Goal: Task Accomplishment & Management: Use online tool/utility

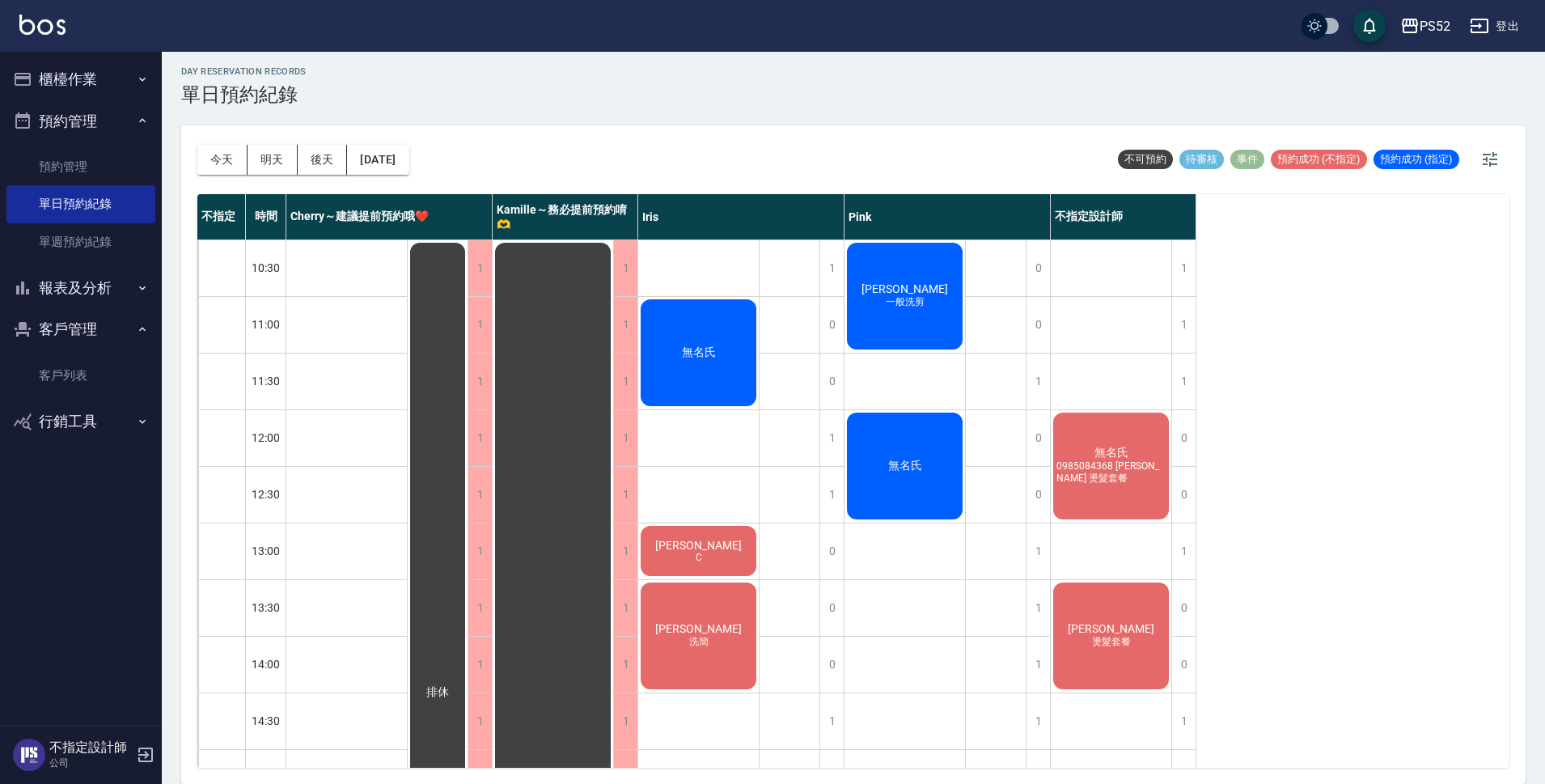
scroll to position [619, 0]
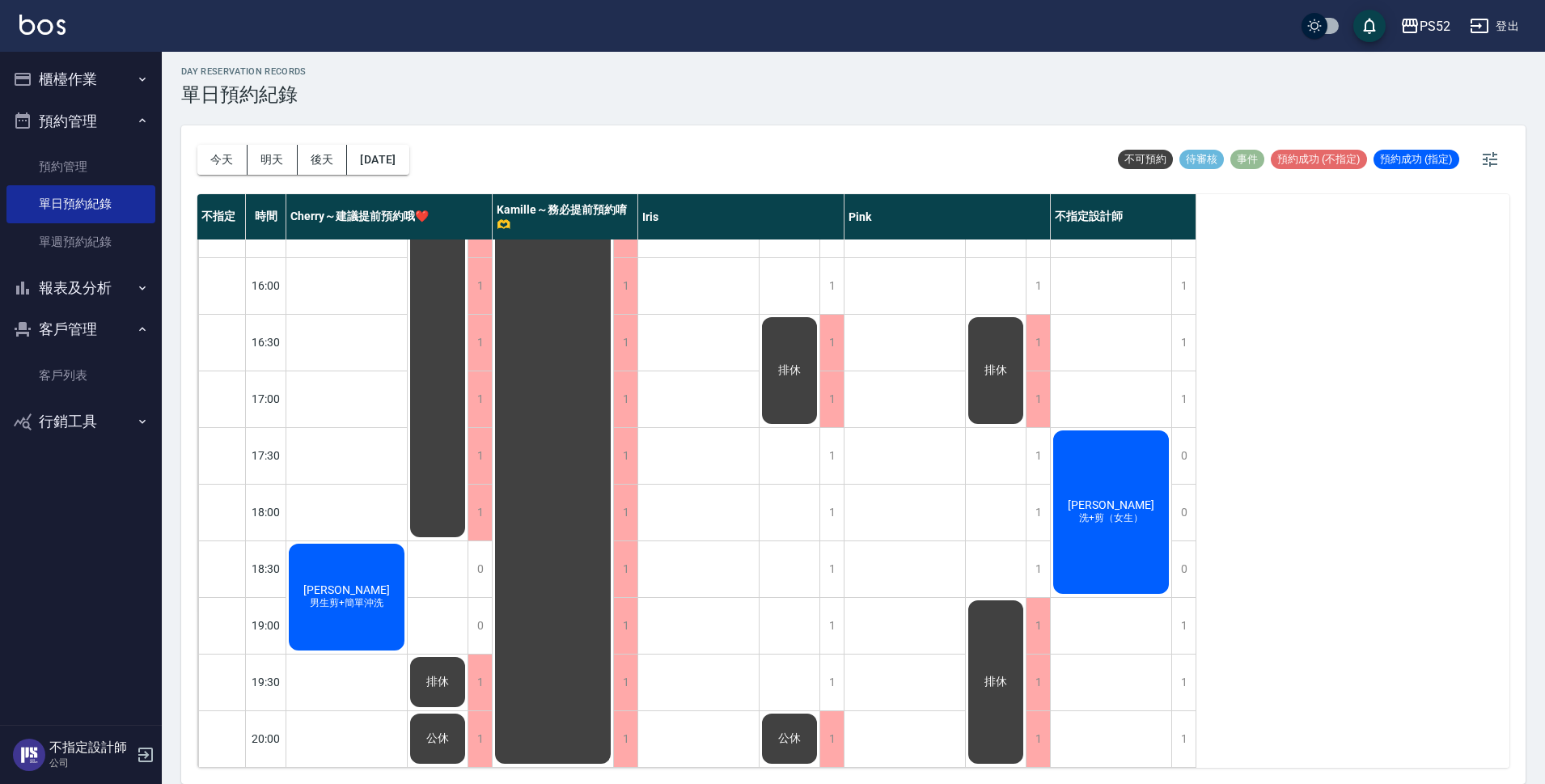
click at [407, 541] on div "林幸汝 洗+剪（女生）" at bounding box center [347, 597] width 121 height 112
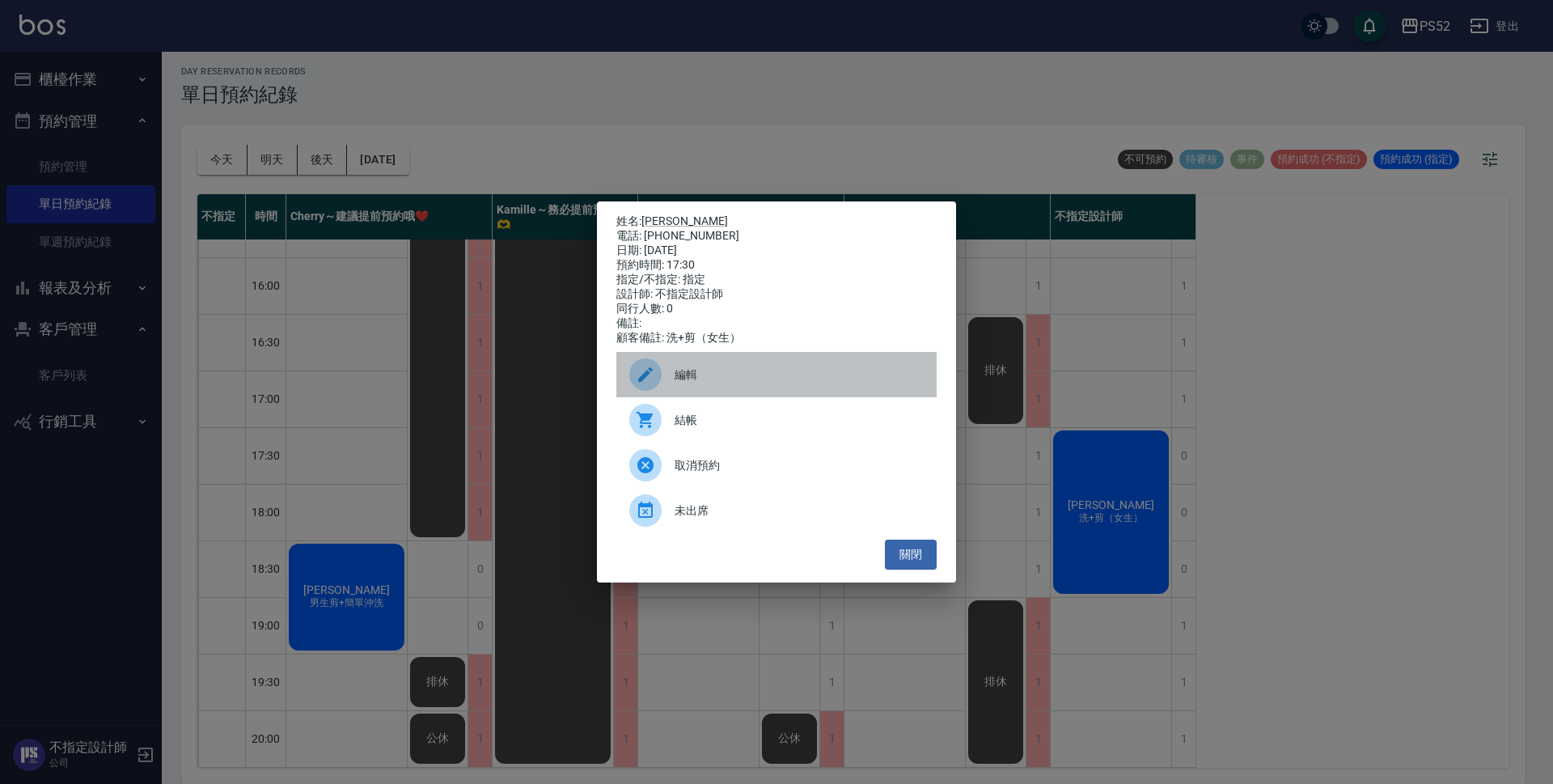
click at [770, 393] on div "編輯" at bounding box center [776, 374] width 320 height 45
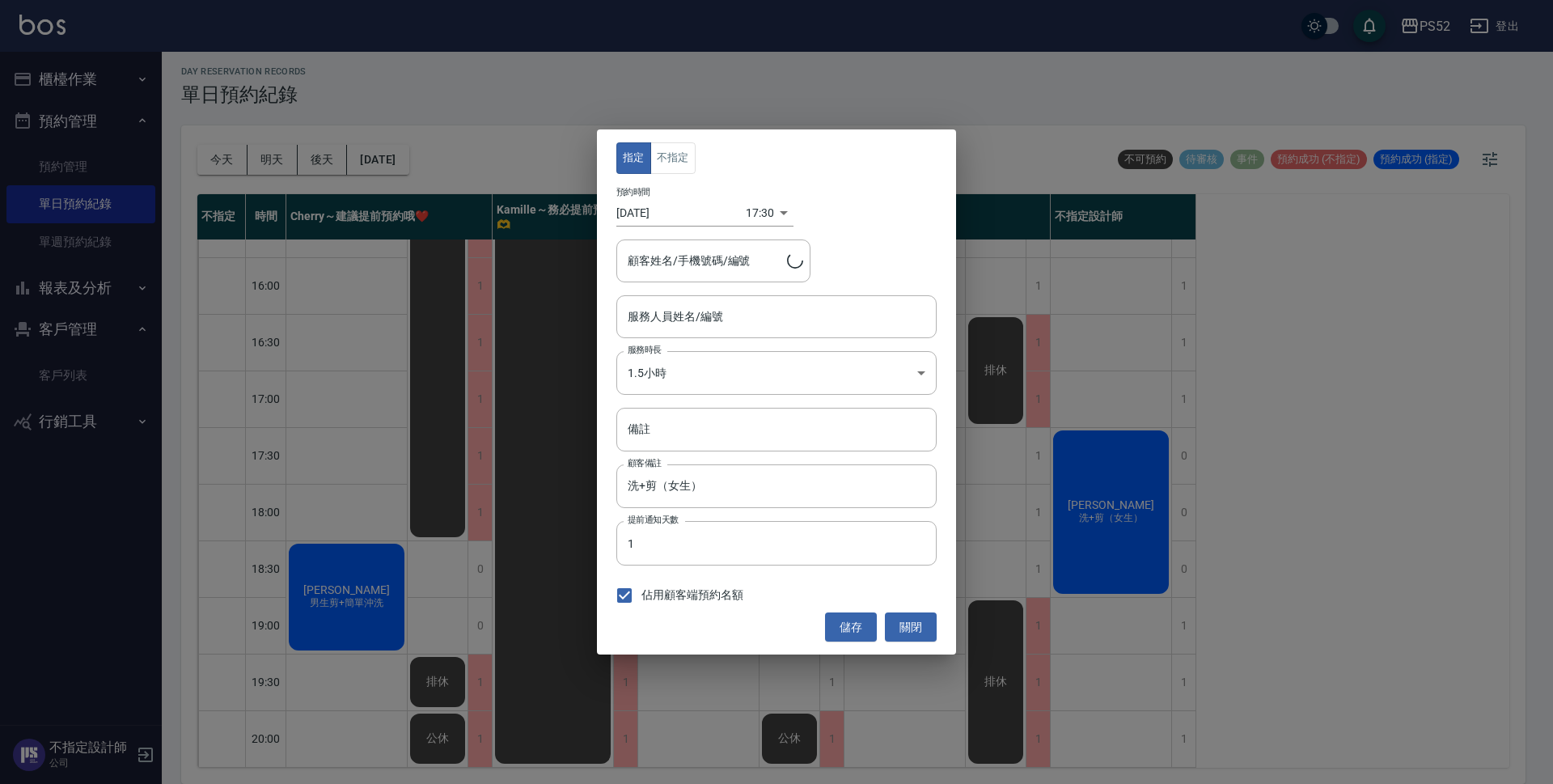
type input "不指定設計師-88"
type input "林幸汝/0966505332/B0966505332"
click at [683, 156] on button "不指定" at bounding box center [673, 158] width 45 height 32
click at [757, 327] on input "不指定設計師-88" at bounding box center [764, 316] width 282 height 28
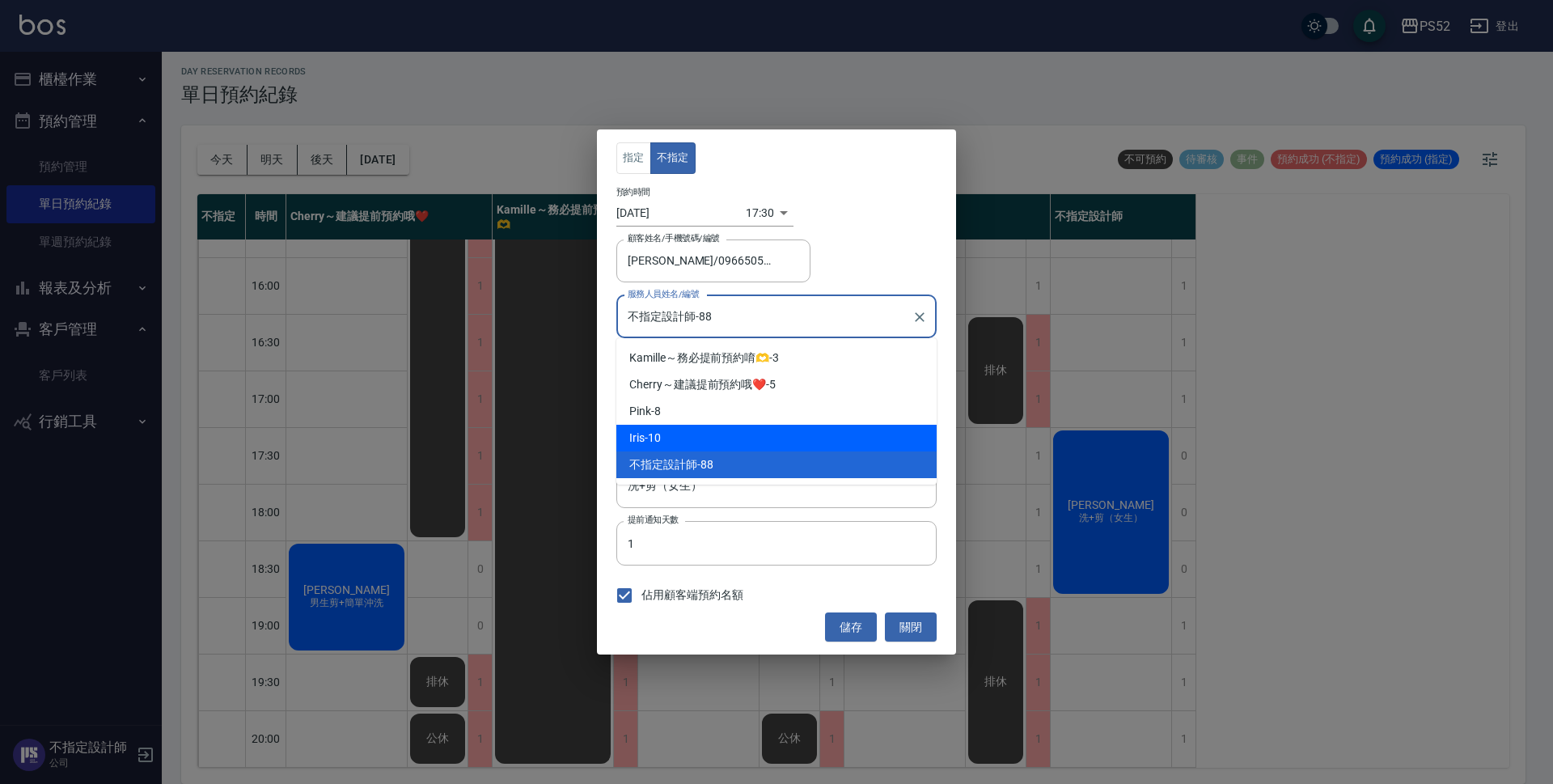
click at [744, 439] on div "Iris -10" at bounding box center [776, 438] width 320 height 27
type input "Iris-10"
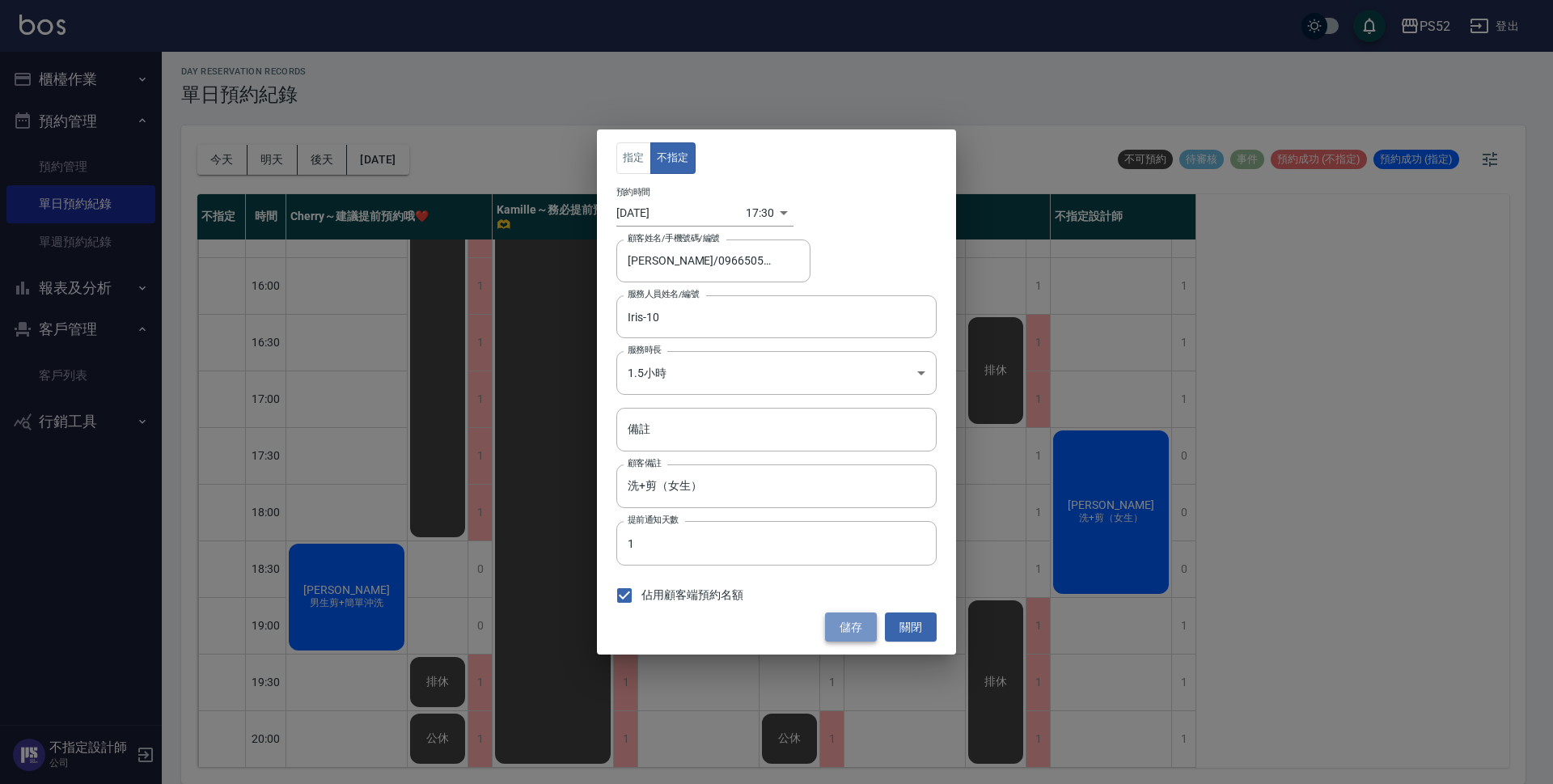
click at [837, 624] on button "儲存" at bounding box center [850, 627] width 51 height 30
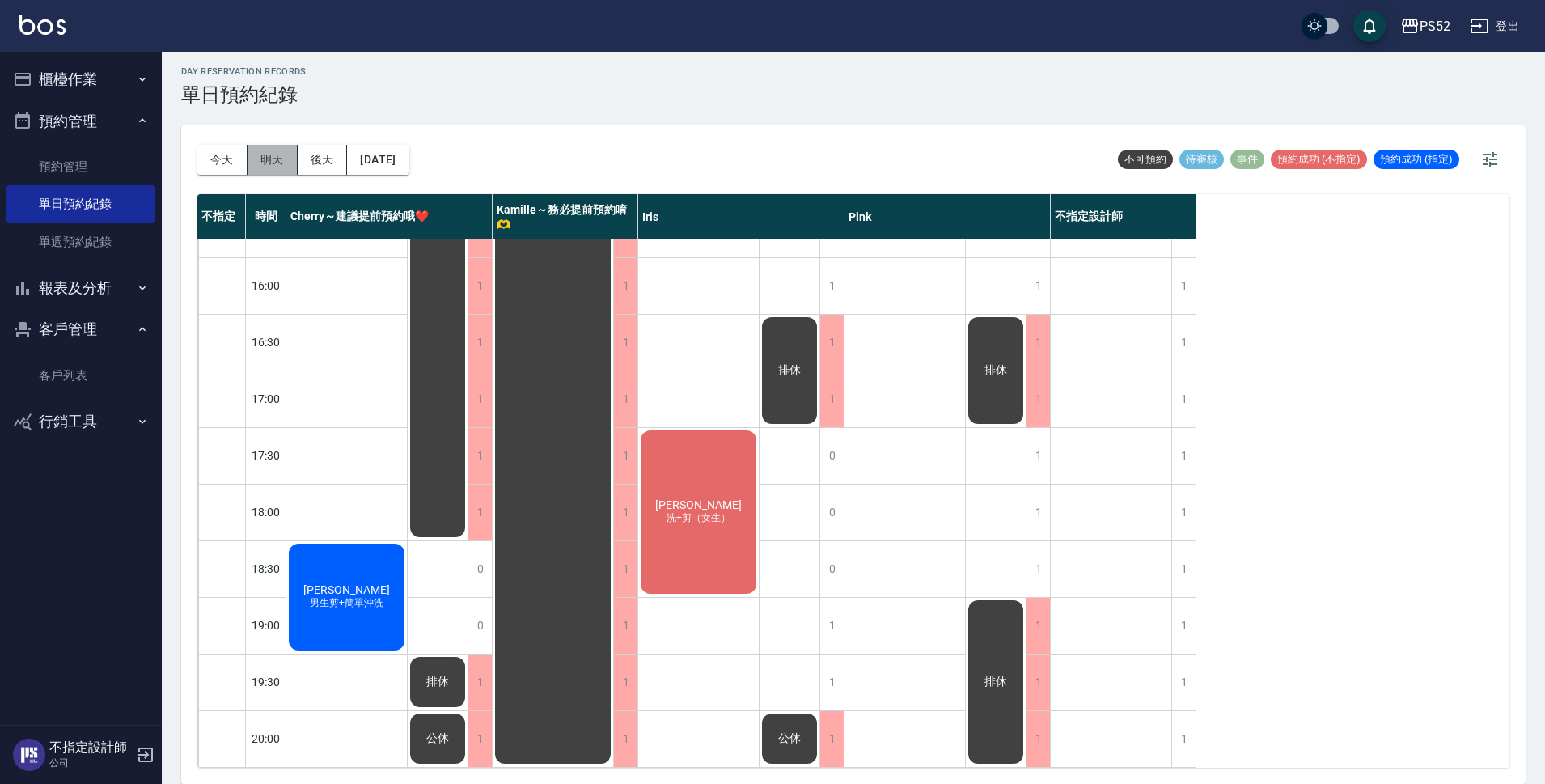
click at [269, 161] on button "明天" at bounding box center [273, 159] width 51 height 30
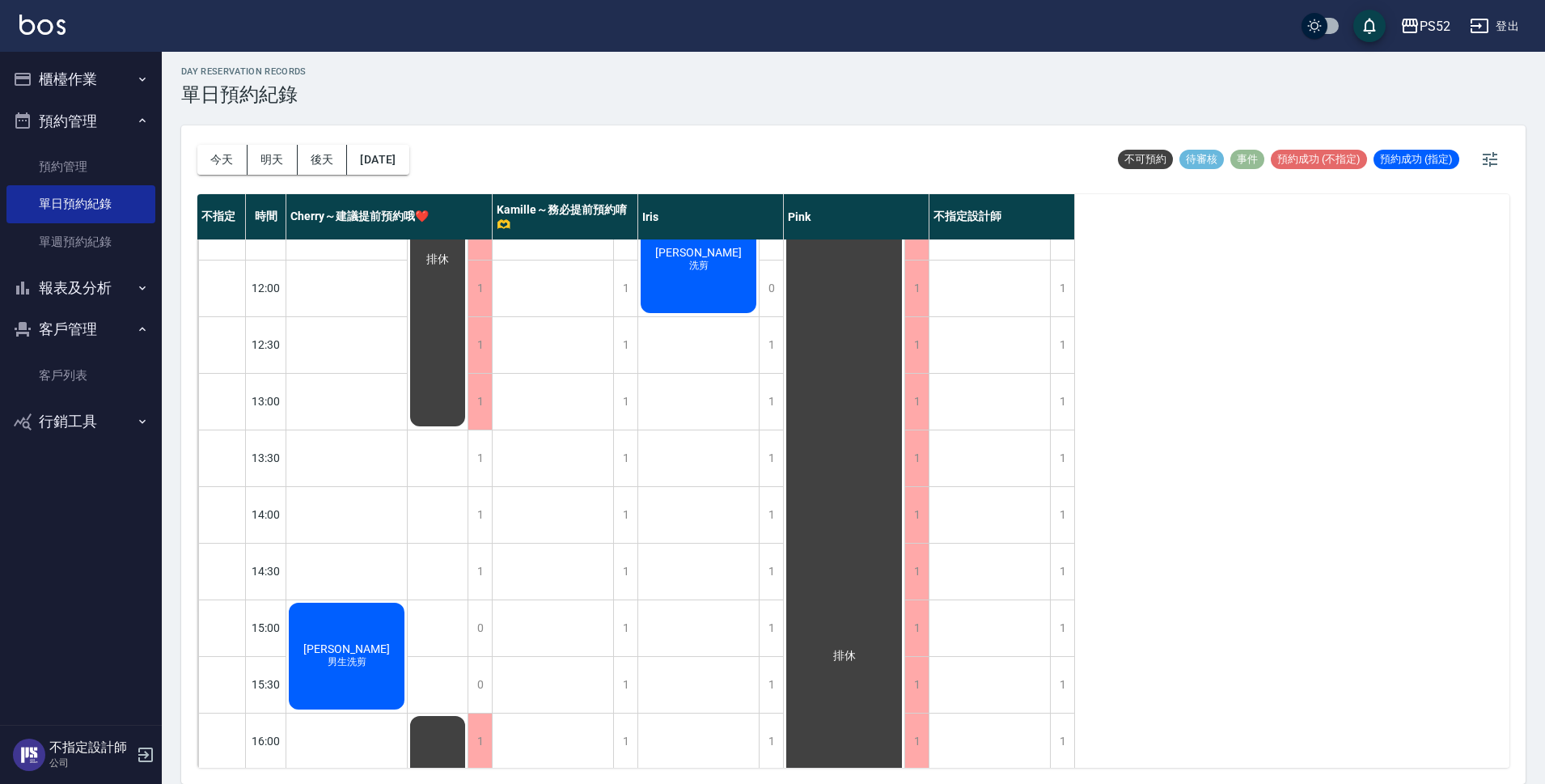
scroll to position [79, 0]
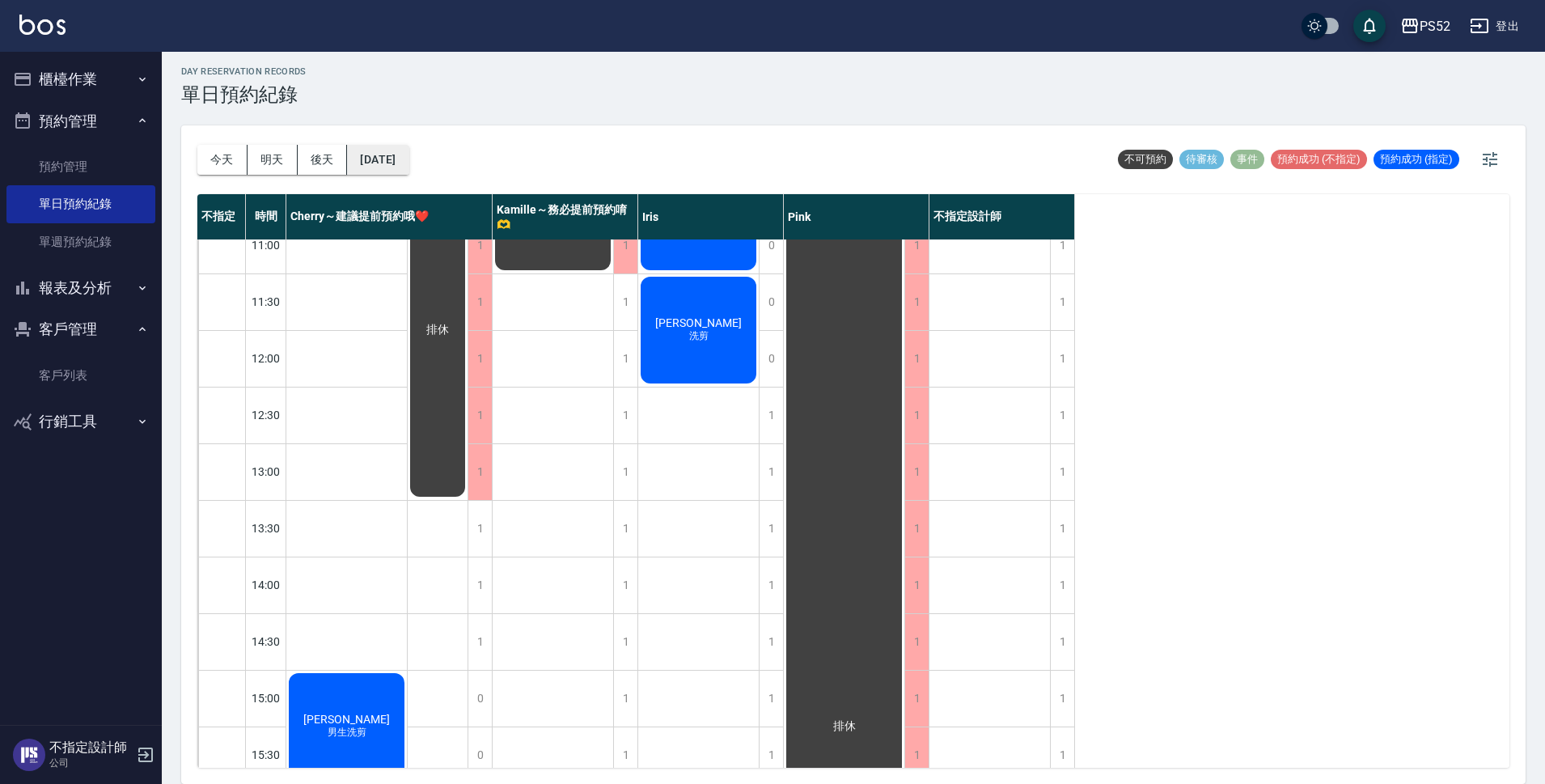
click at [385, 162] on button "2025/08/19" at bounding box center [378, 159] width 61 height 30
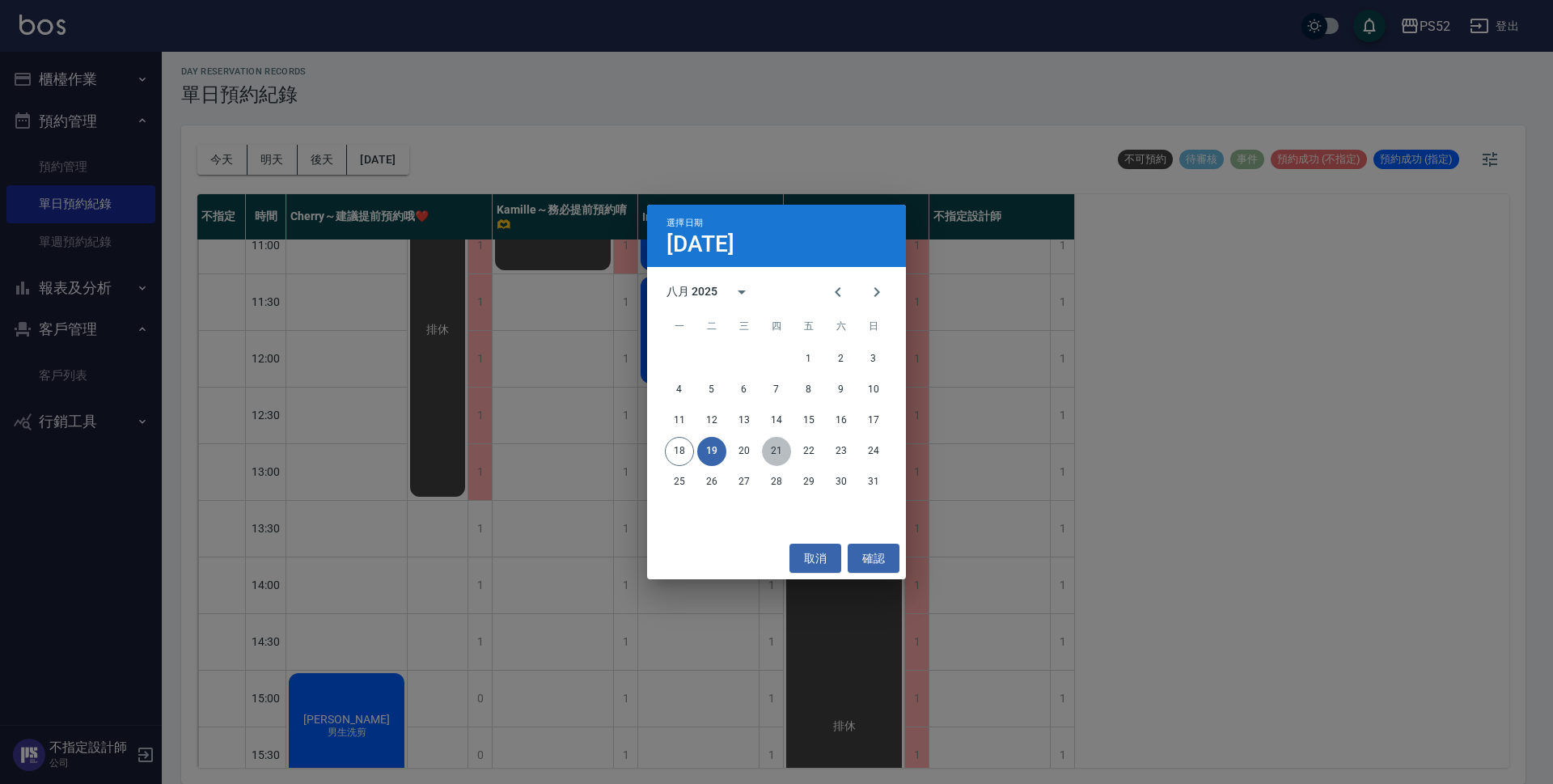
click at [781, 448] on button "21" at bounding box center [776, 451] width 29 height 29
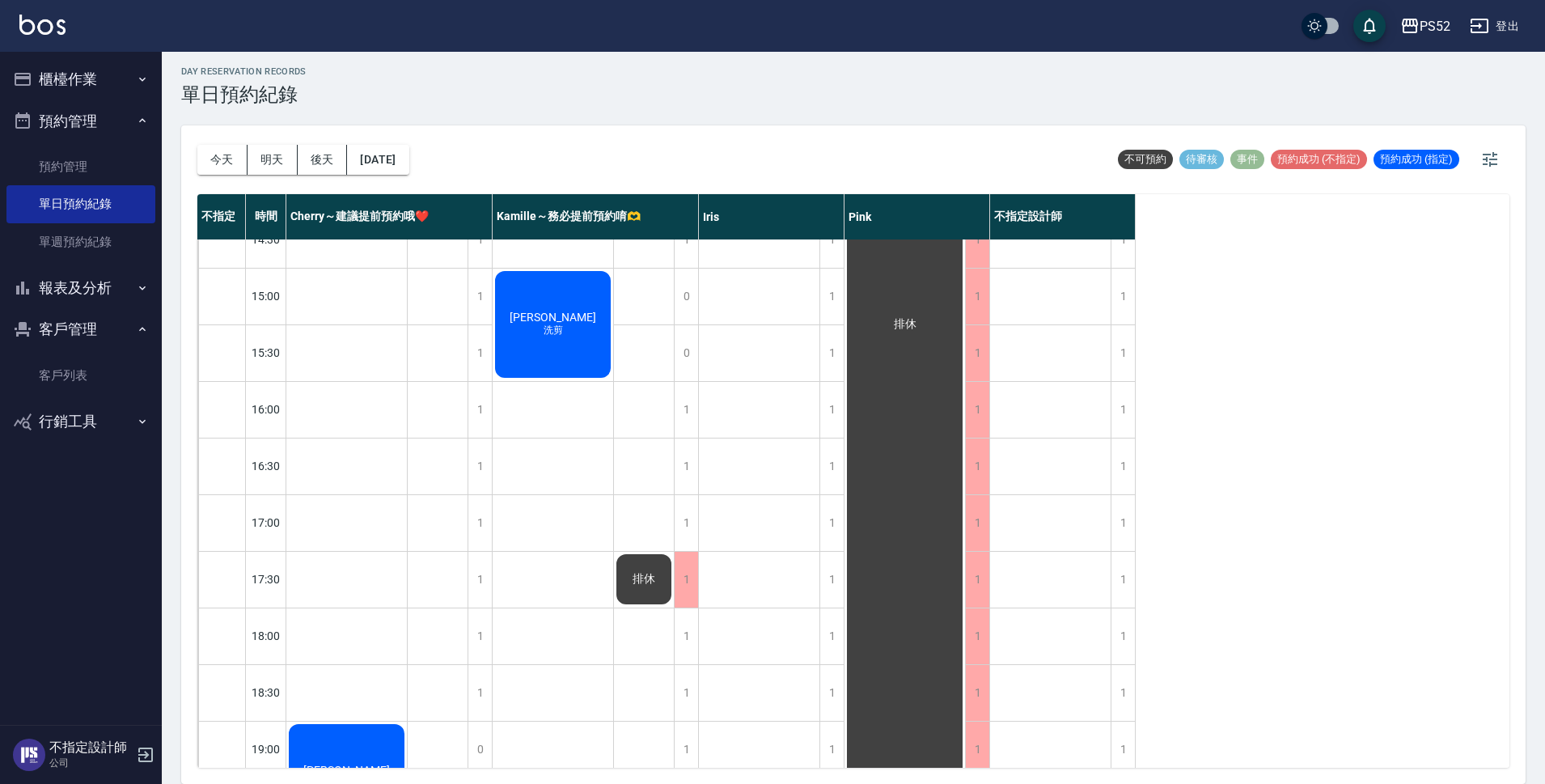
scroll to position [457, 0]
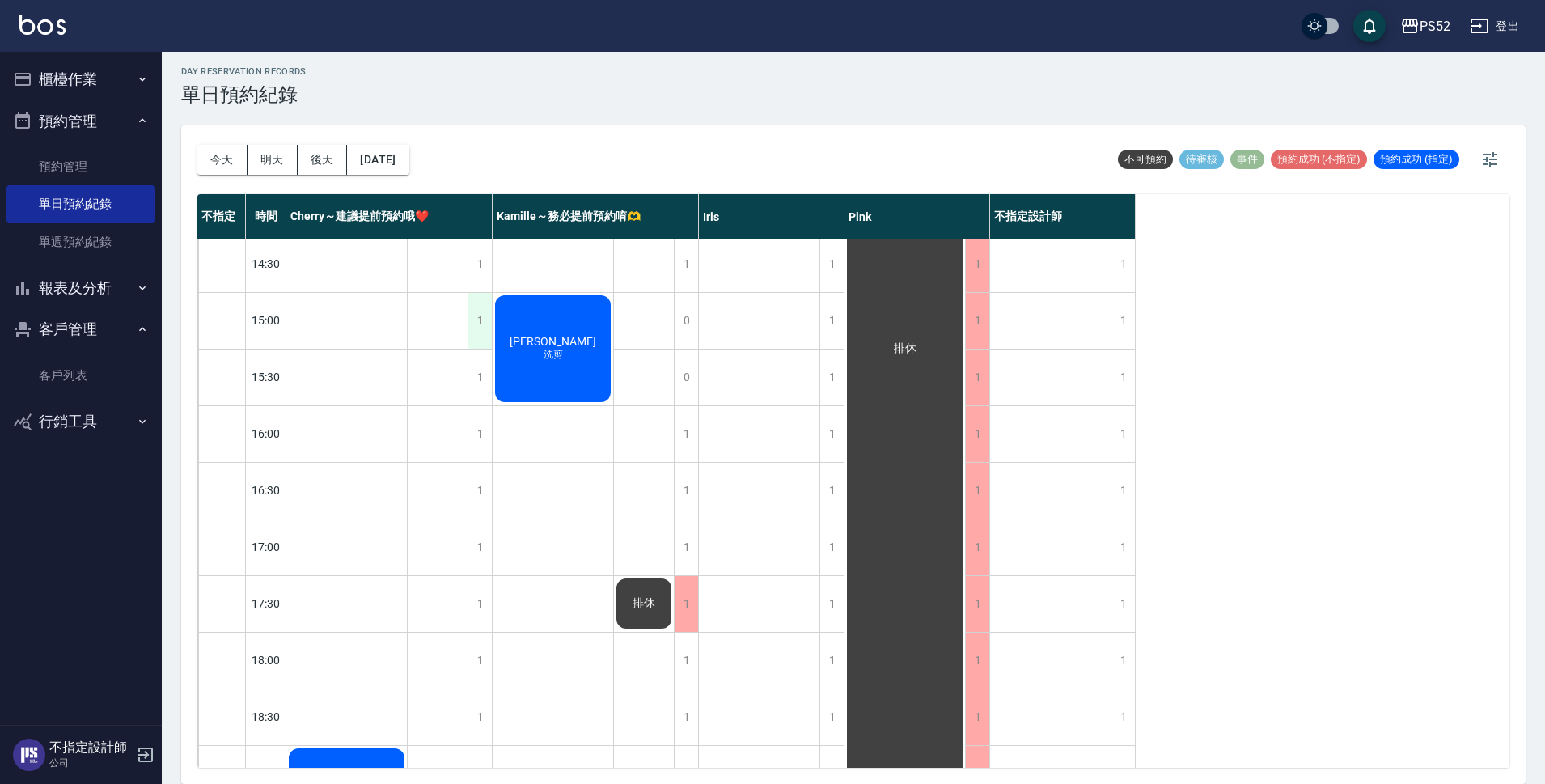
click at [477, 318] on div "1" at bounding box center [479, 320] width 24 height 56
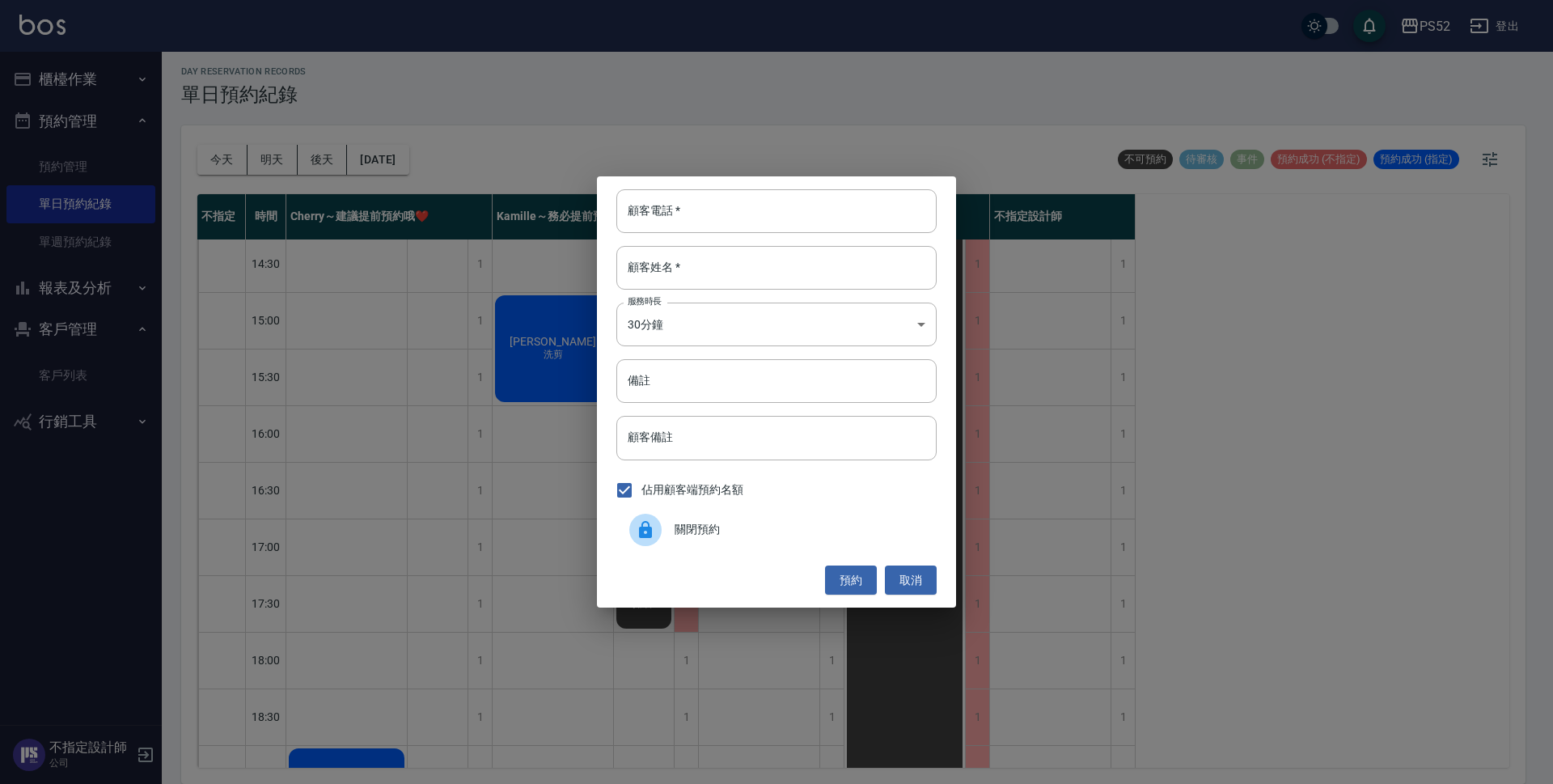
click at [740, 527] on span "關閉預約" at bounding box center [800, 529] width 249 height 17
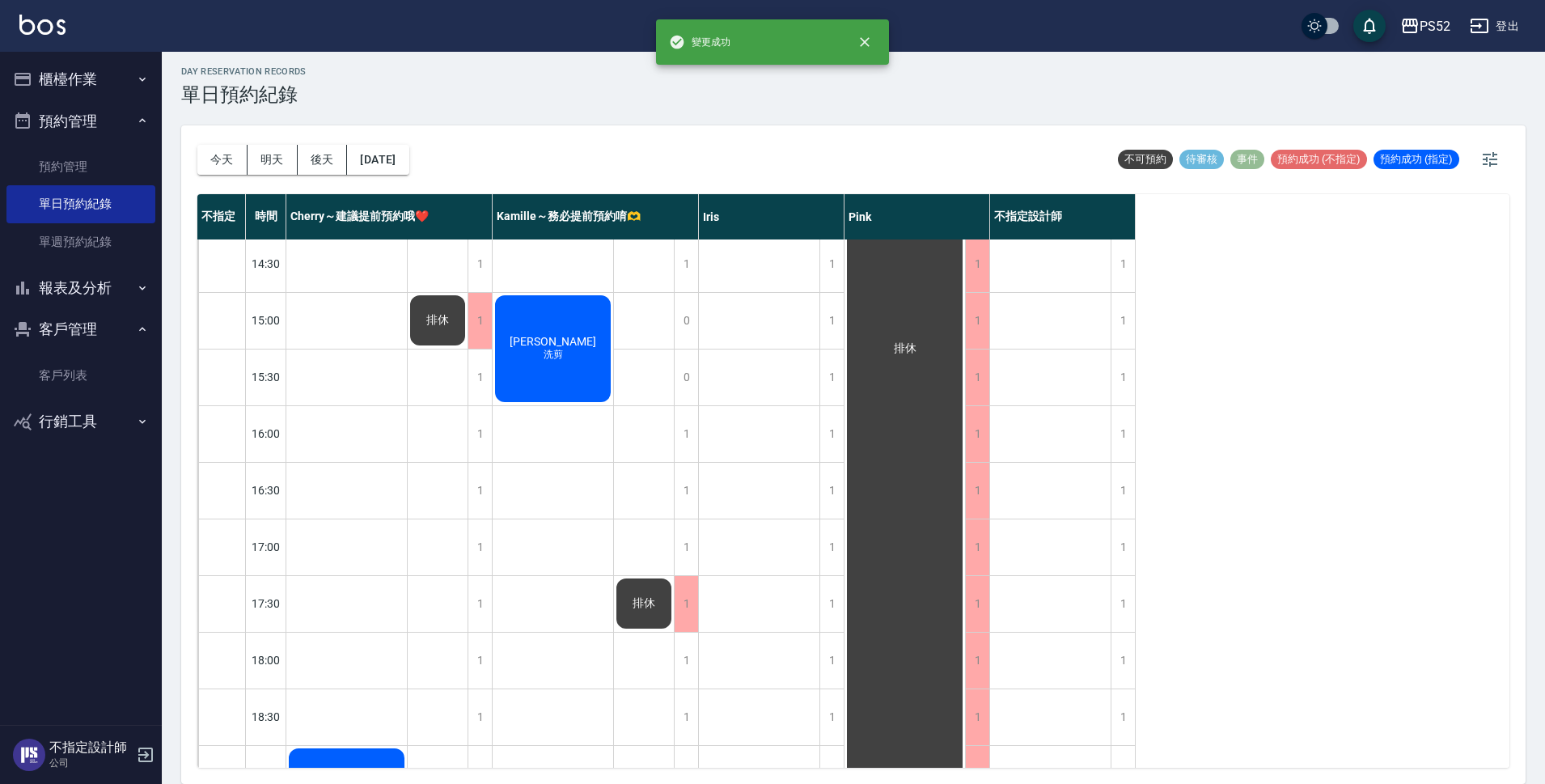
click at [393, 783] on span "排休" at bounding box center [347, 794] width 93 height 13
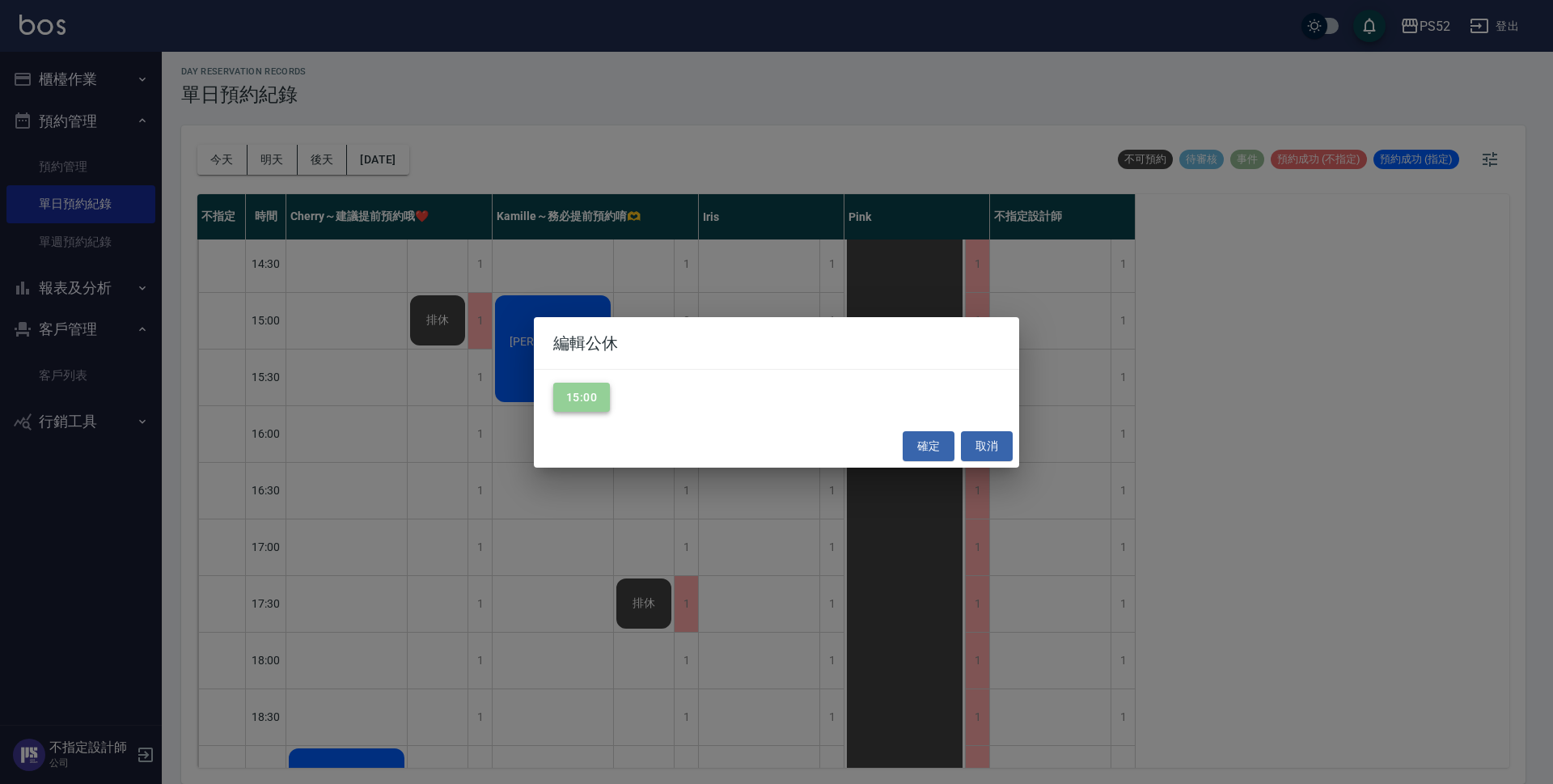
click at [583, 397] on button "15:00" at bounding box center [581, 397] width 57 height 30
click at [945, 438] on button "確定" at bounding box center [928, 446] width 51 height 30
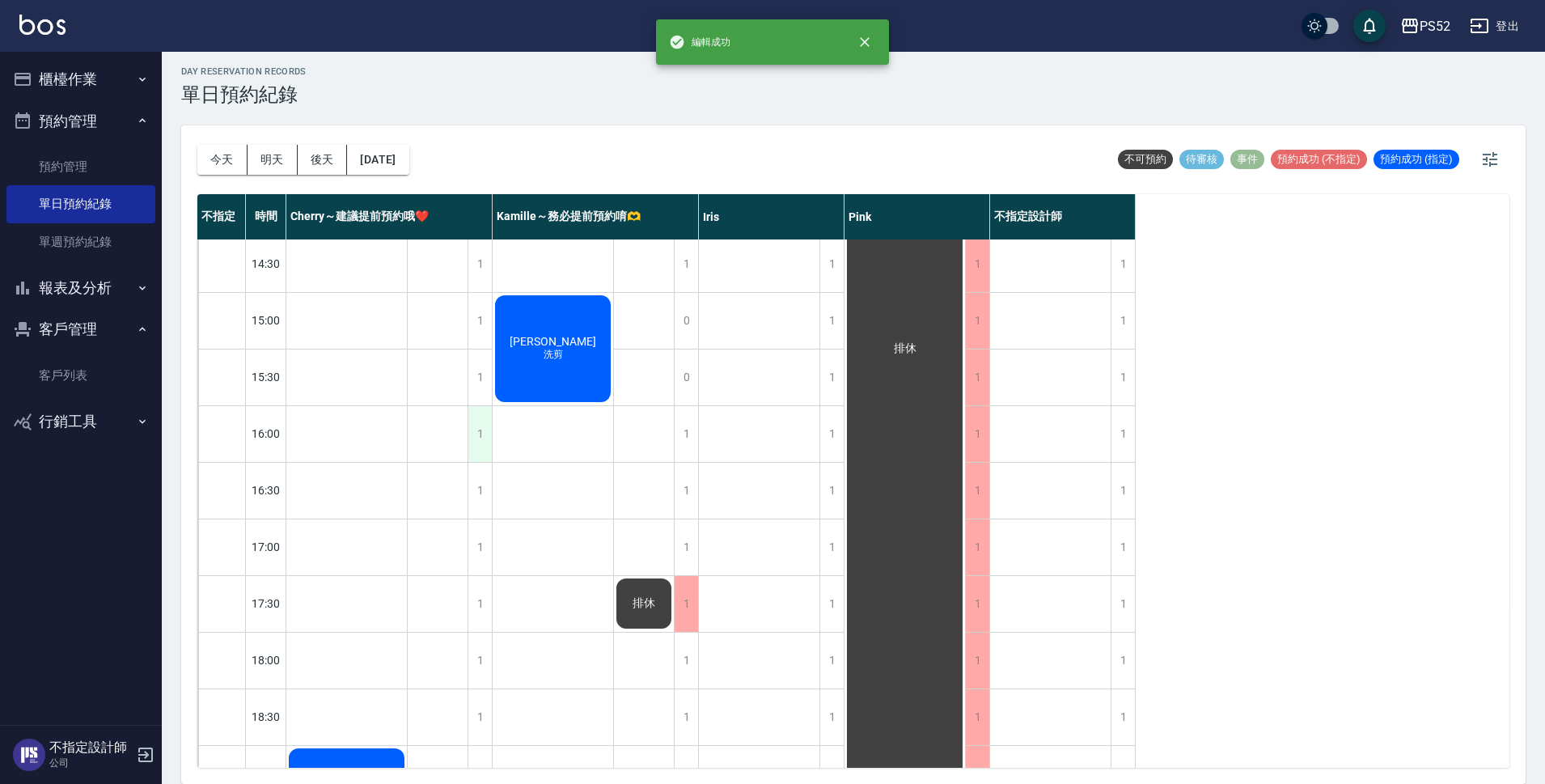
click at [482, 426] on div "1" at bounding box center [479, 434] width 24 height 56
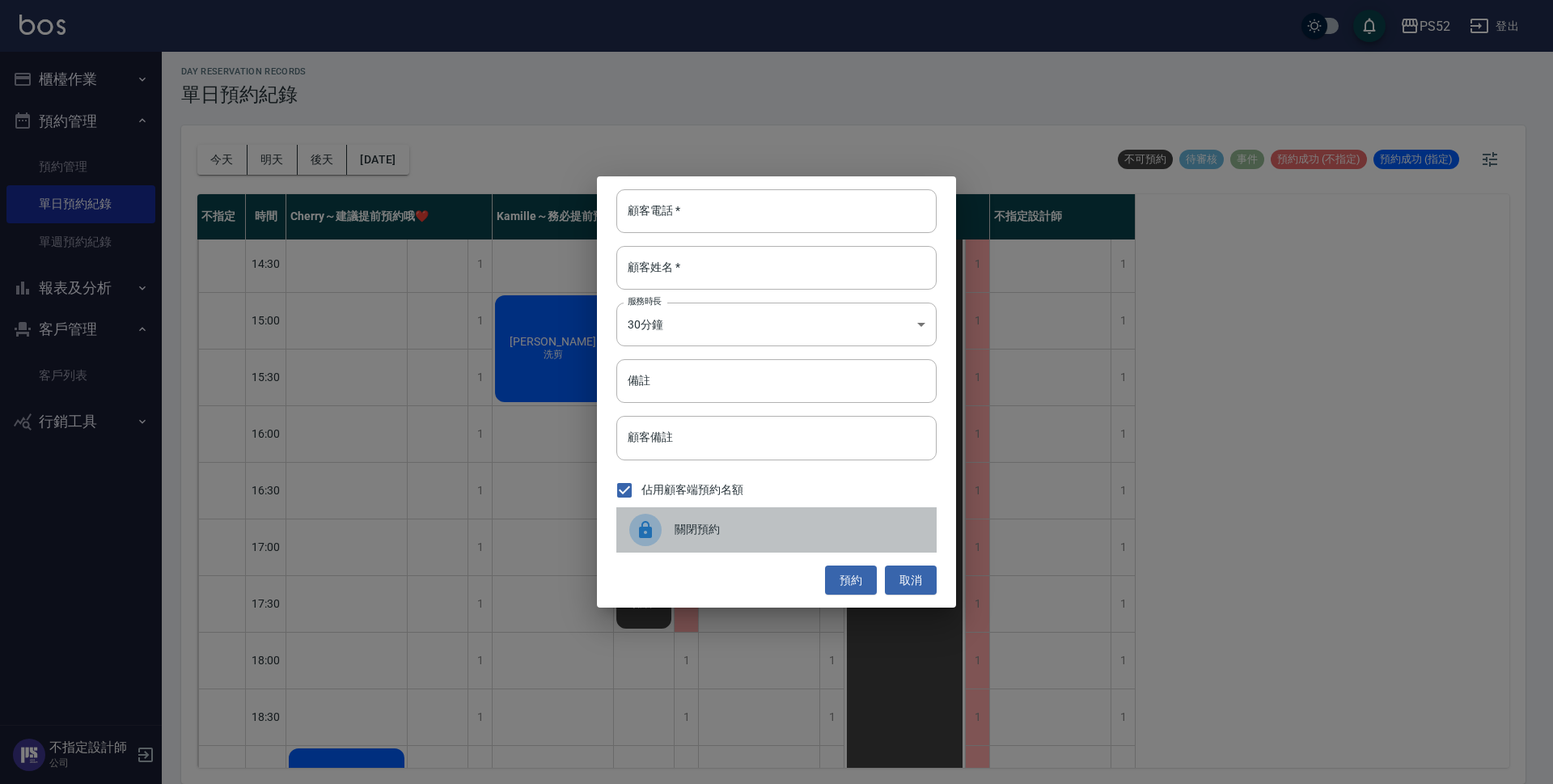
click at [762, 540] on div "關閉預約" at bounding box center [776, 530] width 320 height 45
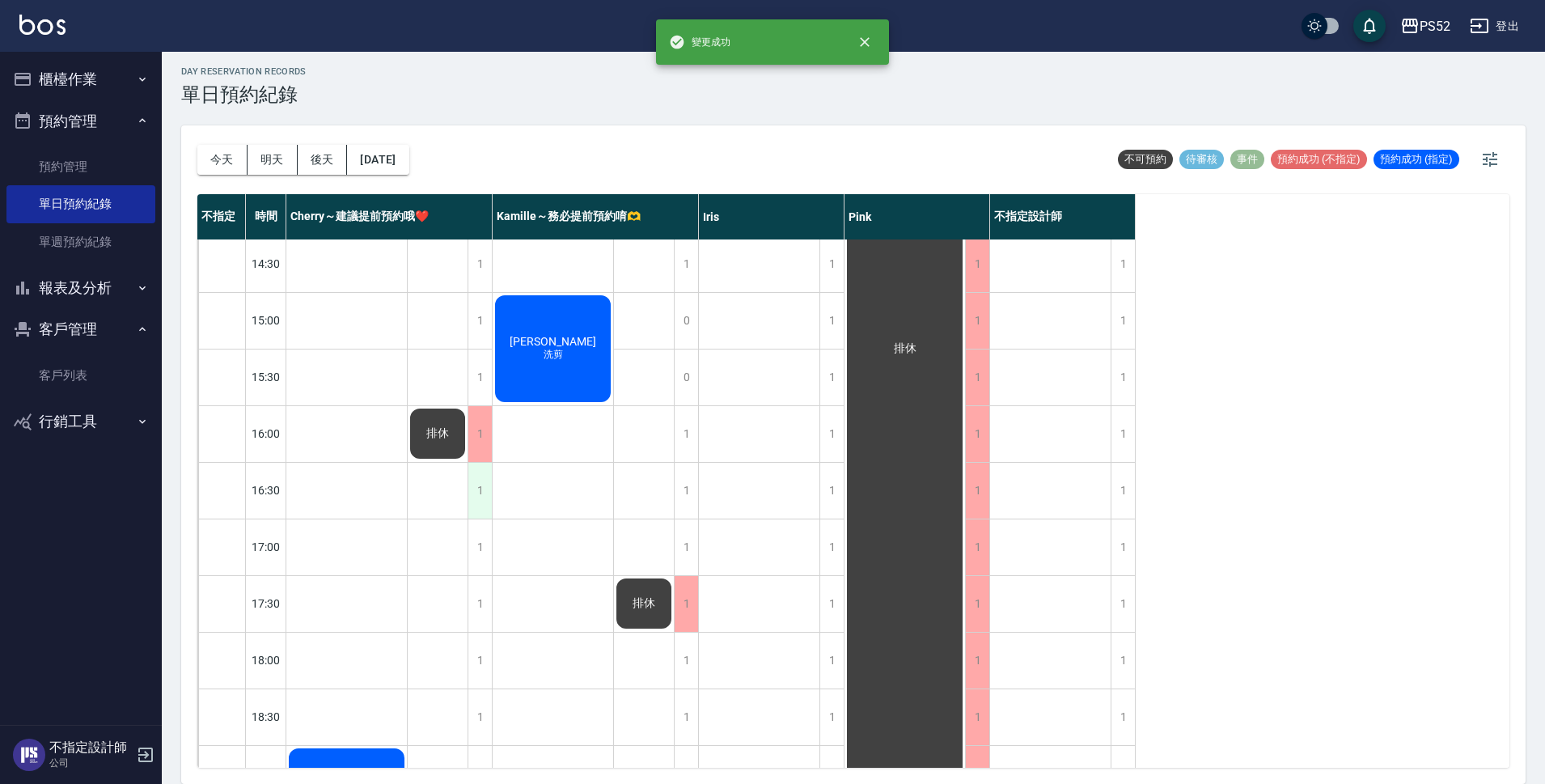
click at [476, 503] on div "1" at bounding box center [479, 491] width 24 height 56
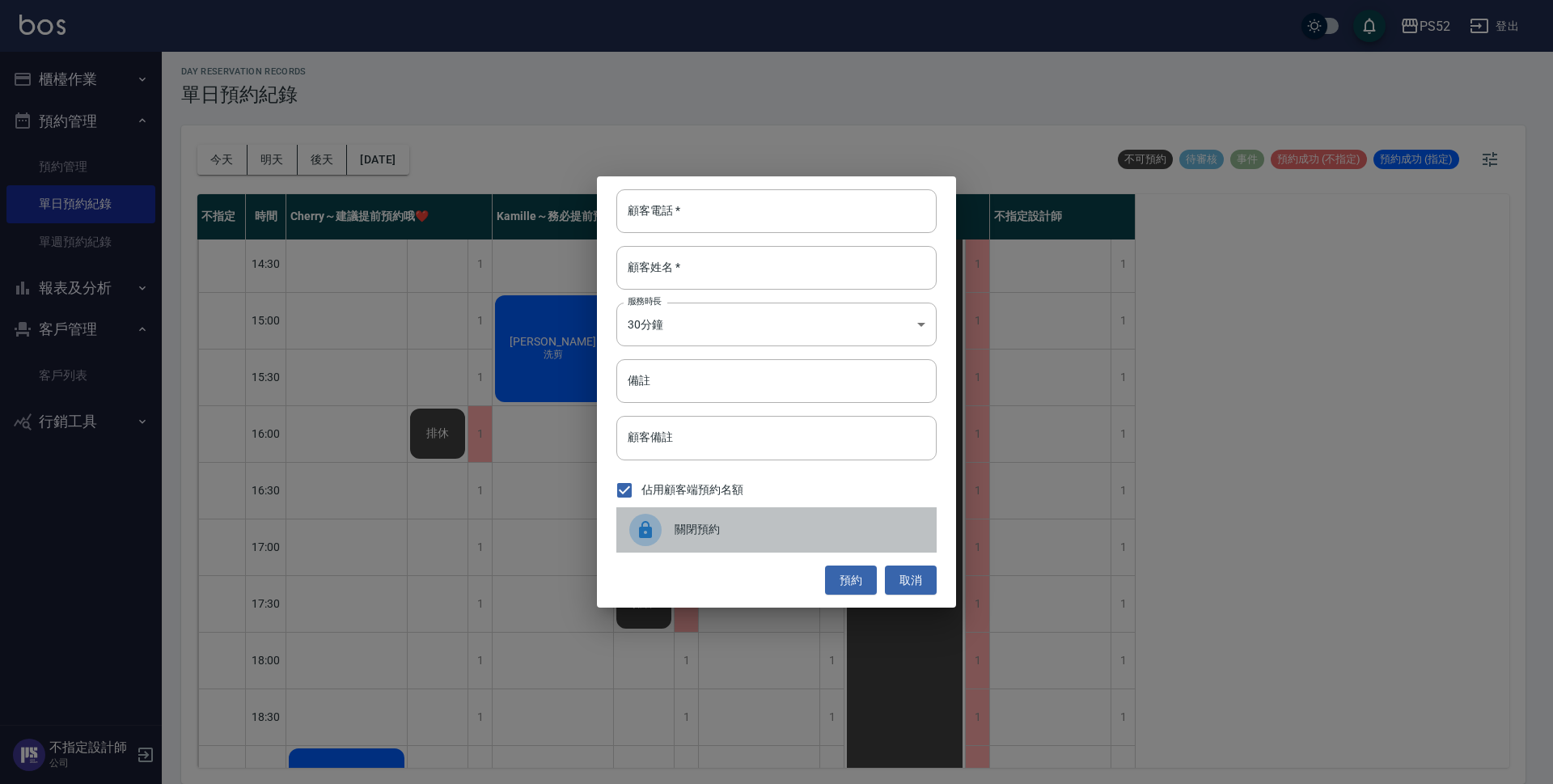
click at [699, 534] on span "關閉預約" at bounding box center [800, 529] width 249 height 17
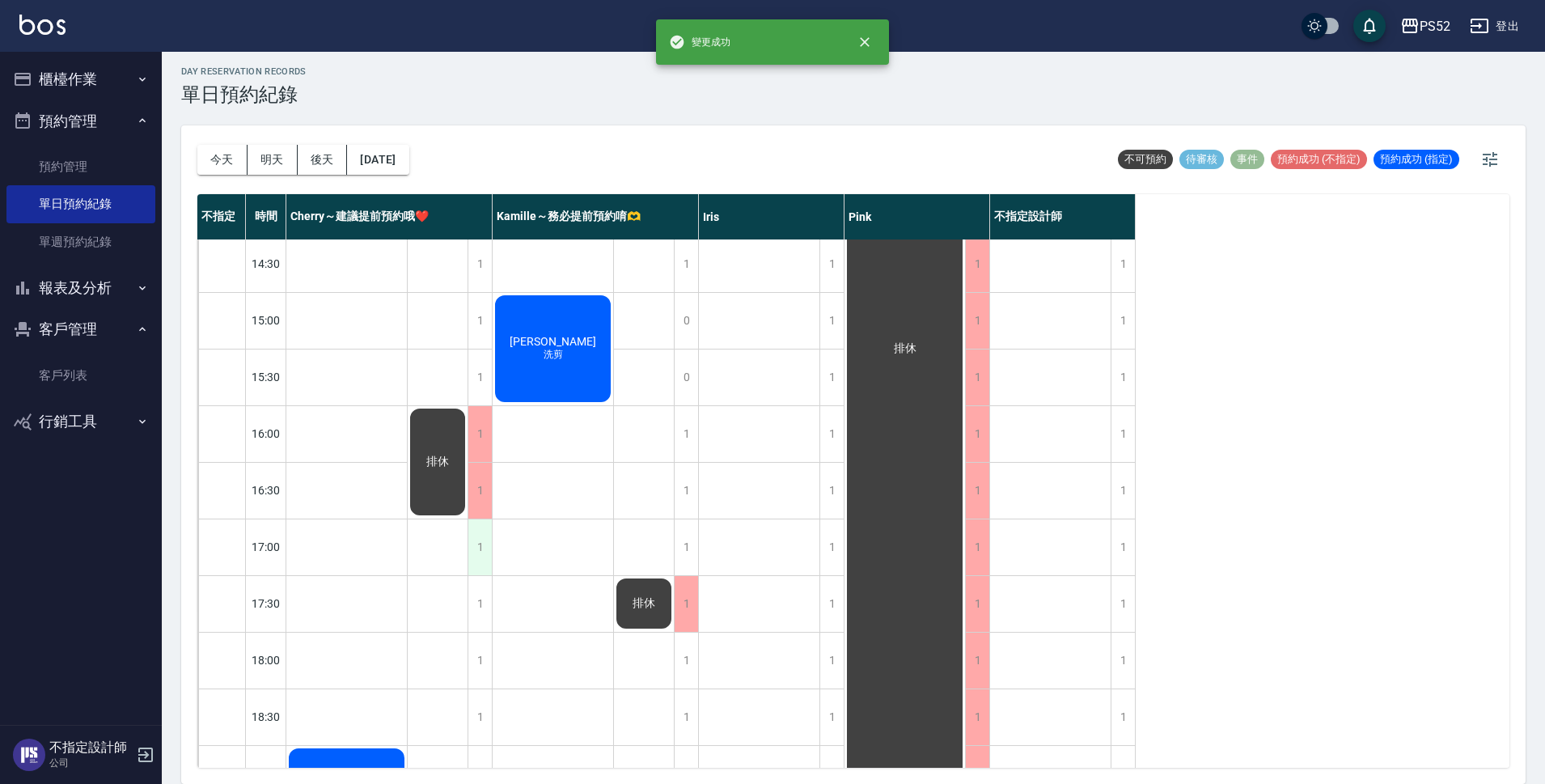
click at [476, 548] on div "1" at bounding box center [479, 547] width 24 height 56
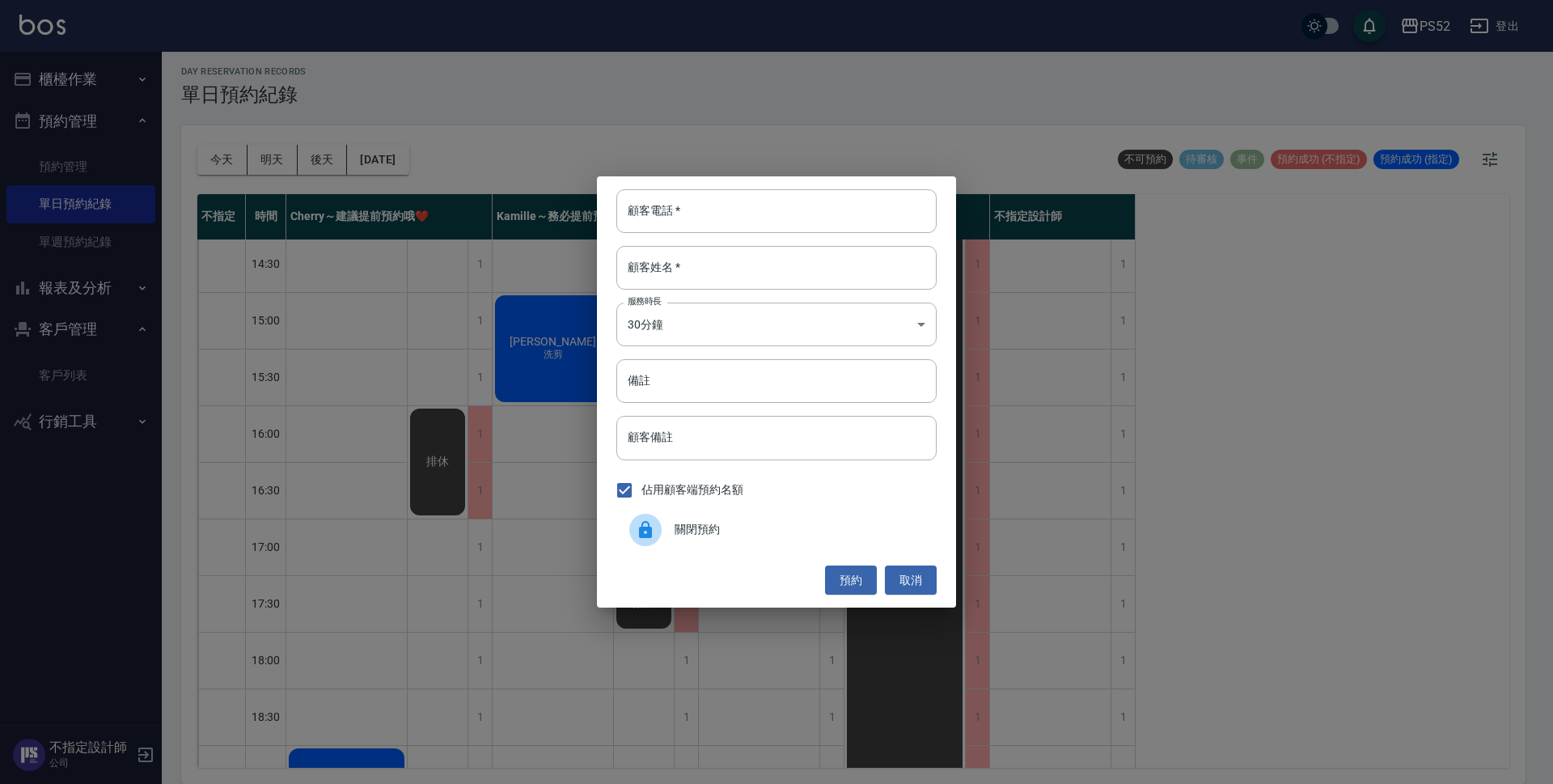
click at [707, 530] on span "關閉預約" at bounding box center [800, 529] width 249 height 17
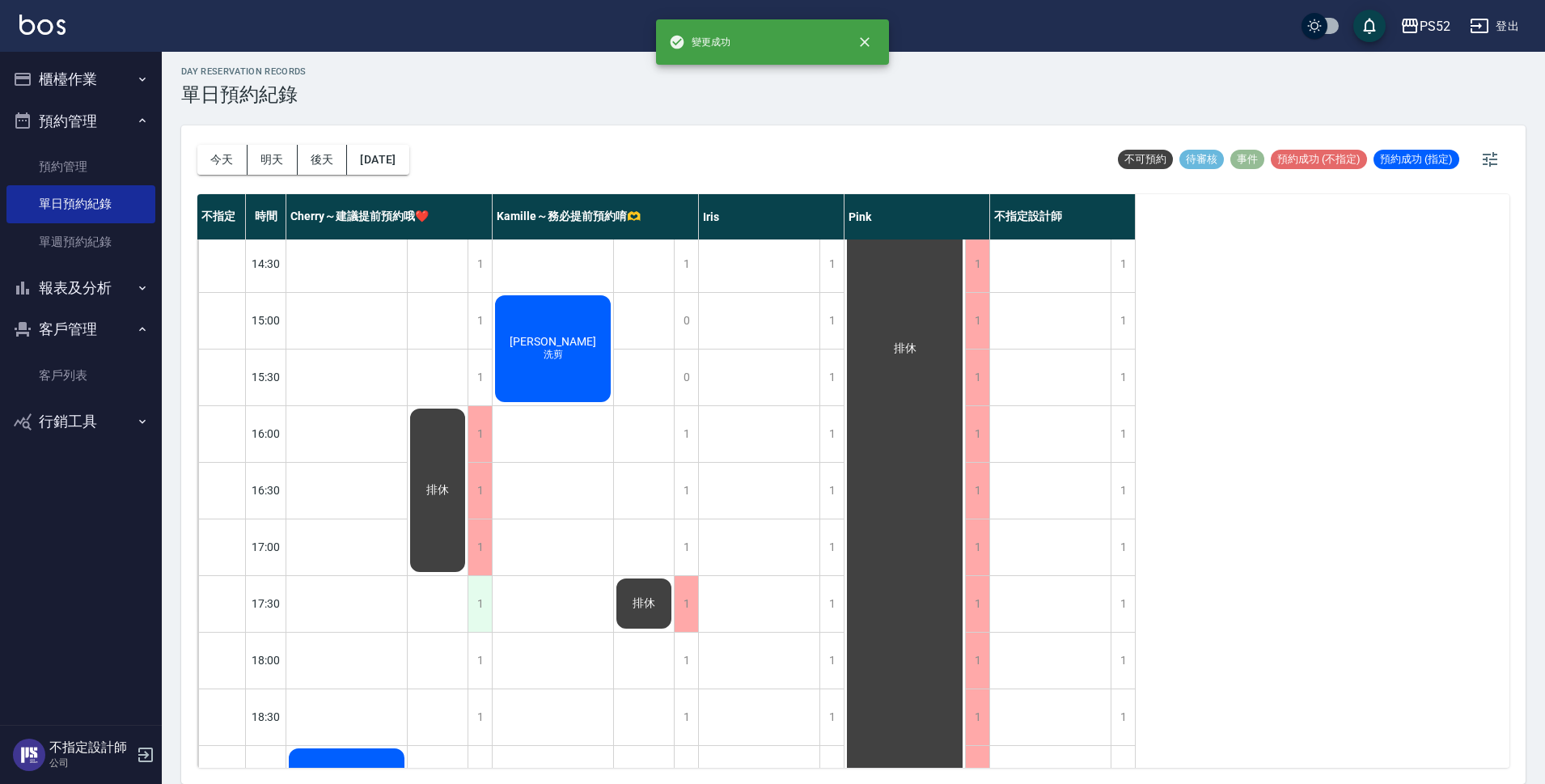
click at [472, 610] on div "1" at bounding box center [479, 604] width 24 height 56
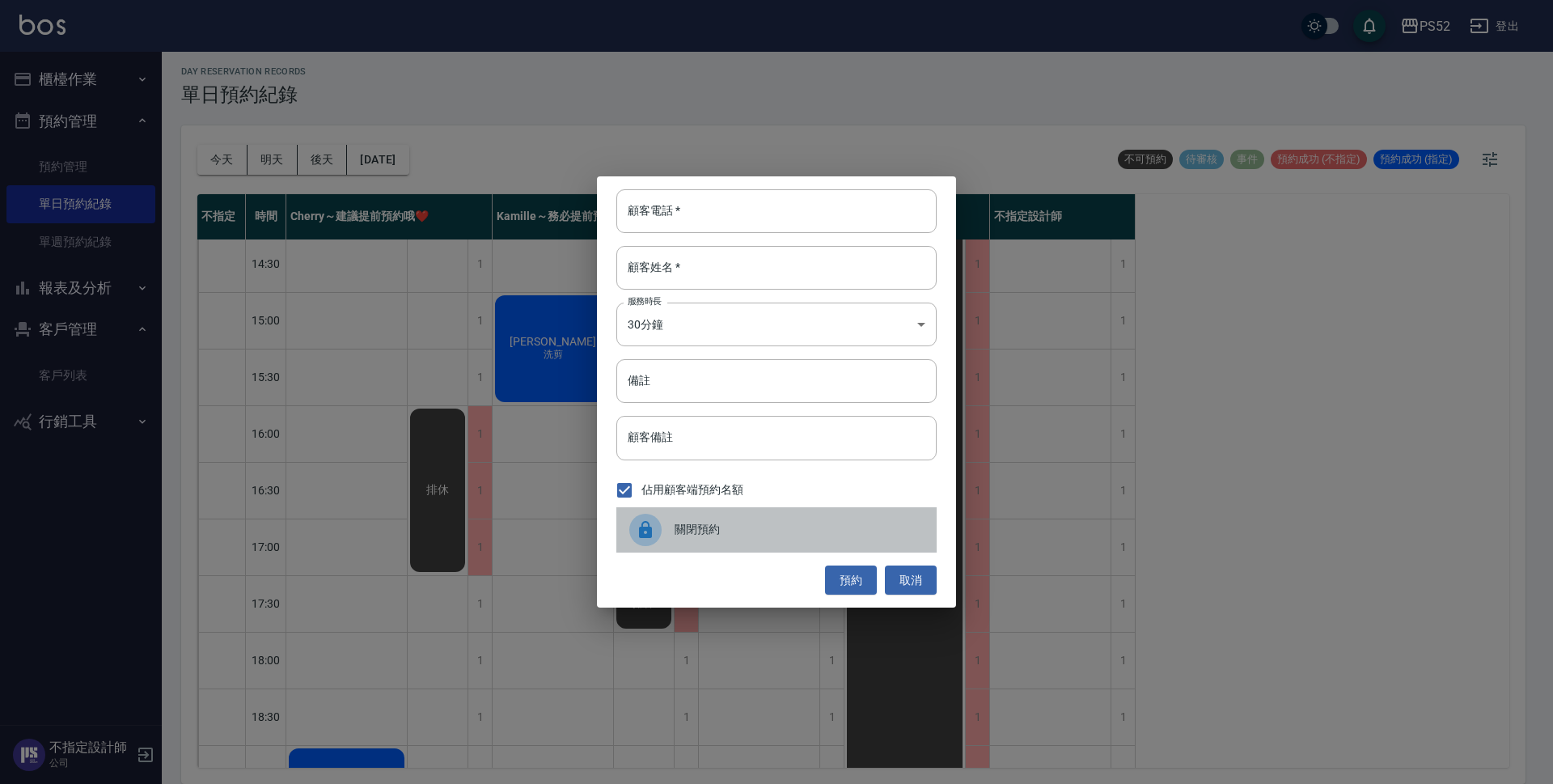
click at [698, 519] on div "關閉預約" at bounding box center [776, 530] width 320 height 45
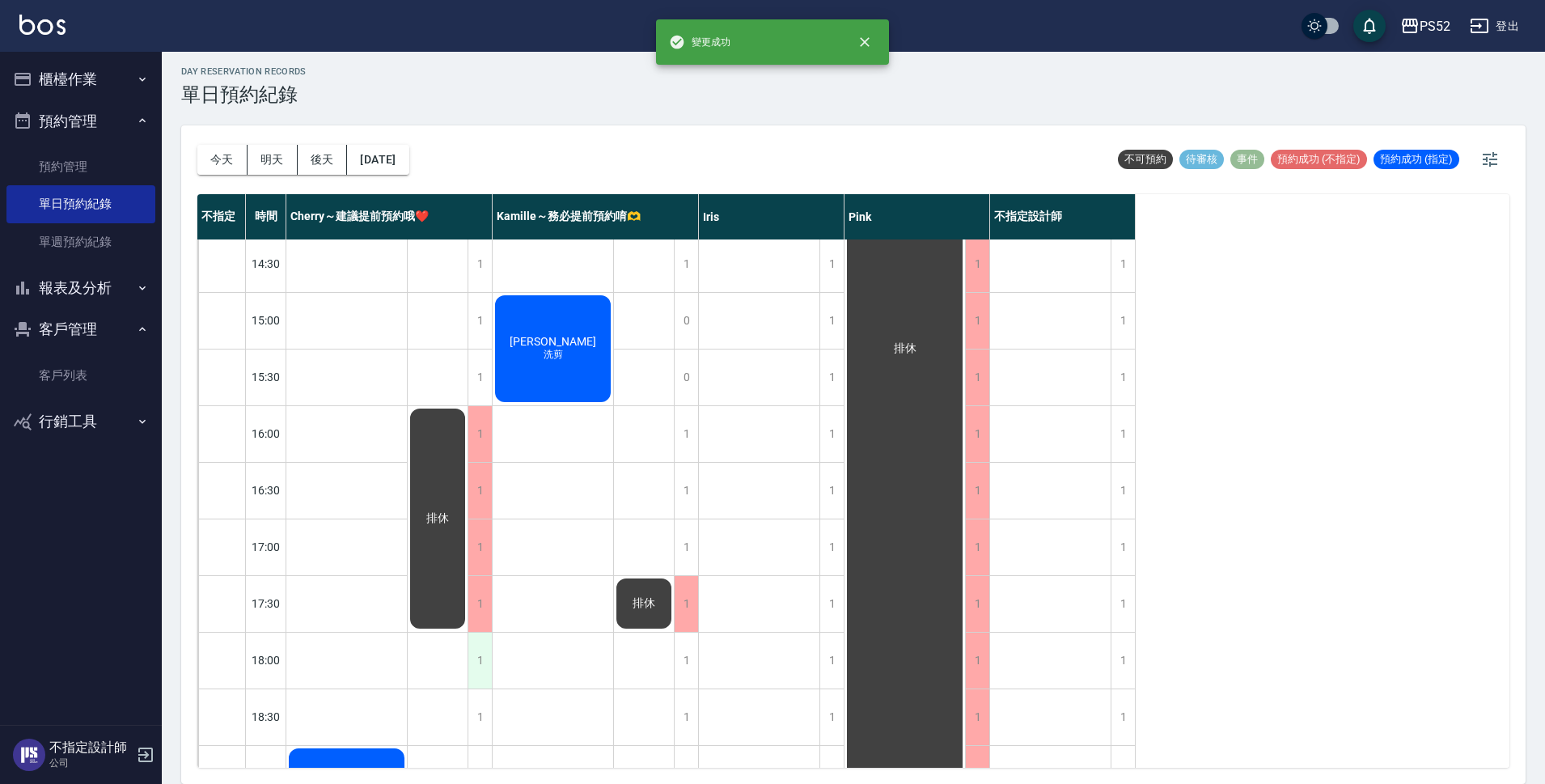
click at [476, 666] on div "1" at bounding box center [479, 660] width 24 height 56
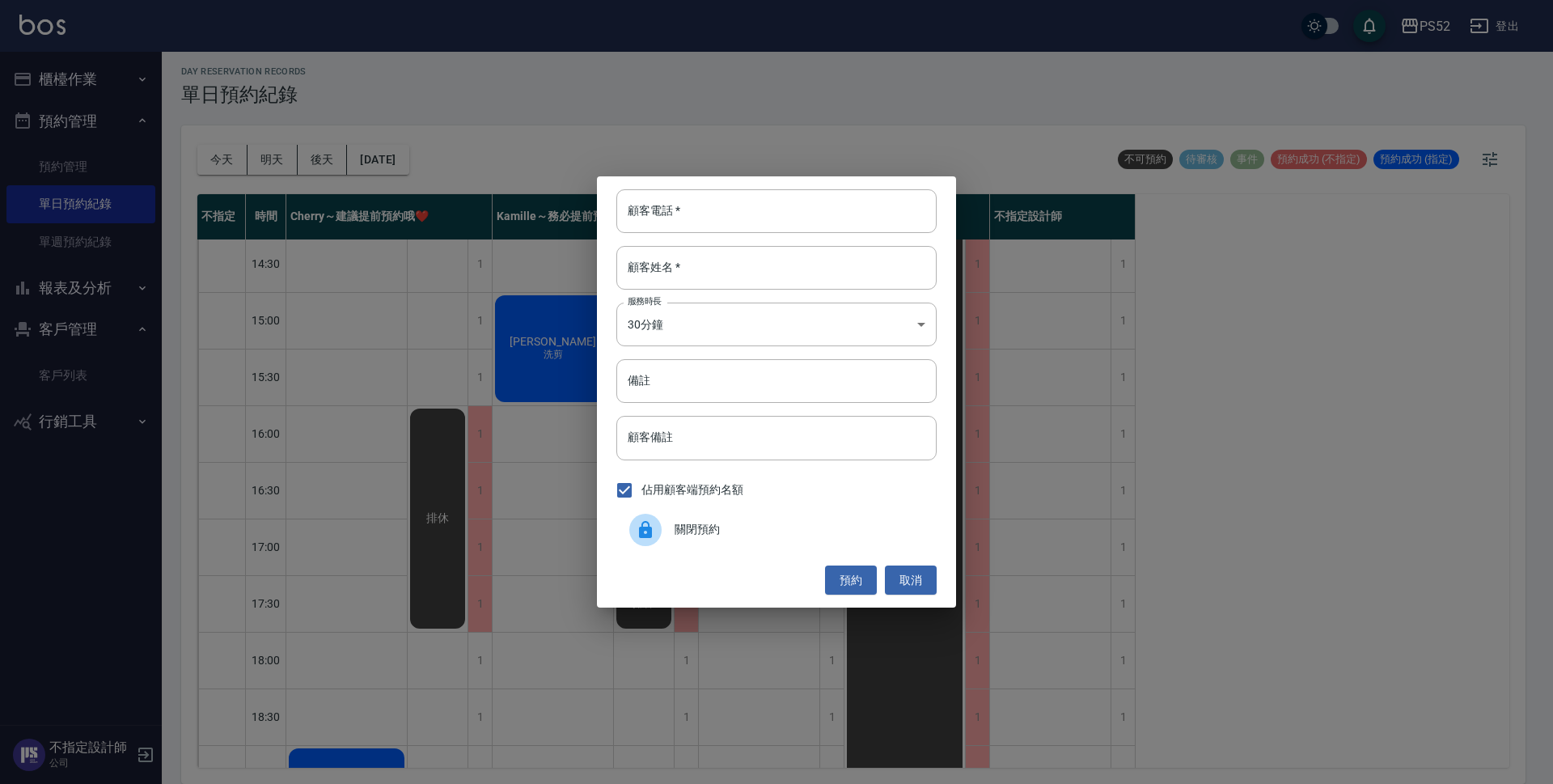
click at [762, 520] on div "關閉預約" at bounding box center [776, 530] width 320 height 45
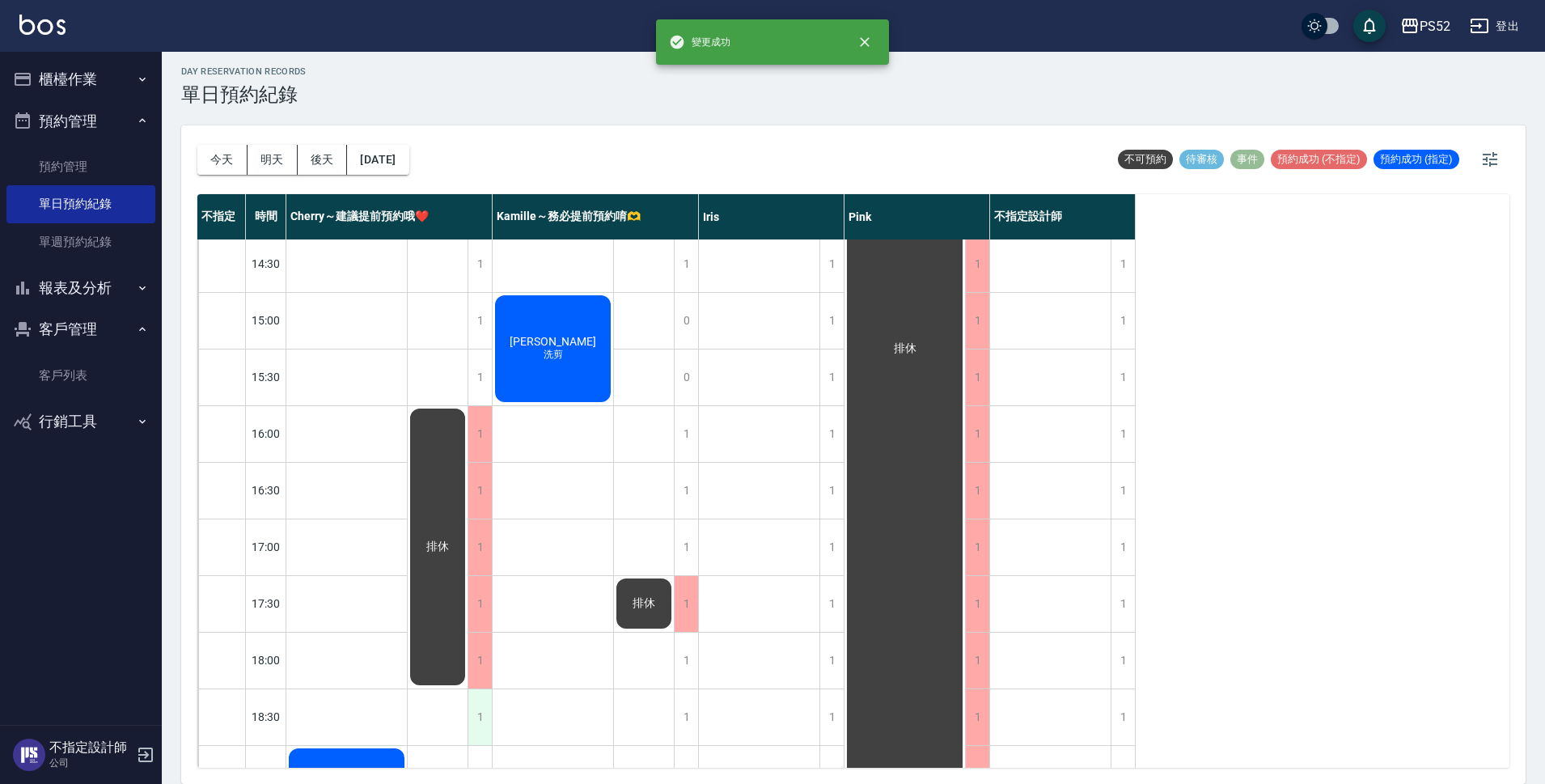
click at [477, 715] on div "1" at bounding box center [479, 717] width 24 height 56
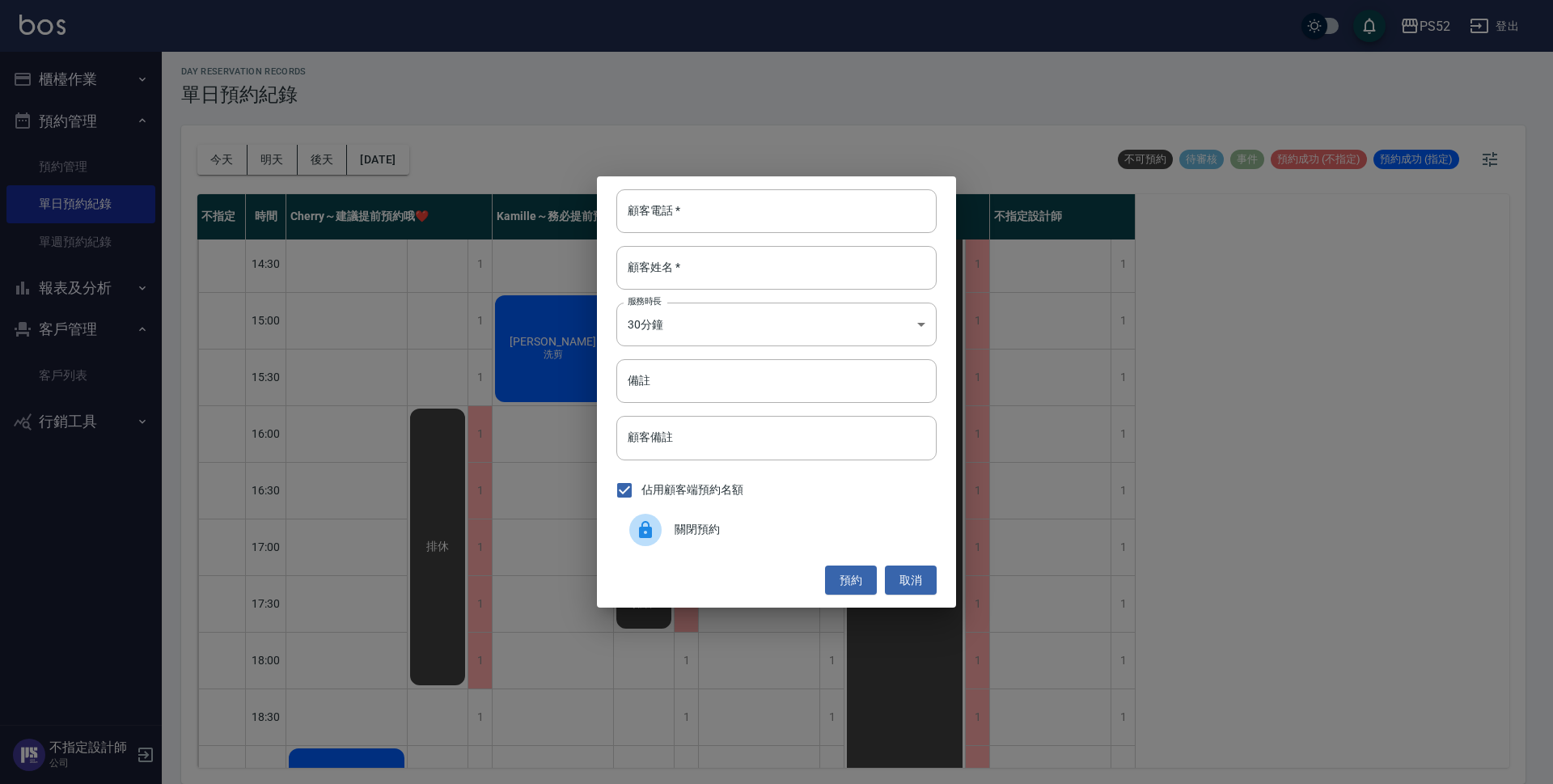
click at [703, 503] on label "佔用顧客端預約名額" at bounding box center [675, 490] width 136 height 34
click at [642, 503] on input "佔用顧客端預約名額" at bounding box center [624, 490] width 34 height 34
checkbox input "false"
click at [704, 523] on span "關閉預約" at bounding box center [800, 529] width 249 height 17
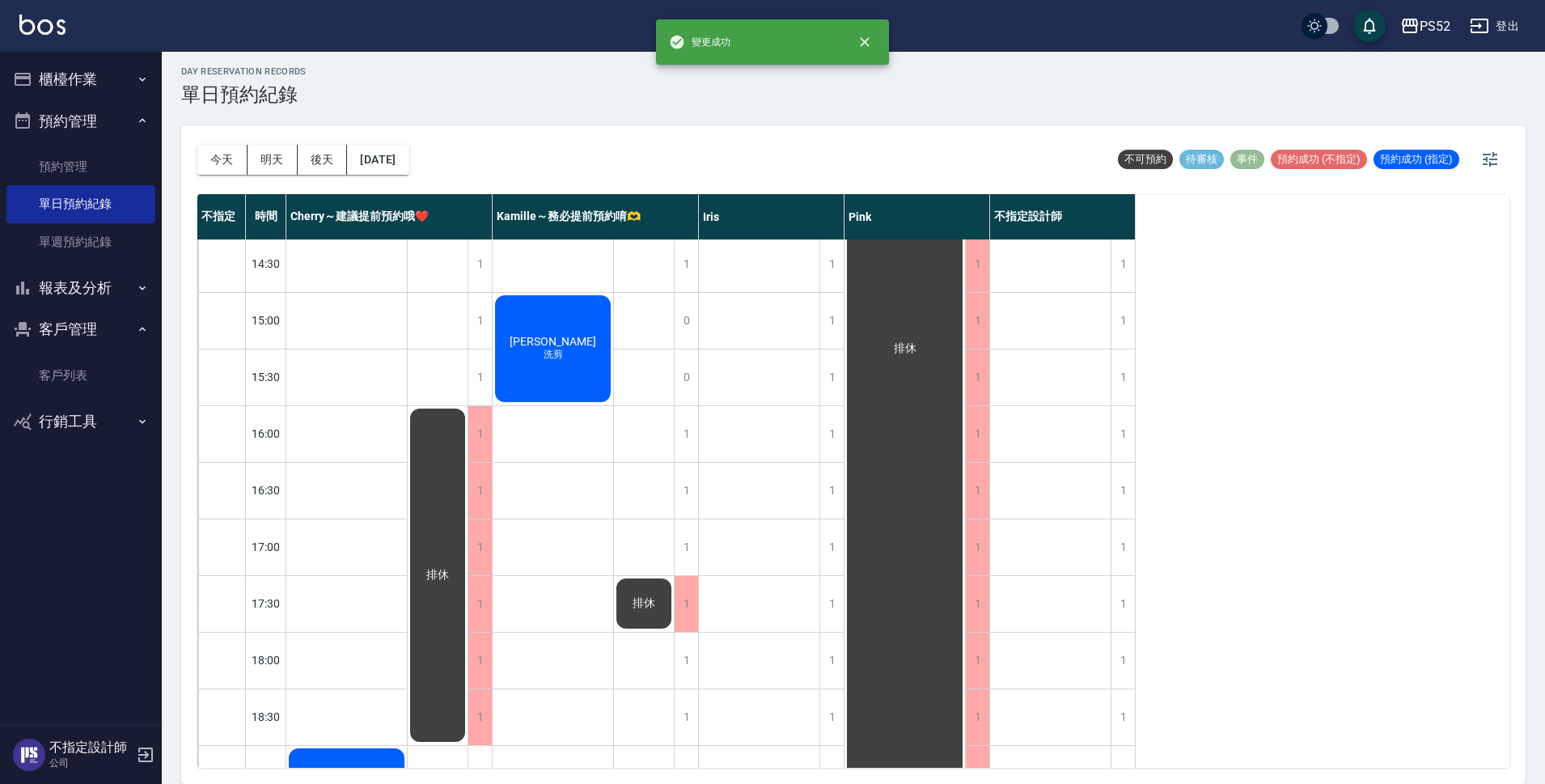
scroll to position [619, 0]
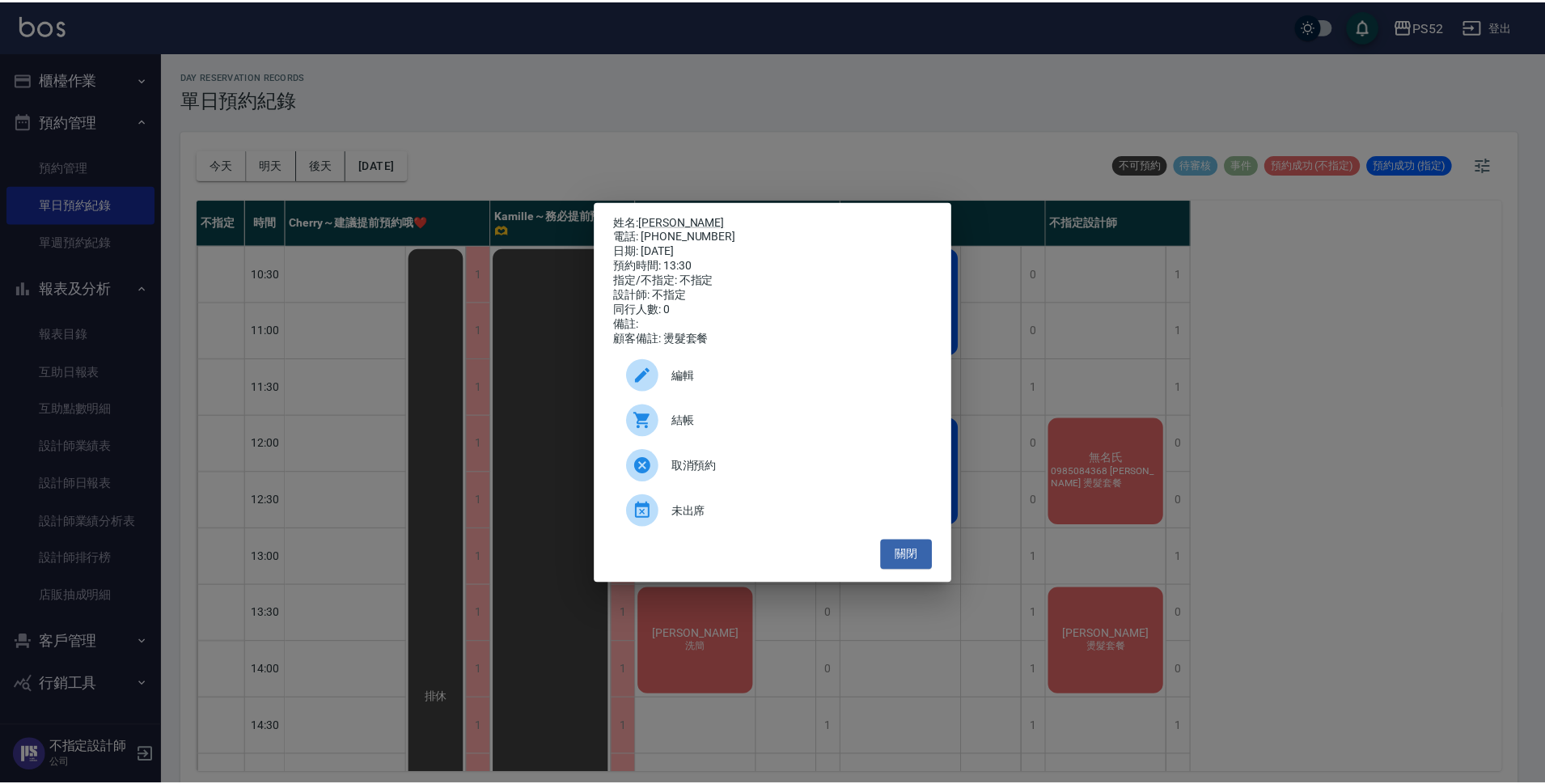
scroll to position [297, 0]
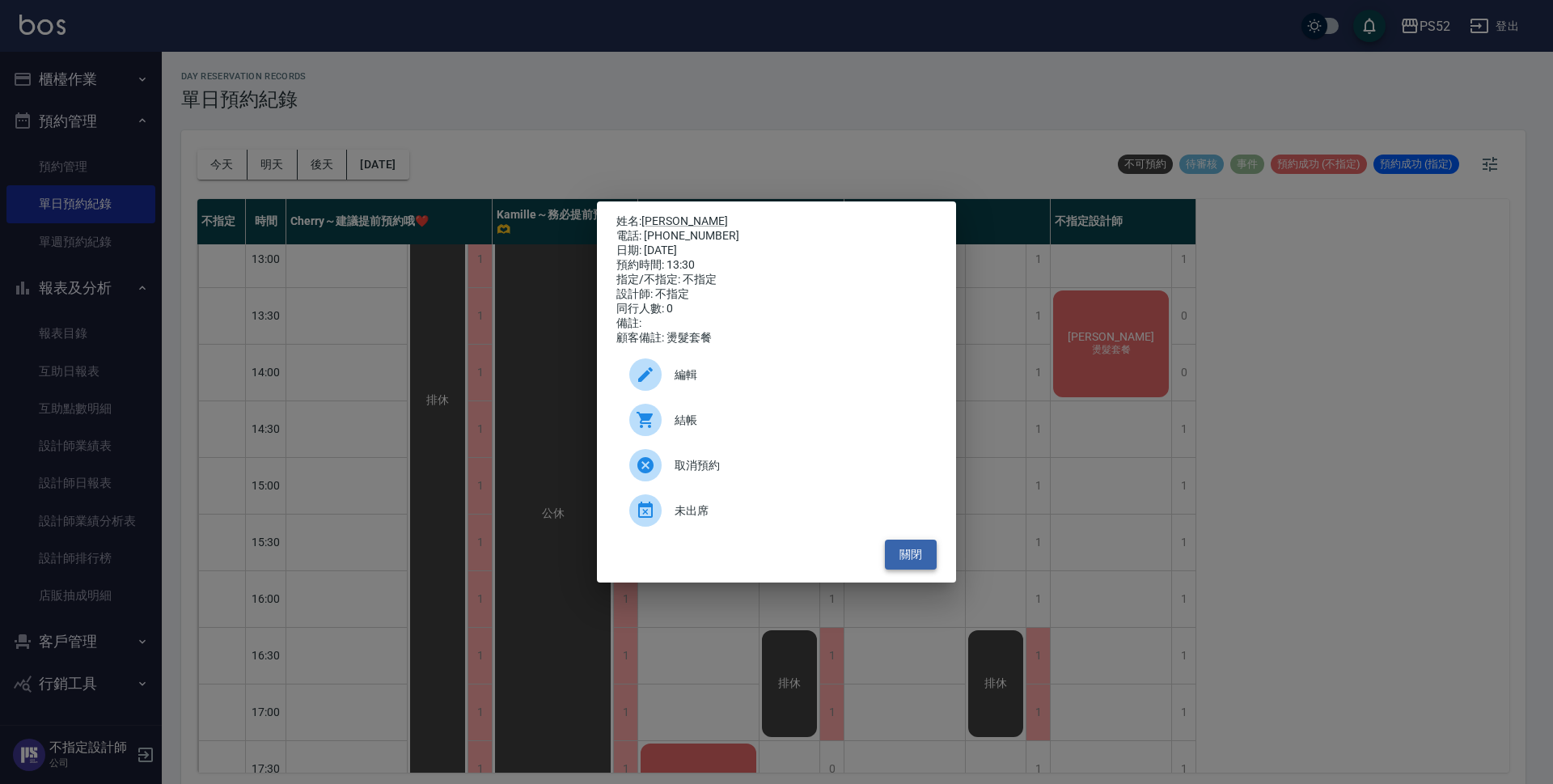
click at [932, 566] on button "關閉" at bounding box center [911, 554] width 51 height 30
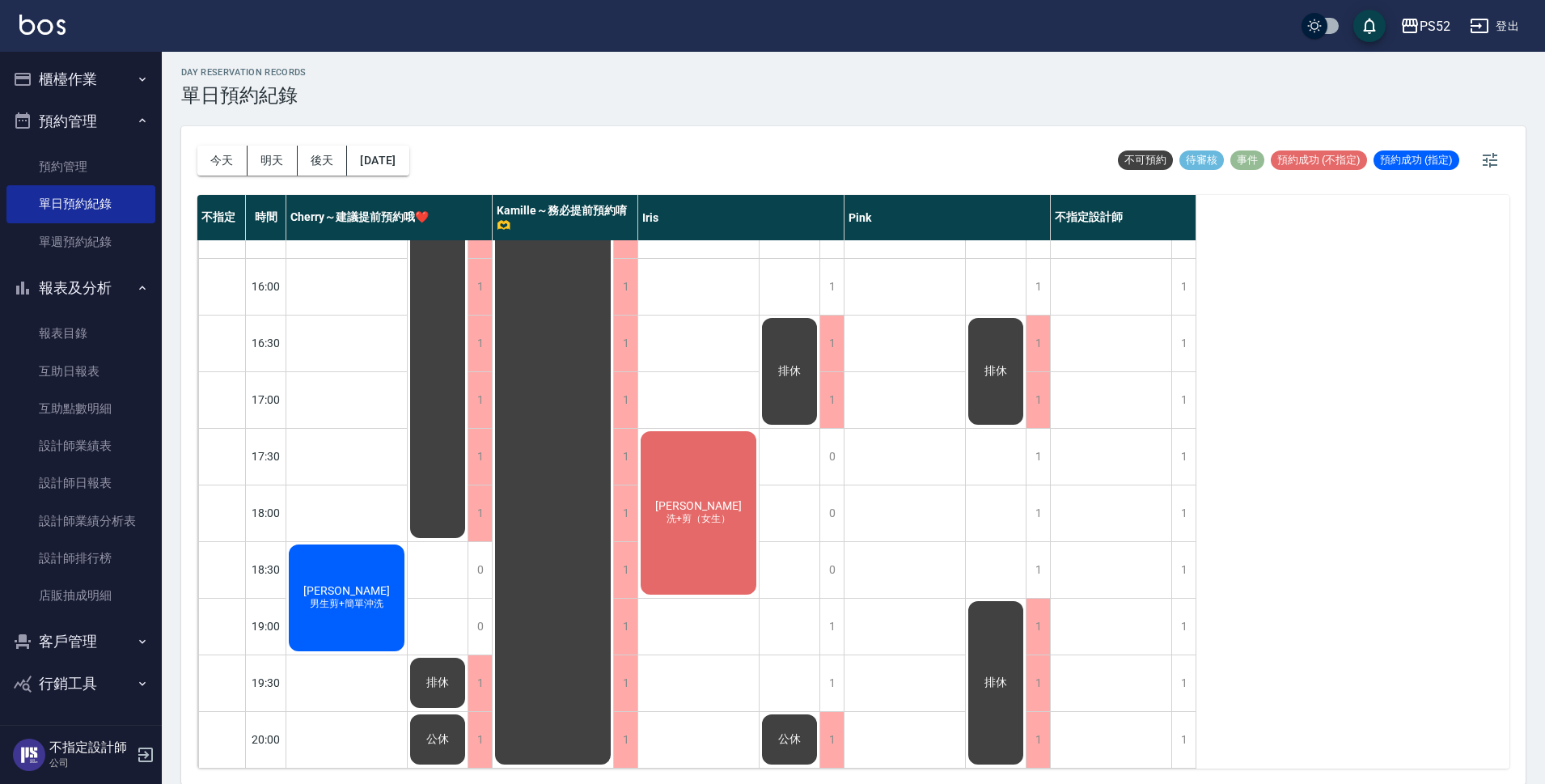
scroll to position [5, 0]
click at [264, 153] on button "明天" at bounding box center [273, 159] width 51 height 30
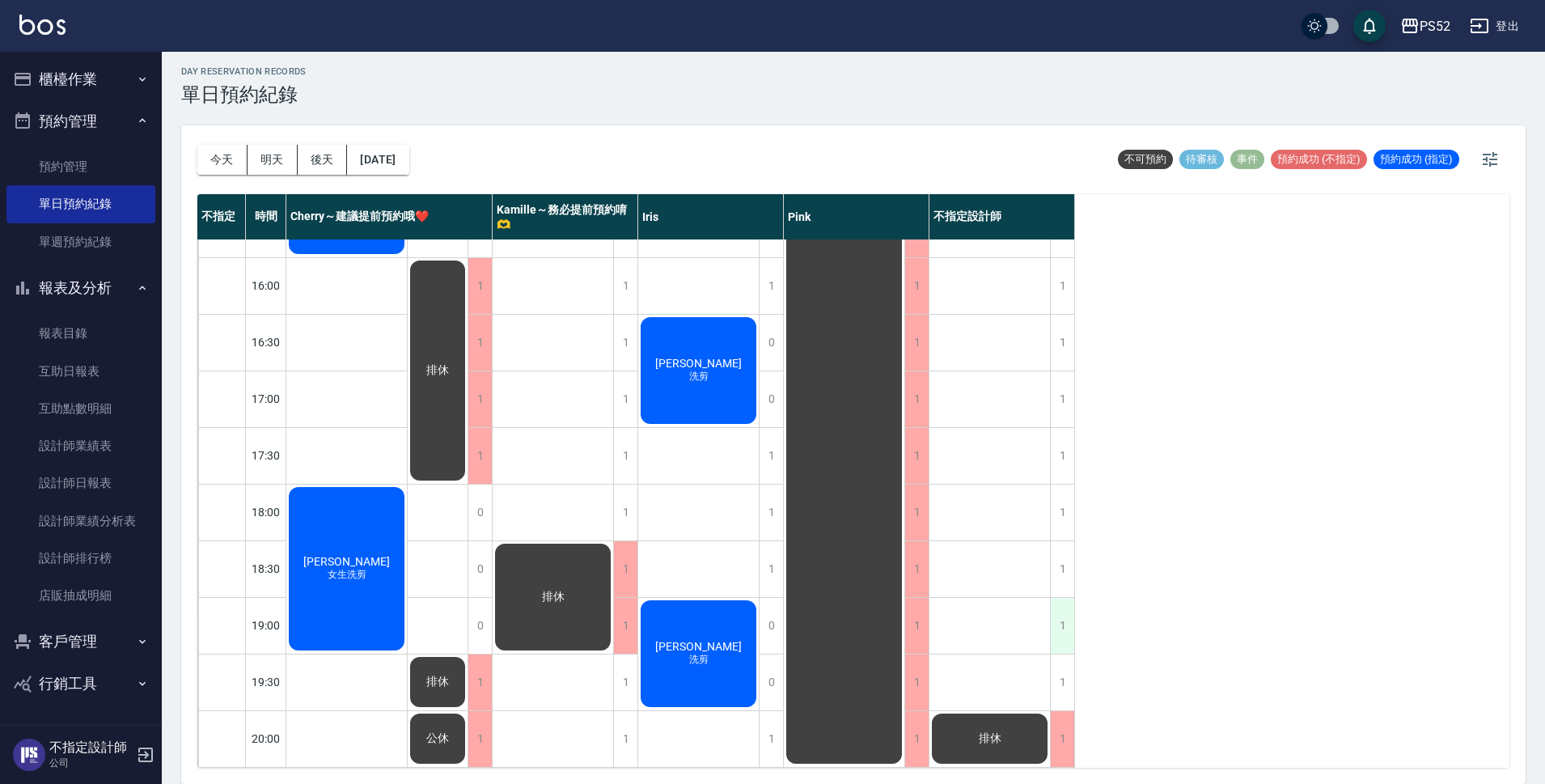
click at [1061, 614] on div "1" at bounding box center [1061, 625] width 24 height 56
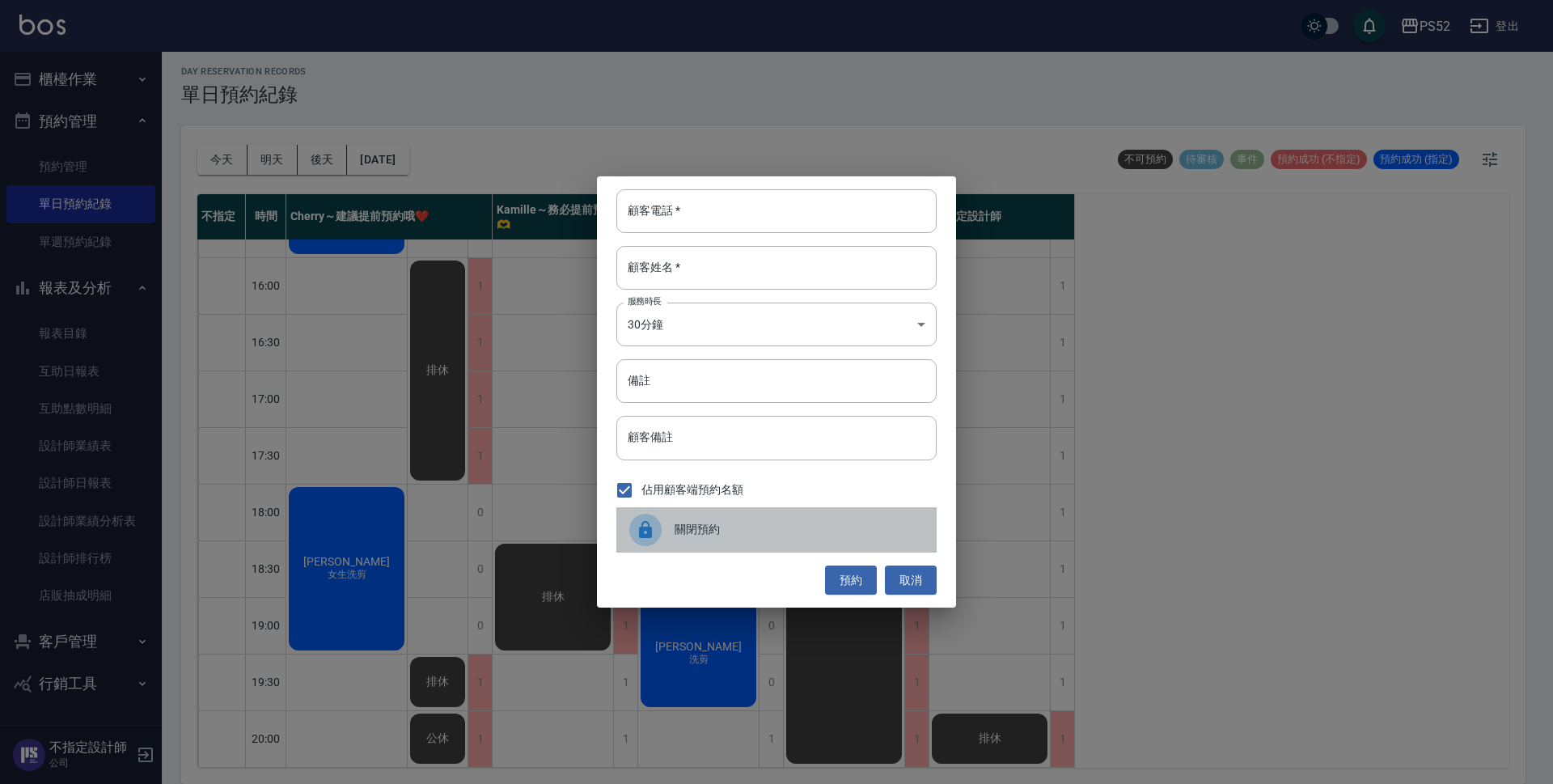
click at [718, 542] on div "關閉預約" at bounding box center [776, 530] width 320 height 45
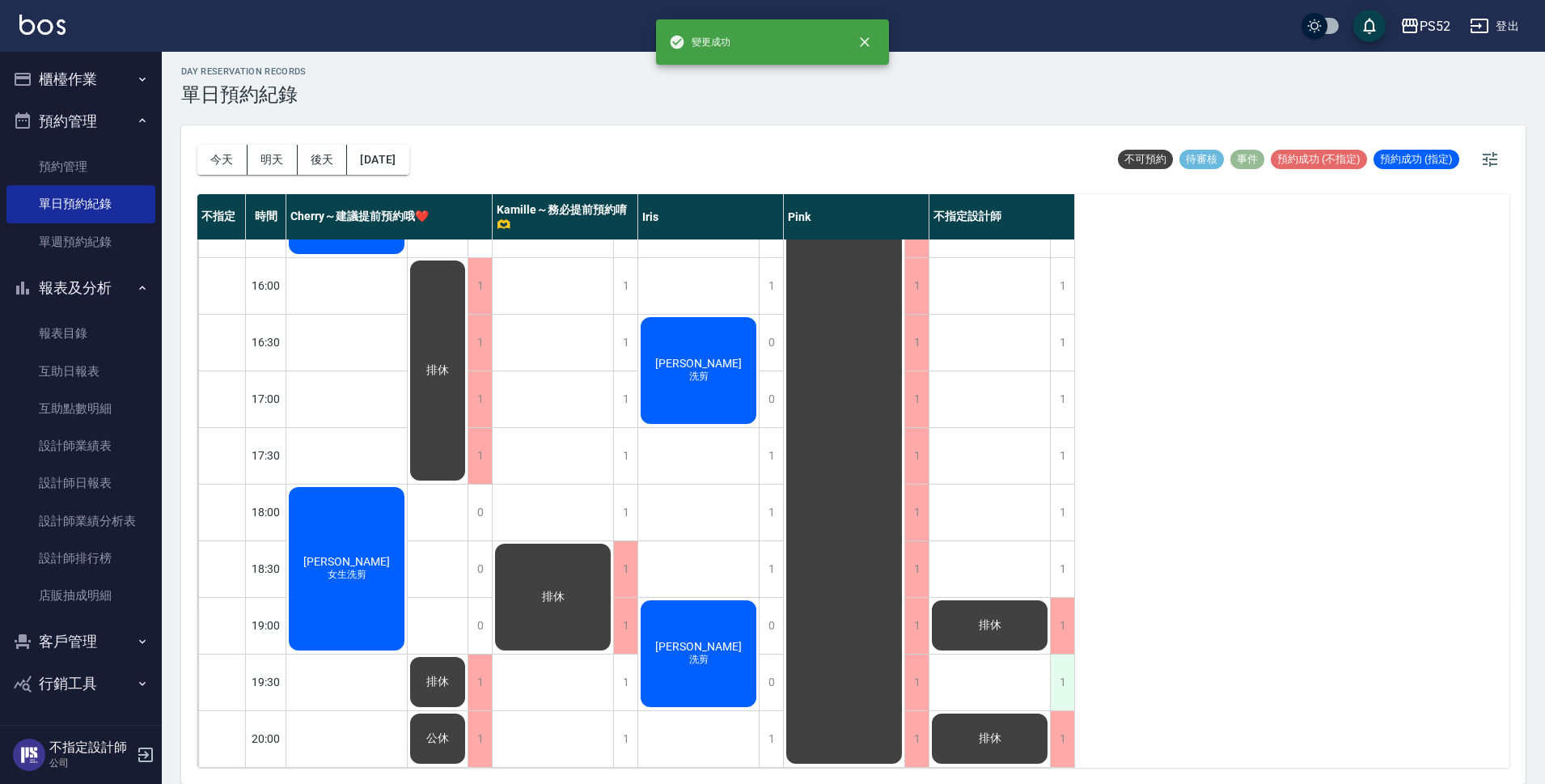
click at [1057, 666] on div "1" at bounding box center [1061, 682] width 24 height 56
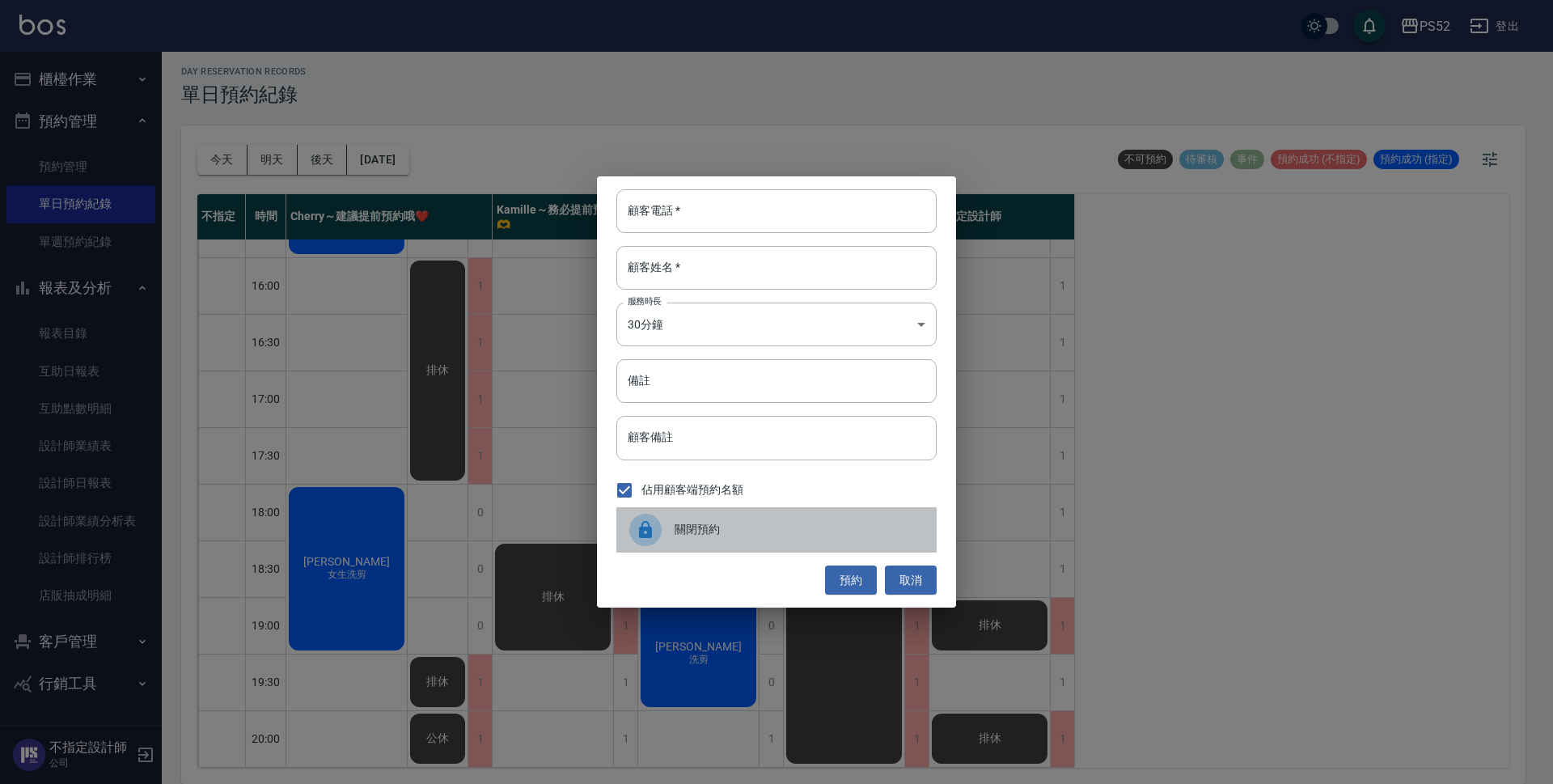
click at [818, 542] on div "關閉預約" at bounding box center [776, 530] width 320 height 45
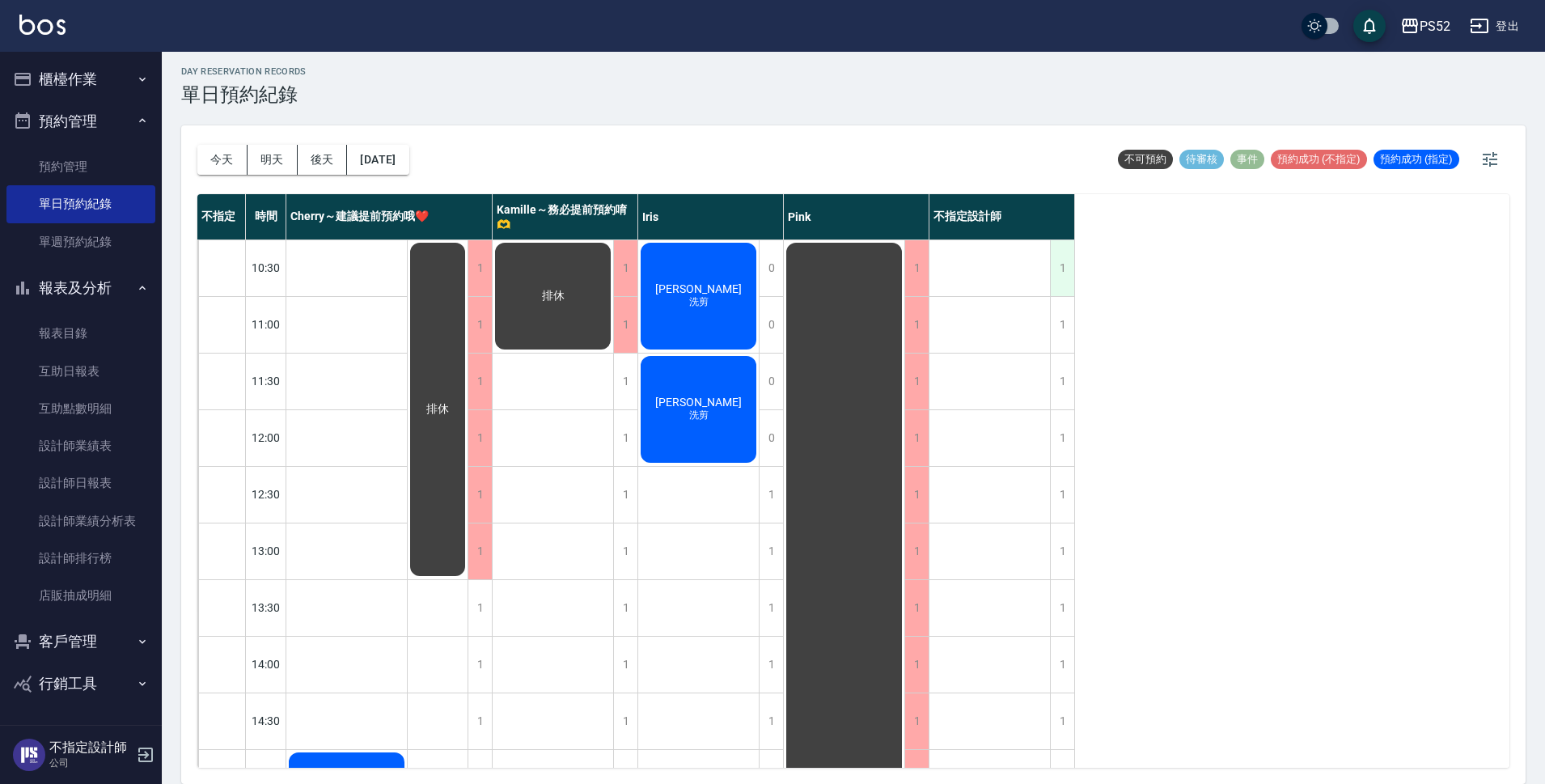
click at [1065, 266] on div "1" at bounding box center [1061, 268] width 24 height 56
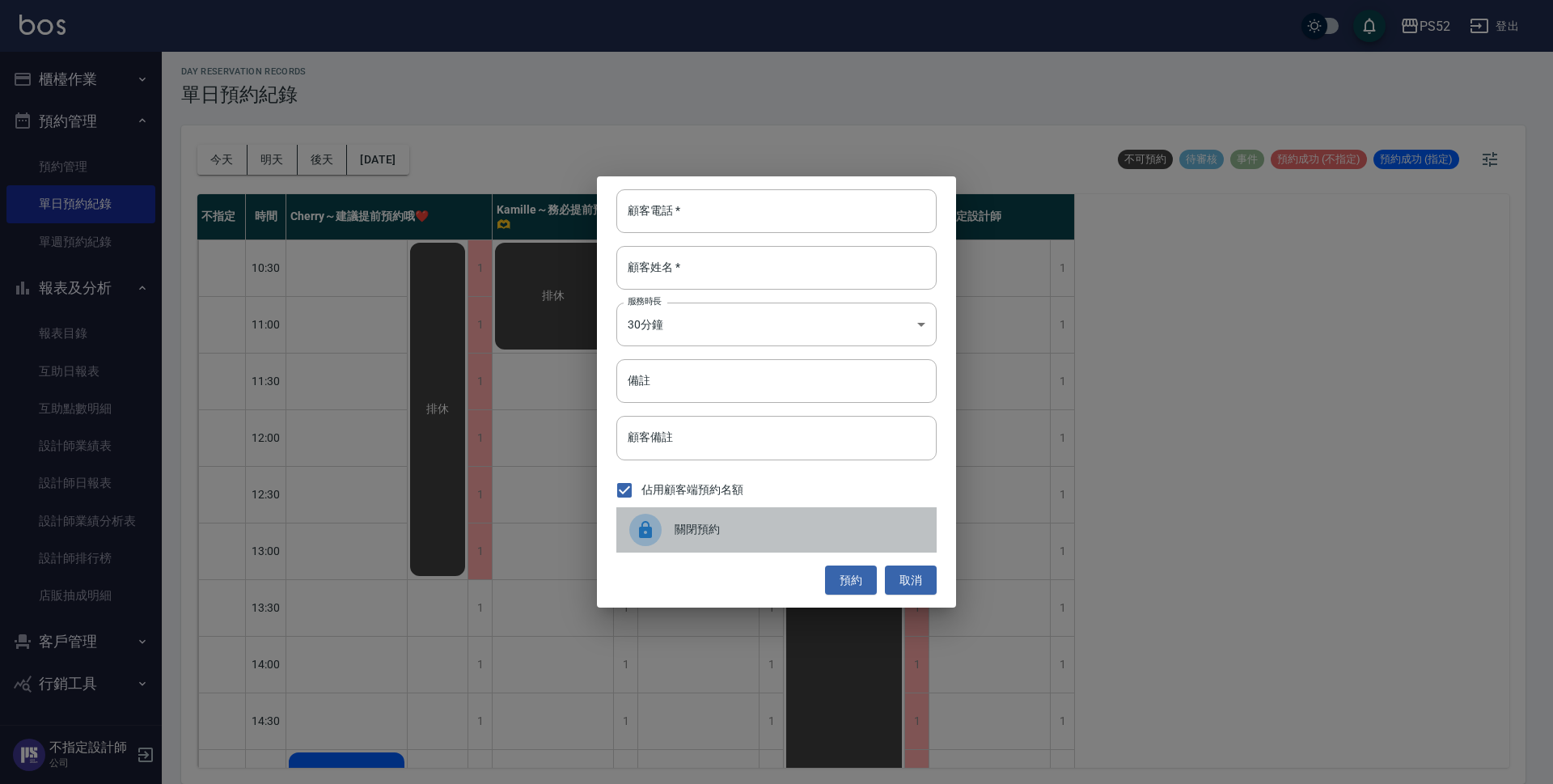
click at [813, 521] on span "關閉預約" at bounding box center [800, 529] width 249 height 17
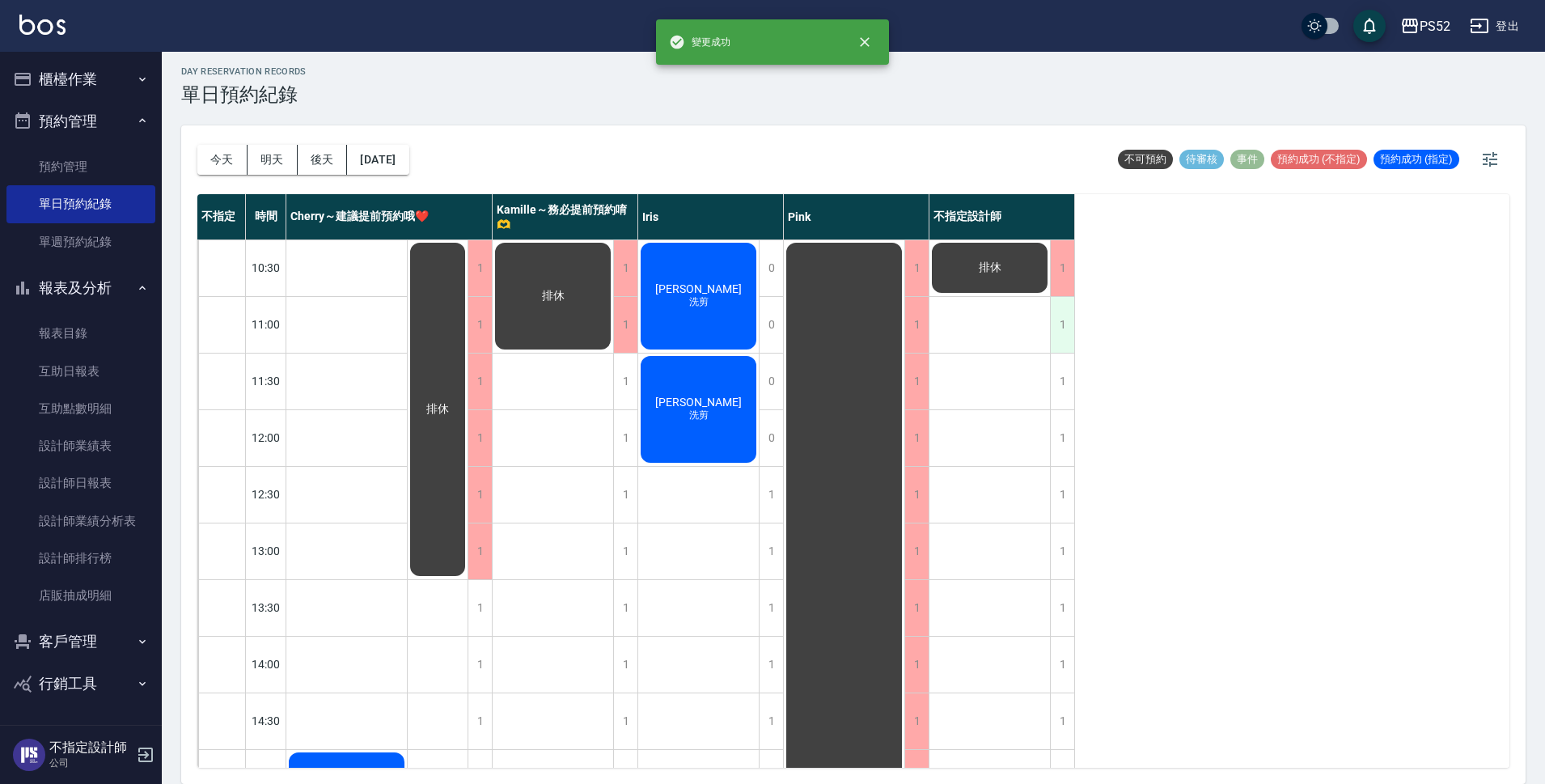
click at [1056, 335] on div "1" at bounding box center [1061, 325] width 24 height 56
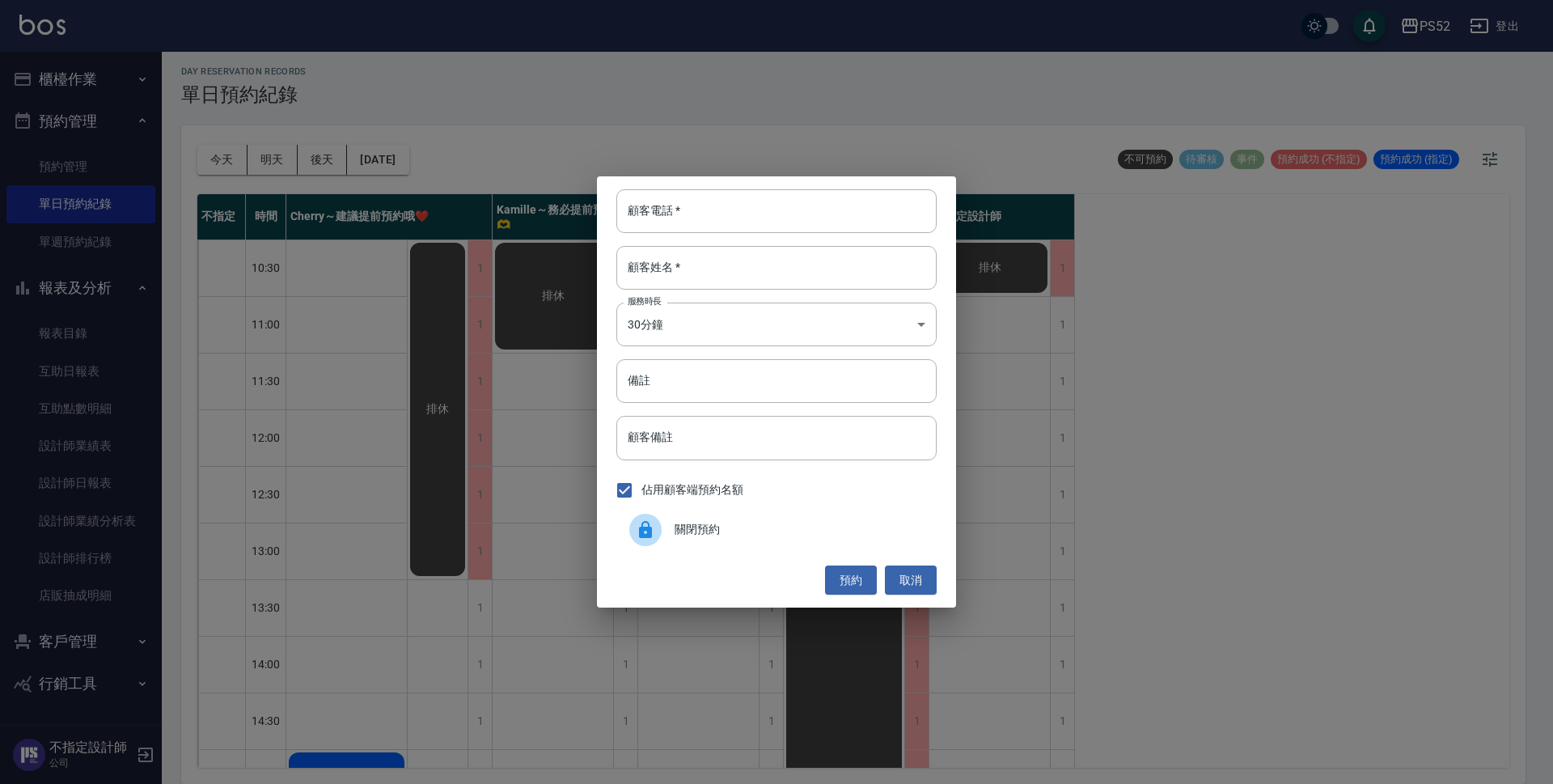
click at [757, 538] on span "關閉預約" at bounding box center [800, 529] width 249 height 17
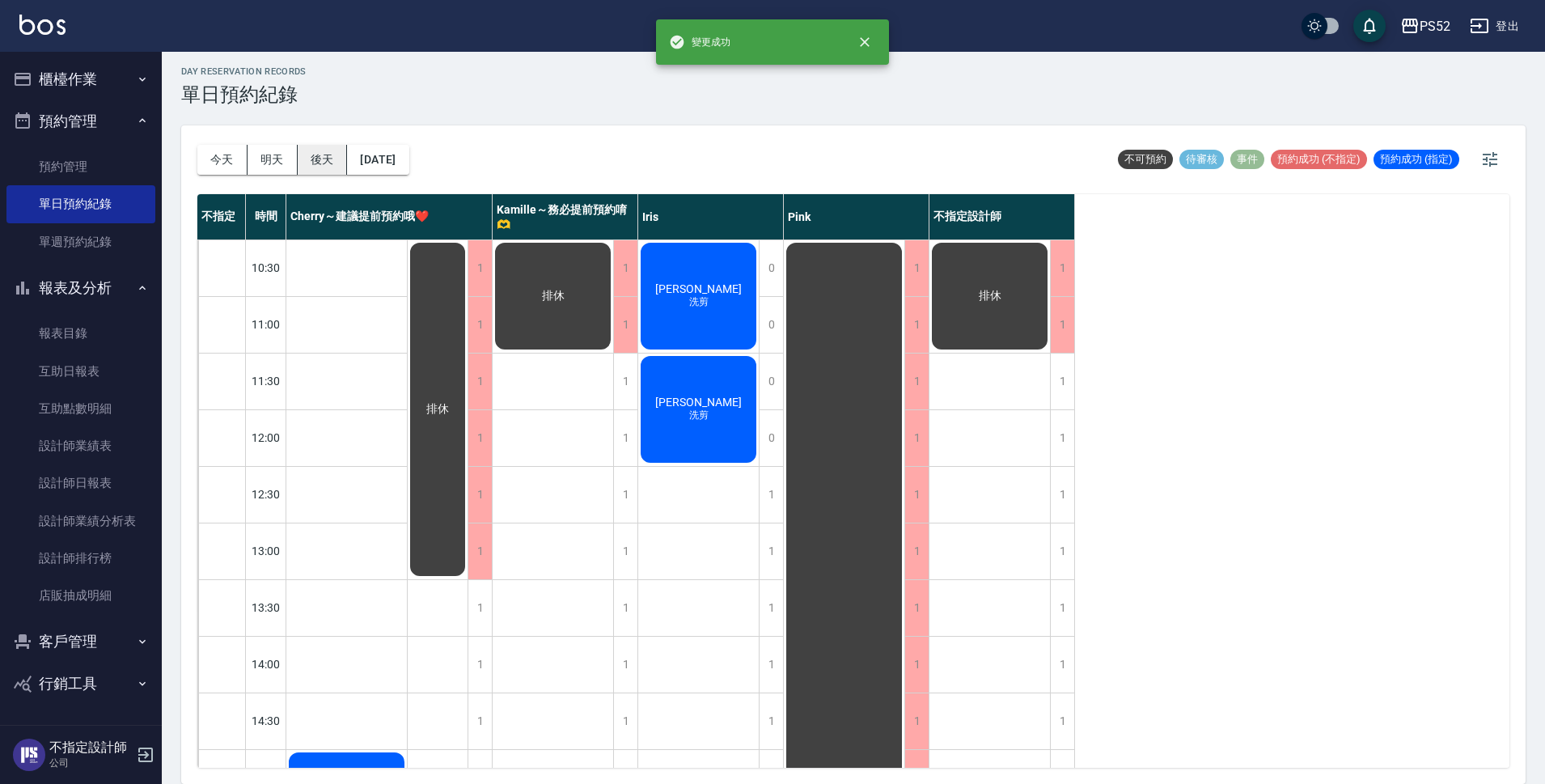
click at [323, 163] on button "後天" at bounding box center [323, 159] width 51 height 30
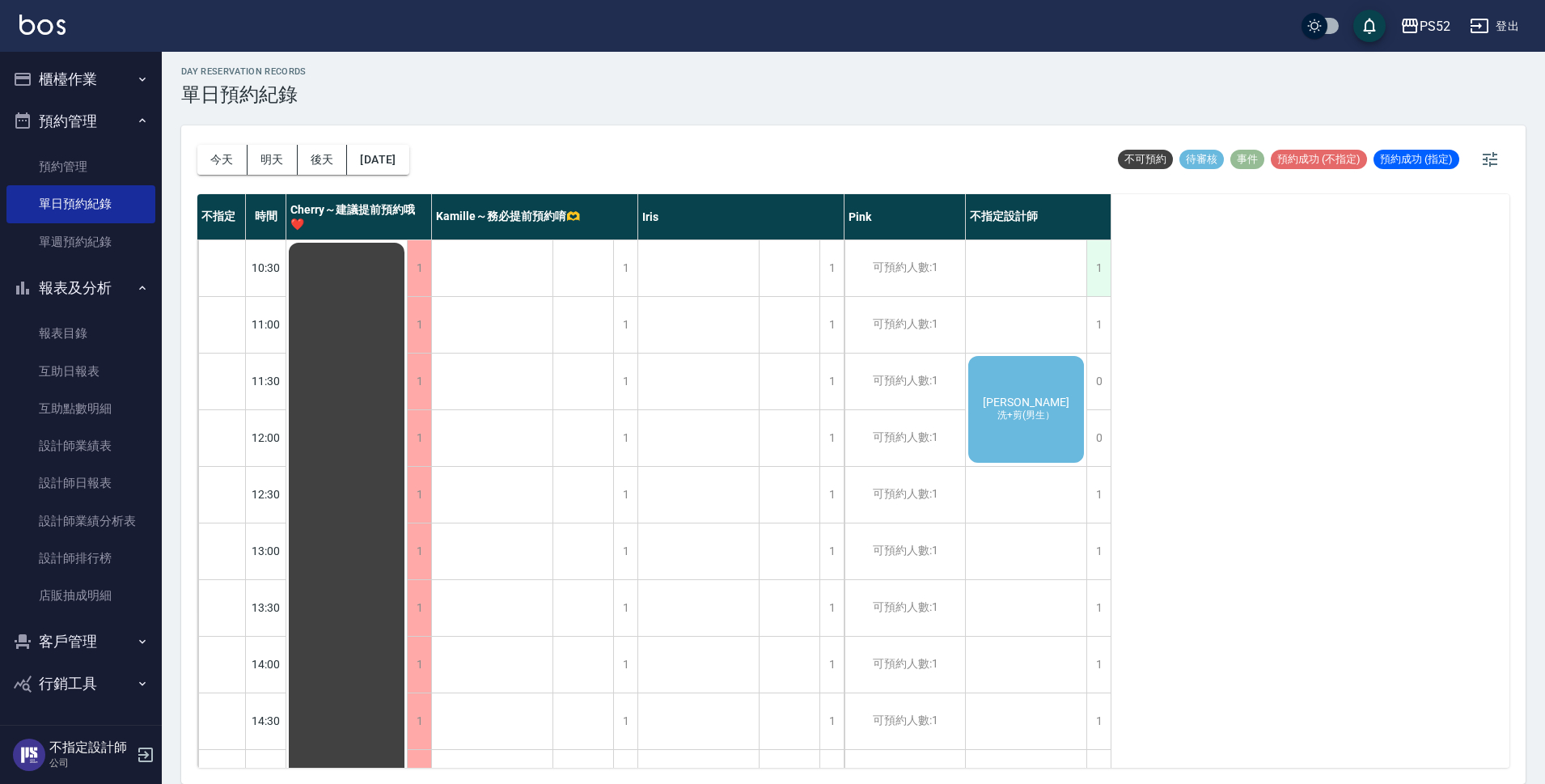
click at [1102, 258] on div "1" at bounding box center [1098, 268] width 24 height 56
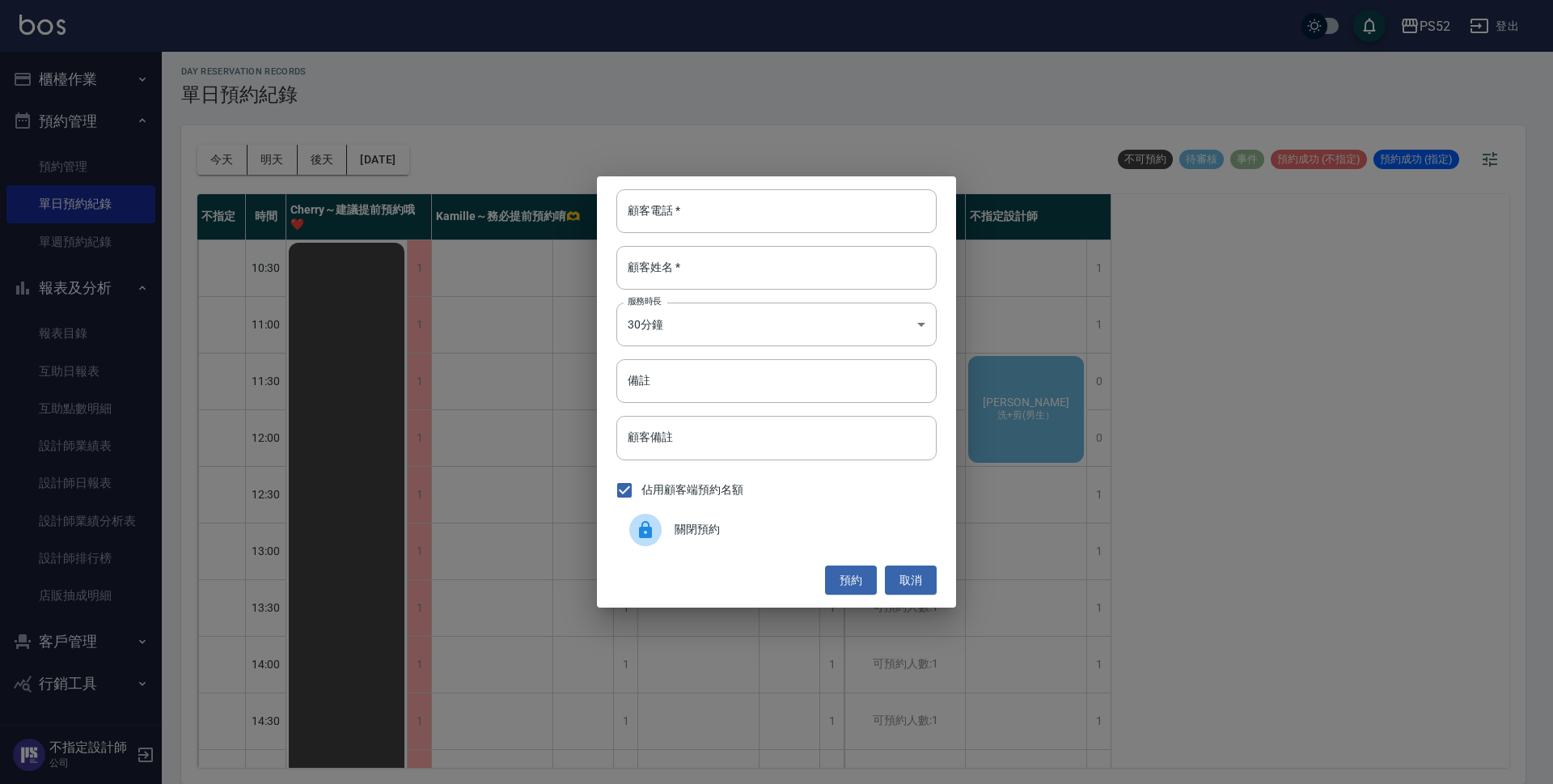
click at [855, 532] on span "關閉預約" at bounding box center [800, 529] width 249 height 17
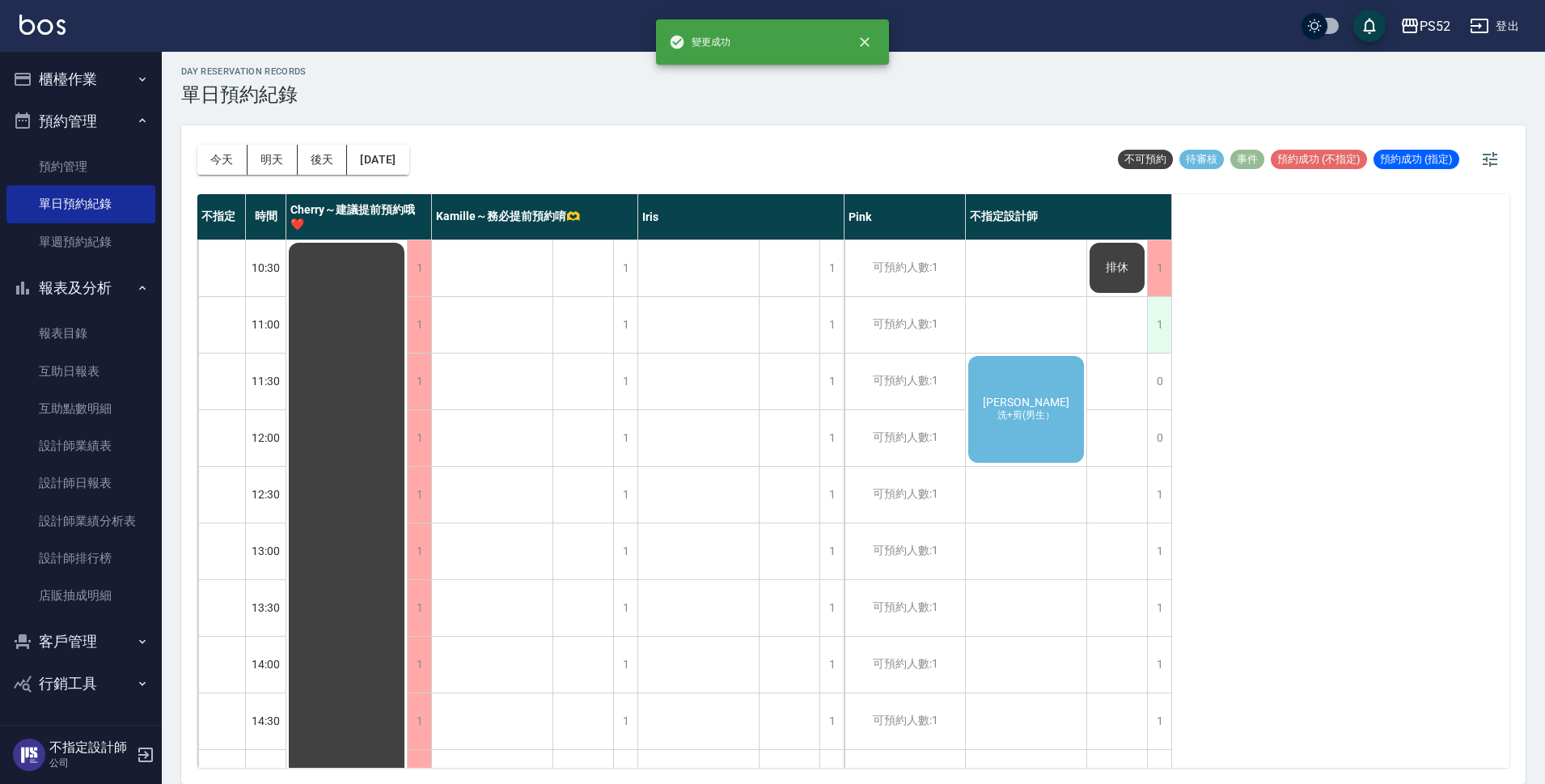
click at [1162, 318] on div "1" at bounding box center [1159, 325] width 24 height 56
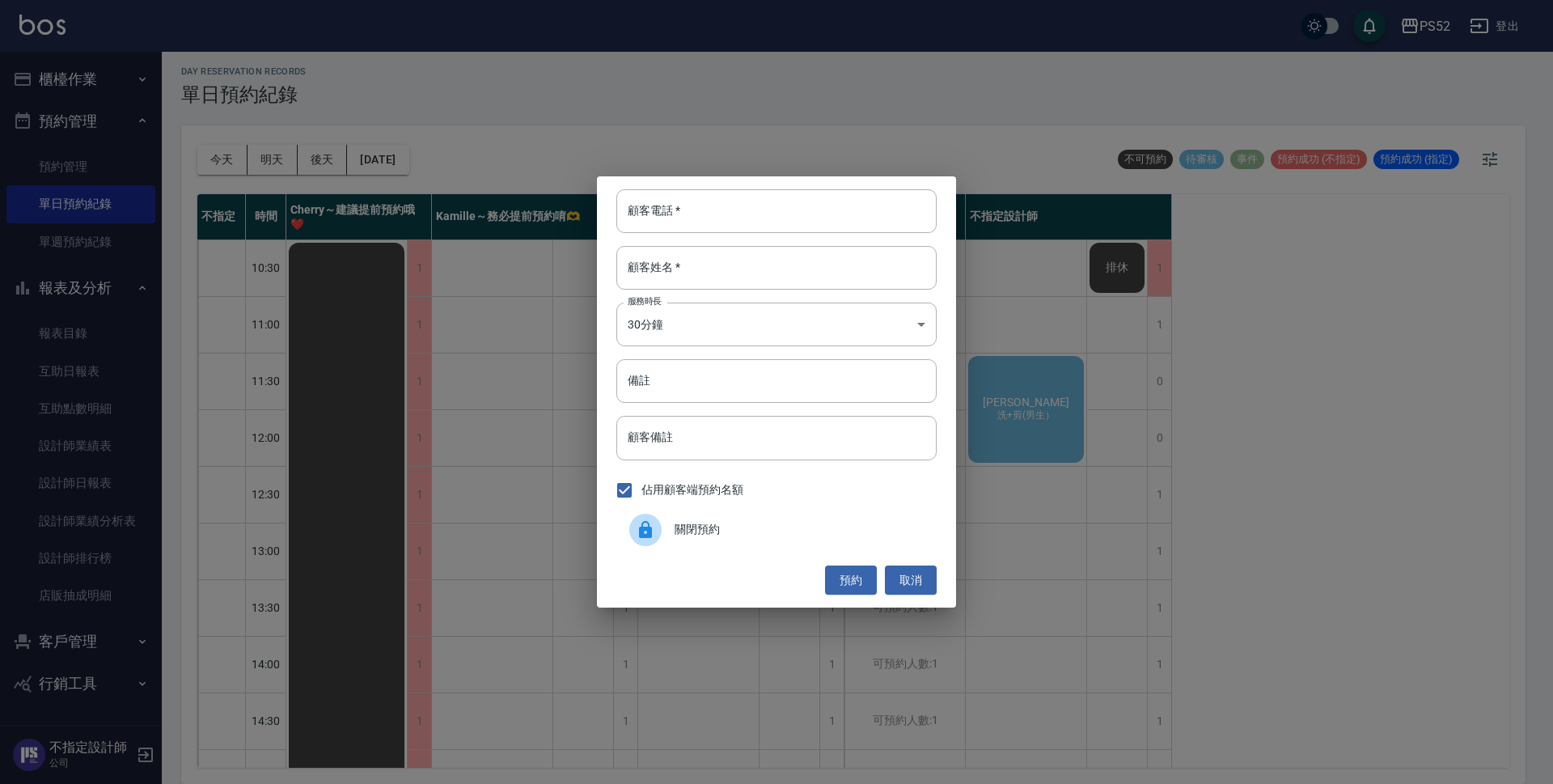
click at [775, 534] on span "關閉預約" at bounding box center [800, 529] width 249 height 17
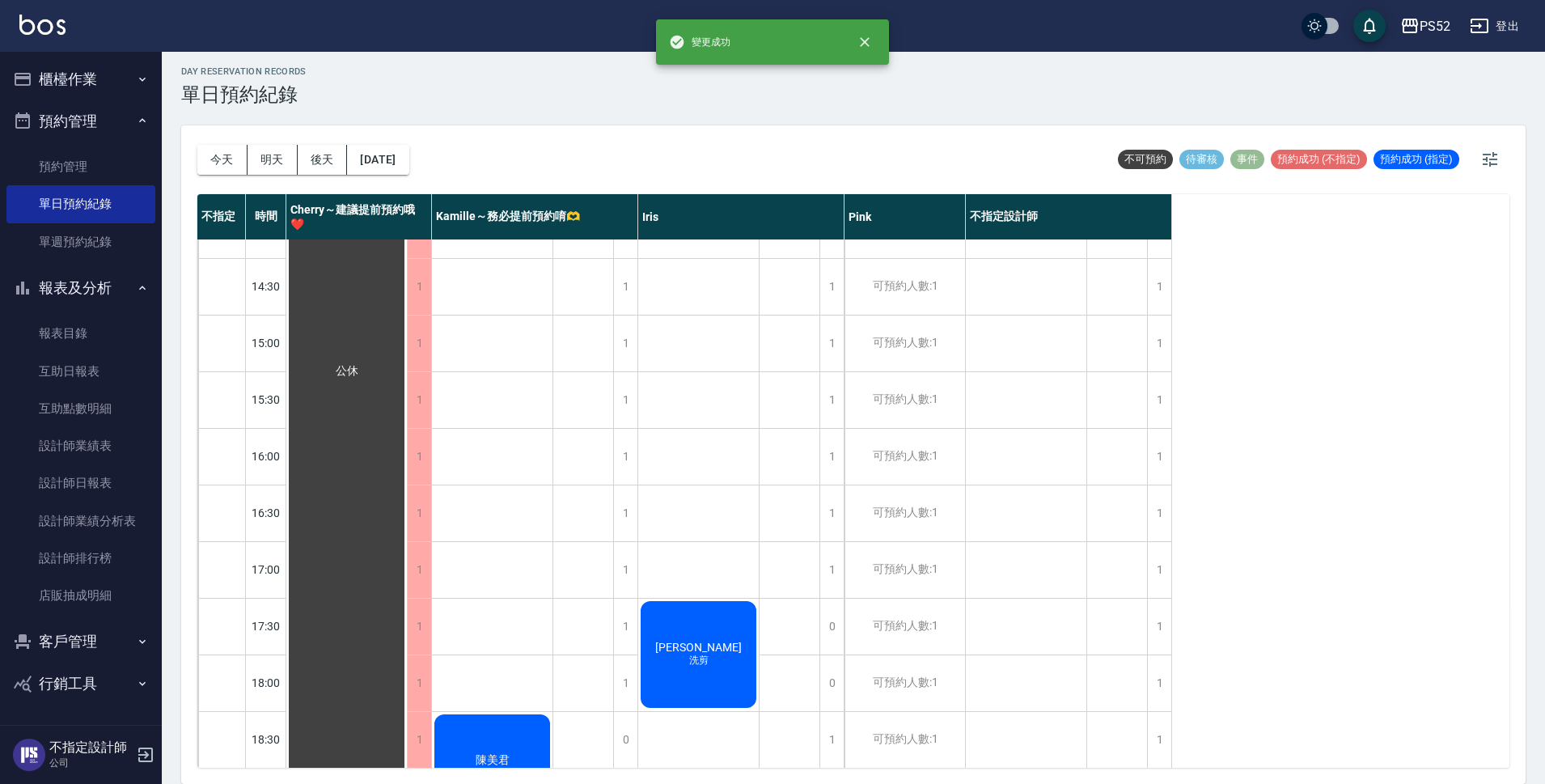
scroll to position [619, 0]
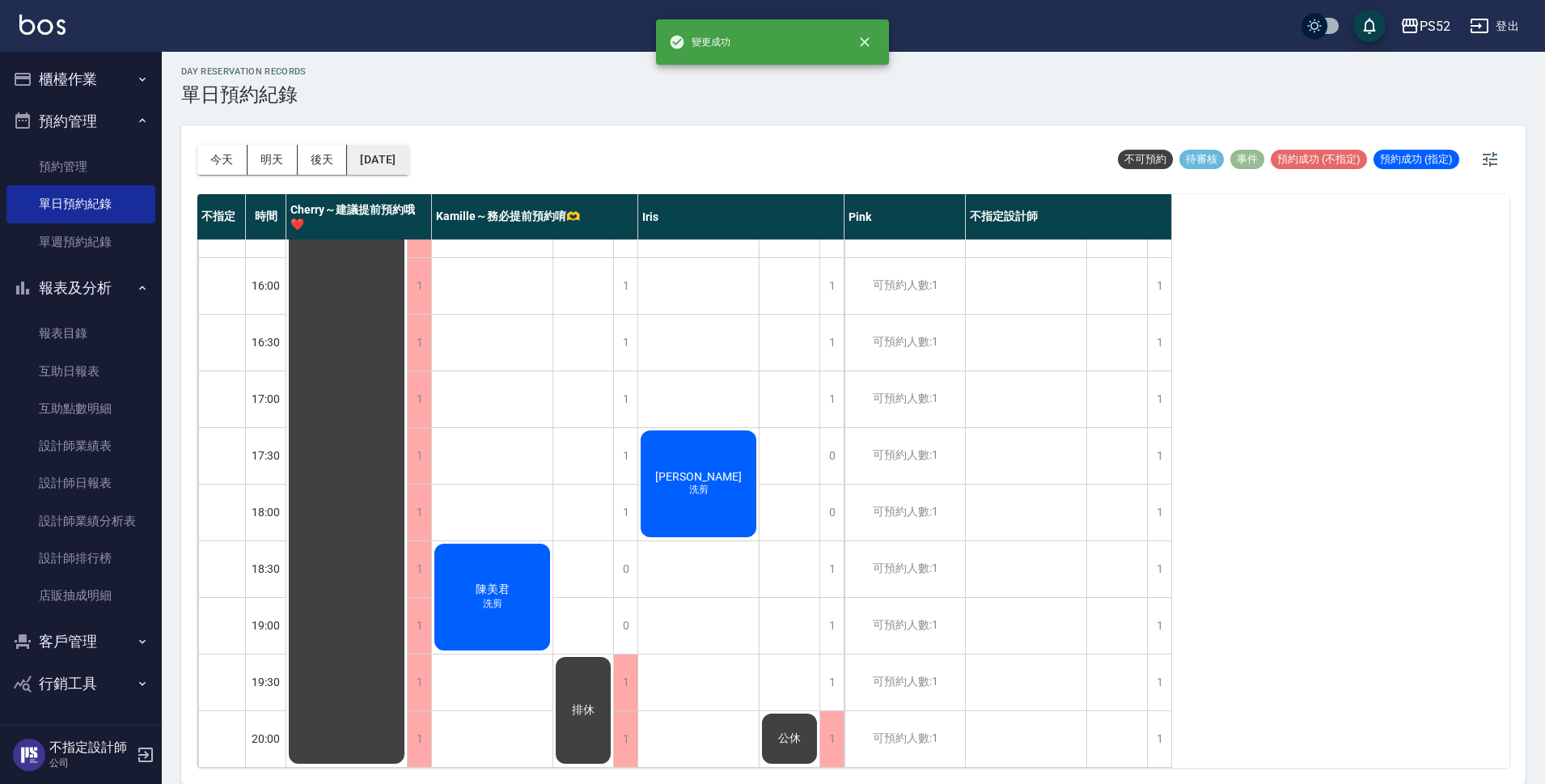
click at [409, 155] on button "2025/08/20" at bounding box center [378, 159] width 61 height 30
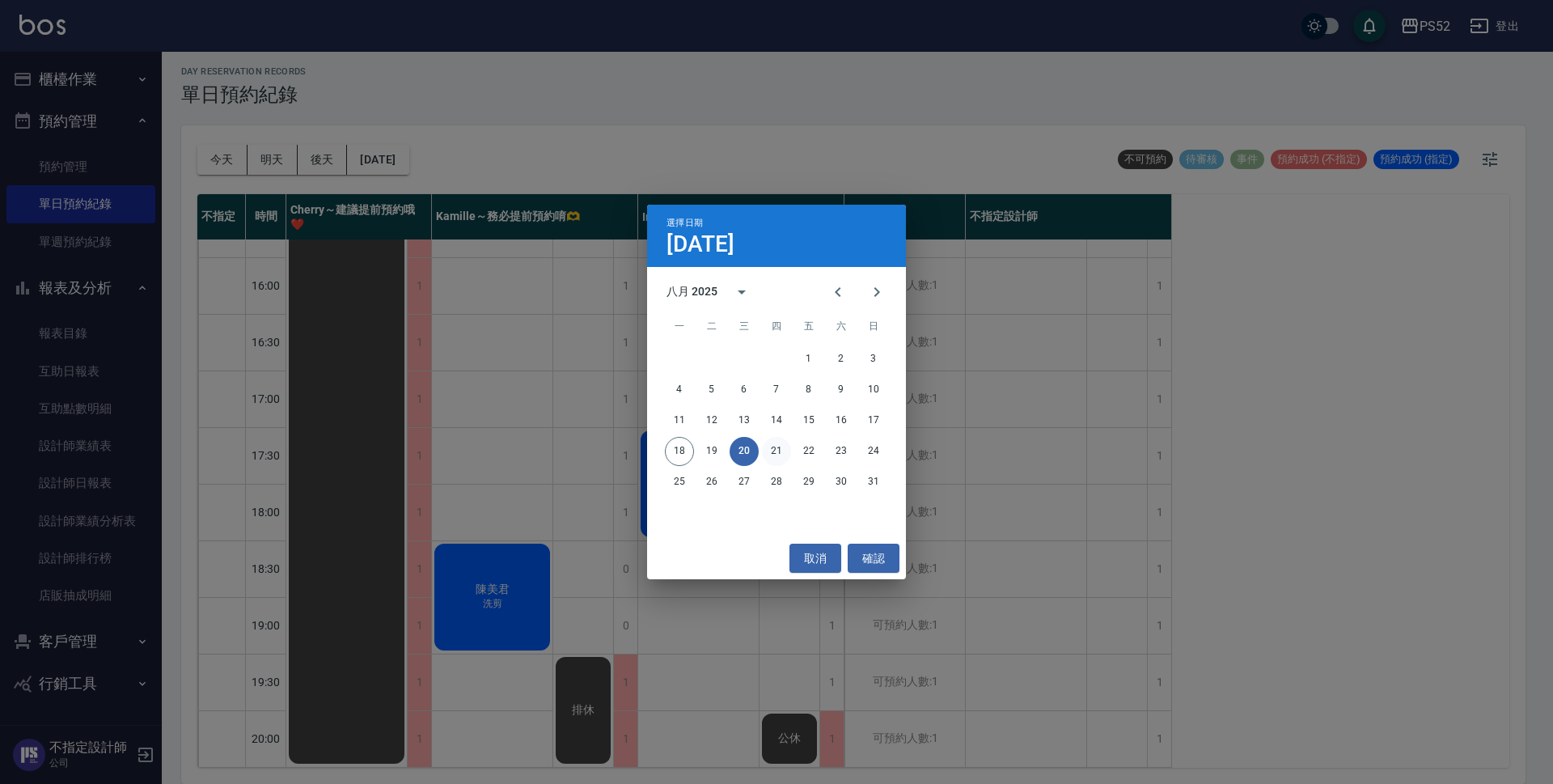
click at [767, 441] on button "21" at bounding box center [776, 451] width 29 height 29
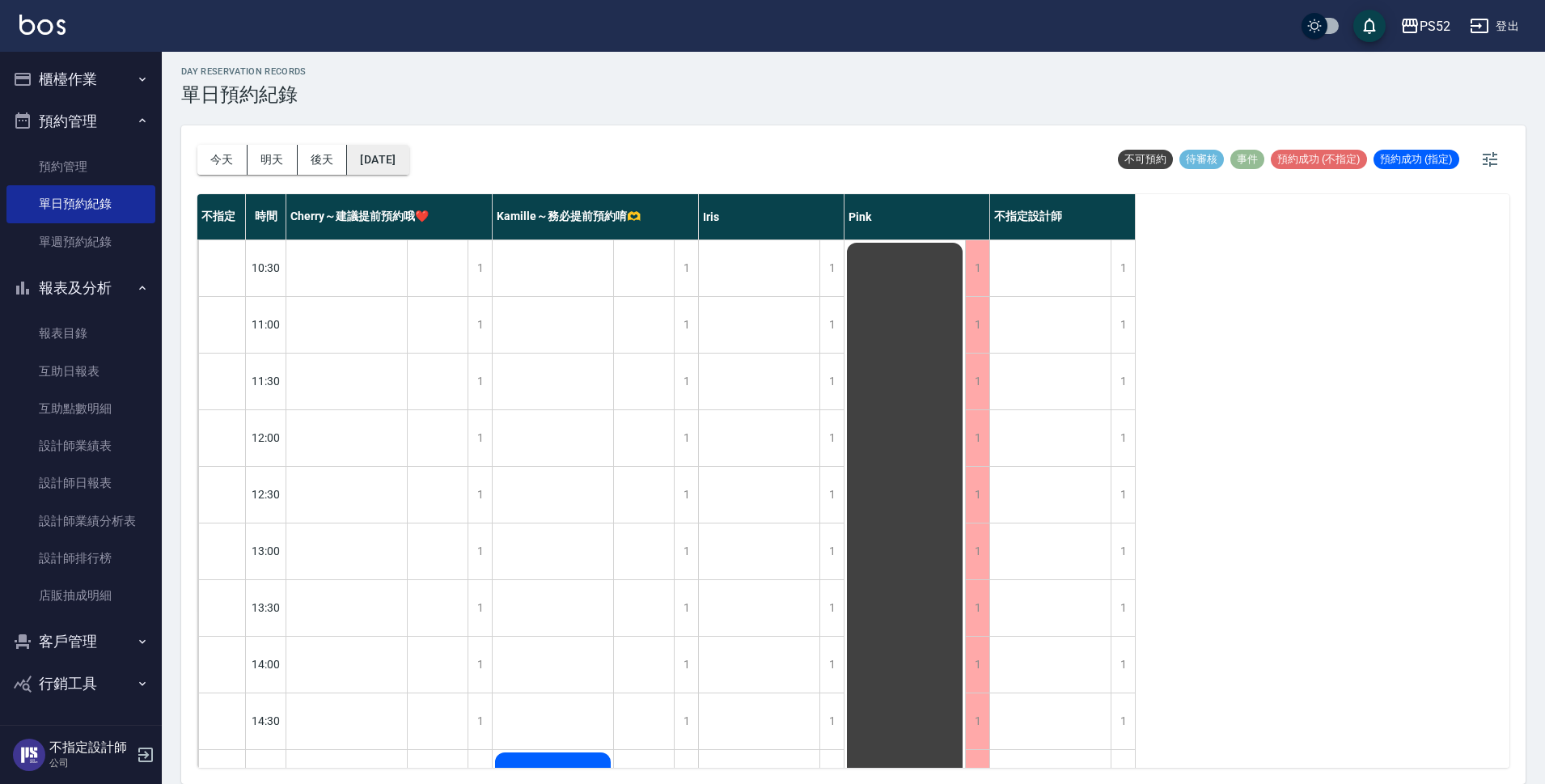
click at [409, 157] on button "[DATE]" at bounding box center [378, 159] width 61 height 30
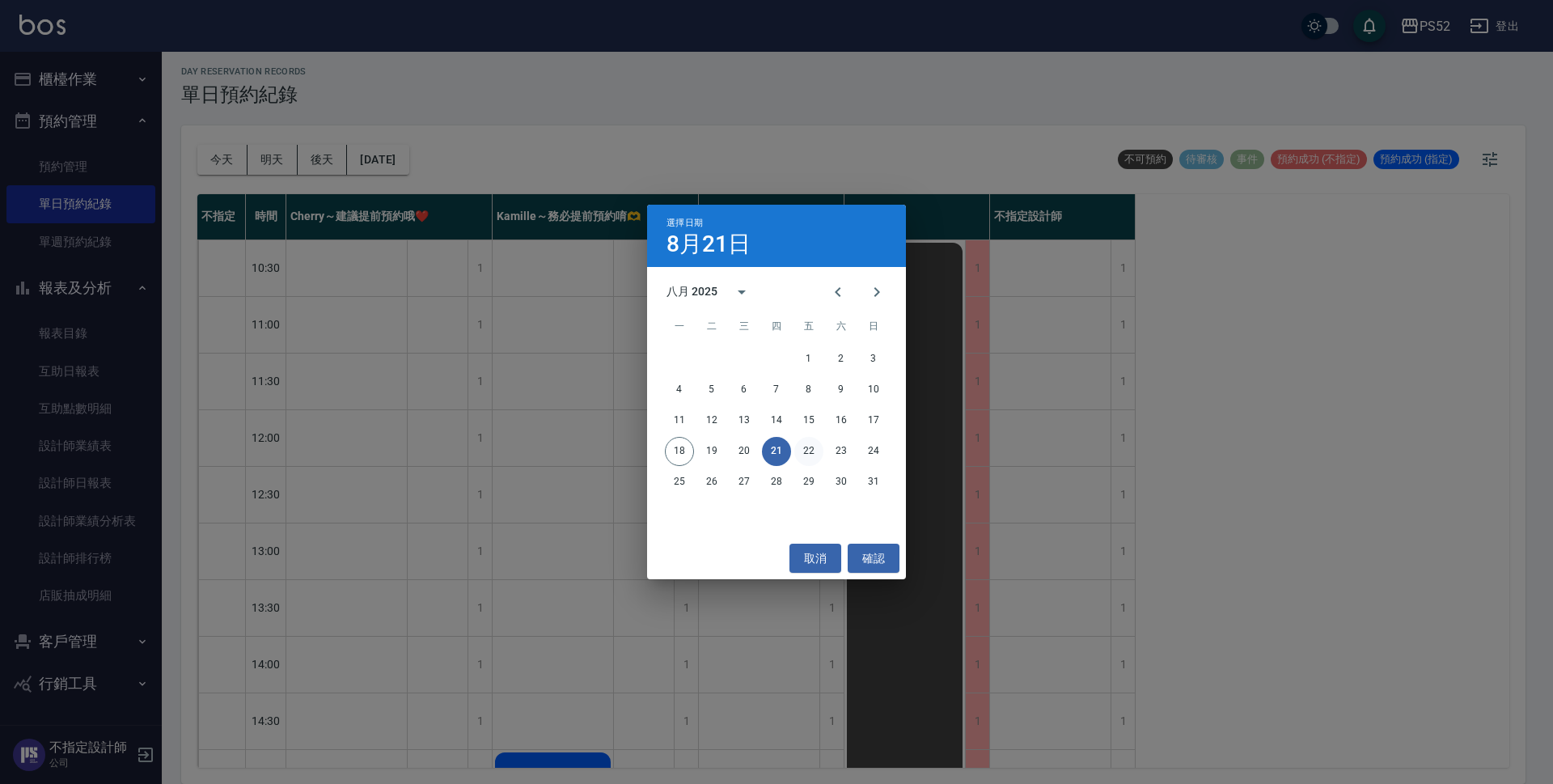
click at [802, 452] on button "22" at bounding box center [809, 451] width 29 height 29
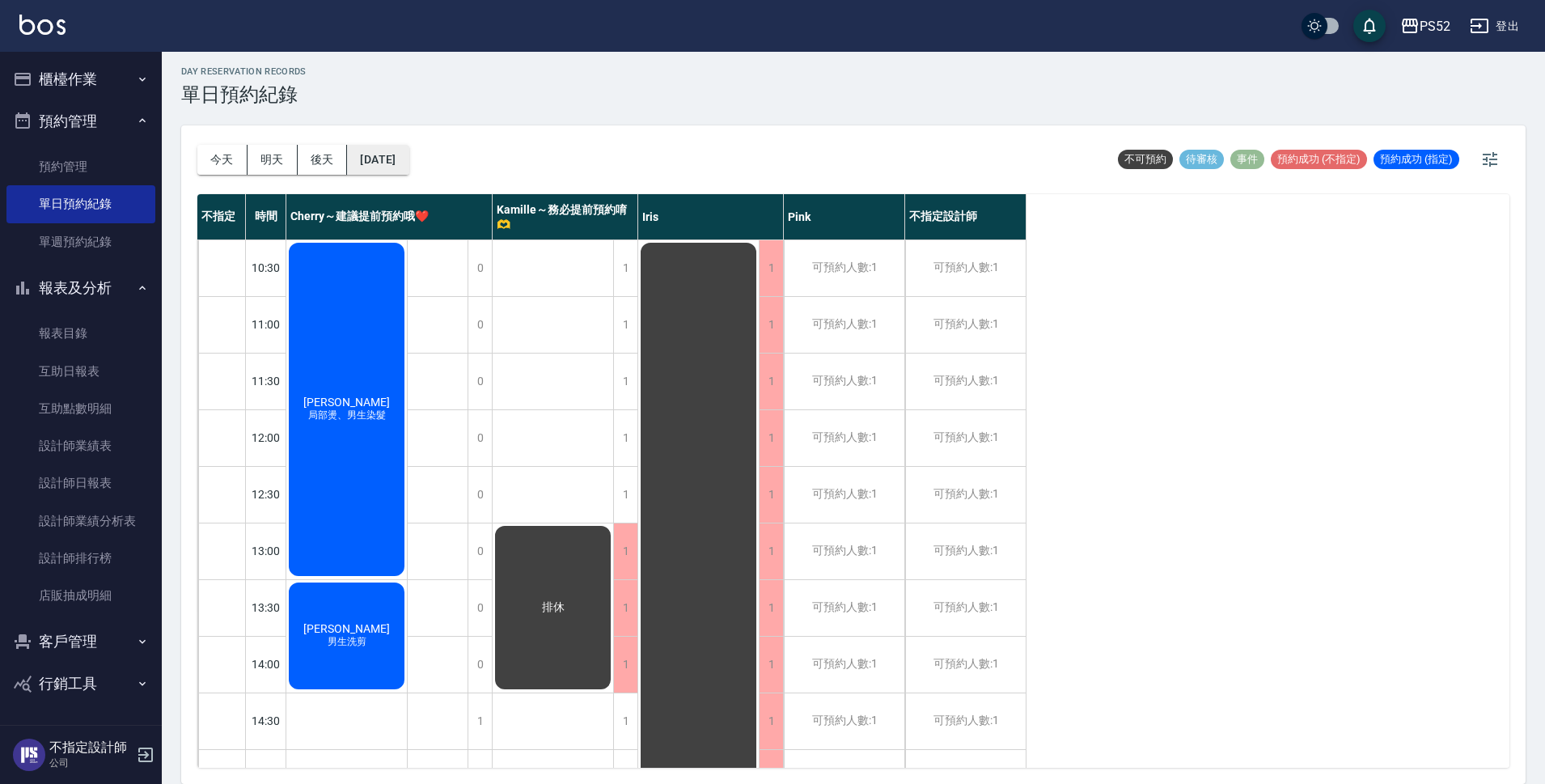
click at [408, 172] on button "[DATE]" at bounding box center [378, 159] width 61 height 30
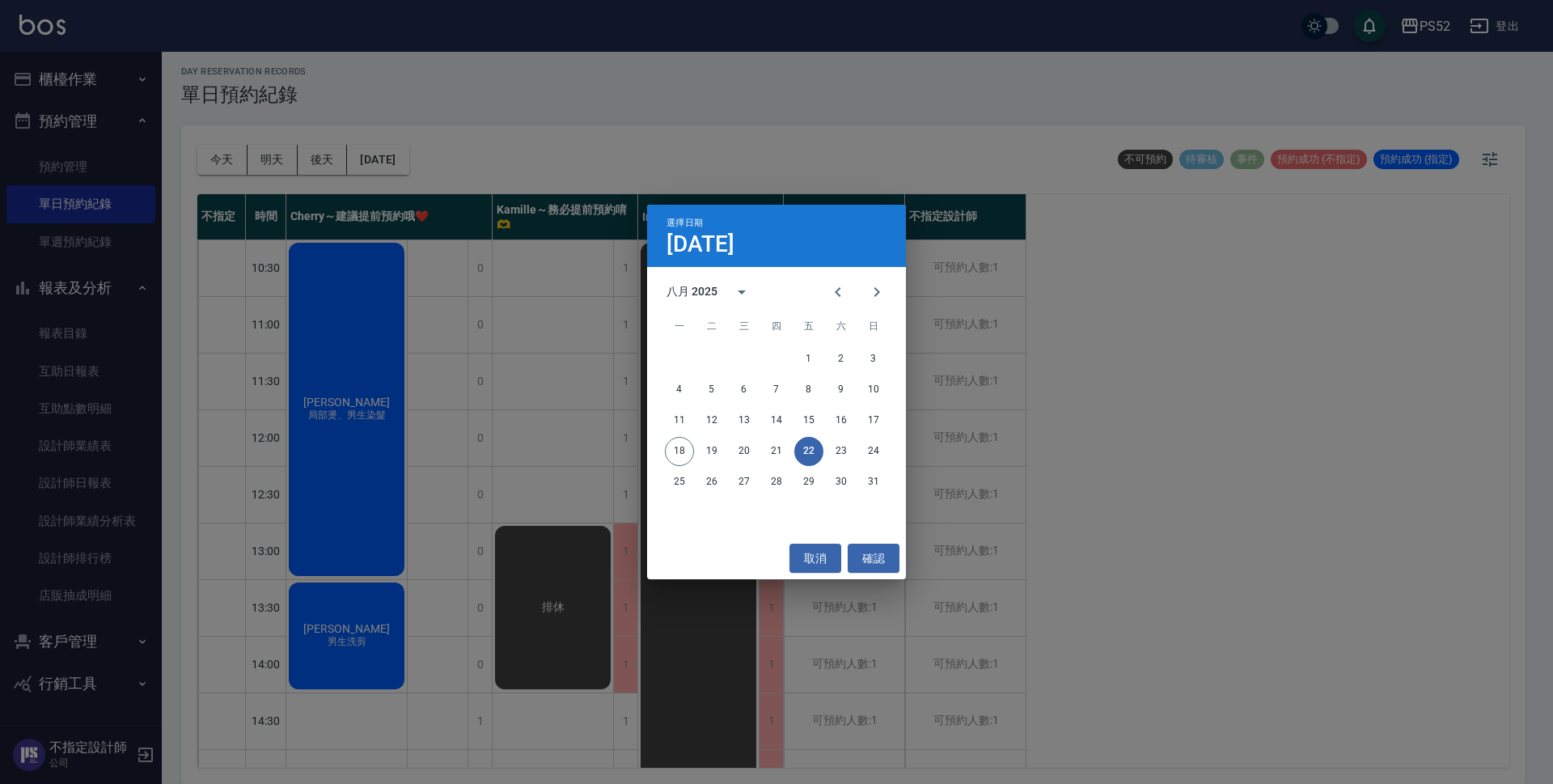
click at [821, 447] on button "22" at bounding box center [809, 451] width 29 height 29
click at [833, 445] on button "23" at bounding box center [841, 451] width 29 height 29
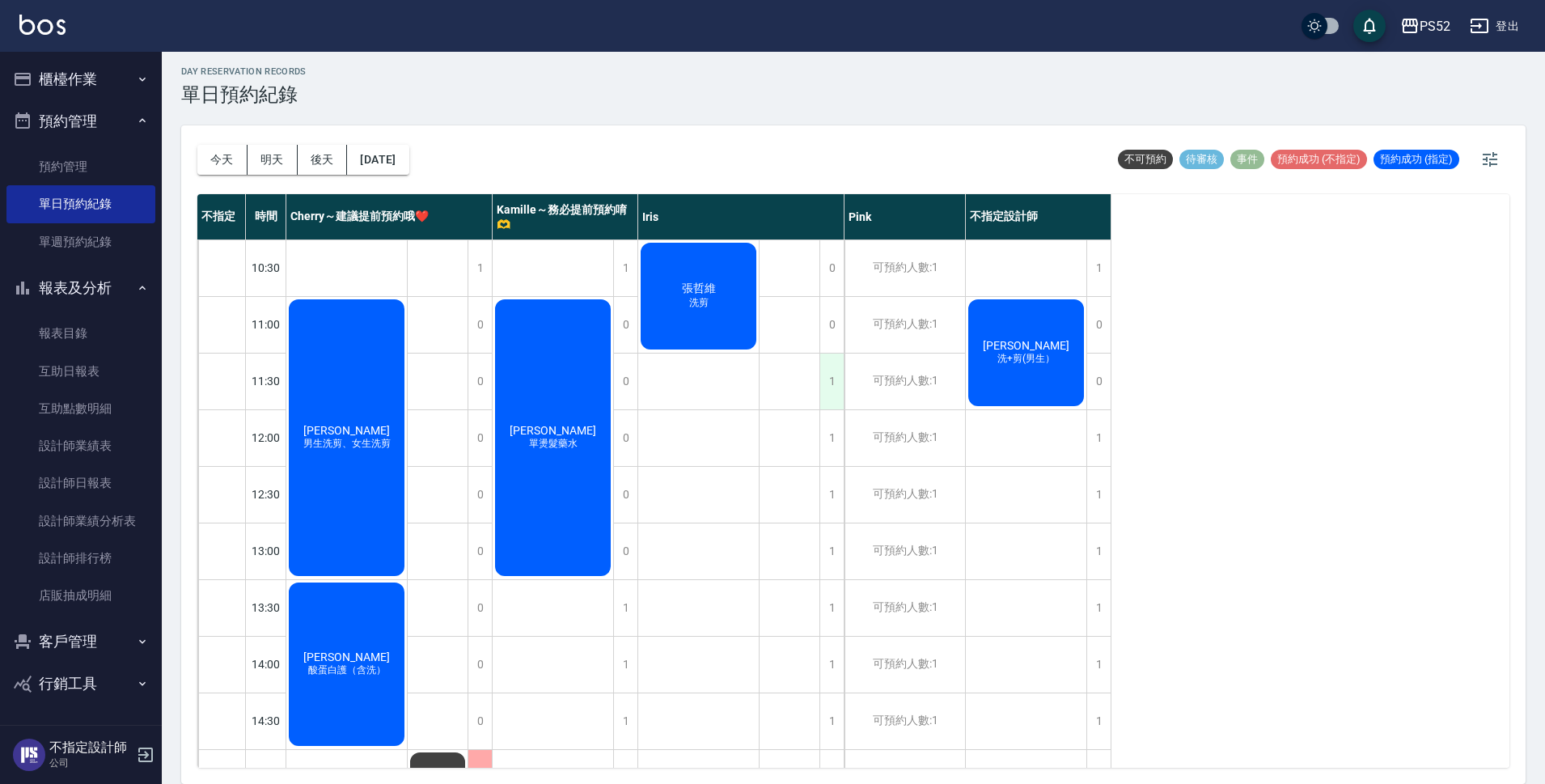
click at [833, 378] on div "1" at bounding box center [831, 382] width 24 height 56
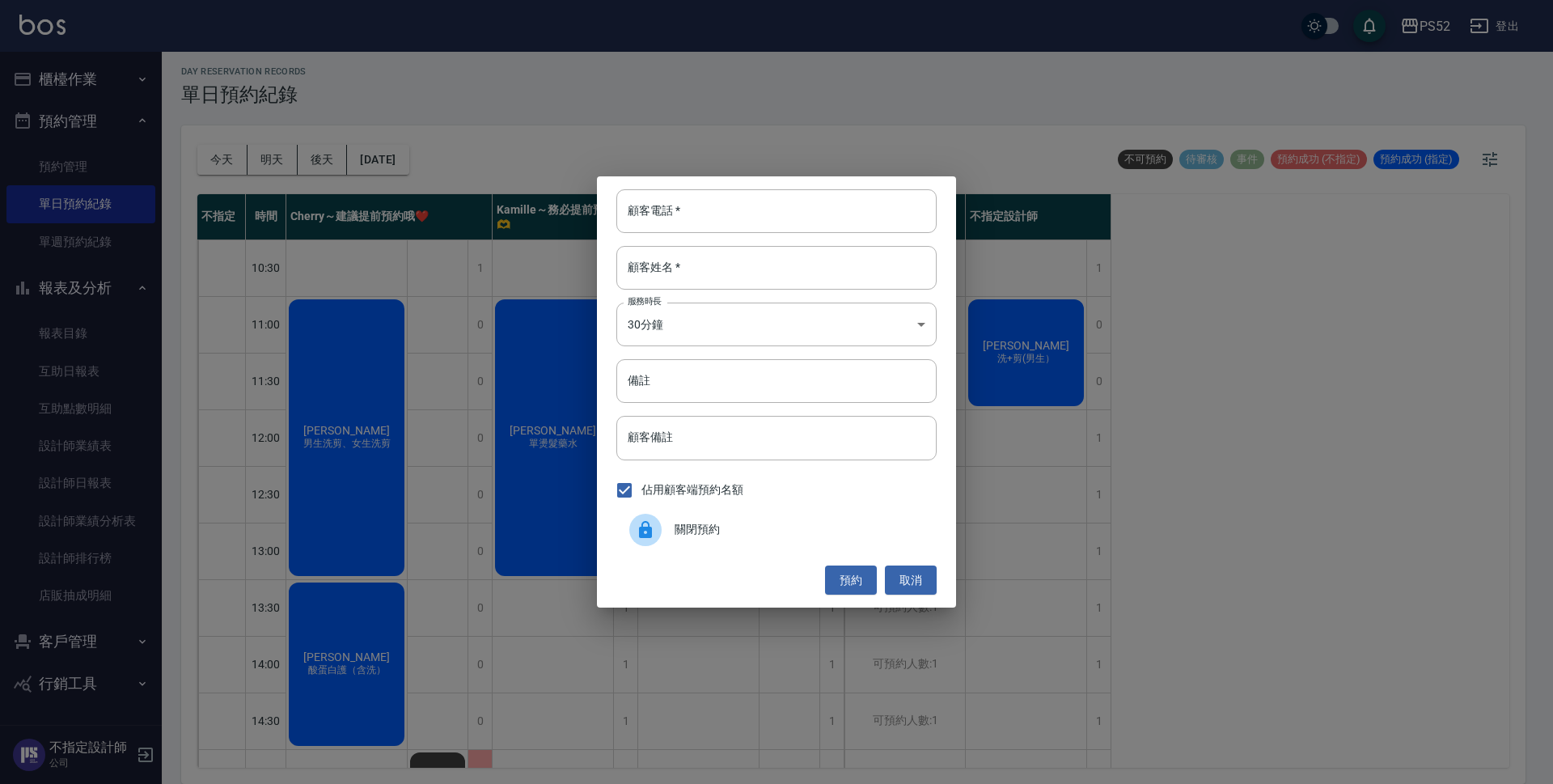
click at [817, 543] on div "關閉預約" at bounding box center [776, 530] width 320 height 45
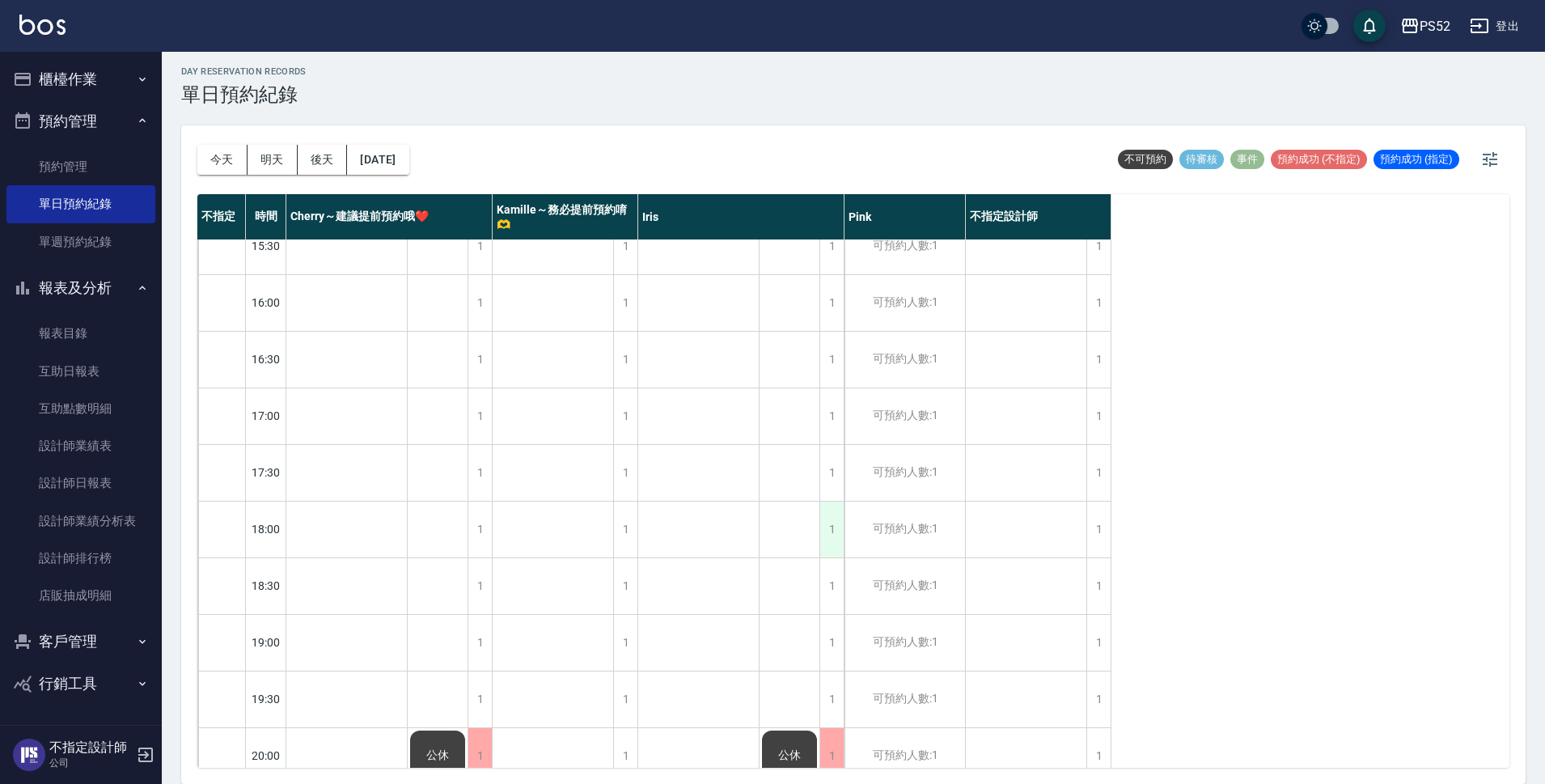
scroll to position [619, 0]
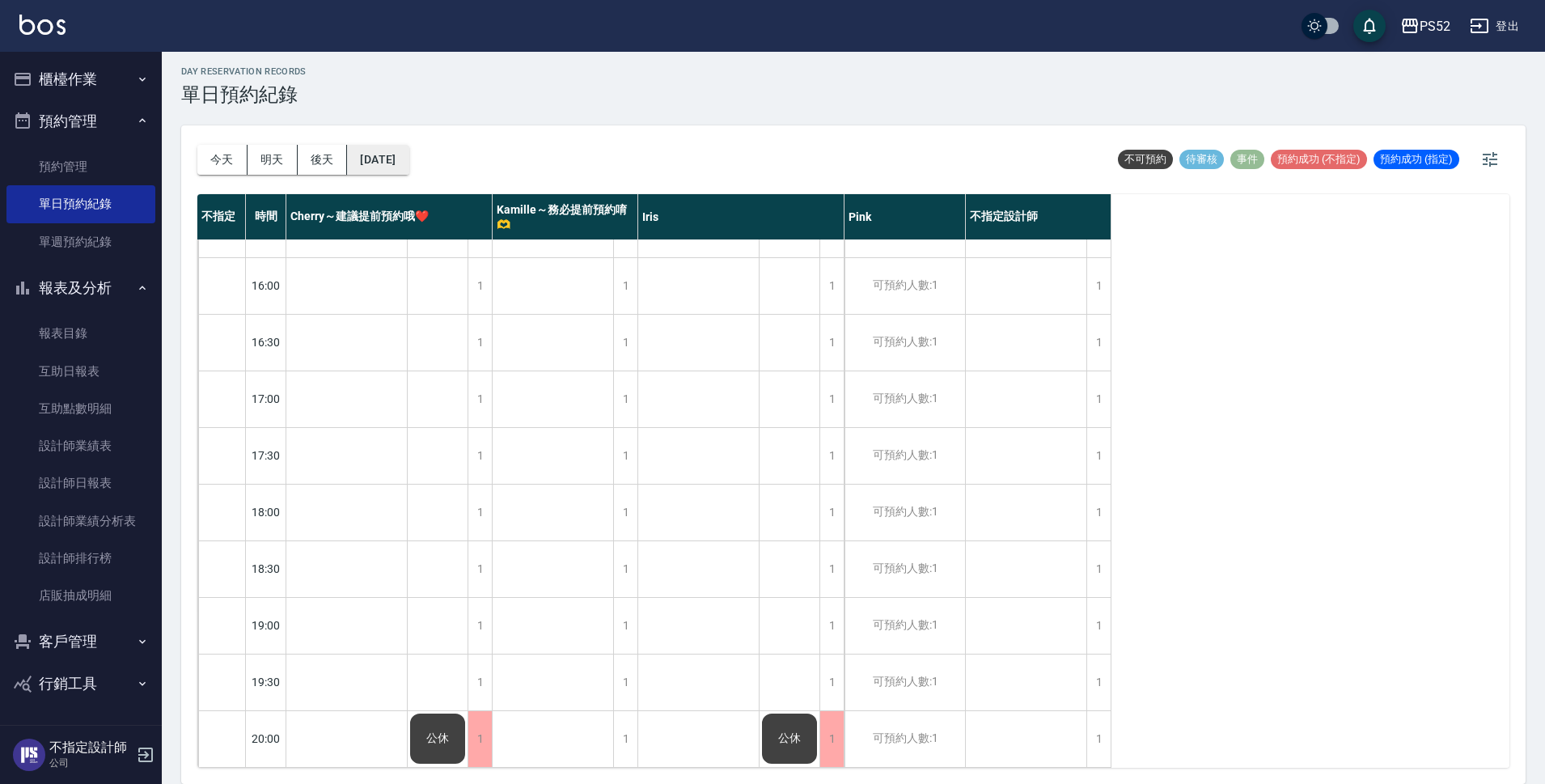
click at [409, 163] on button "[DATE]" at bounding box center [378, 159] width 61 height 30
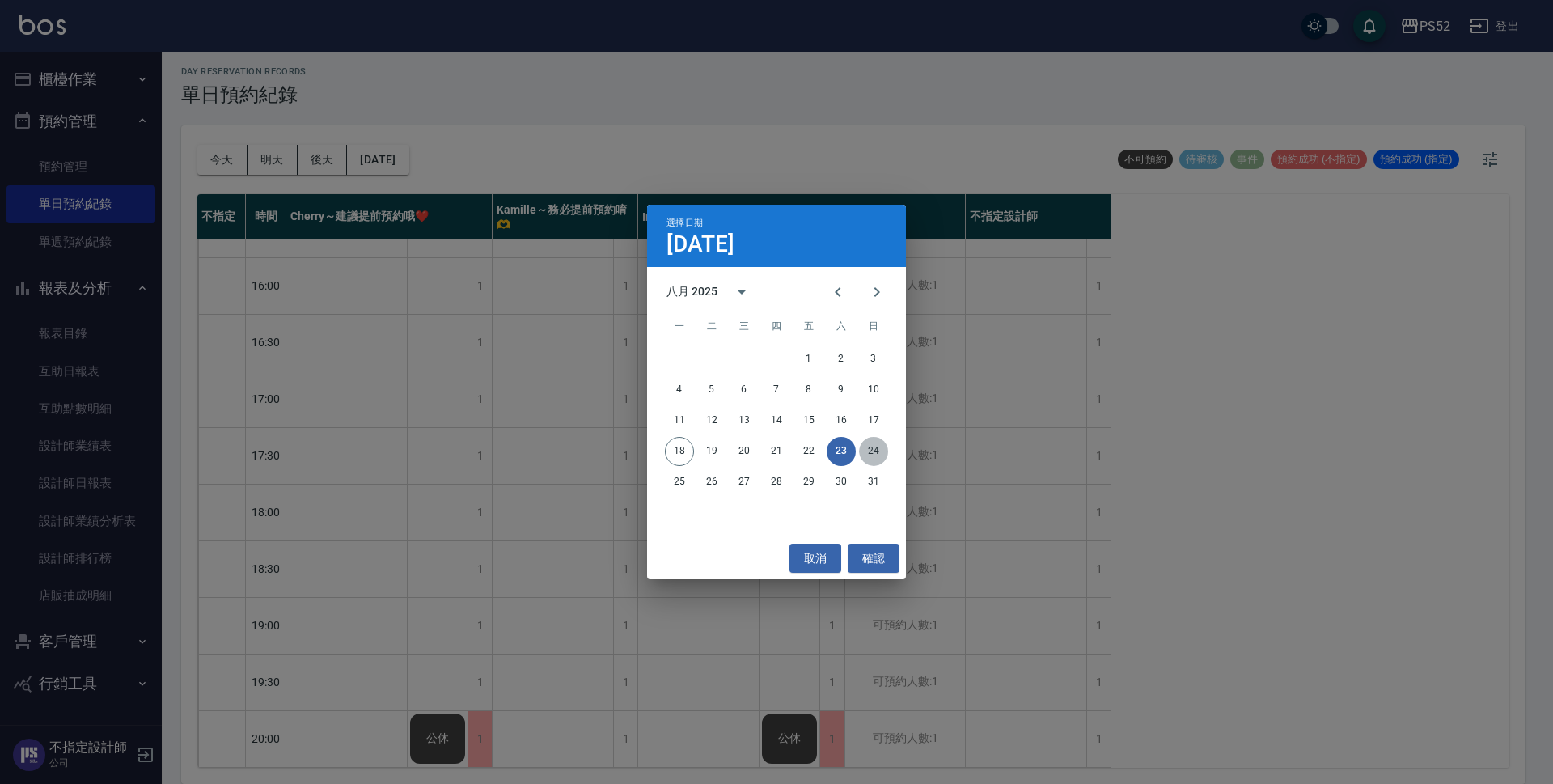
click at [879, 447] on button "24" at bounding box center [874, 451] width 29 height 29
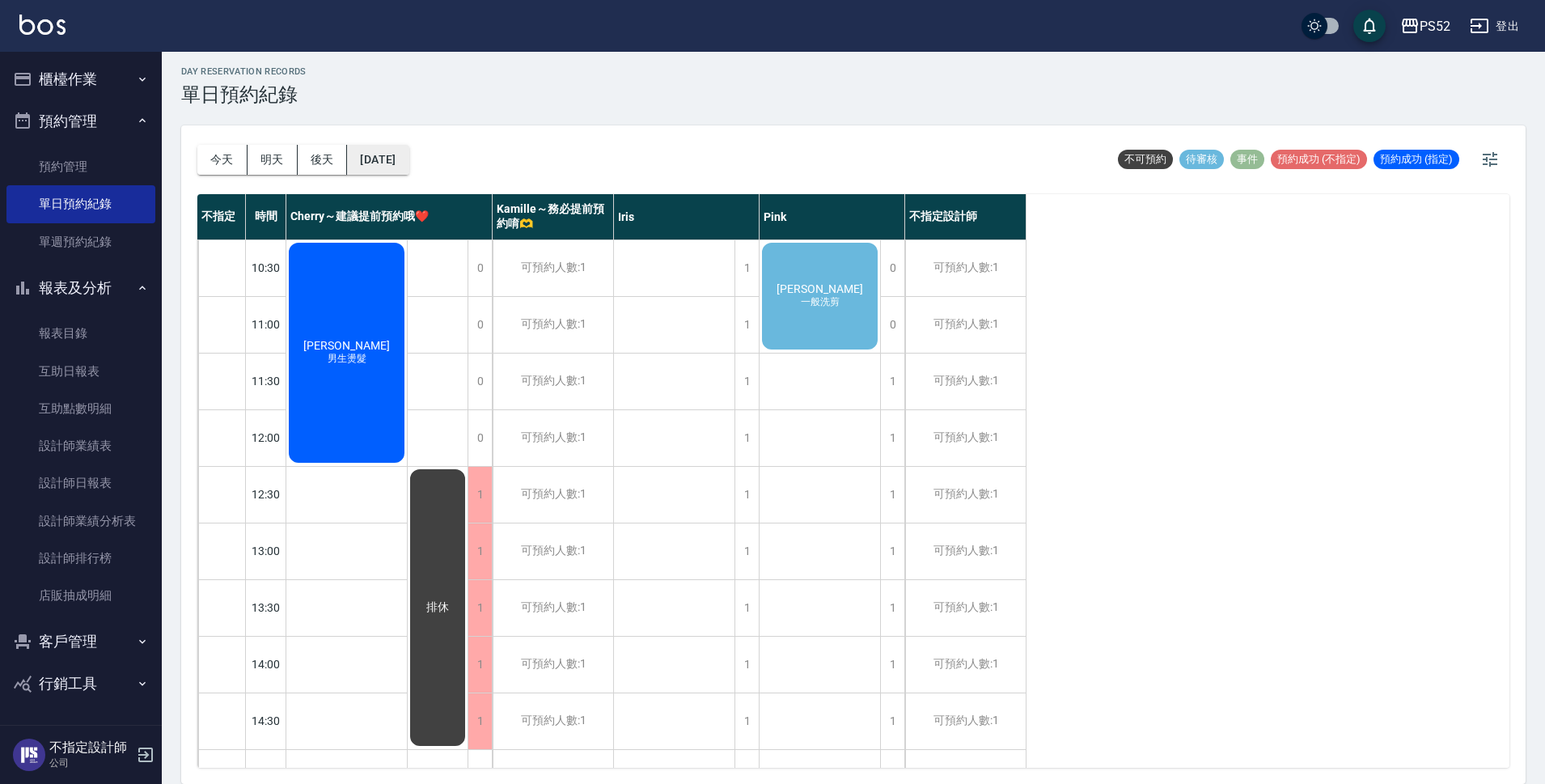
click at [409, 160] on button "2025/08/24" at bounding box center [378, 159] width 61 height 30
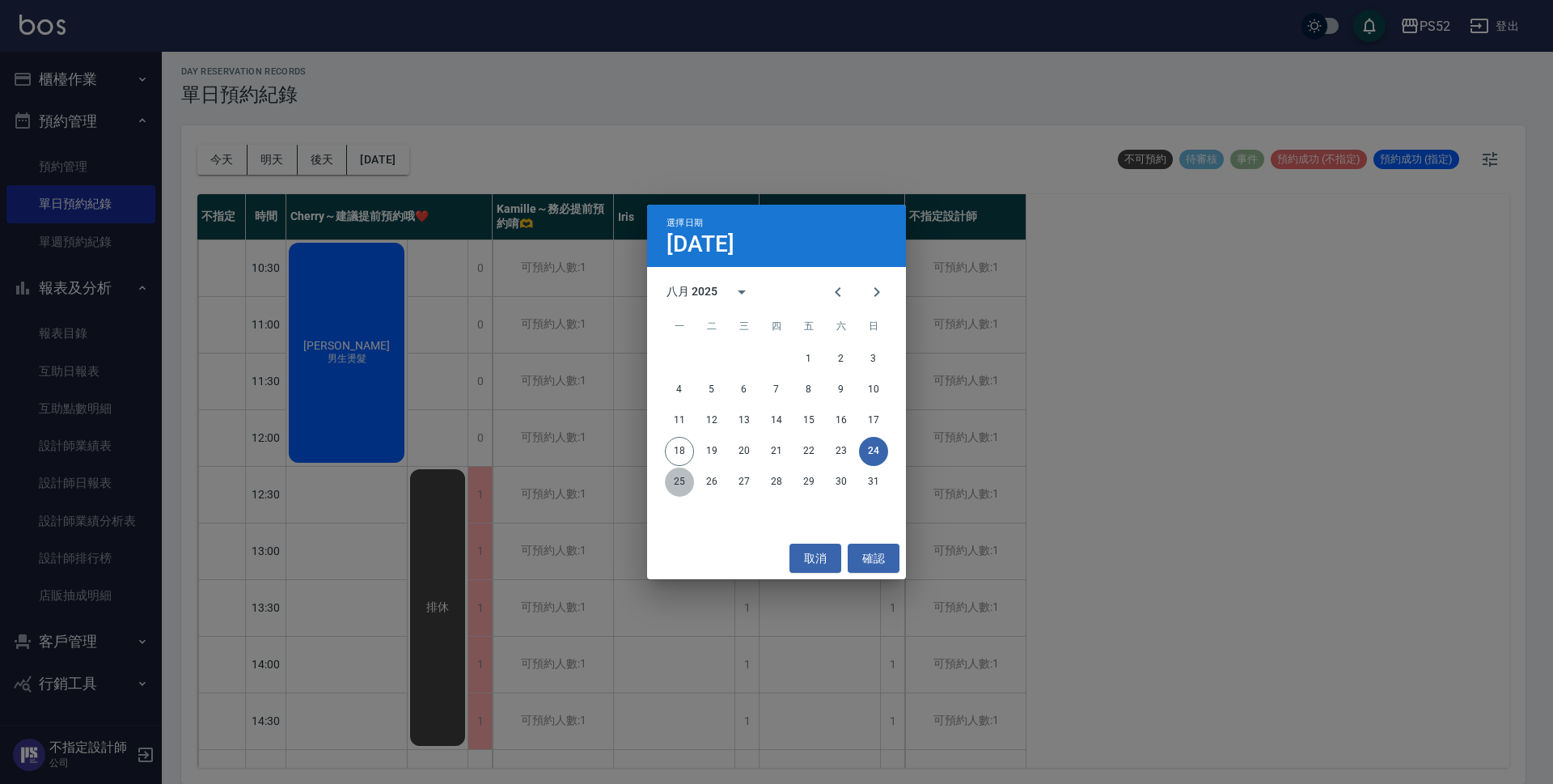
click at [681, 480] on button "25" at bounding box center [679, 482] width 29 height 29
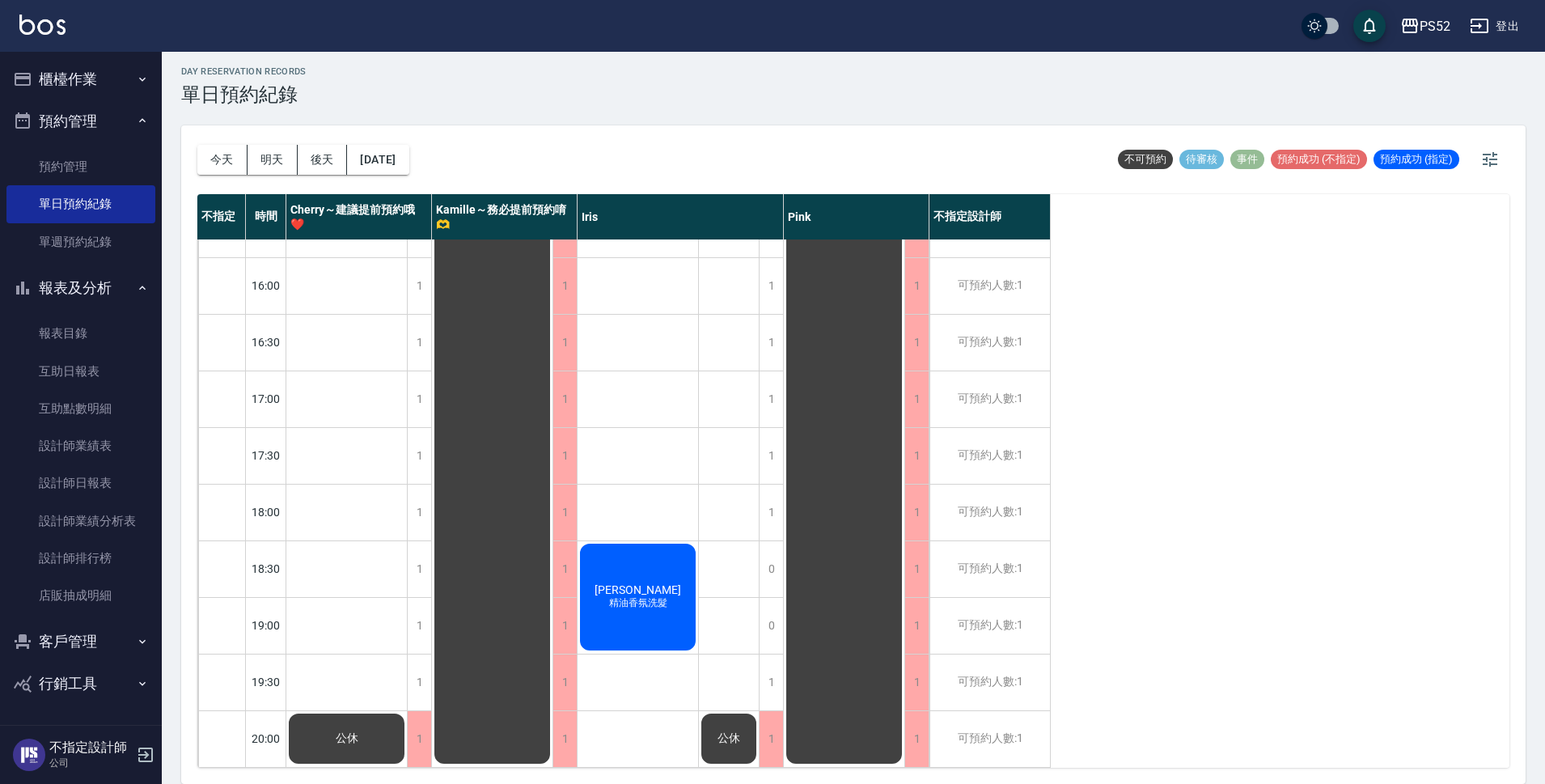
scroll to position [619, 0]
click at [365, 155] on button "2025/08/25" at bounding box center [378, 159] width 61 height 30
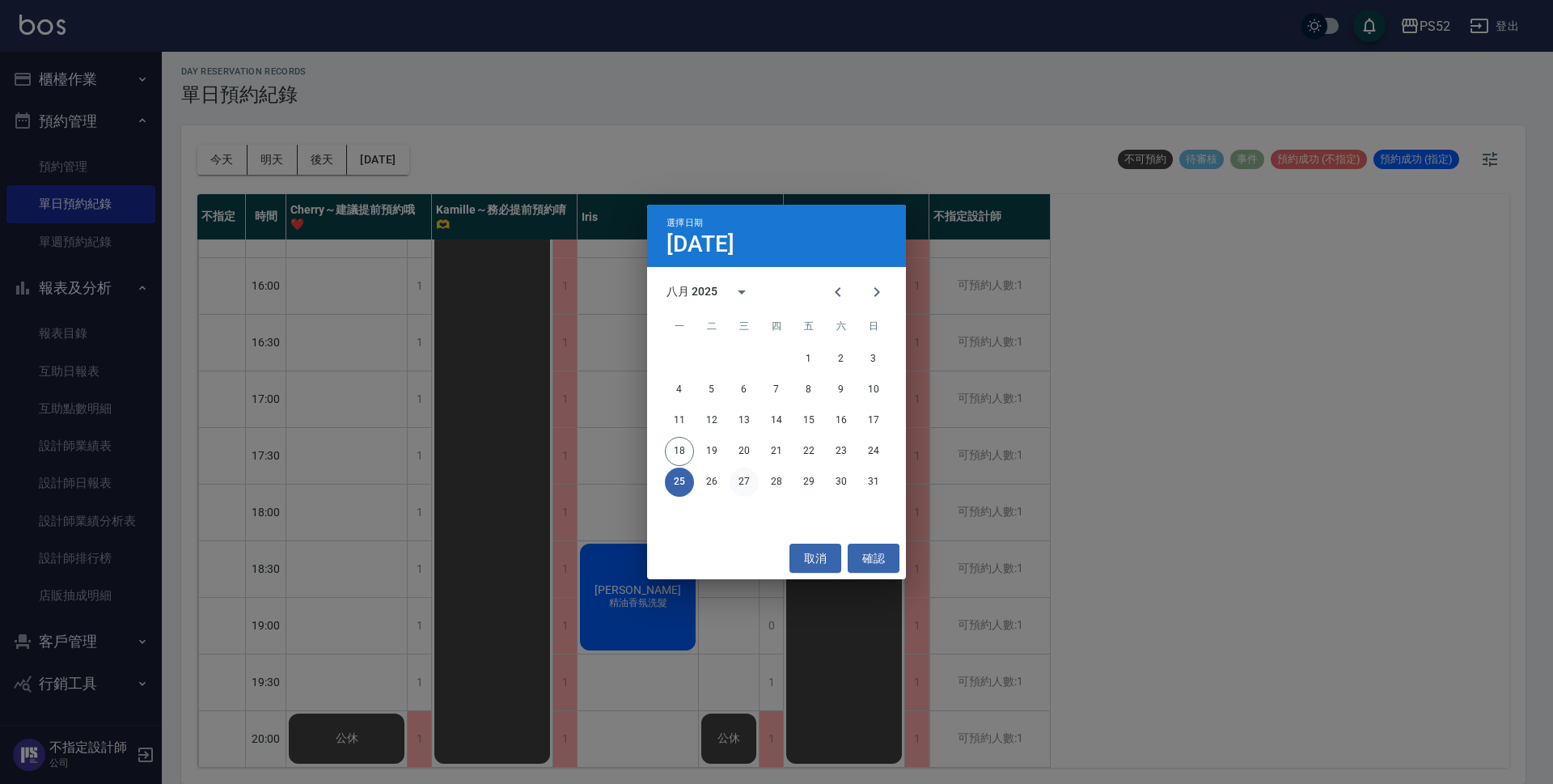
click at [730, 477] on button "27" at bounding box center [744, 482] width 29 height 29
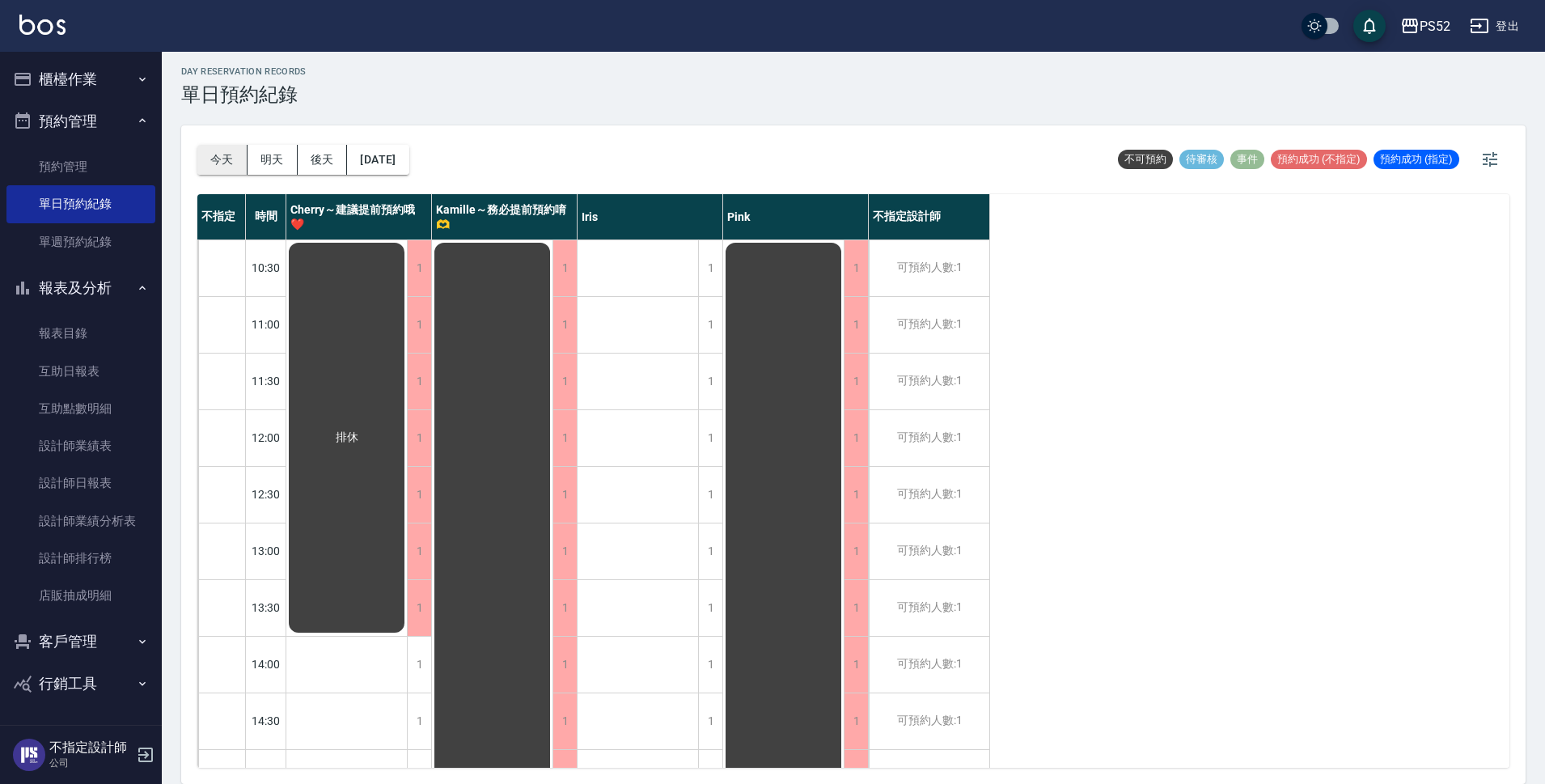
click at [228, 168] on button "今天" at bounding box center [223, 159] width 51 height 30
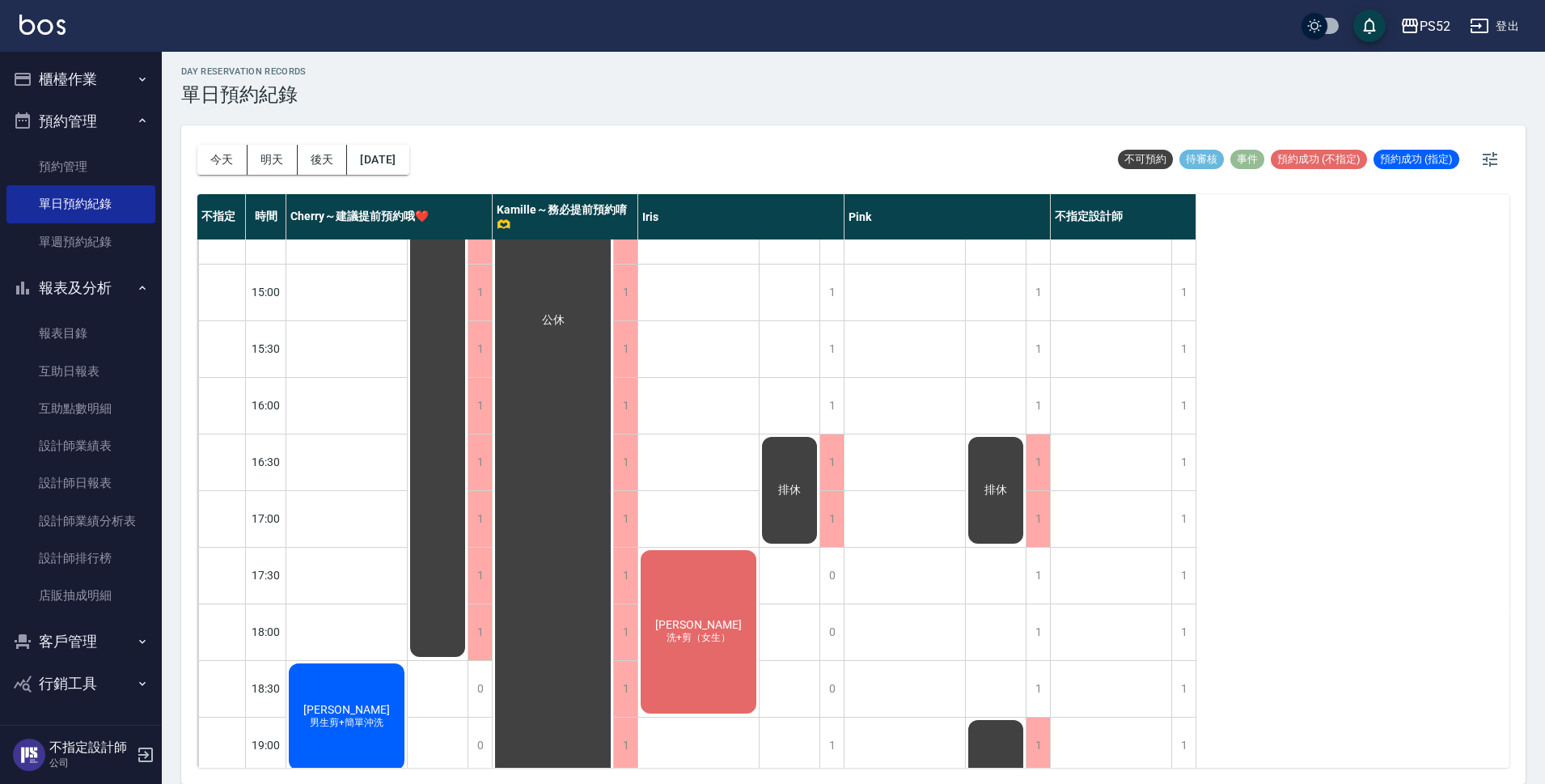
scroll to position [619, 0]
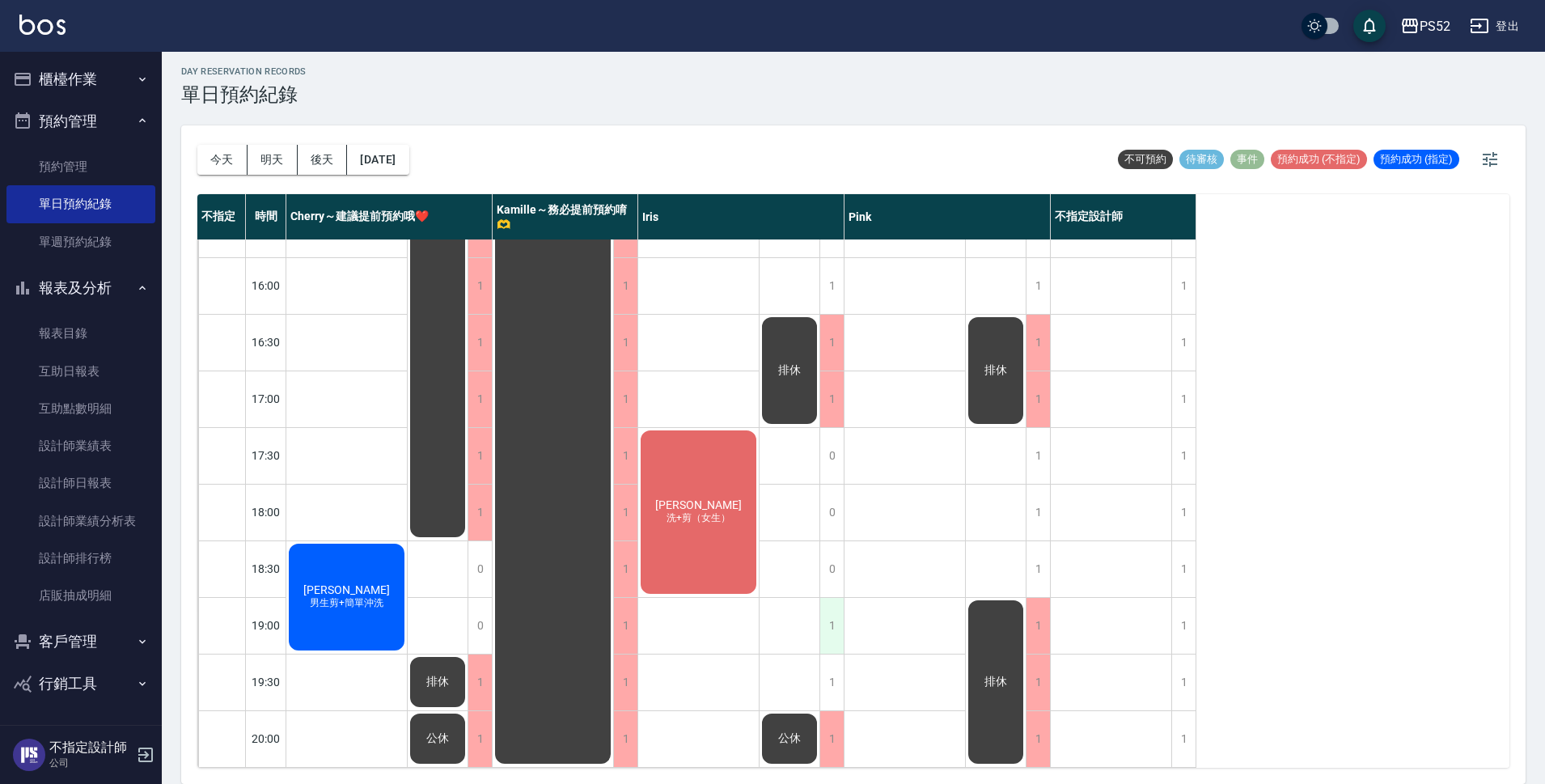
click at [829, 616] on div "1" at bounding box center [831, 625] width 24 height 56
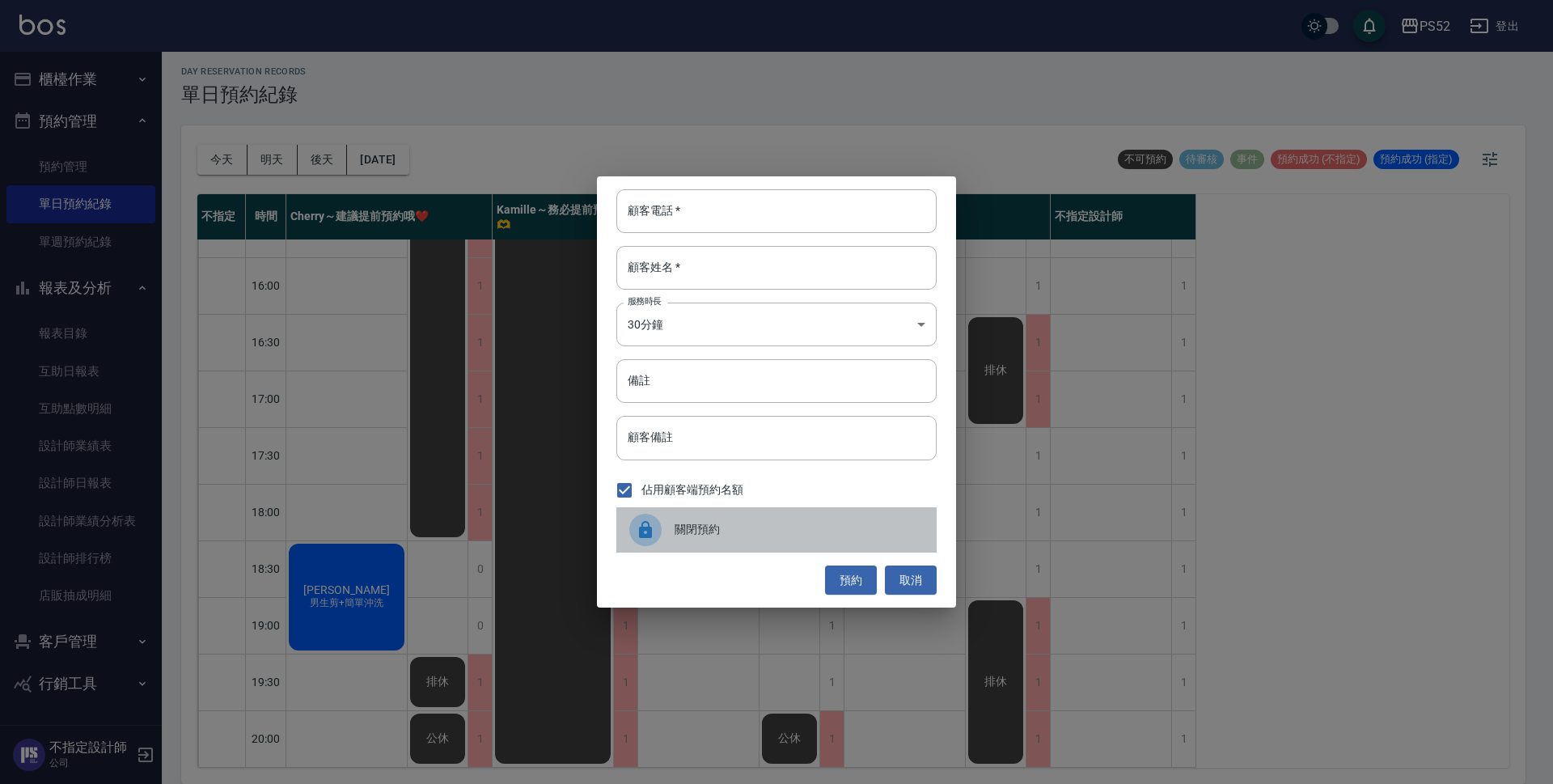
click at [708, 534] on span "關閉預約" at bounding box center [800, 529] width 249 height 17
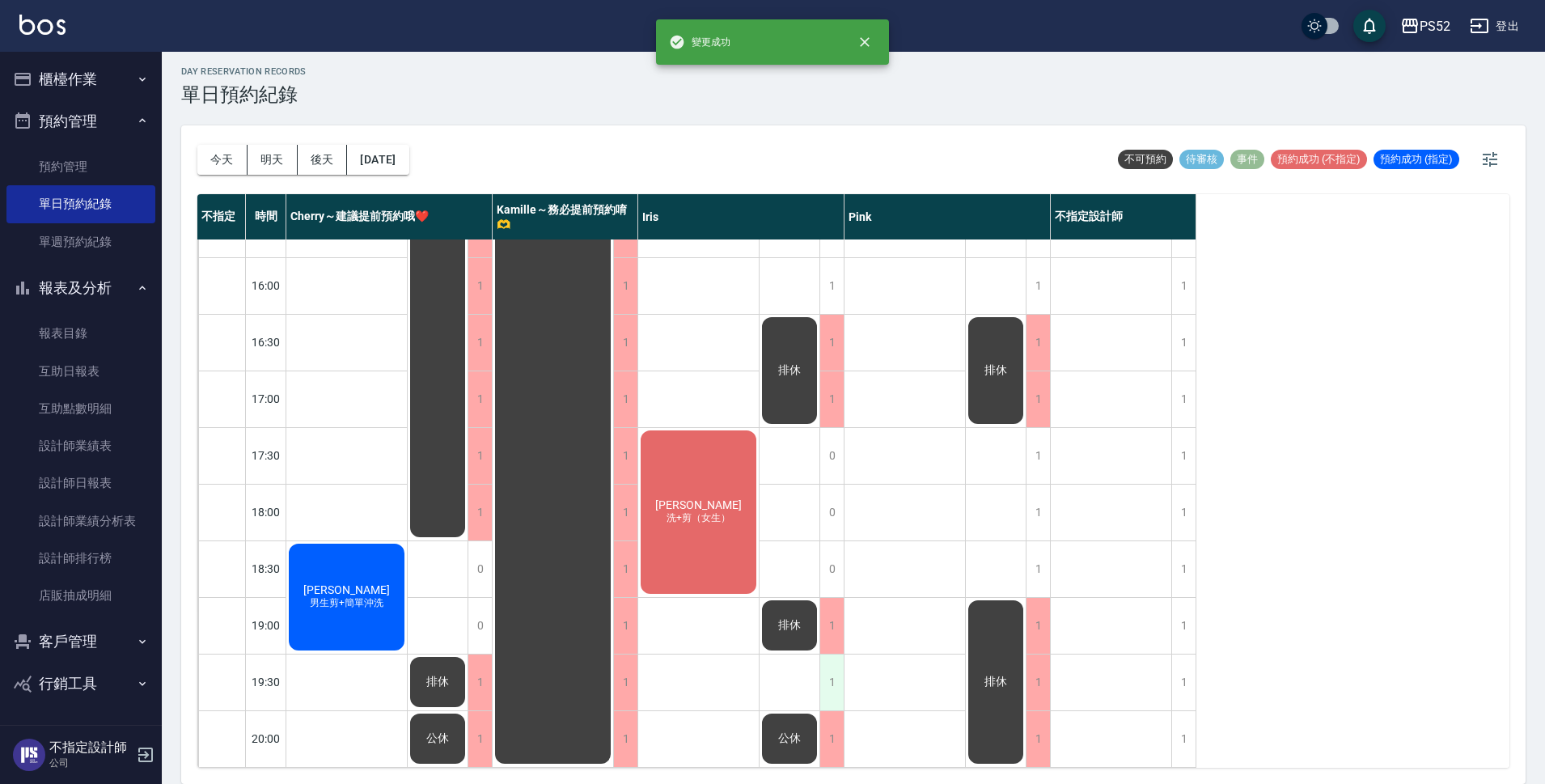
click at [838, 667] on div "1" at bounding box center [831, 682] width 24 height 56
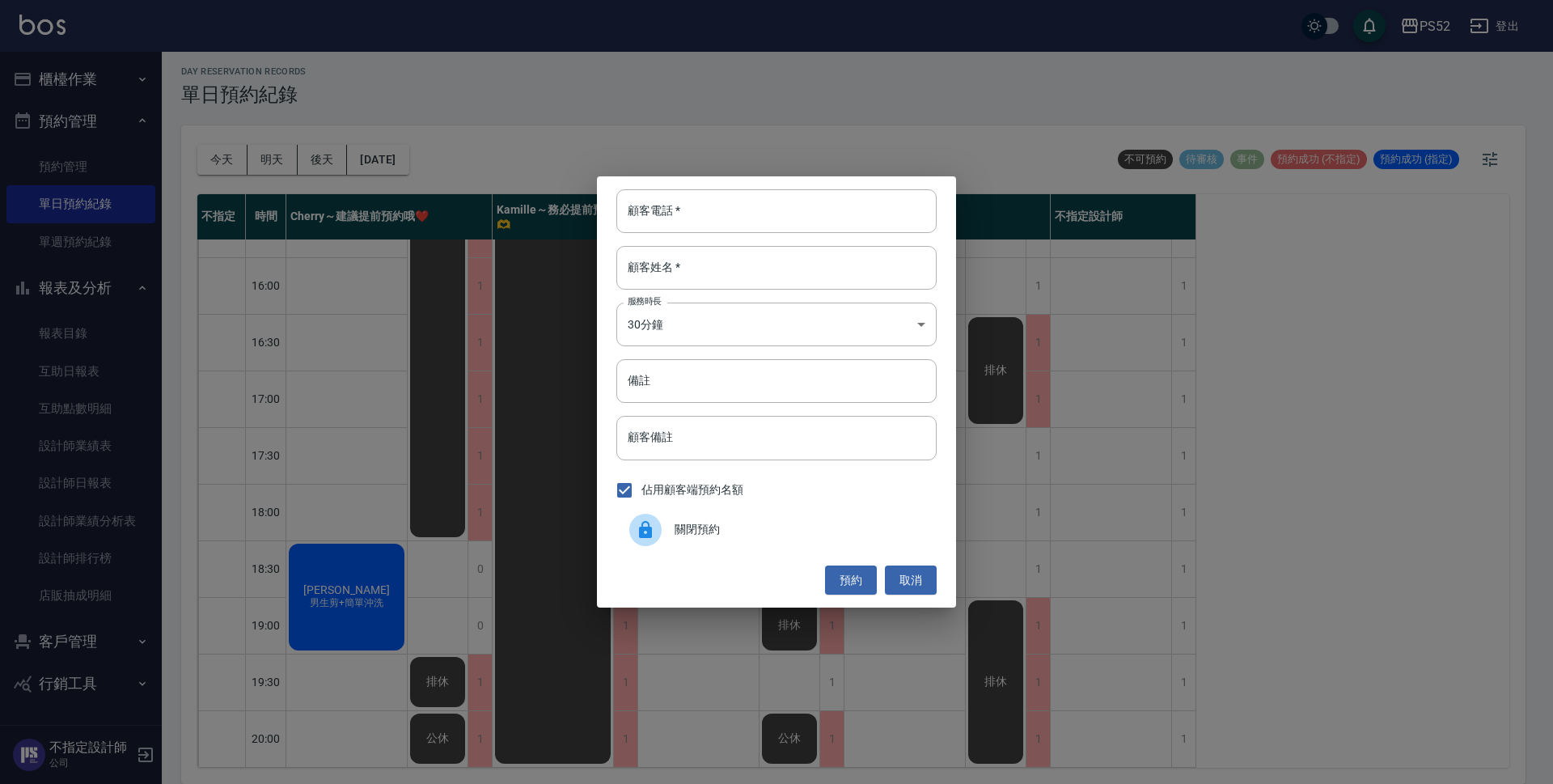
click at [715, 541] on div "關閉預約" at bounding box center [776, 530] width 320 height 45
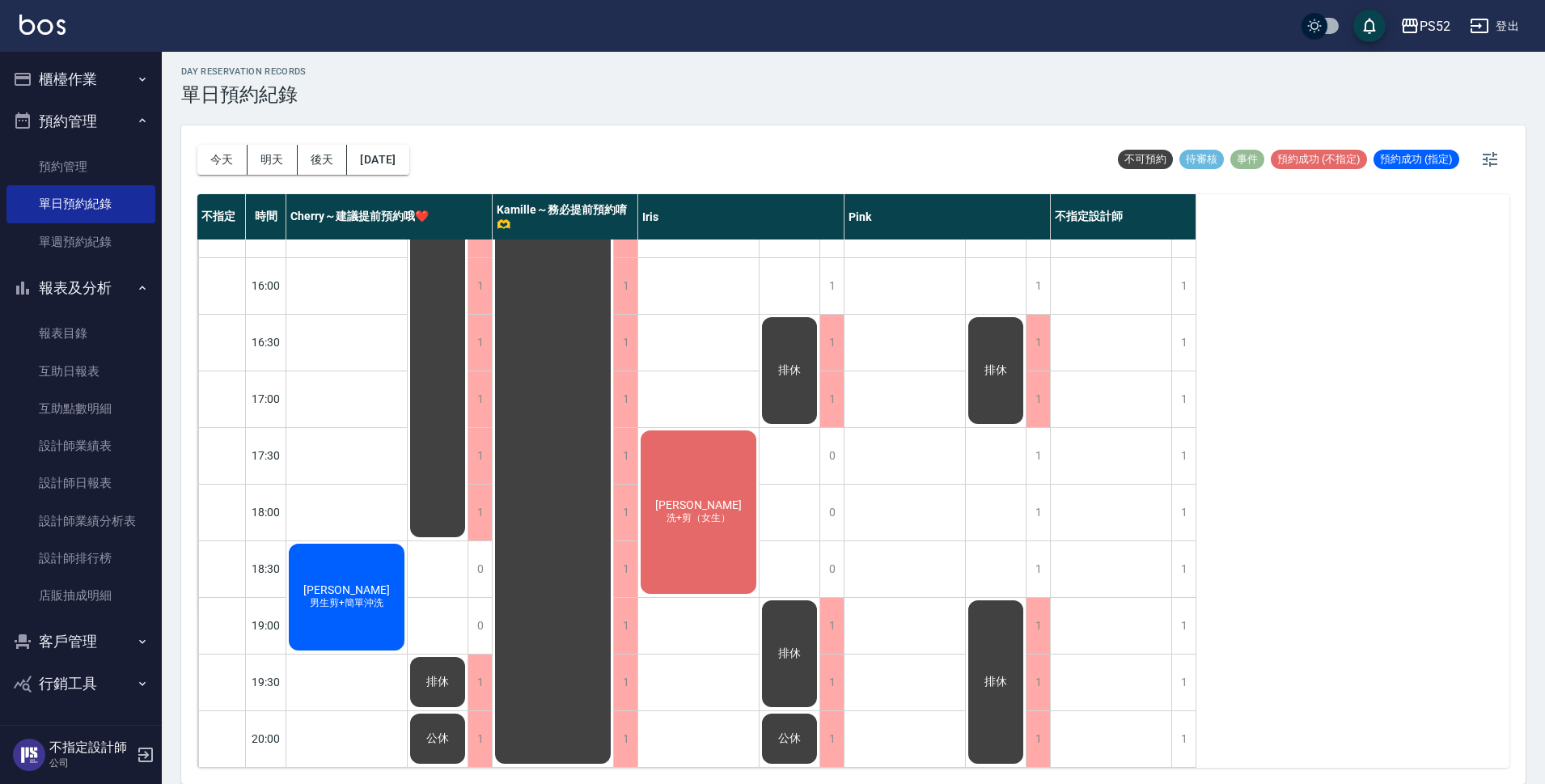
click at [88, 295] on button "報表及分析" at bounding box center [80, 288] width 149 height 42
click at [53, 338] on button "客戶管理" at bounding box center [80, 329] width 149 height 42
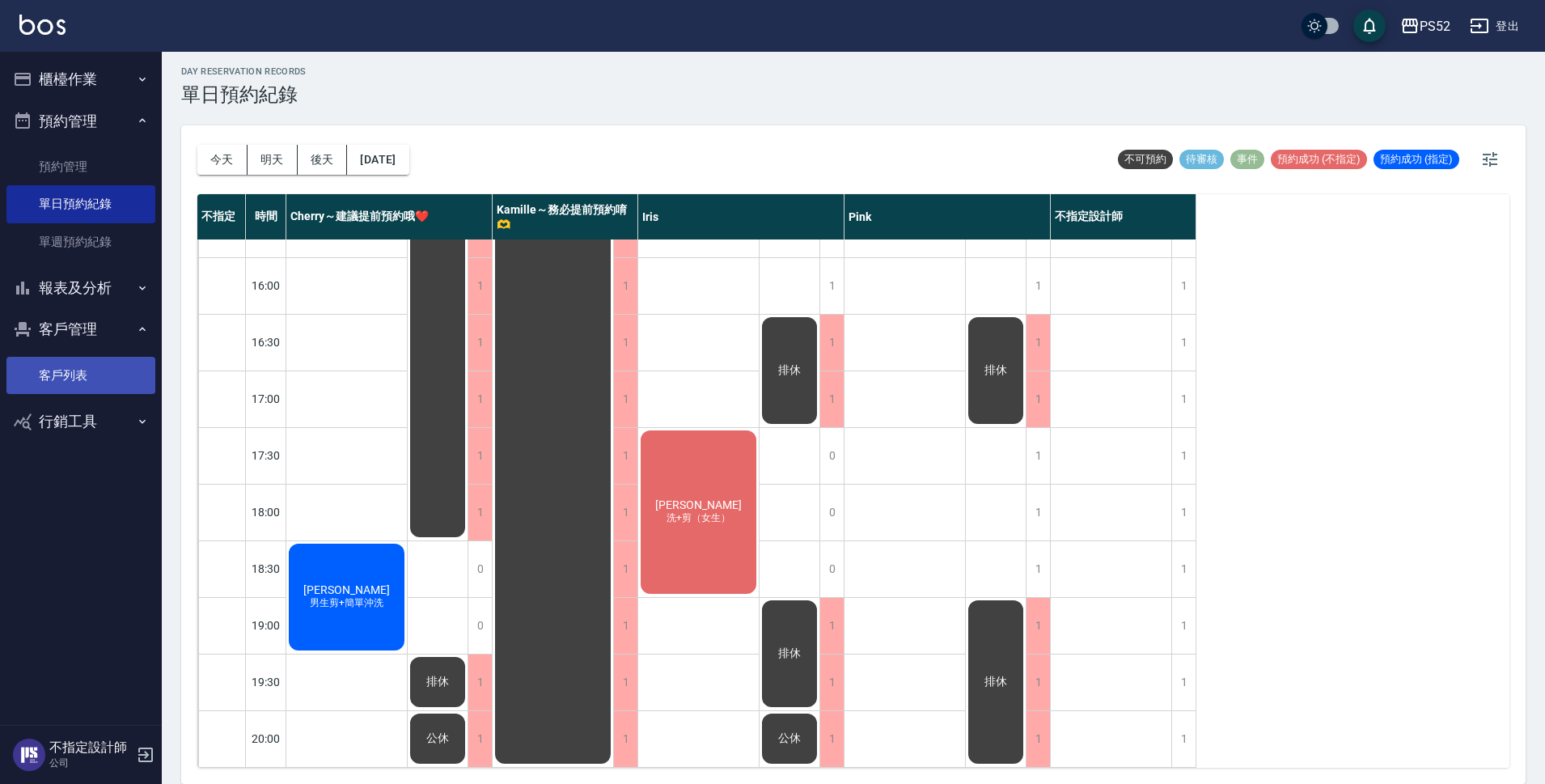
click at [53, 360] on link "客戶列表" at bounding box center [80, 374] width 149 height 37
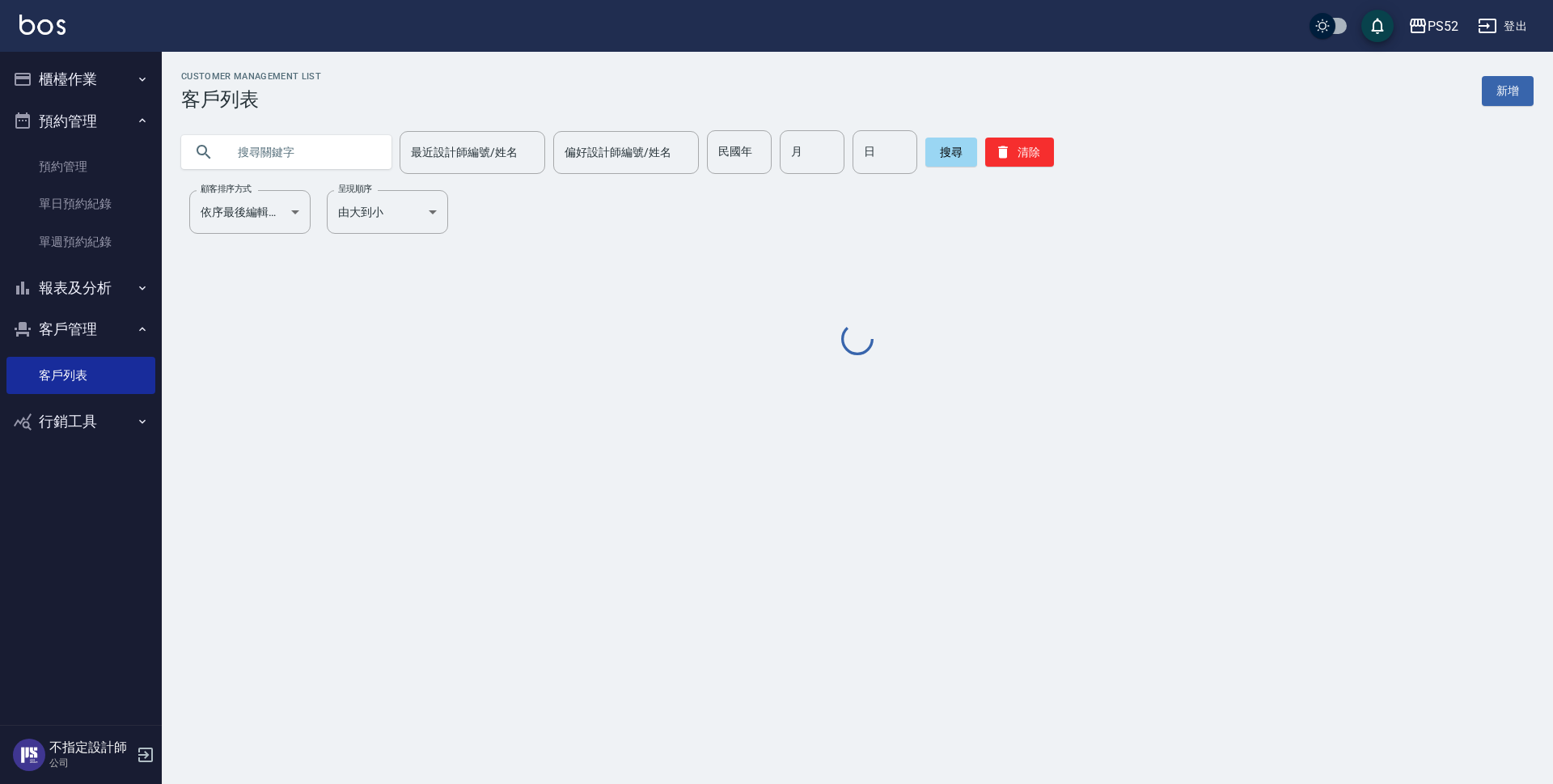
click at [298, 147] on input "text" at bounding box center [302, 152] width 153 height 43
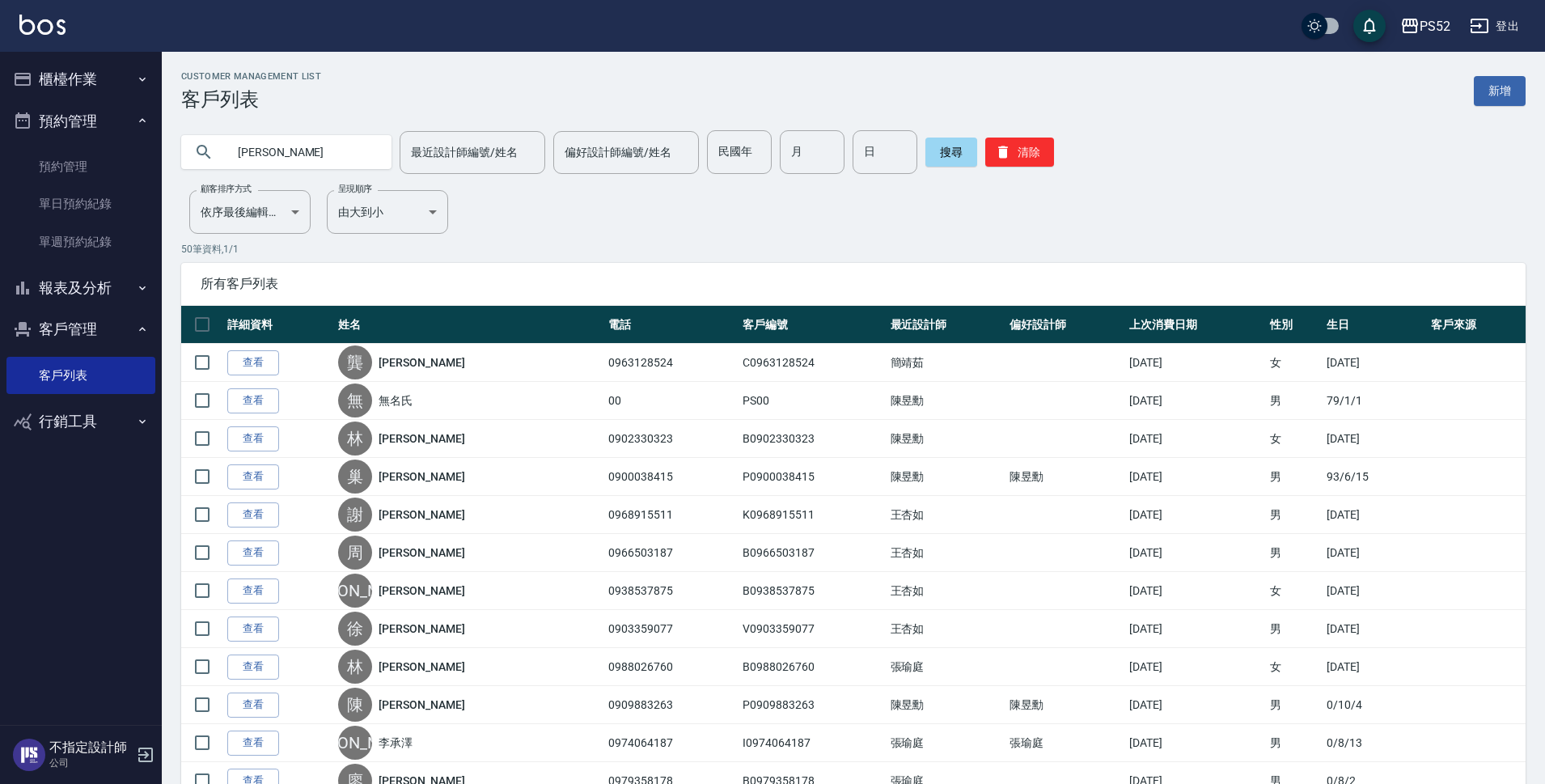
type input "王譓"
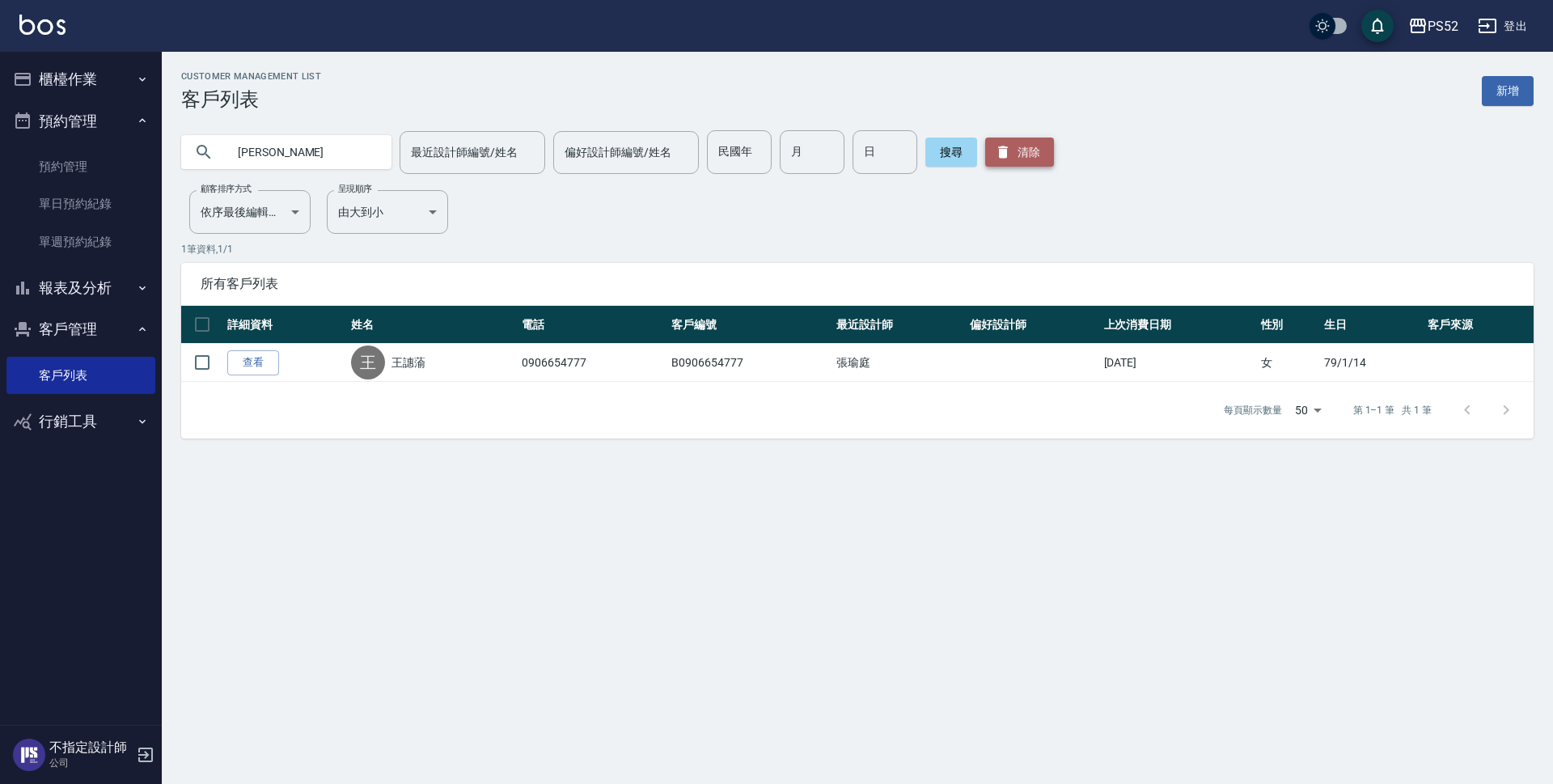
click at [1048, 156] on button "清除" at bounding box center [1020, 152] width 69 height 29
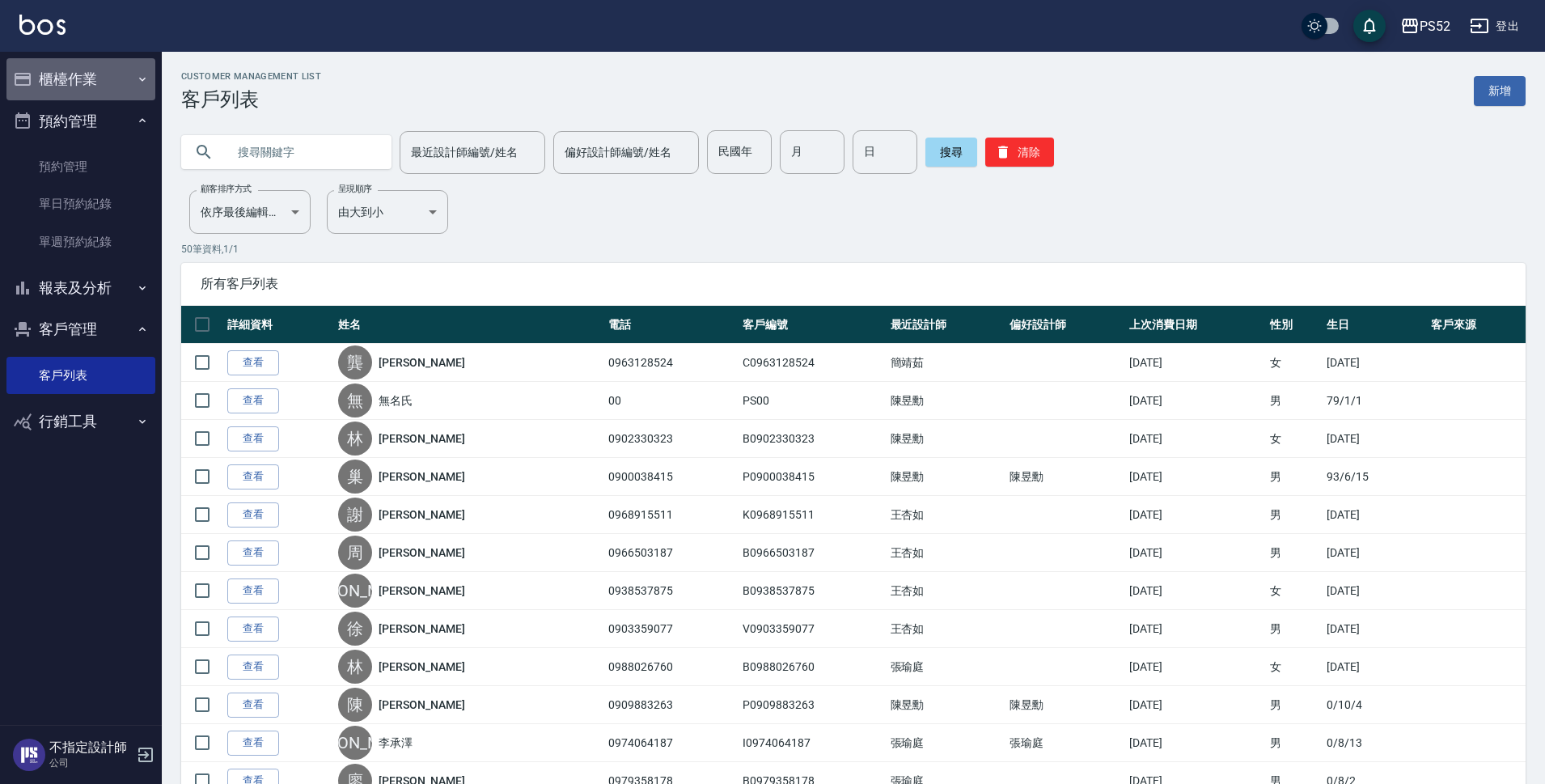
click at [77, 72] on button "櫃檯作業" at bounding box center [80, 79] width 149 height 42
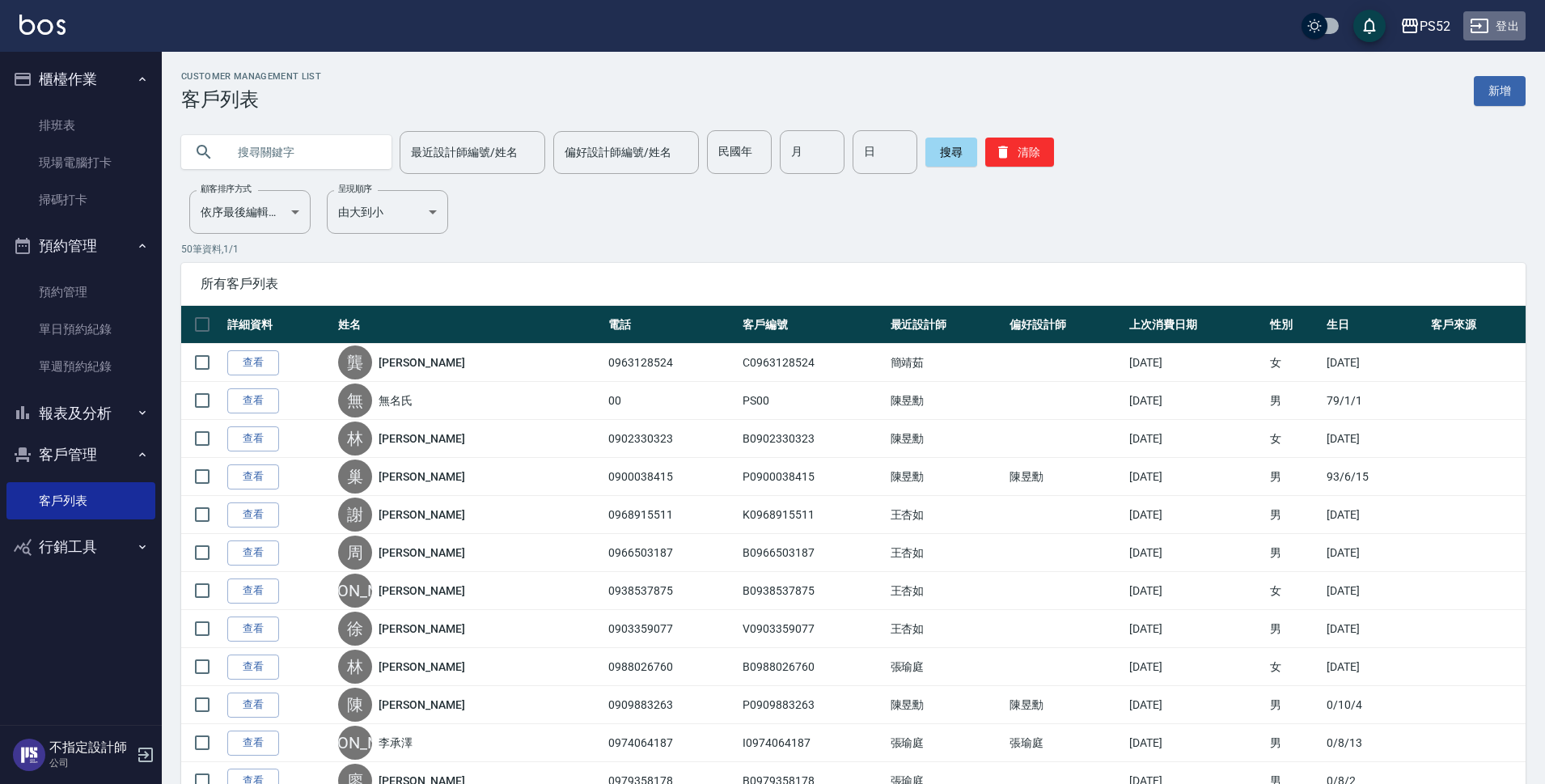
click at [1504, 26] on button "登出" at bounding box center [1494, 26] width 62 height 30
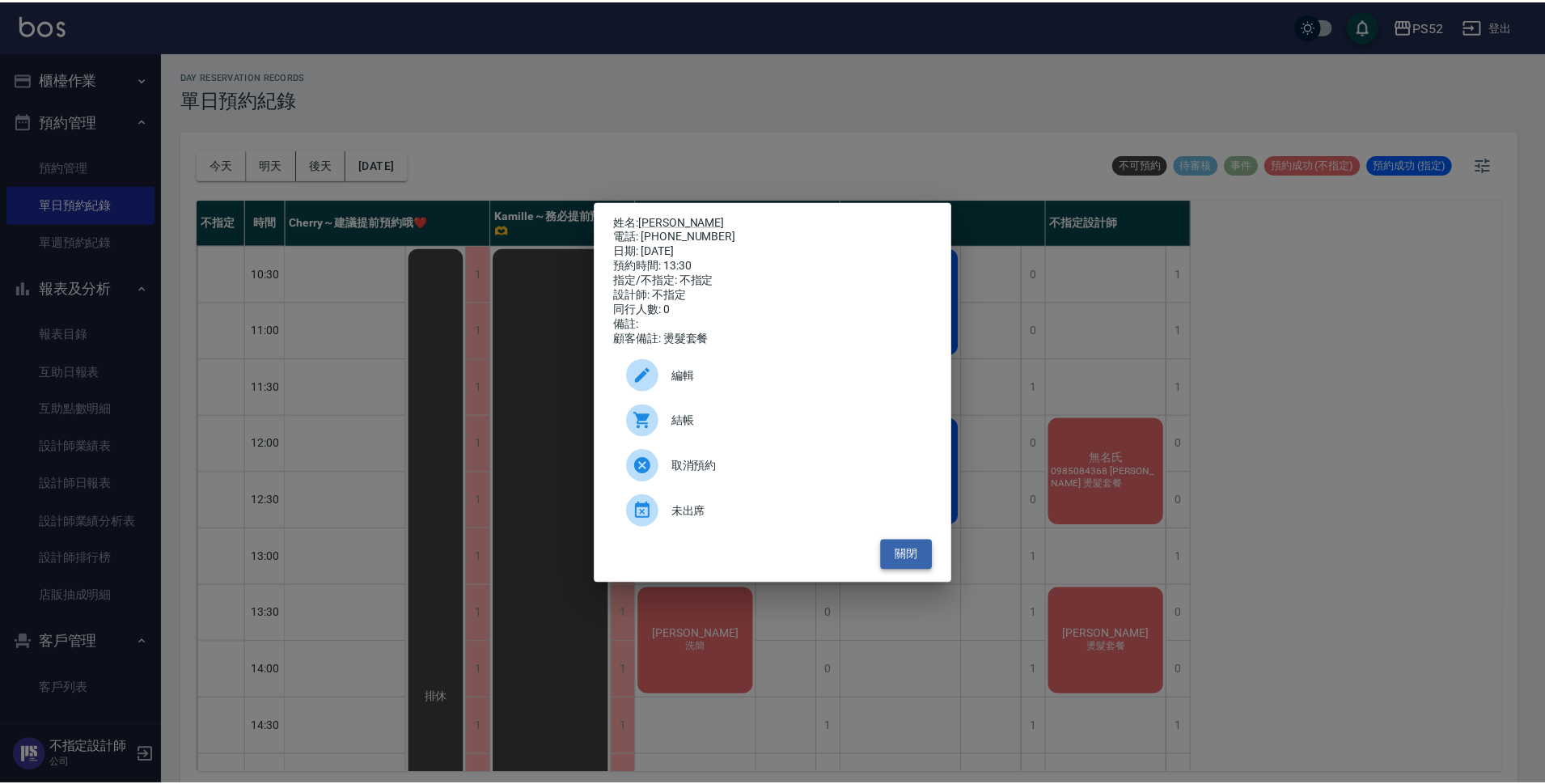
scroll to position [107, 0]
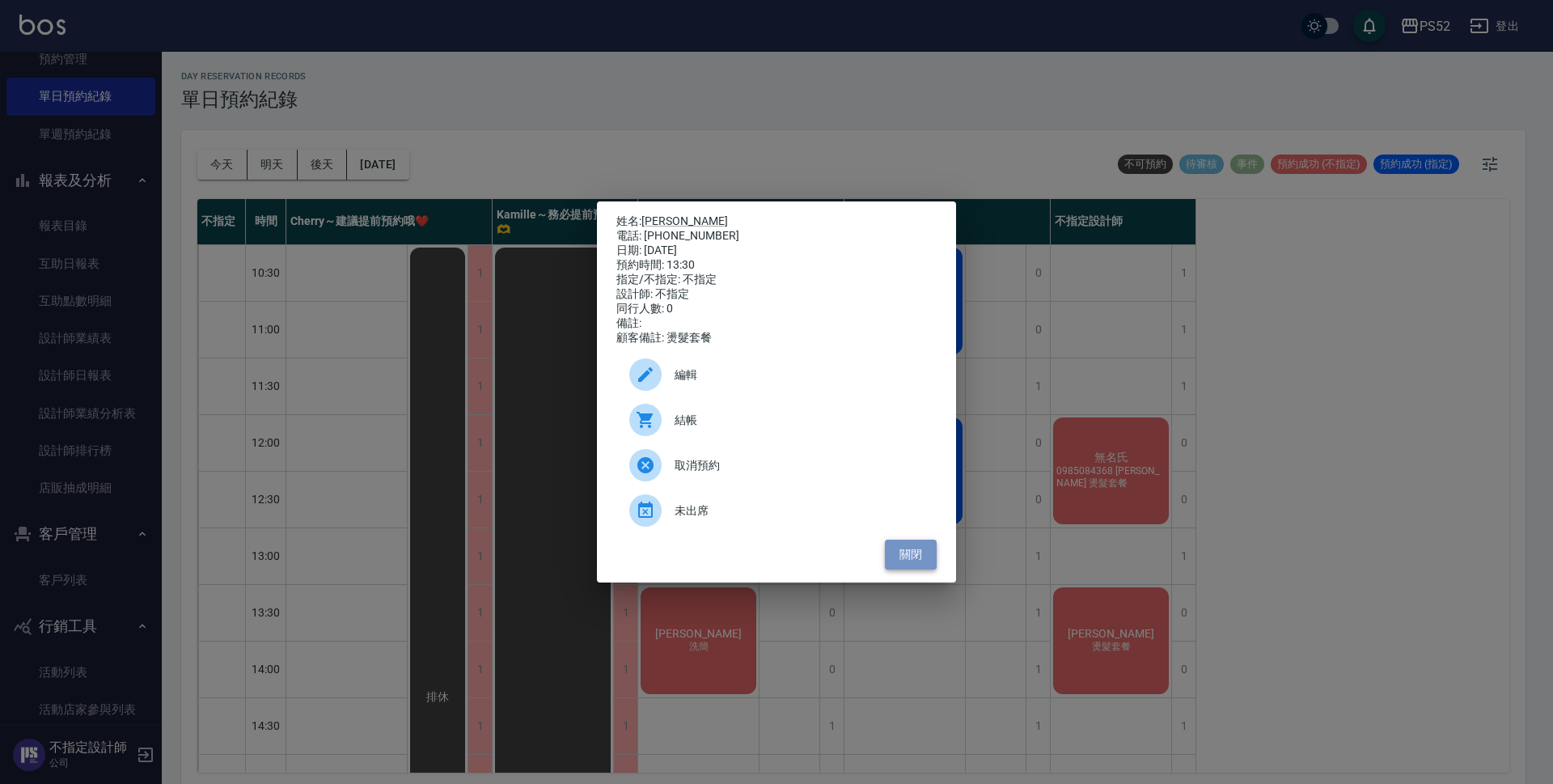
click at [892, 558] on button "關閉" at bounding box center [911, 554] width 51 height 30
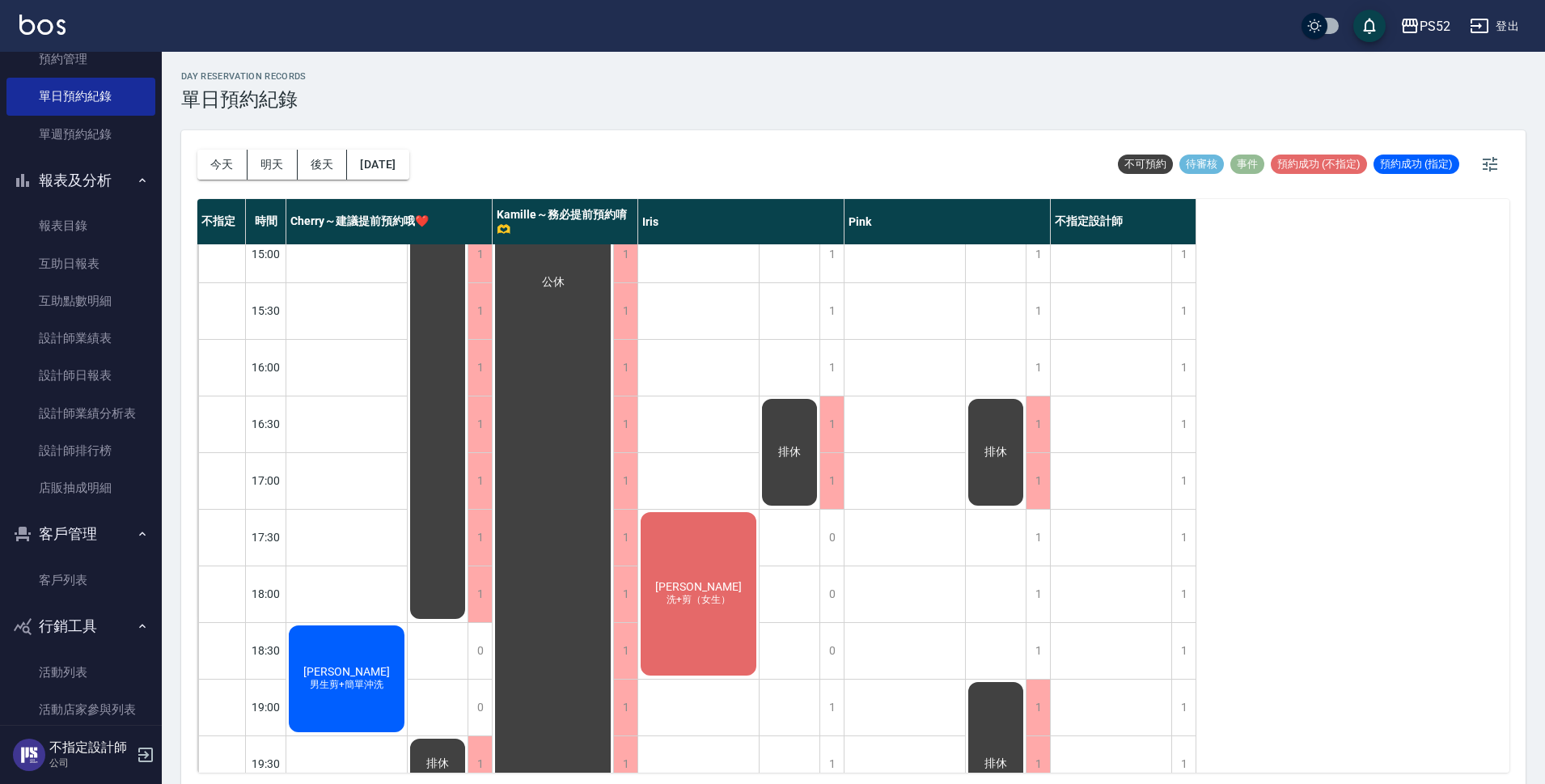
scroll to position [619, 0]
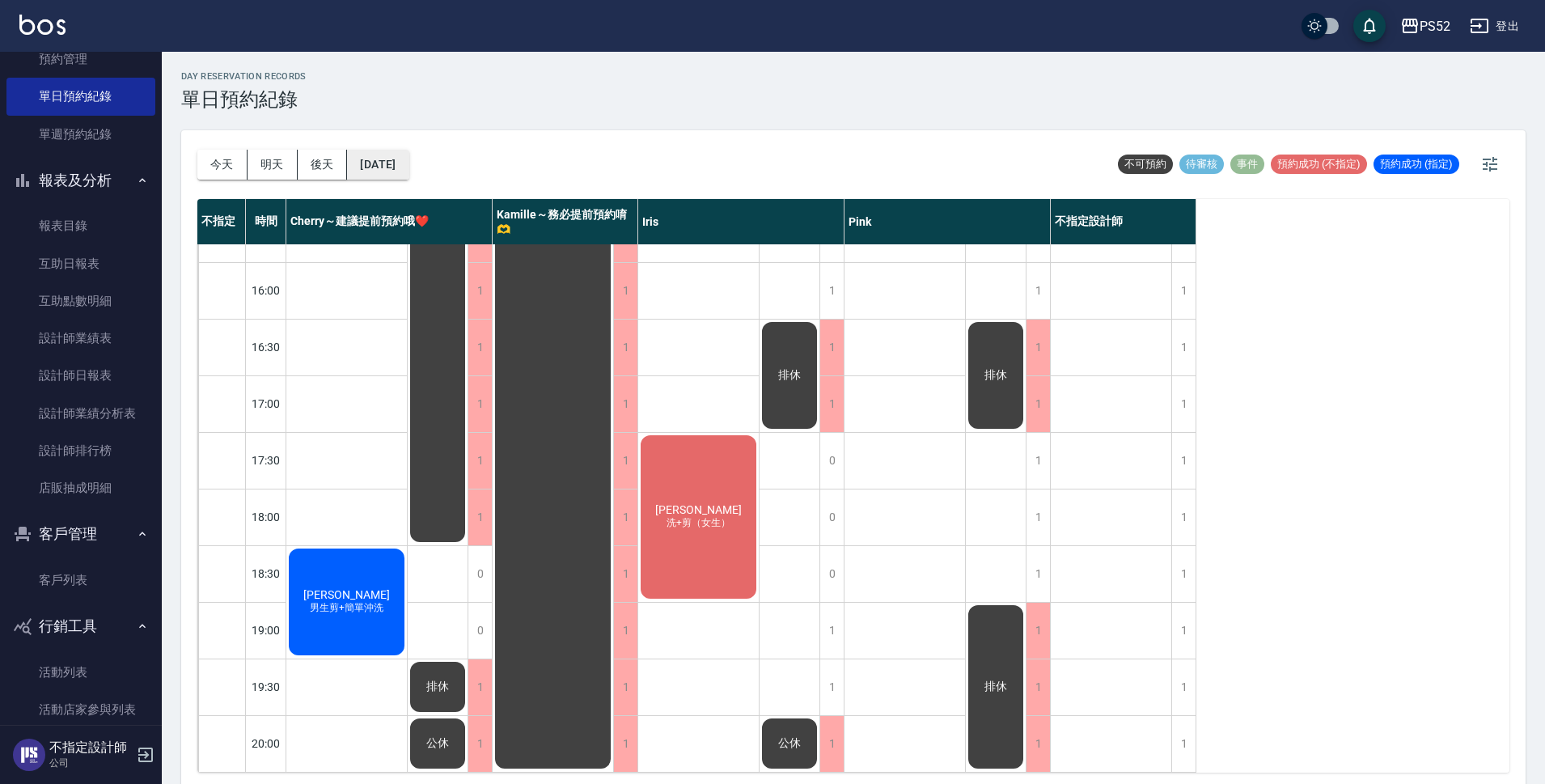
click at [379, 175] on button "[DATE]" at bounding box center [378, 164] width 61 height 30
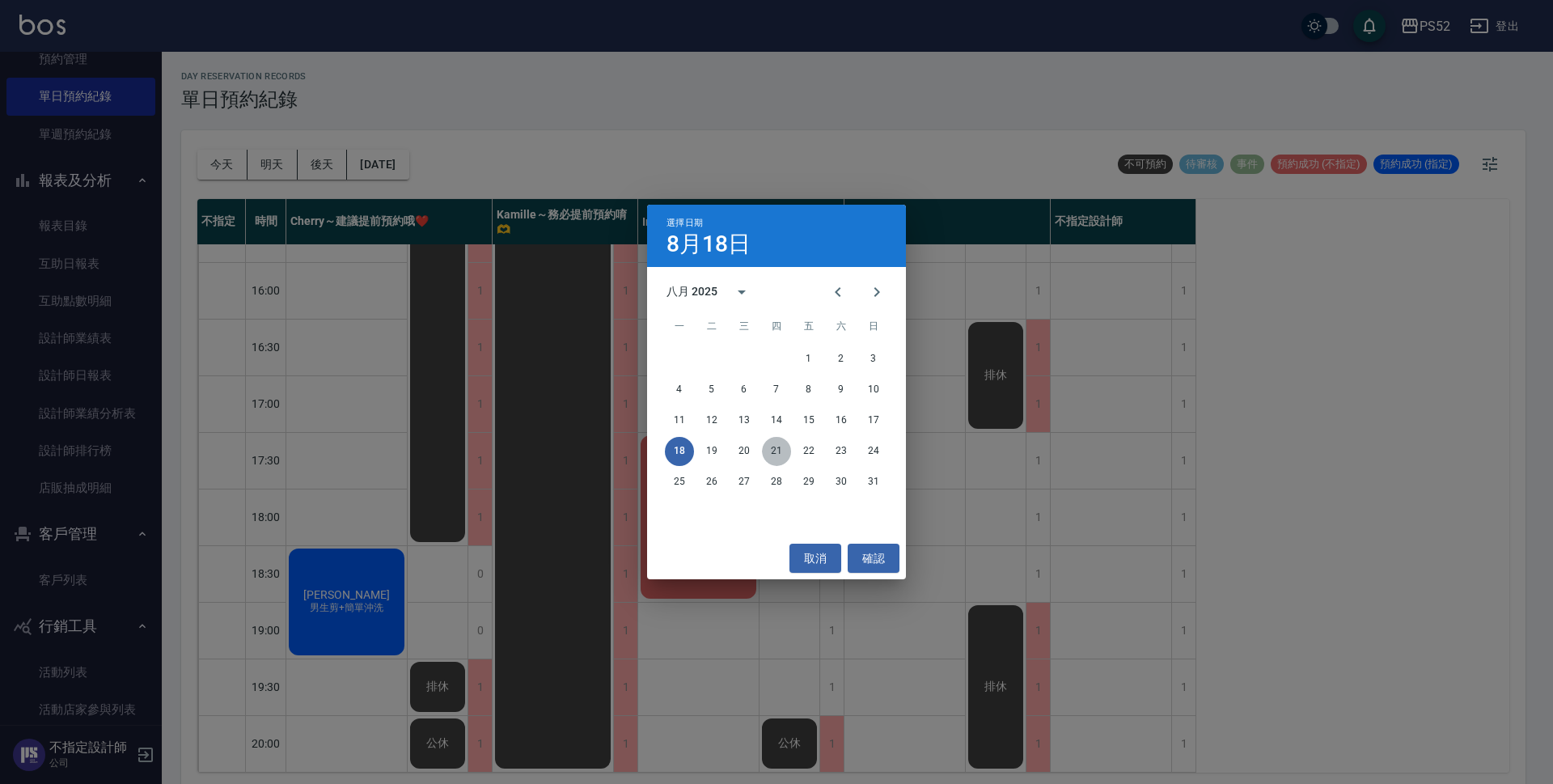
click at [790, 445] on button "21" at bounding box center [776, 451] width 29 height 29
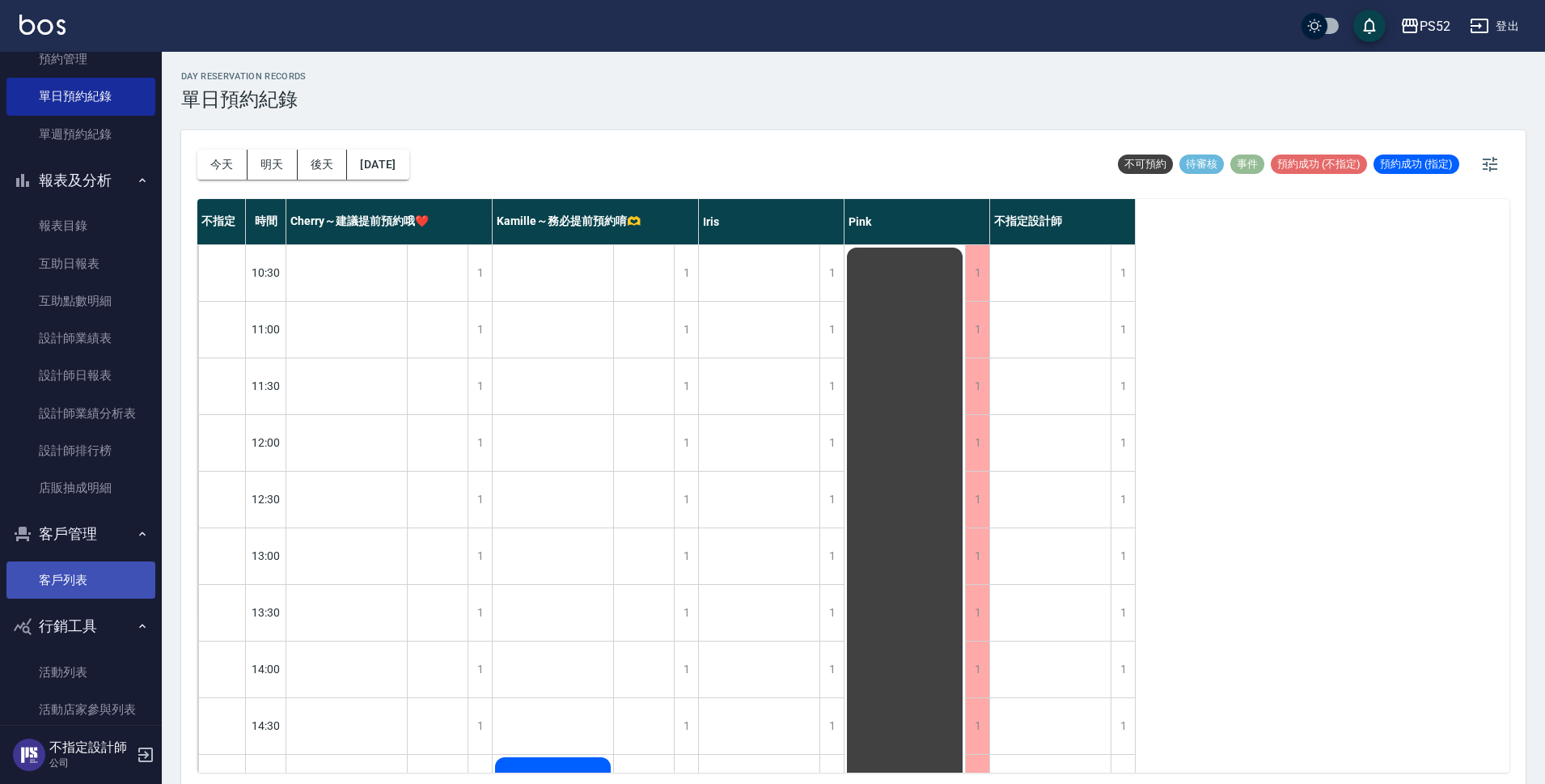
click at [95, 592] on link "客戶列表" at bounding box center [80, 579] width 149 height 37
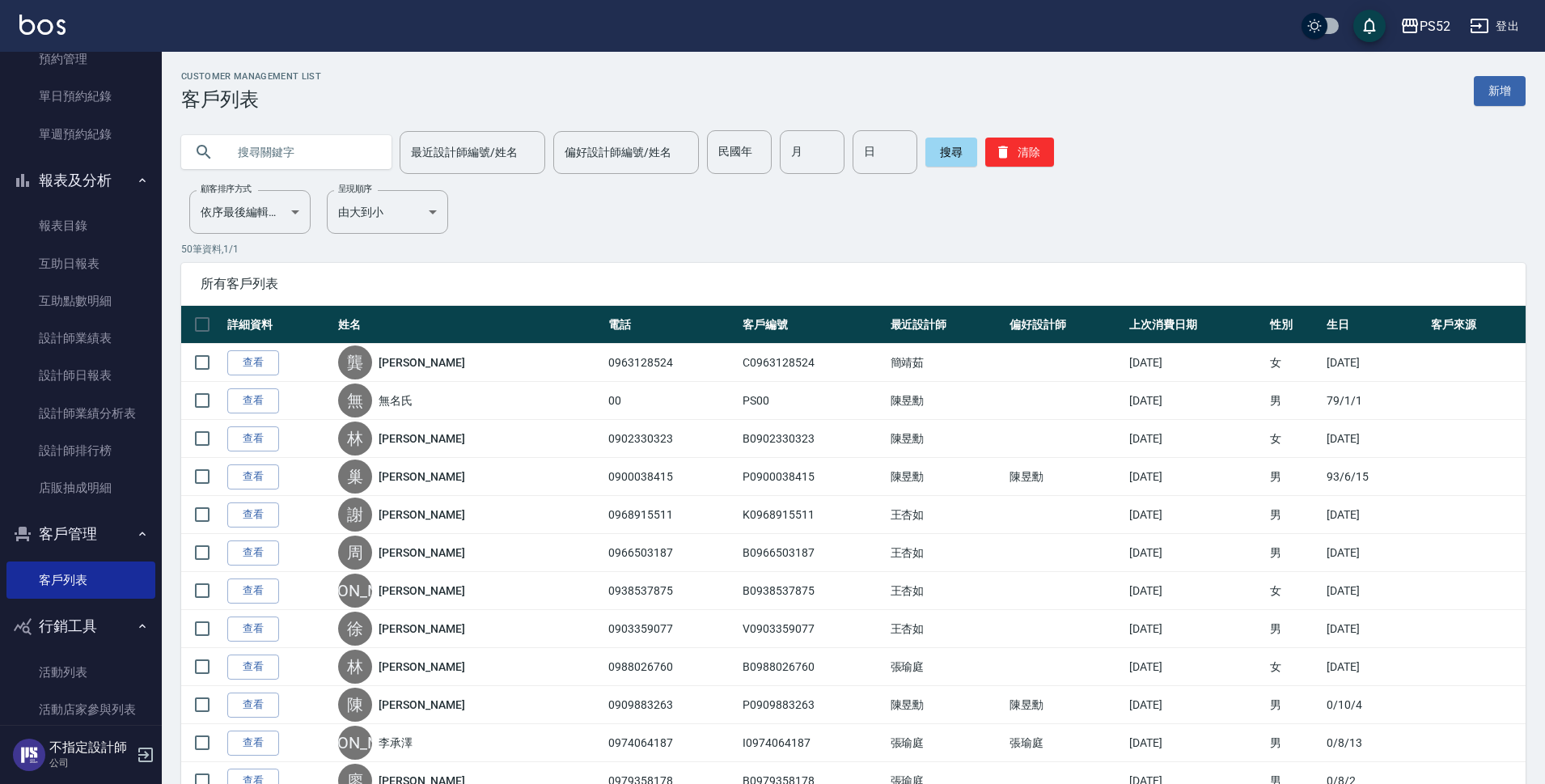
click at [268, 152] on input "text" at bounding box center [302, 152] width 153 height 43
type input "佑"
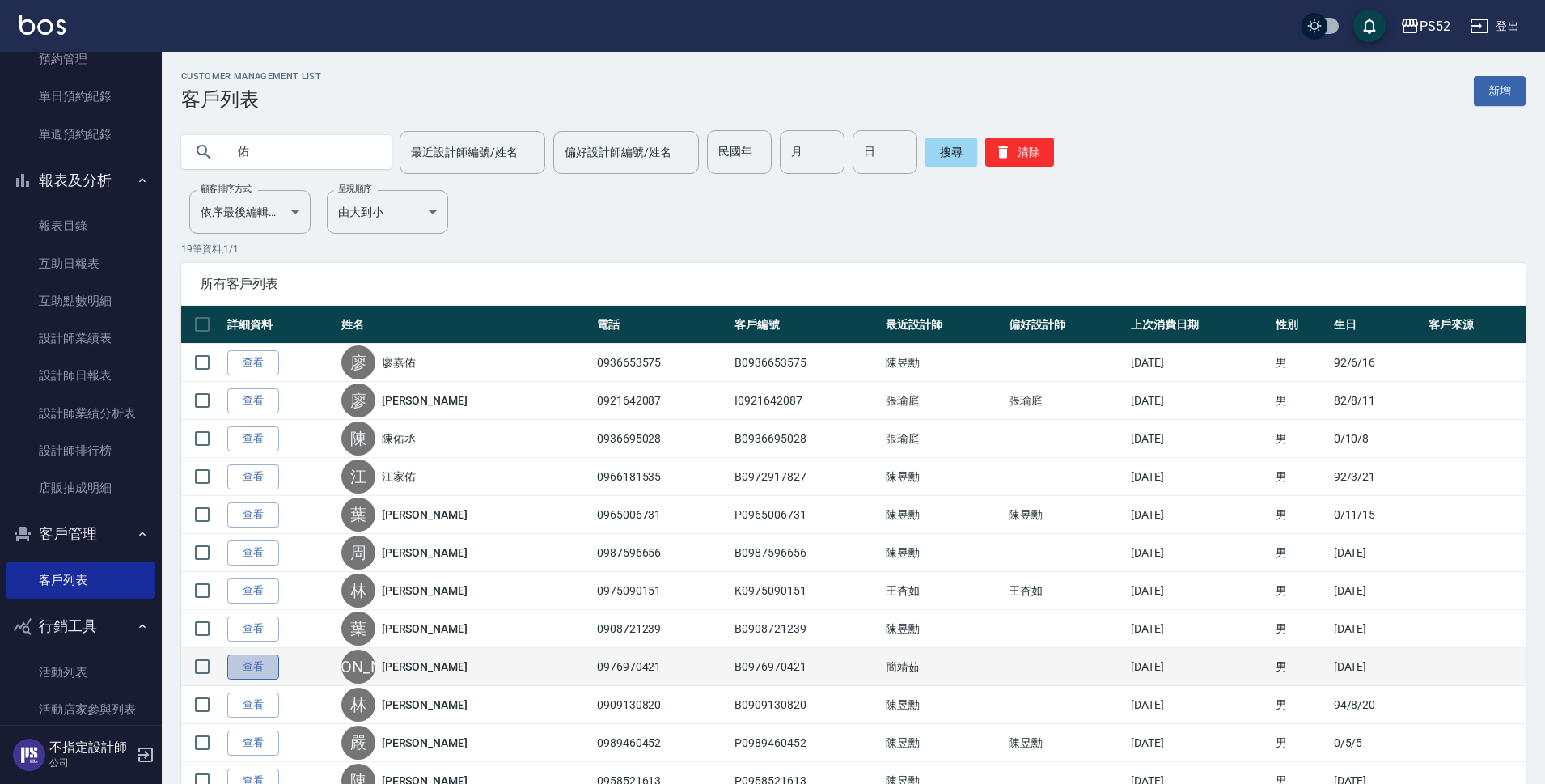
click at [265, 658] on link "查看" at bounding box center [253, 667] width 51 height 25
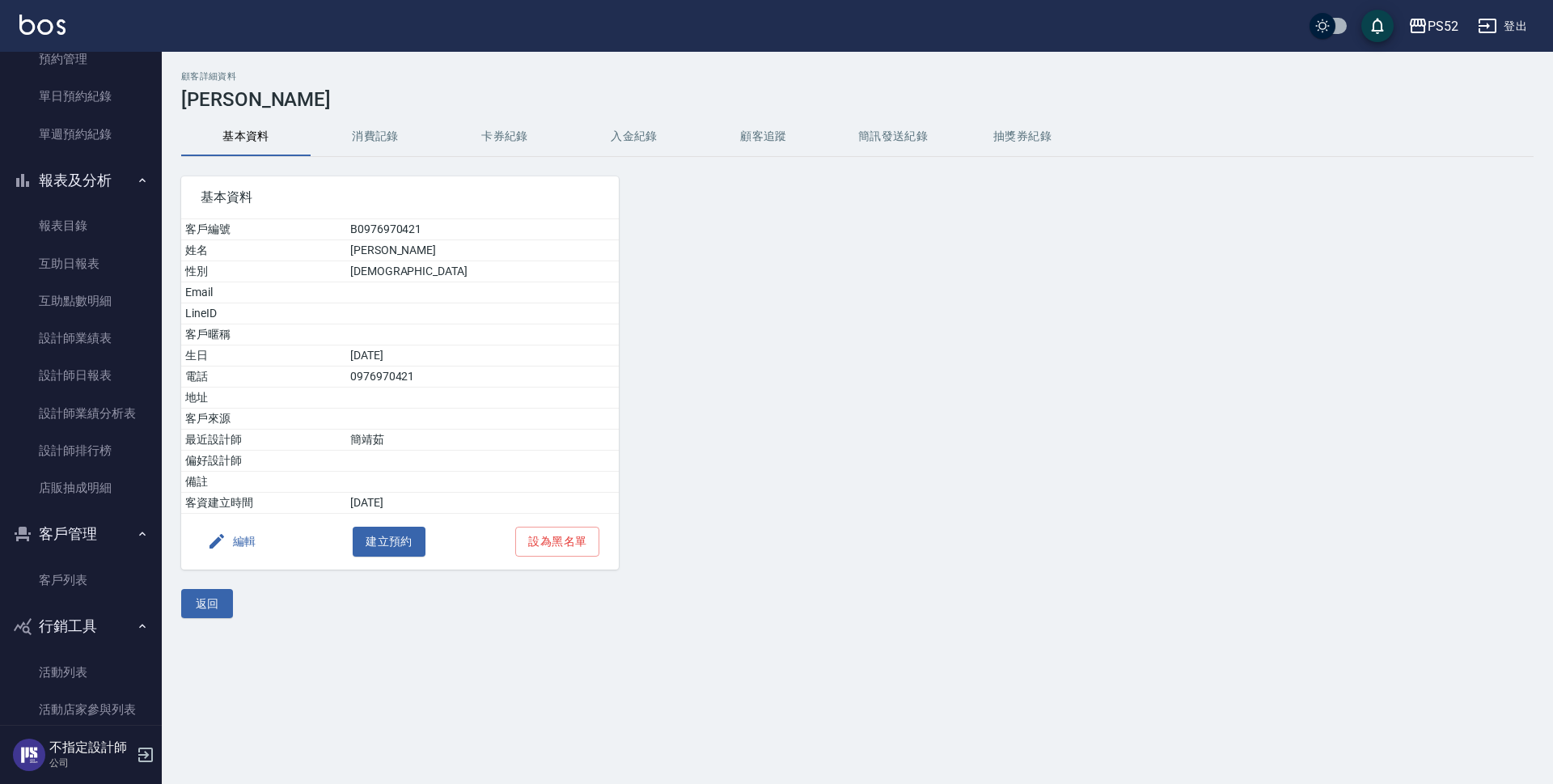
click at [360, 125] on button "消費記錄" at bounding box center [374, 136] width 129 height 39
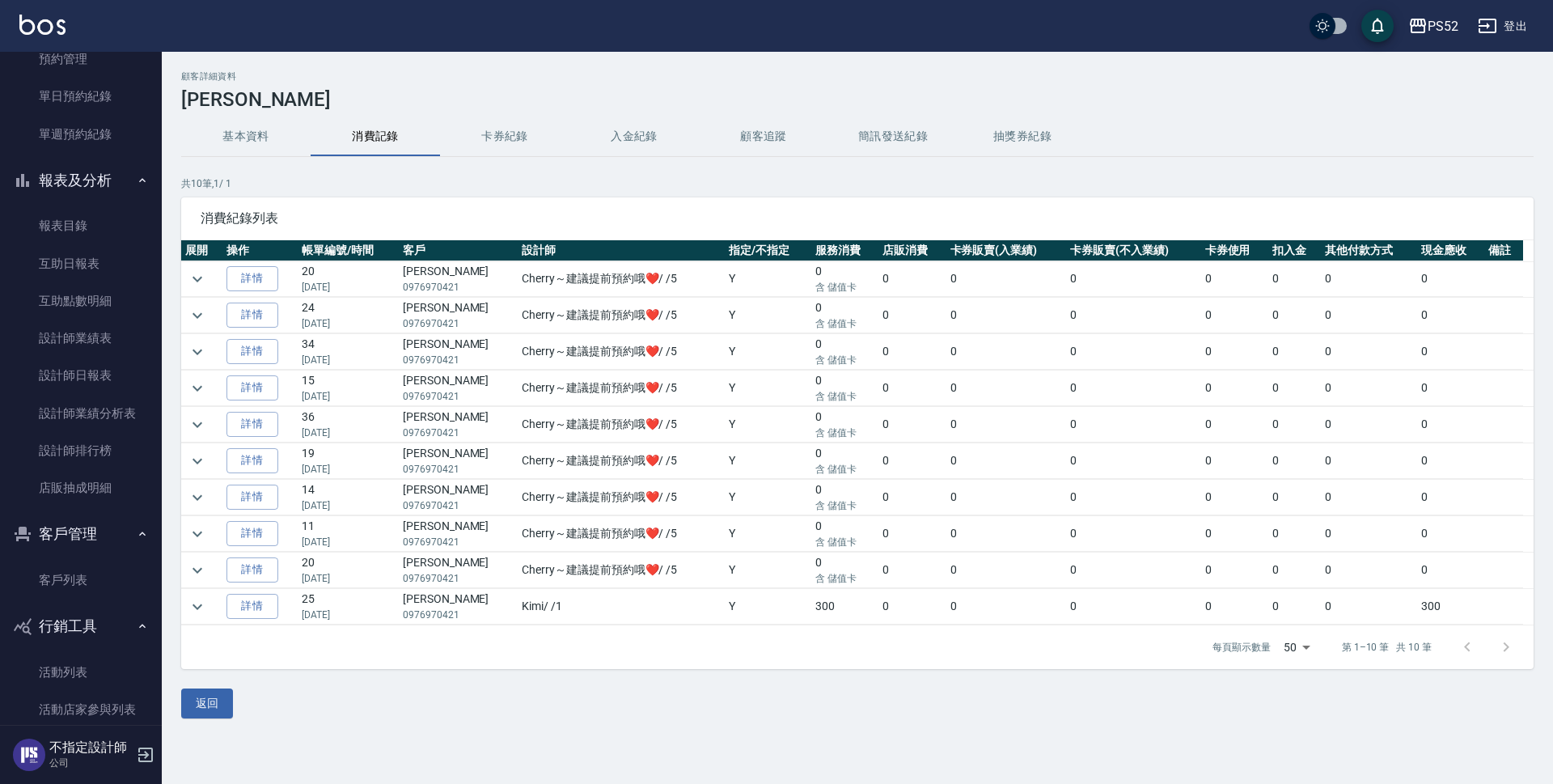
click at [583, 689] on div "返回" at bounding box center [857, 703] width 1353 height 30
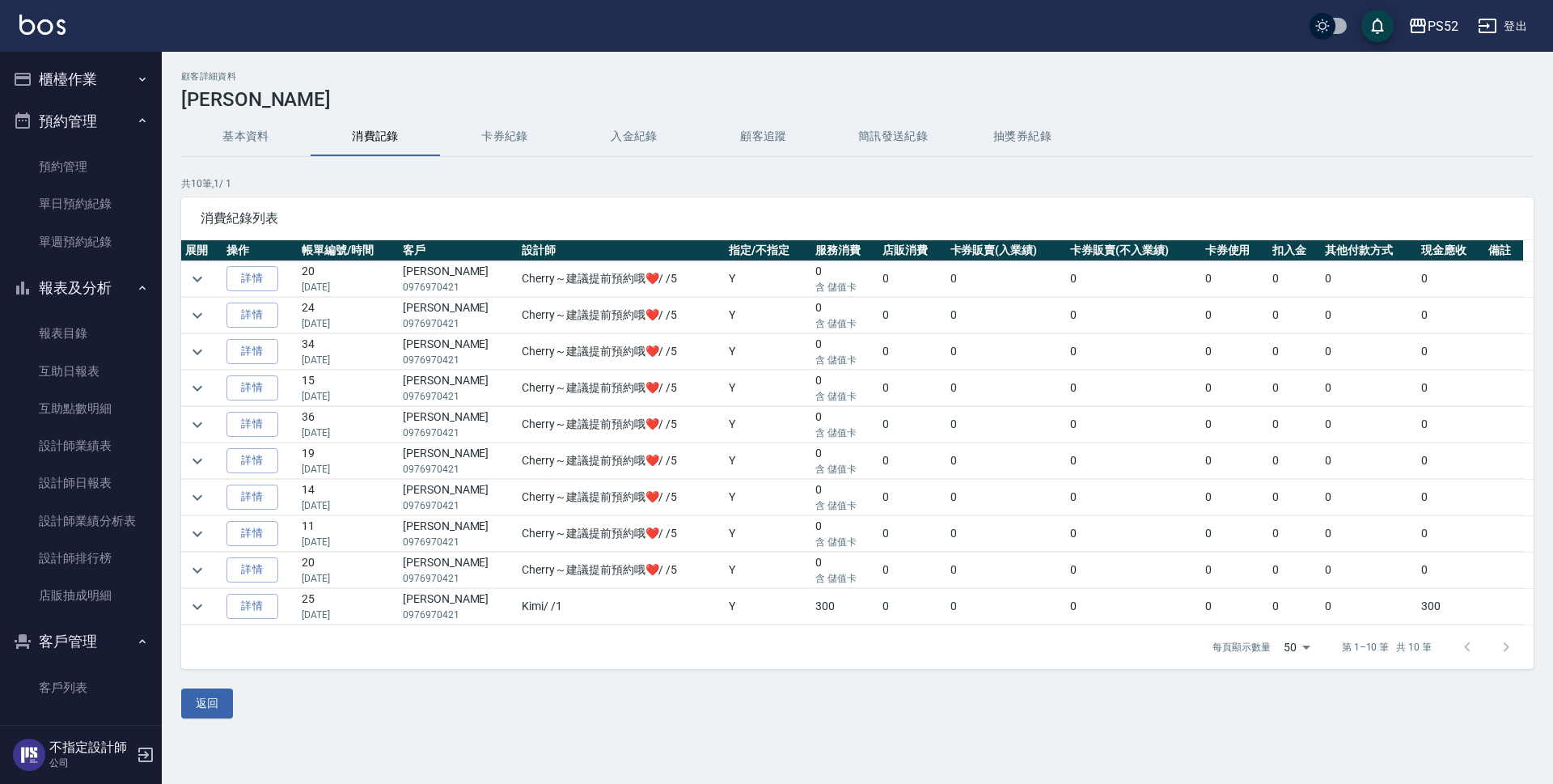
click at [97, 90] on button "櫃檯作業" at bounding box center [80, 79] width 149 height 42
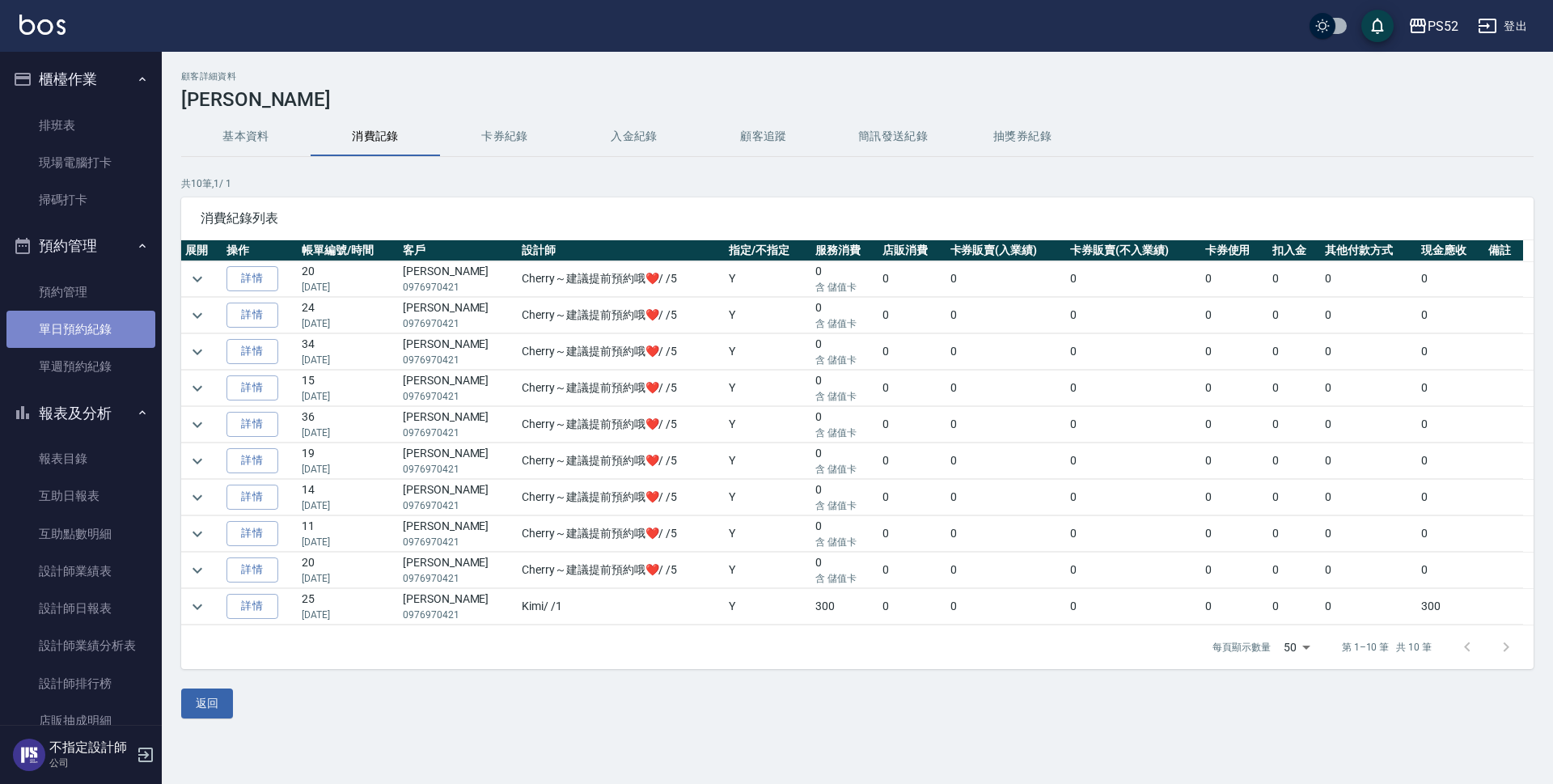
click at [88, 318] on link "單日預約紀錄" at bounding box center [80, 328] width 149 height 37
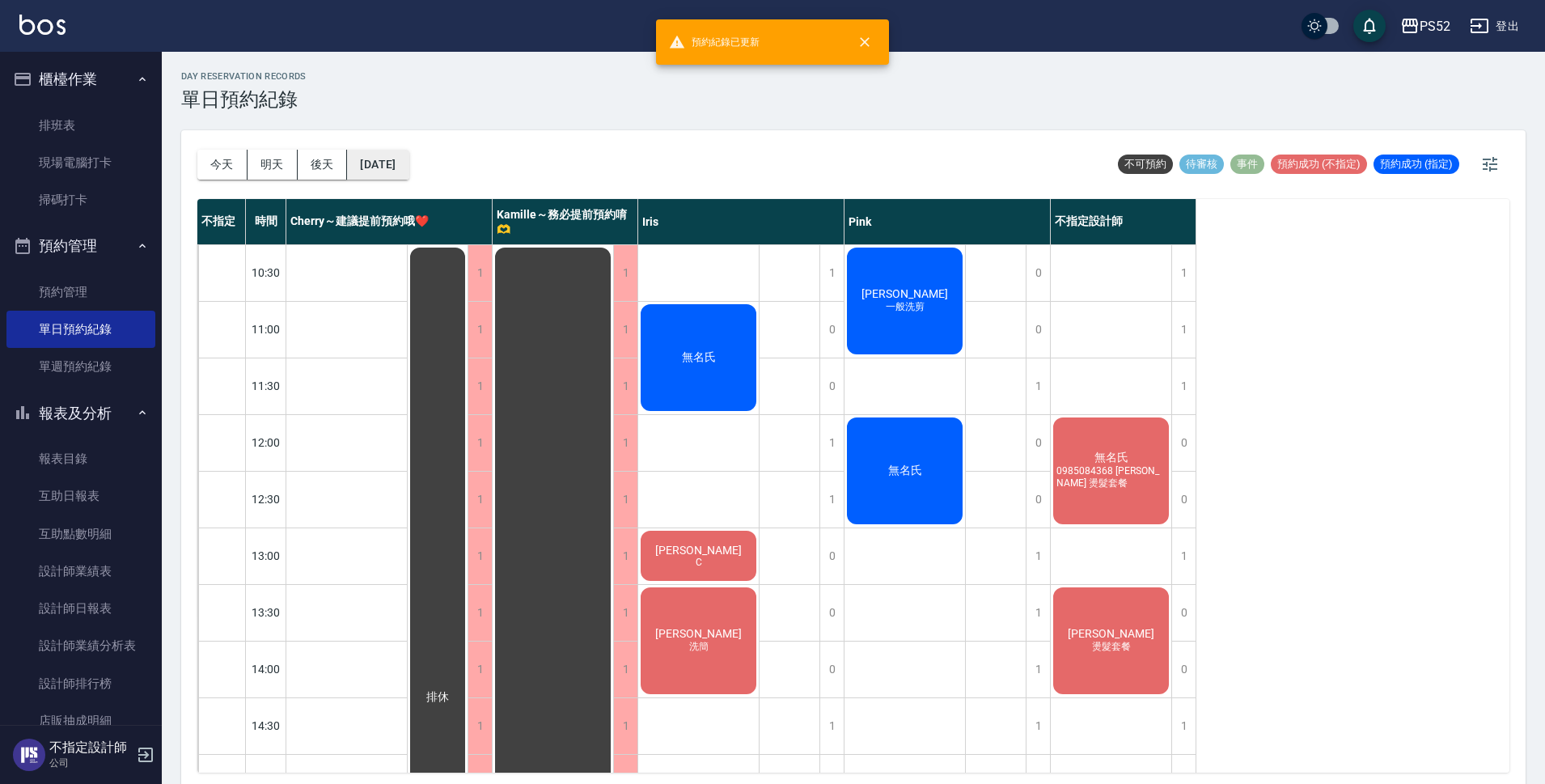
click at [392, 159] on button "[DATE]" at bounding box center [378, 164] width 61 height 30
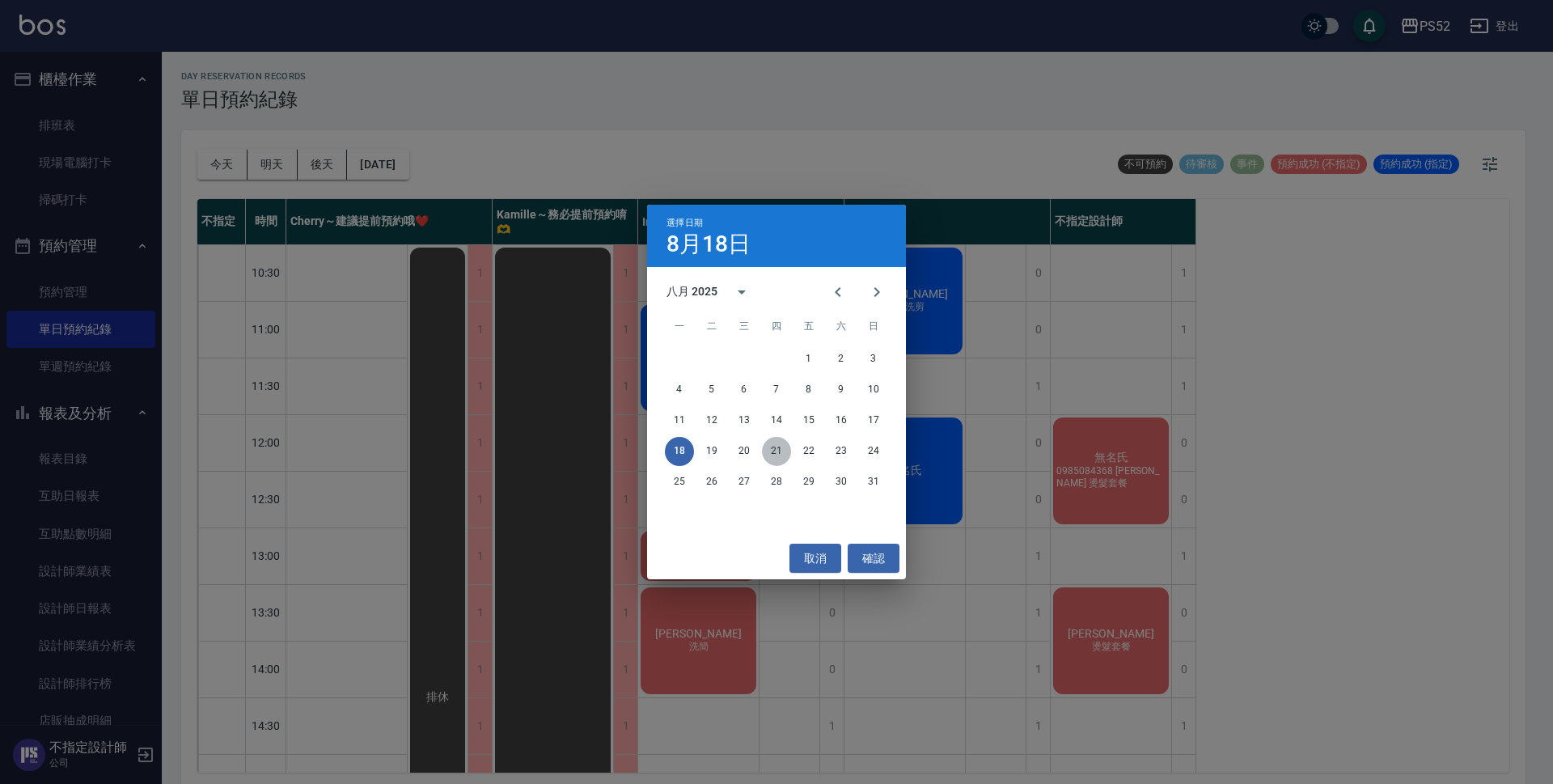
click at [780, 445] on button "21" at bounding box center [776, 451] width 29 height 29
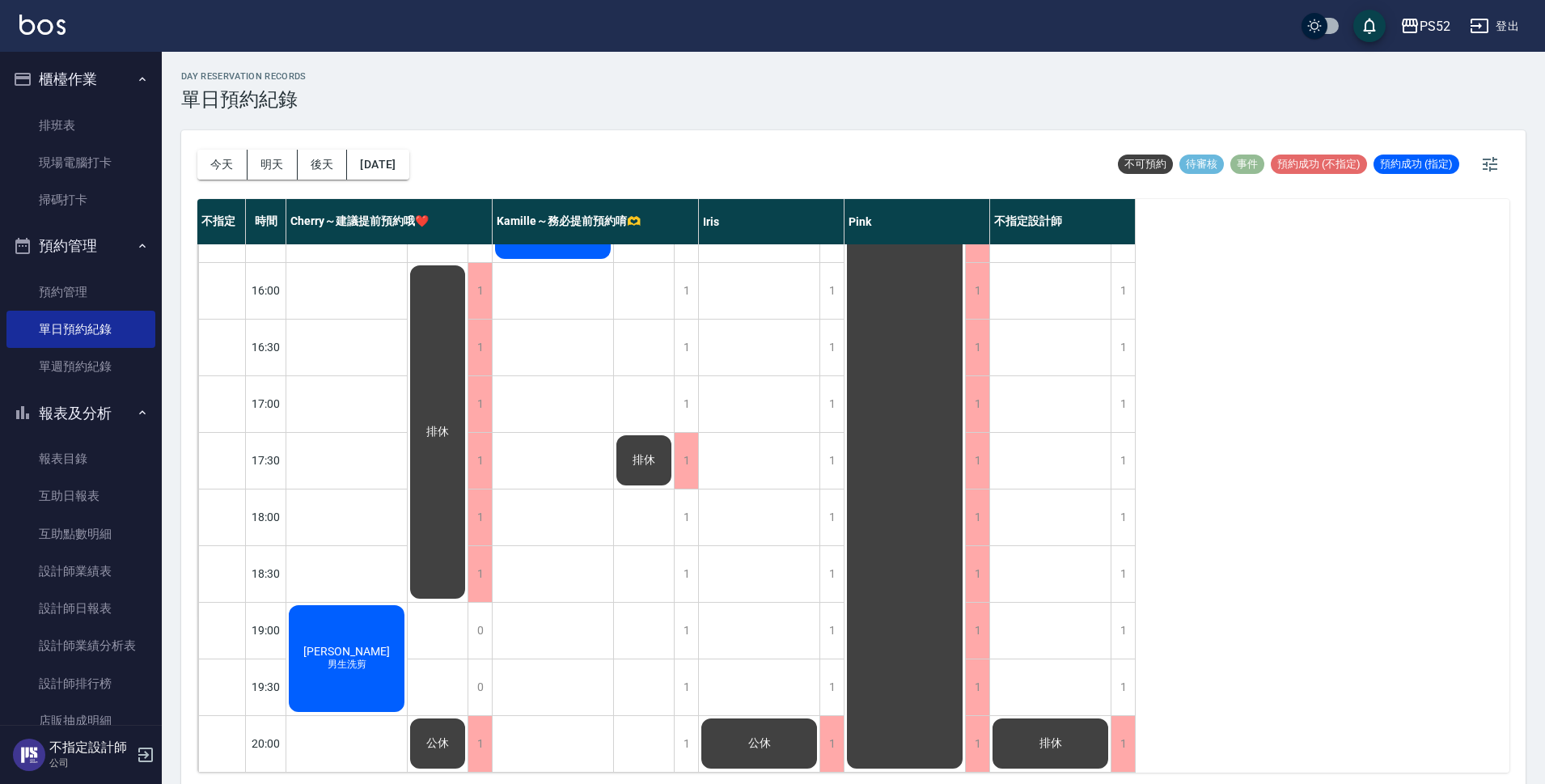
scroll to position [619, 0]
click at [402, 168] on button "2025/08/21" at bounding box center [378, 164] width 61 height 30
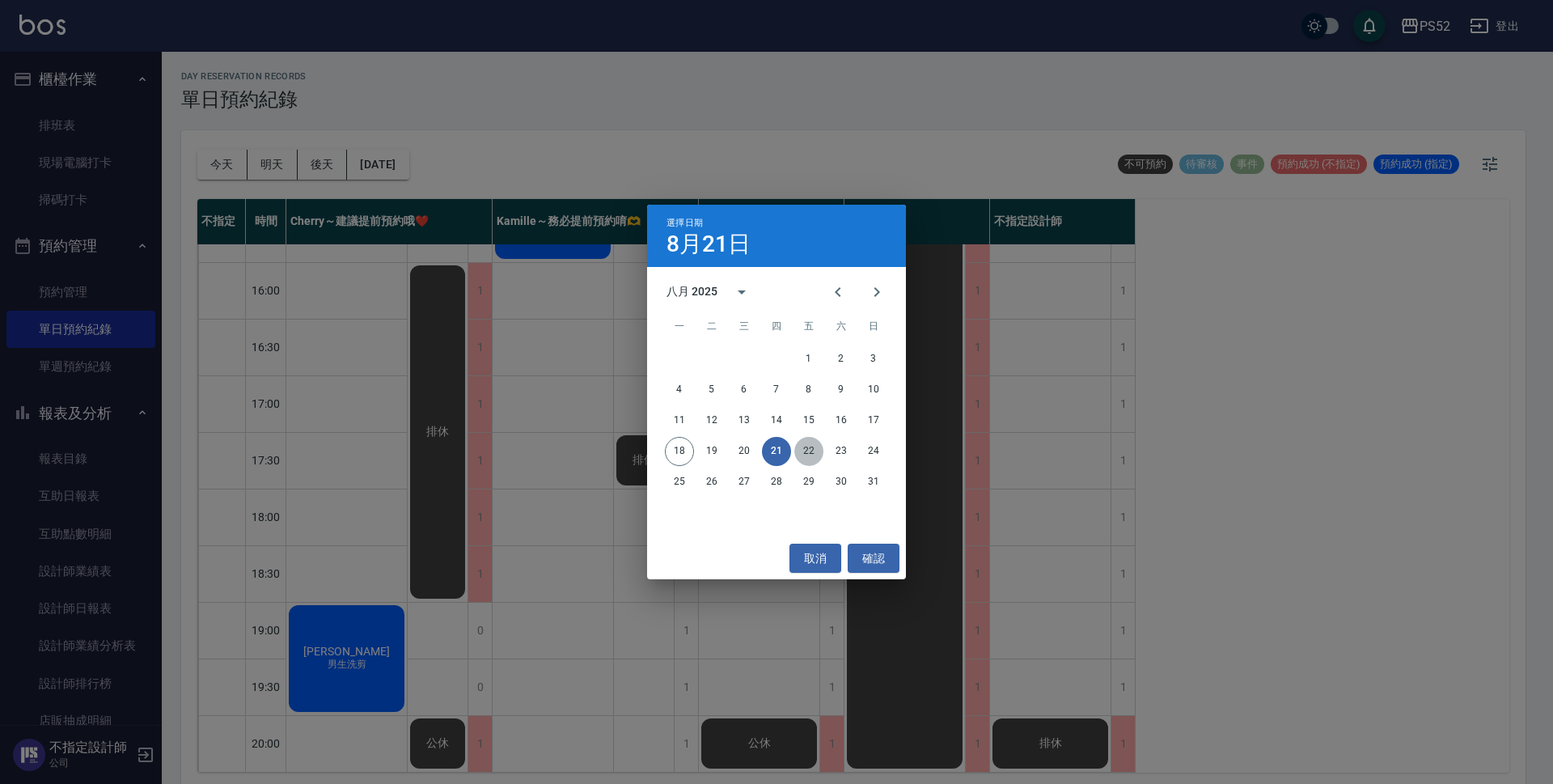
click at [800, 456] on button "22" at bounding box center [809, 451] width 29 height 29
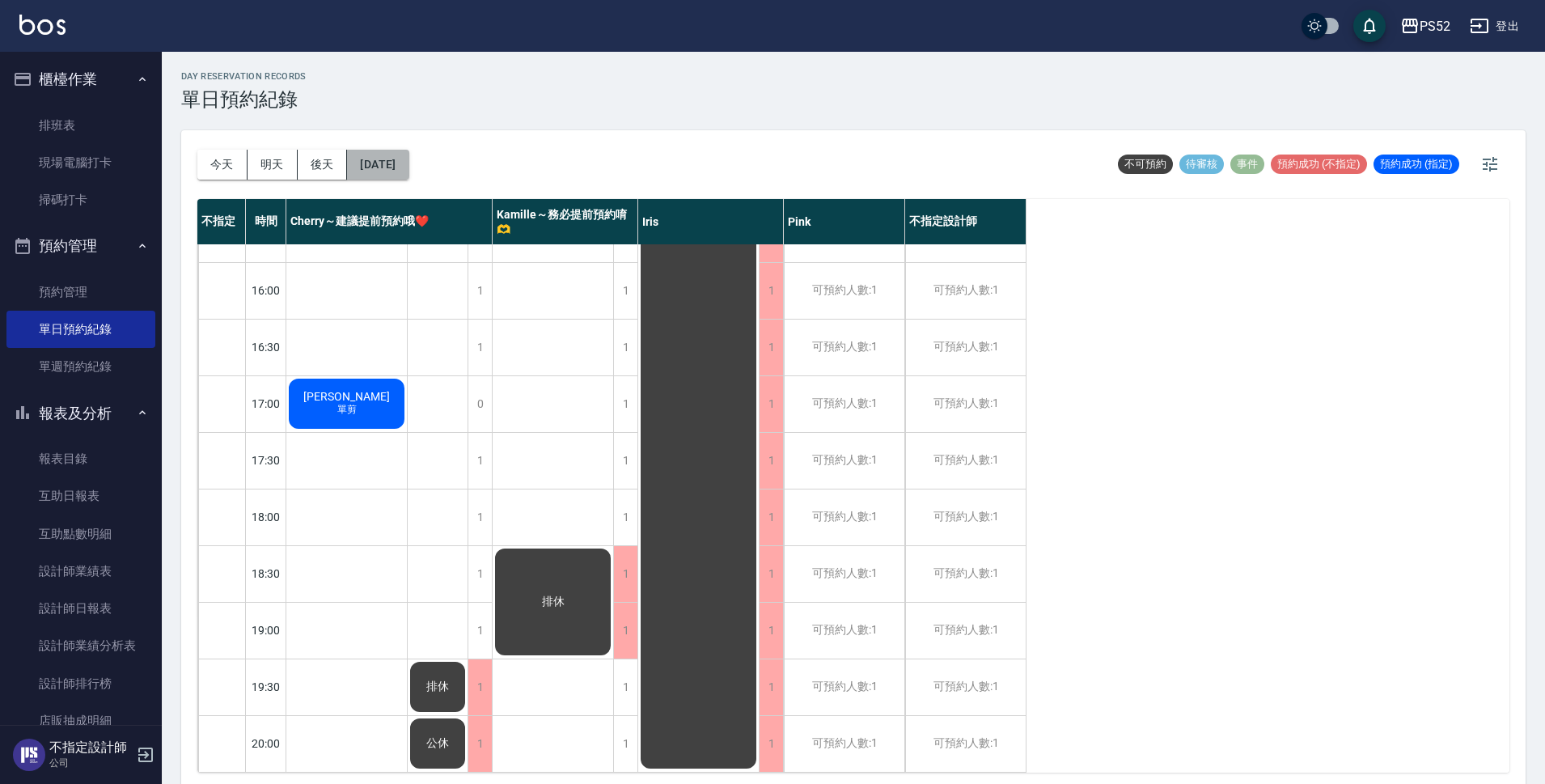
click at [409, 160] on button "2025/08/22" at bounding box center [378, 164] width 61 height 30
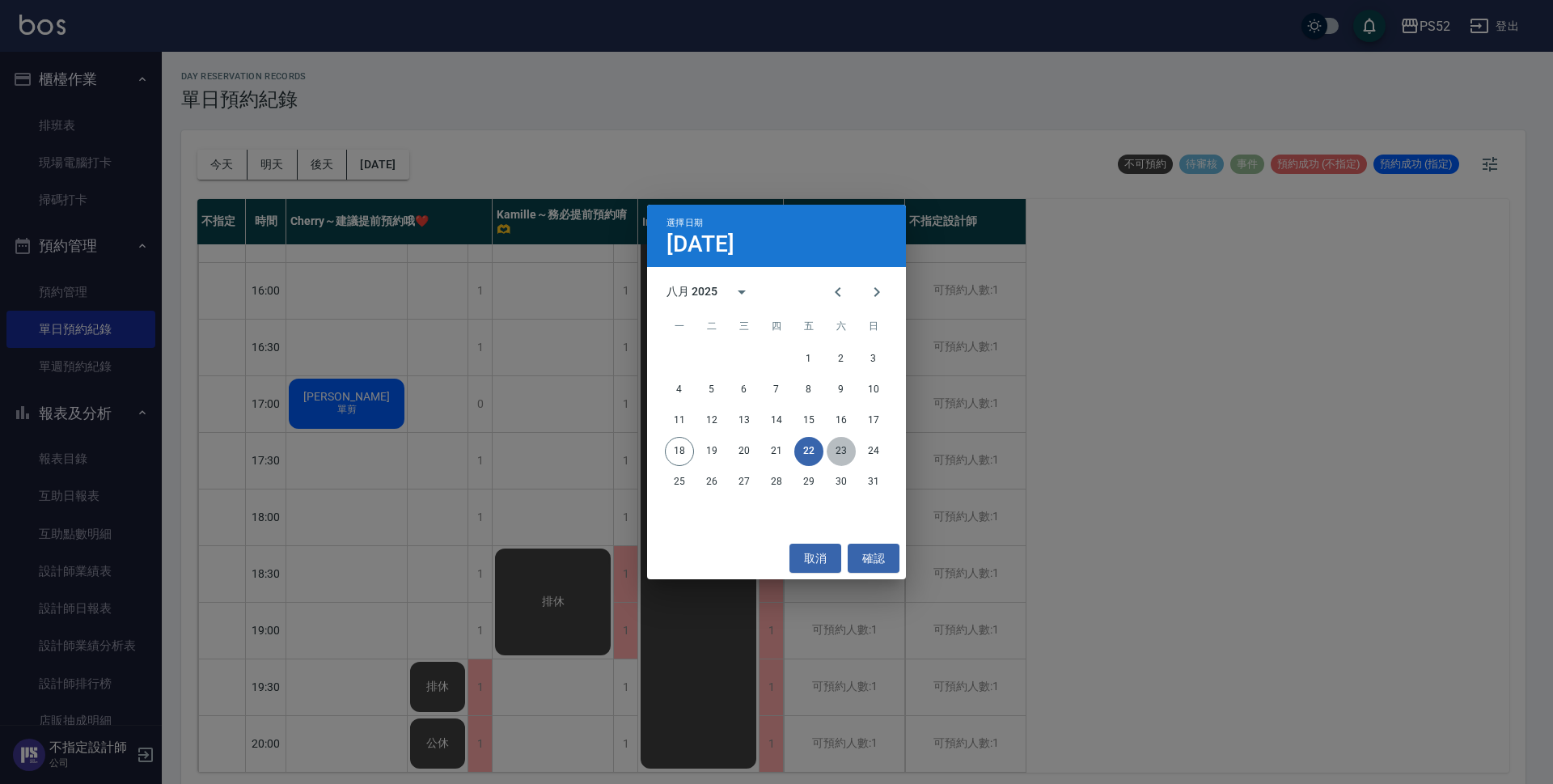
click at [846, 449] on button "23" at bounding box center [841, 451] width 29 height 29
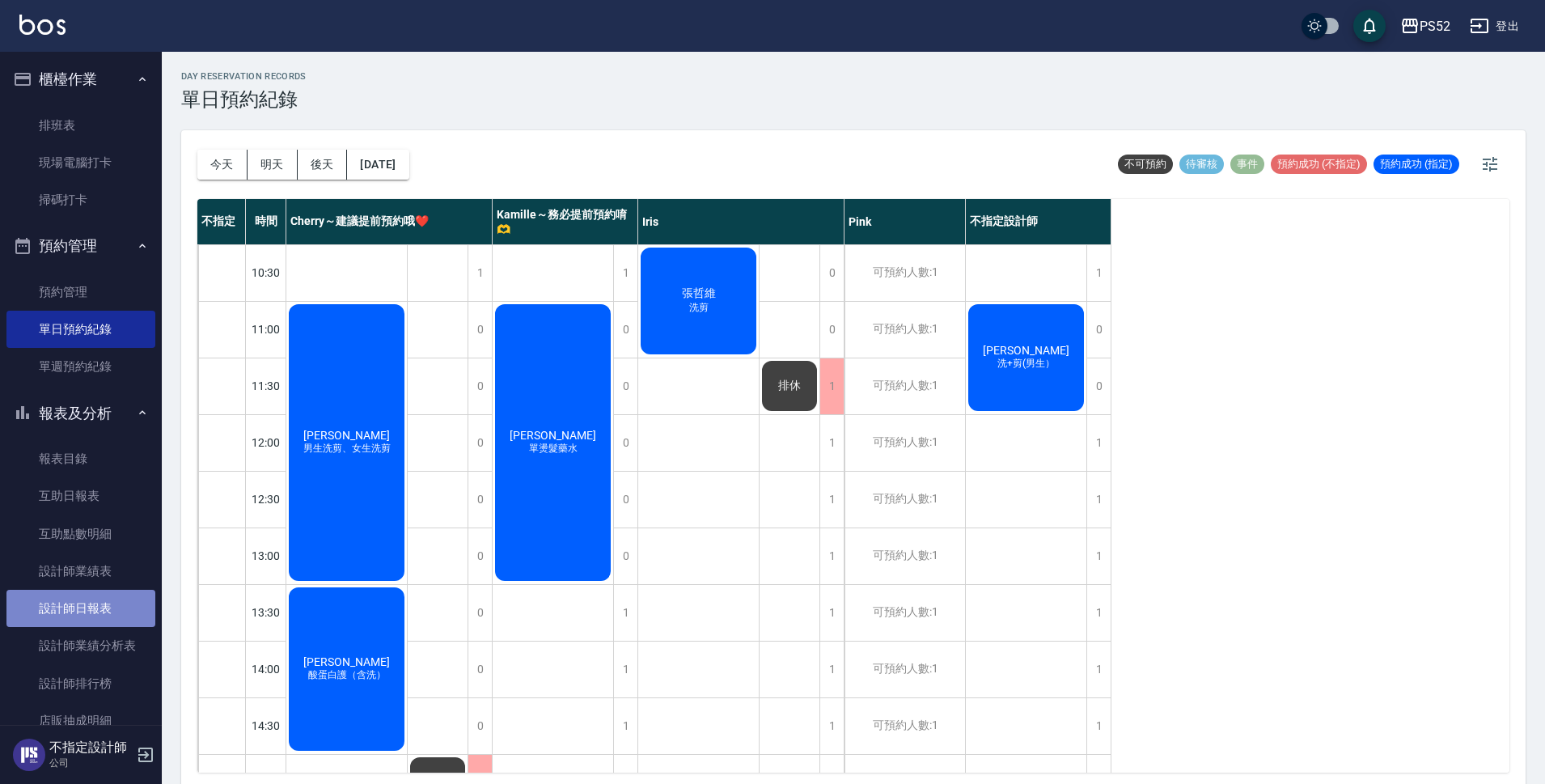
click at [83, 612] on link "設計師日報表" at bounding box center [80, 607] width 149 height 37
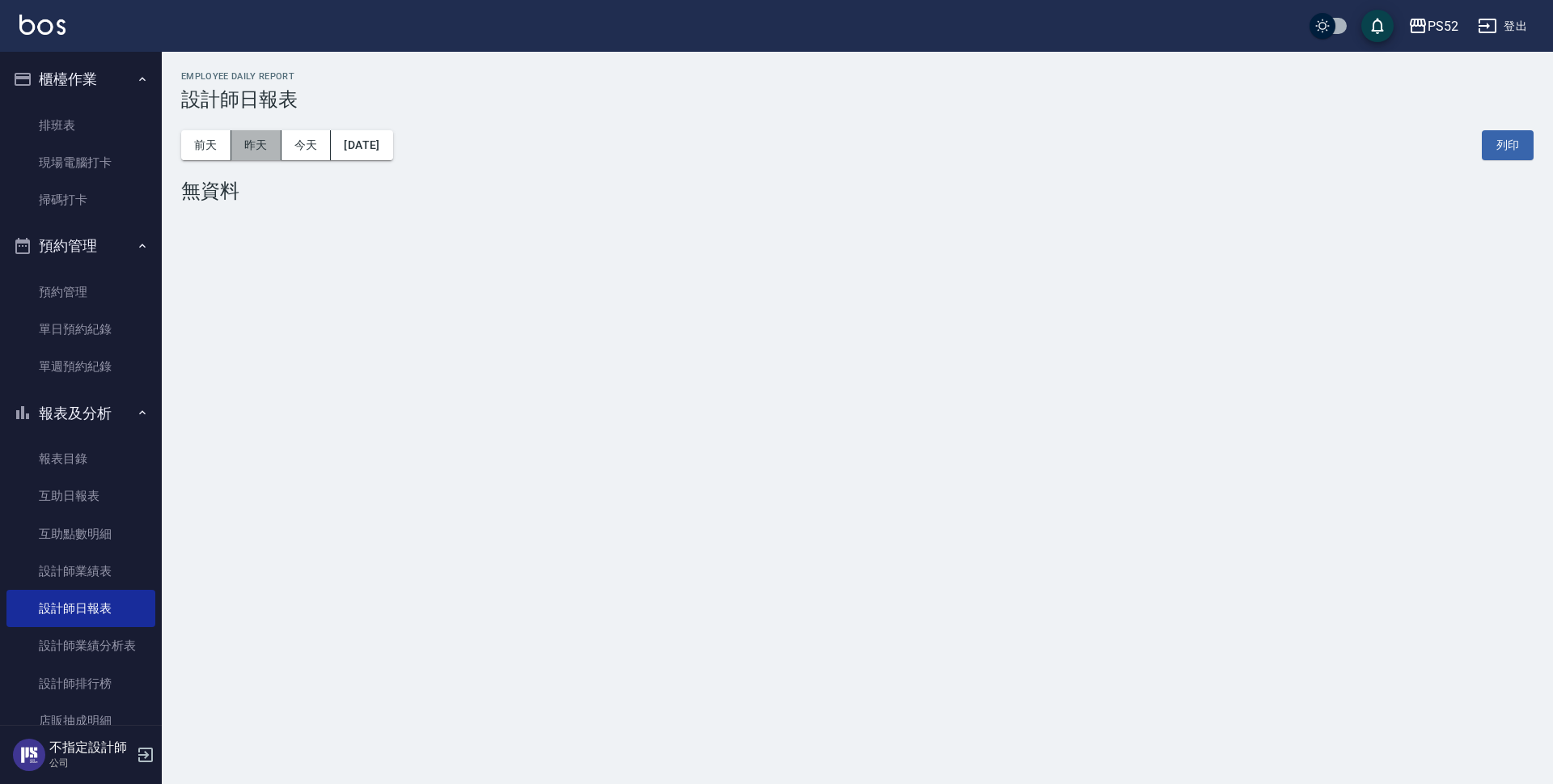
click at [245, 152] on button "昨天" at bounding box center [256, 144] width 51 height 30
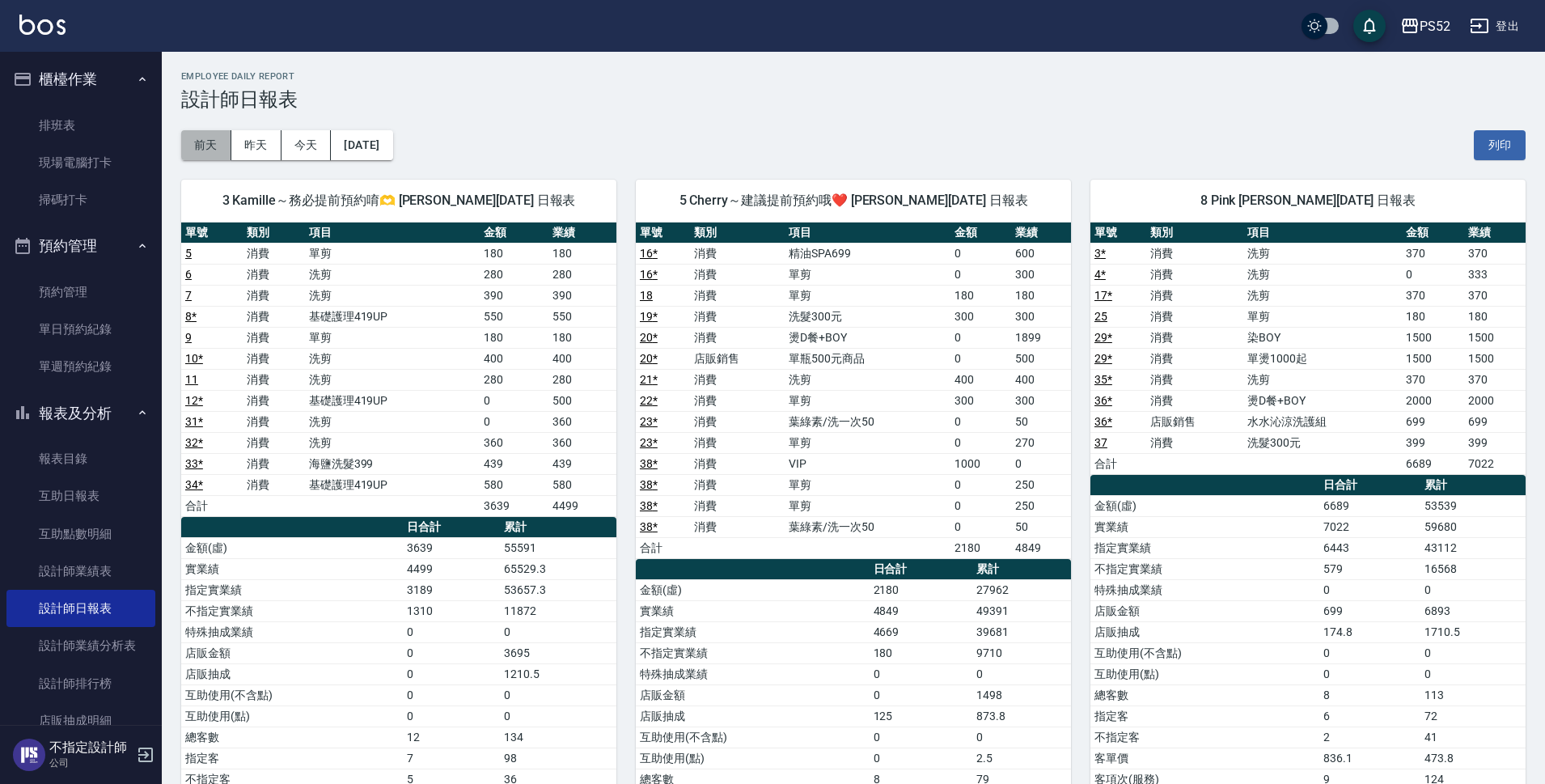
click at [217, 152] on button "前天" at bounding box center [207, 144] width 51 height 30
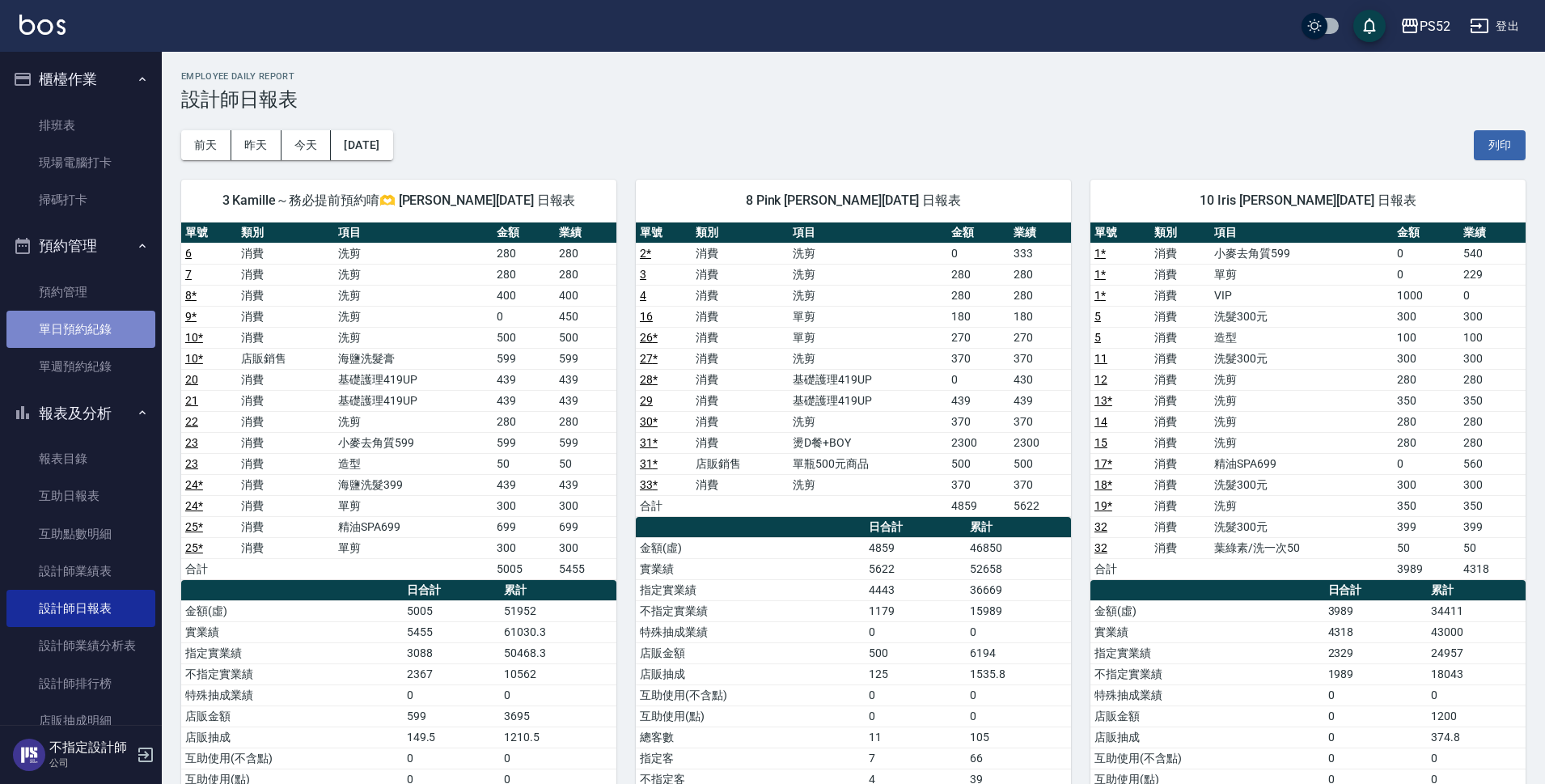
click at [120, 341] on link "單日預約紀錄" at bounding box center [80, 328] width 149 height 37
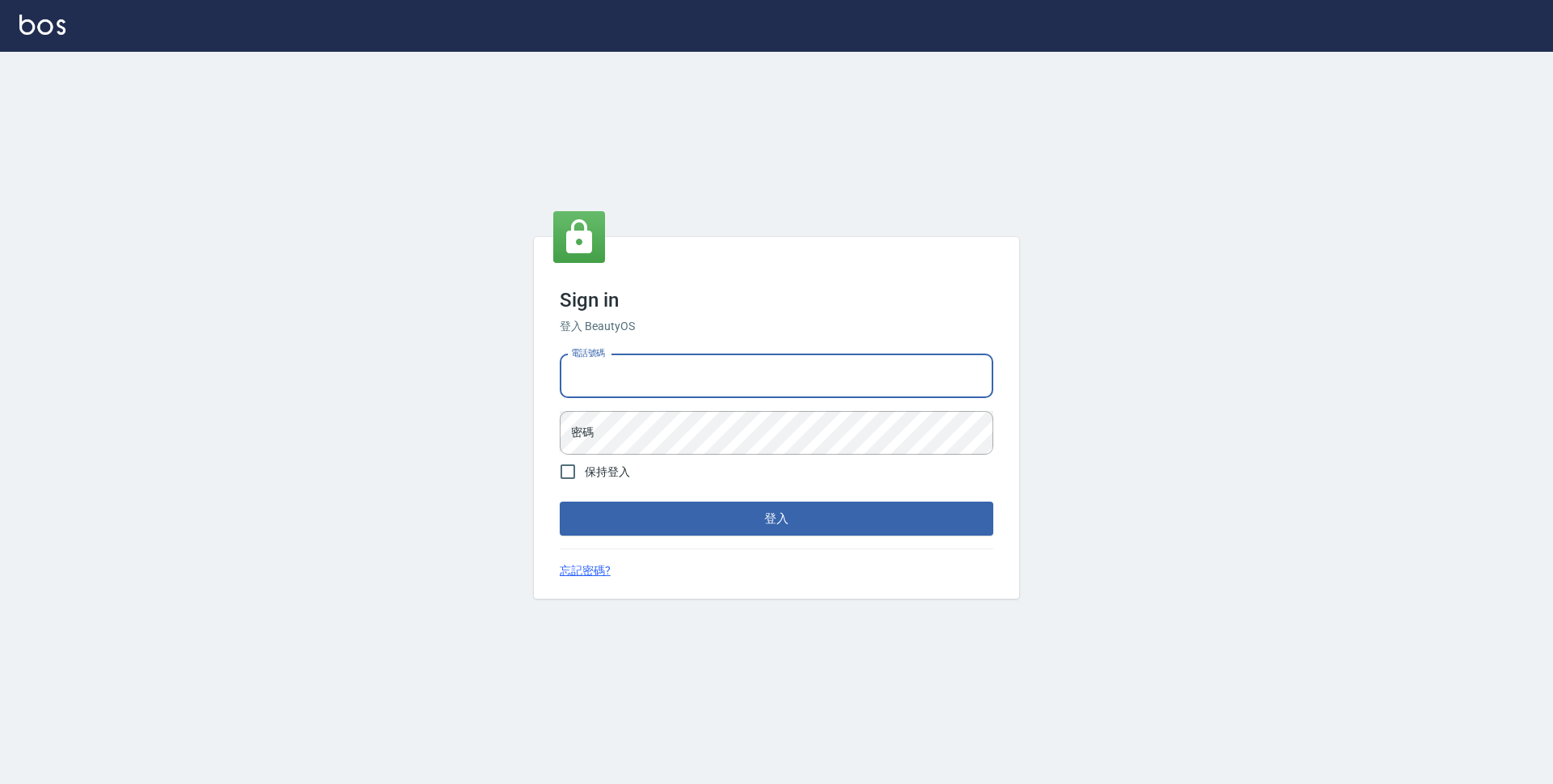
click at [737, 378] on input "電話號碼" at bounding box center [776, 376] width 433 height 43
type input "0923939755"
click at [559, 502] on button "登入" at bounding box center [776, 519] width 433 height 34
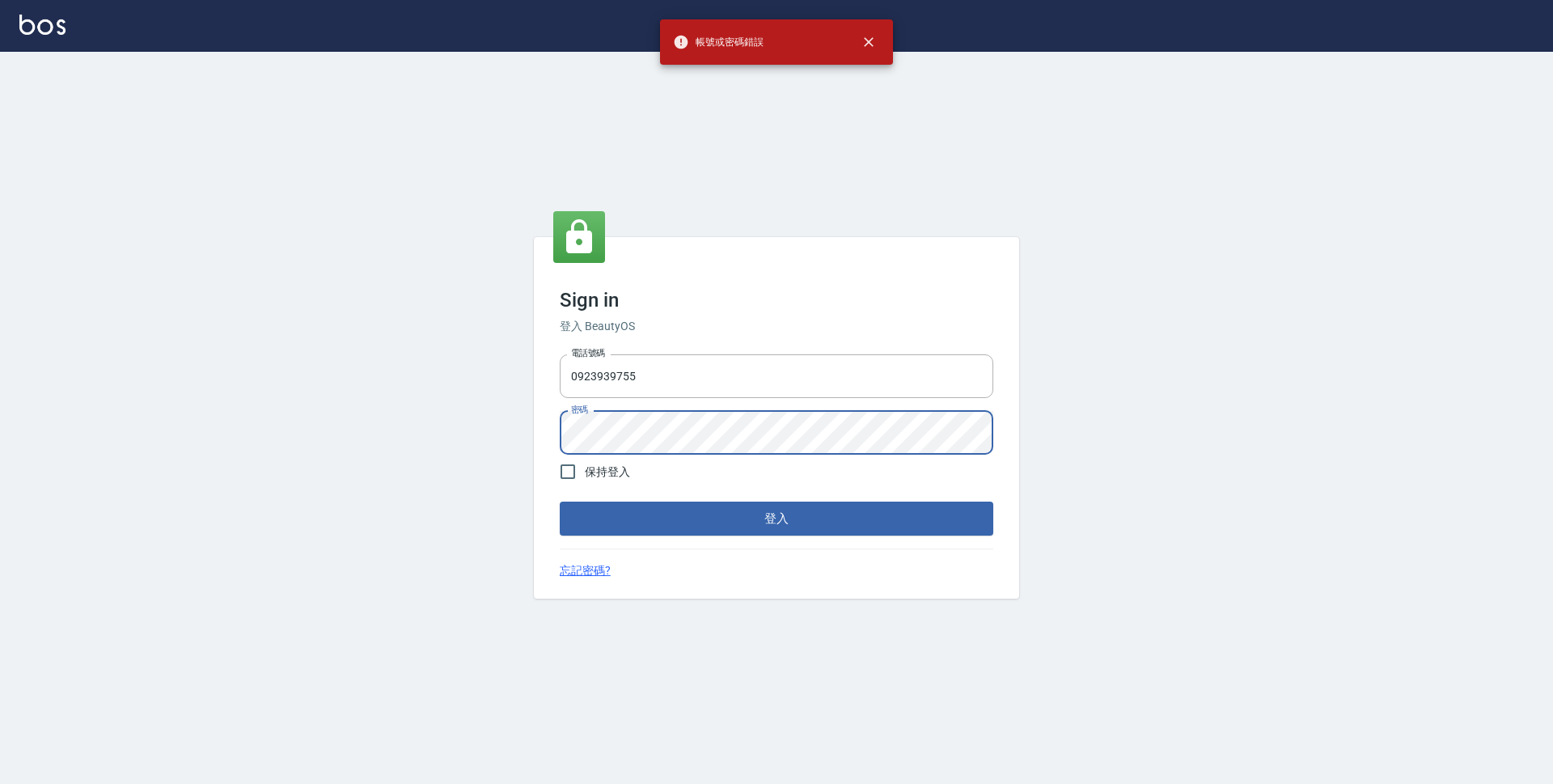
click at [497, 400] on div "Sign in 登入 BeautyOS 電話號碼 0923939755 電話號碼 密碼 密碼 保持登入 登入 忘記密碼?" at bounding box center [776, 417] width 1553 height 732
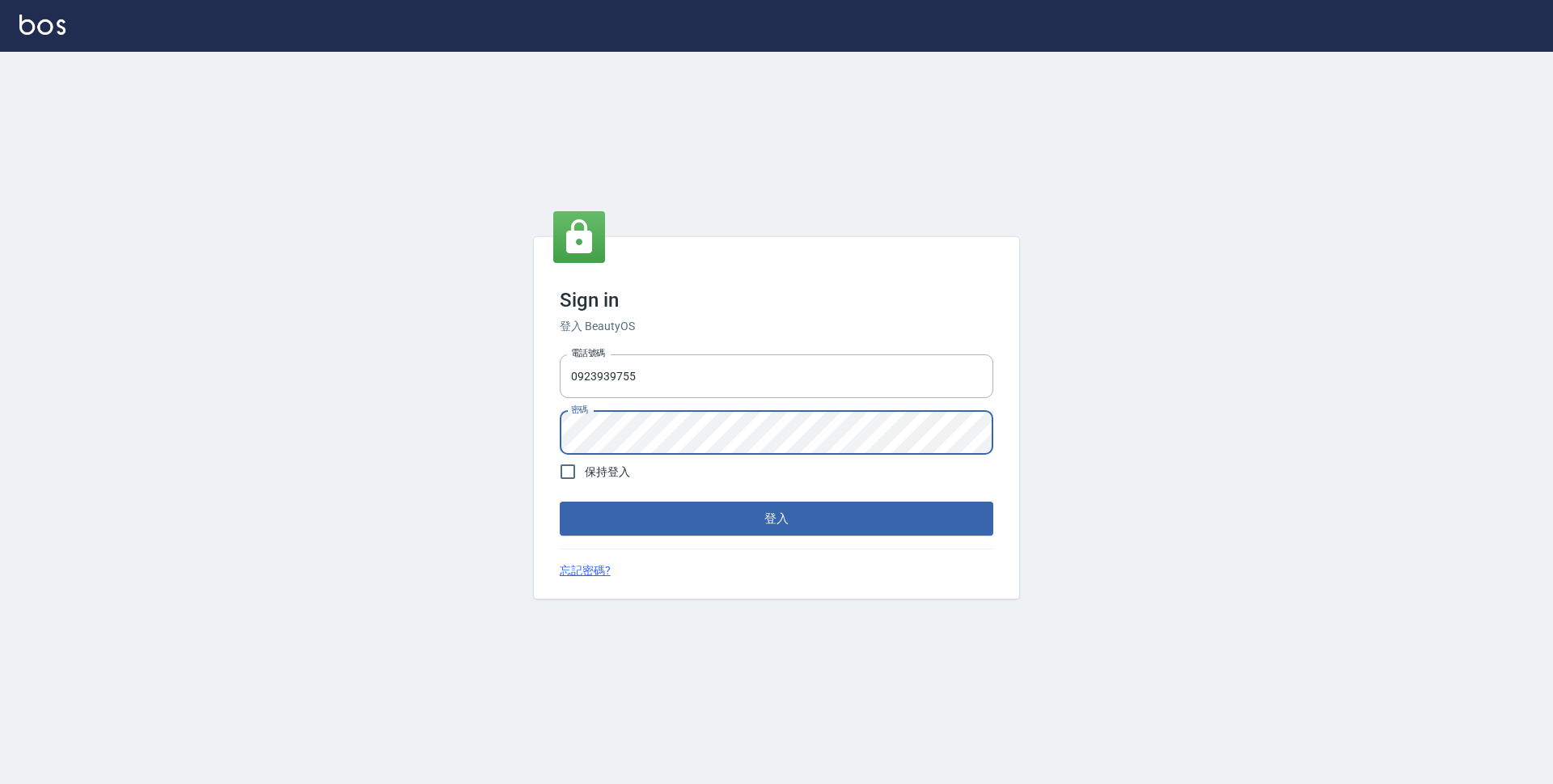
click at [559, 502] on button "登入" at bounding box center [776, 519] width 433 height 34
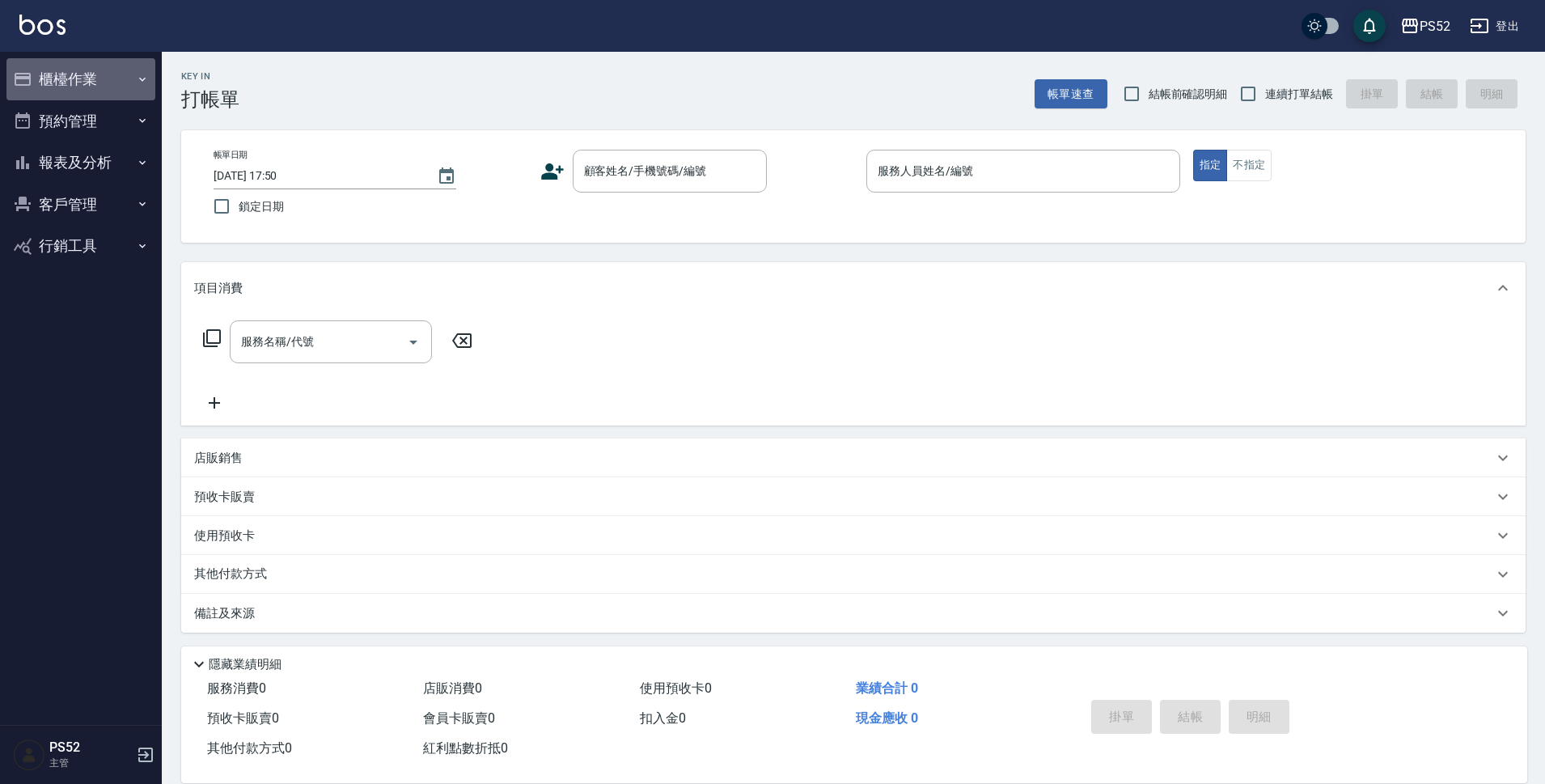
click at [81, 74] on button "櫃檯作業" at bounding box center [80, 79] width 149 height 42
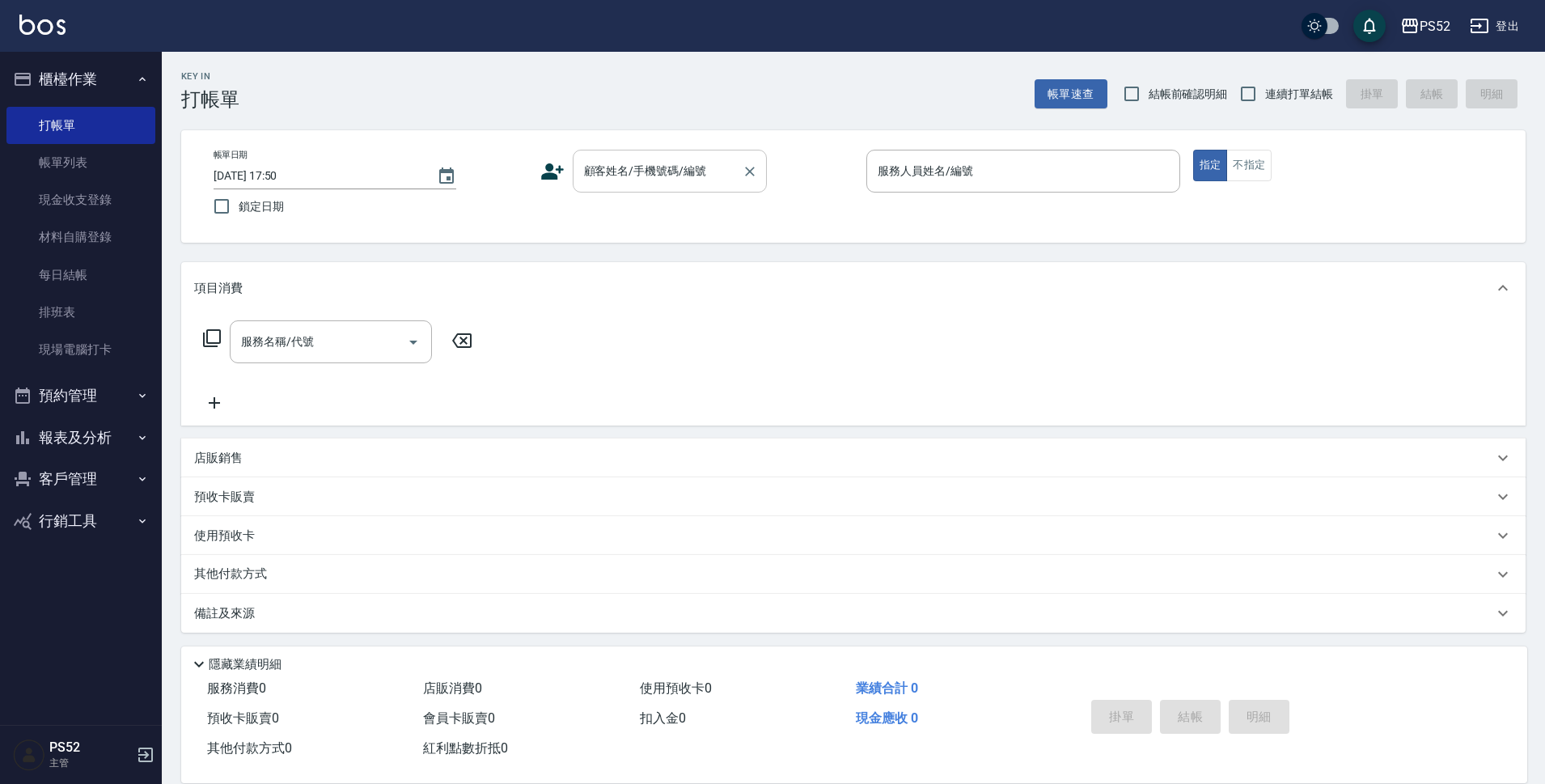
click at [694, 174] on input "顧客姓名/手機號碼/編號" at bounding box center [658, 171] width 155 height 28
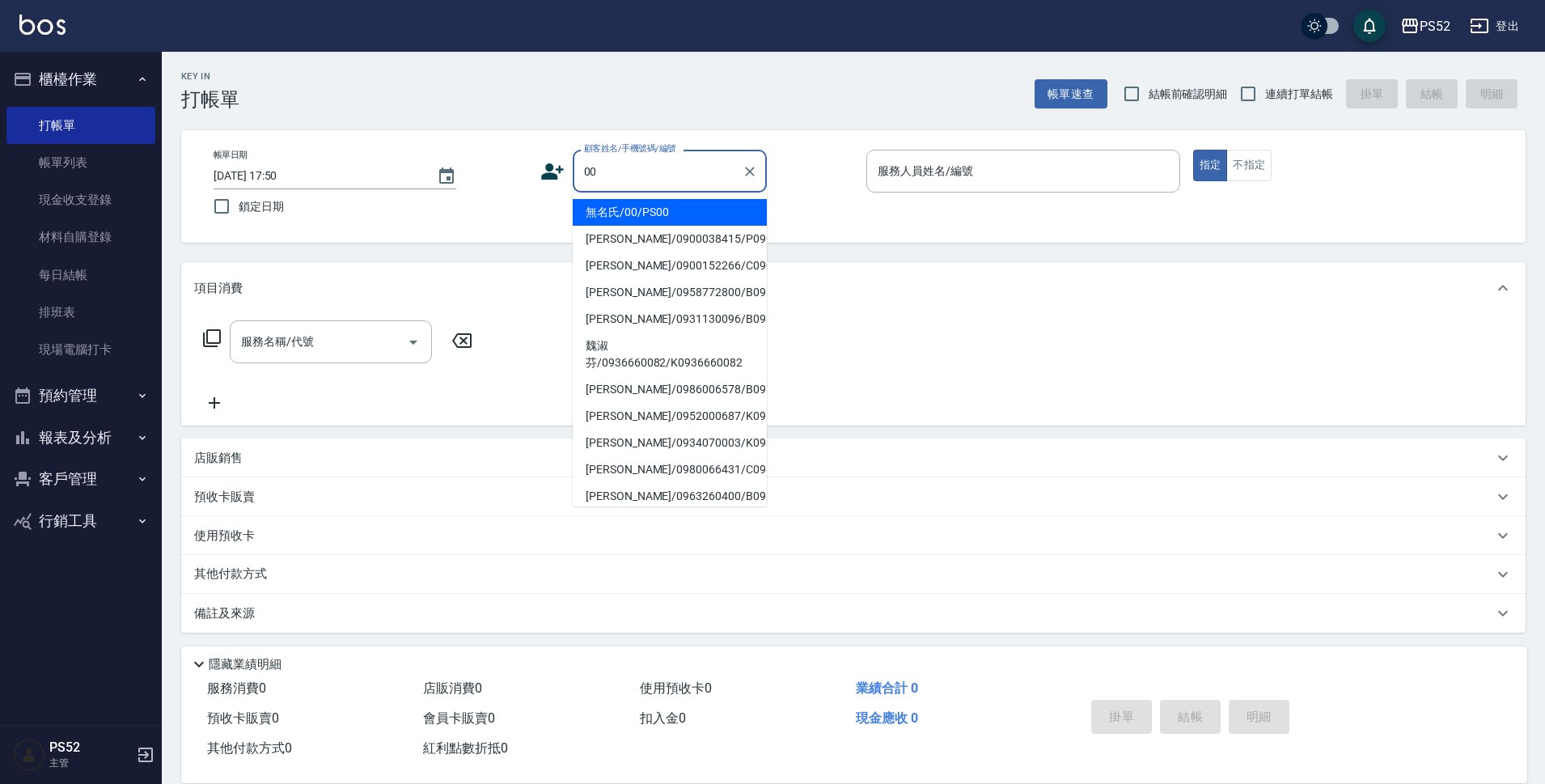
click at [664, 207] on li "無名氏/00/PS00" at bounding box center [670, 213] width 194 height 27
type input "無名氏/00/PS00"
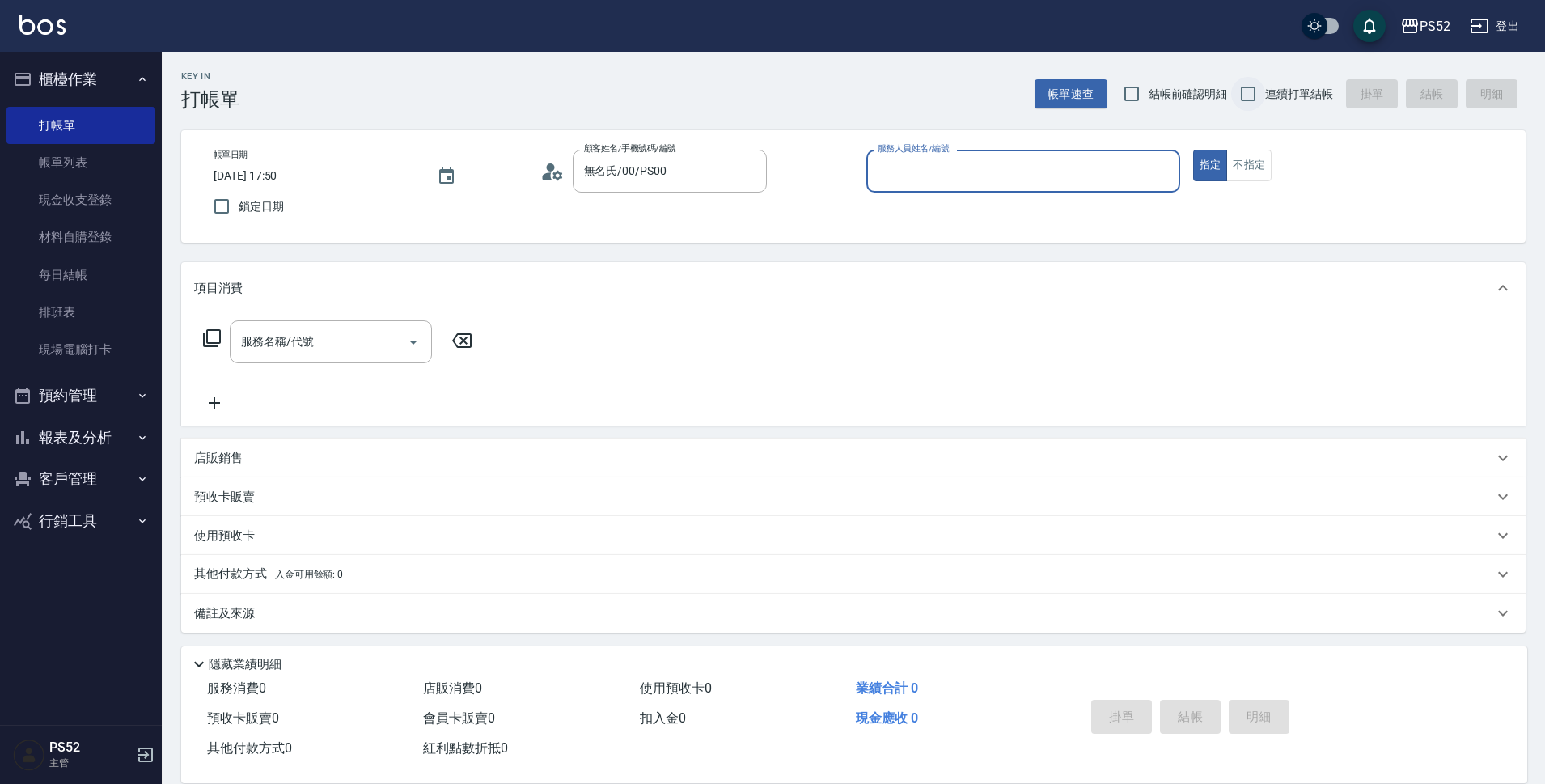
click at [1262, 106] on input "連續打單結帳" at bounding box center [1248, 94] width 34 height 34
checkbox input "true"
click at [1267, 171] on button "不指定" at bounding box center [1249, 165] width 45 height 32
click at [1206, 166] on button "指定" at bounding box center [1210, 165] width 35 height 32
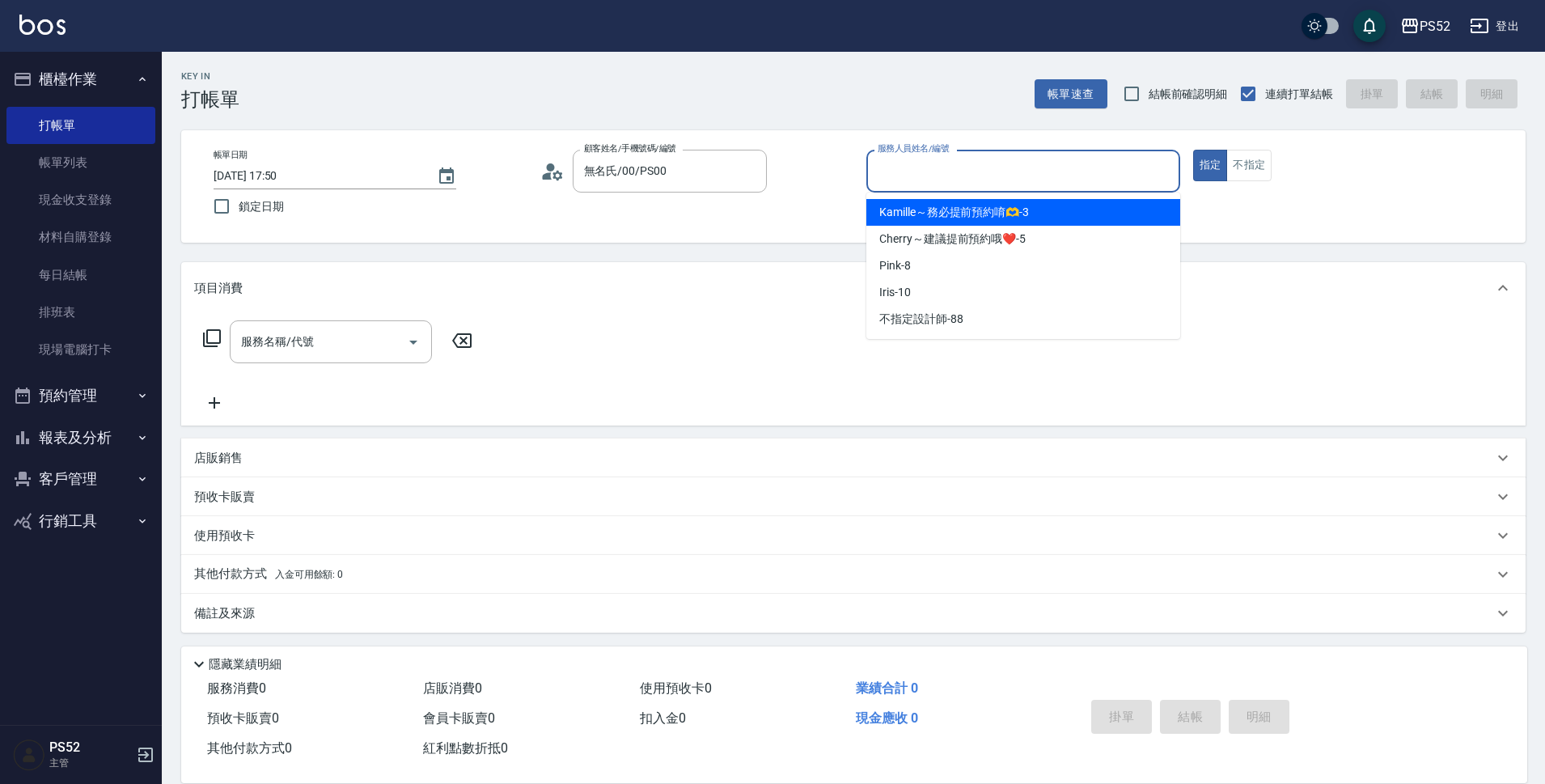
click at [943, 182] on input "服務人員姓名/編號" at bounding box center [1023, 171] width 300 height 28
type input "Cherry～建議提前預約哦❤️-5"
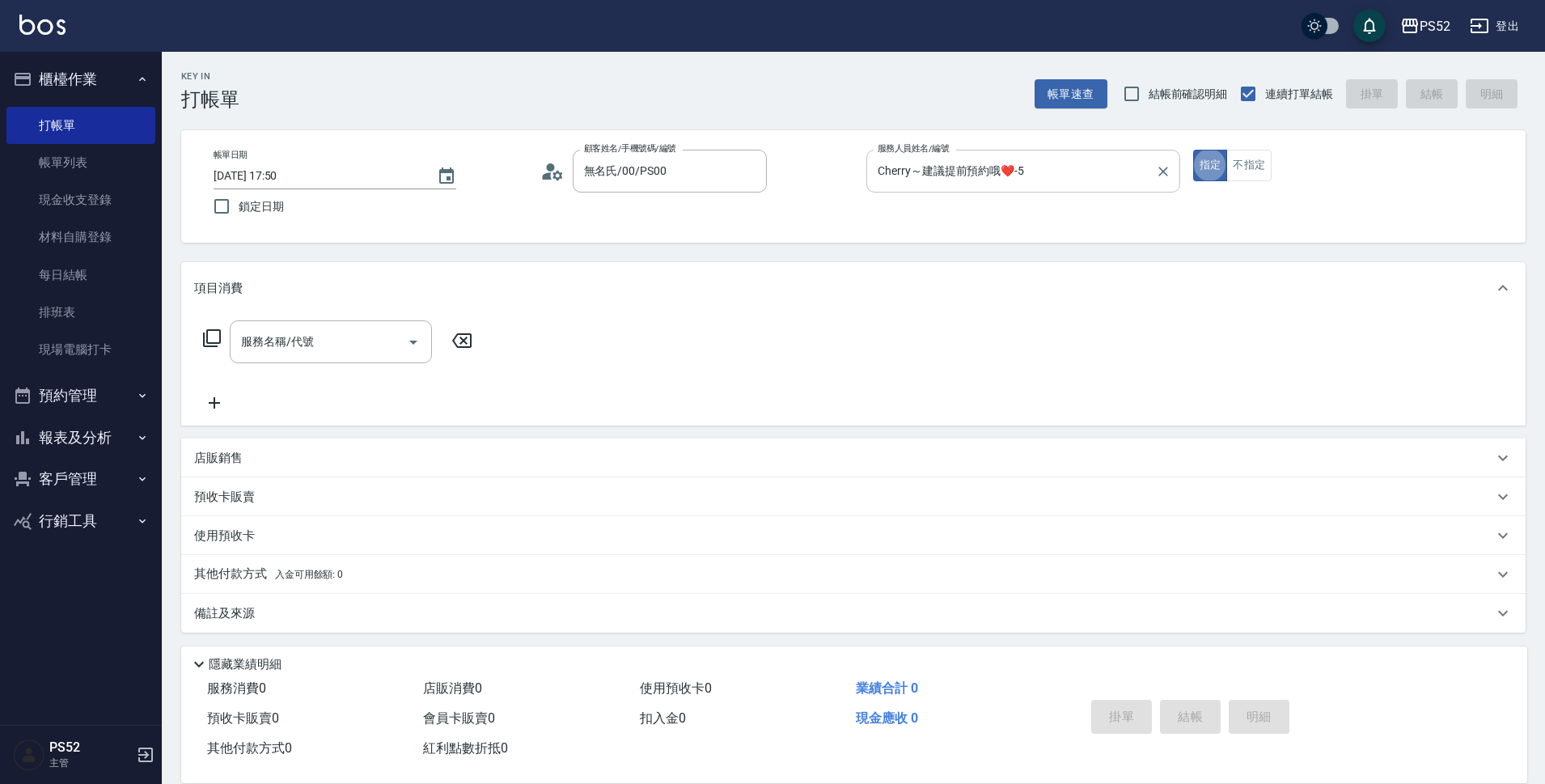
type button "true"
click at [283, 348] on div "服務名稱/代號 服務名稱/代號" at bounding box center [331, 342] width 202 height 43
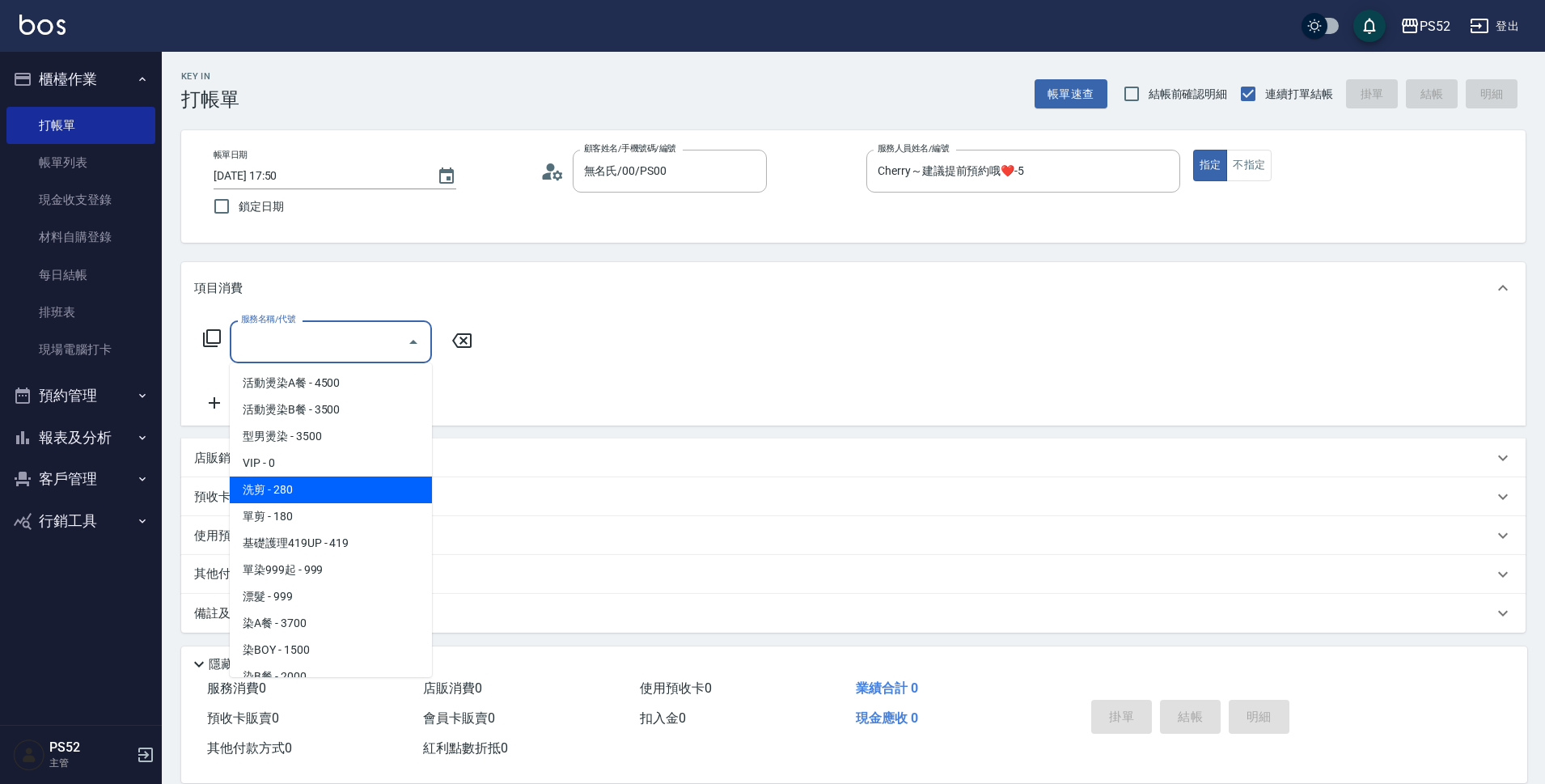
click at [341, 484] on span "洗剪 - 280" at bounding box center [331, 490] width 202 height 27
type input "洗剪(C1)"
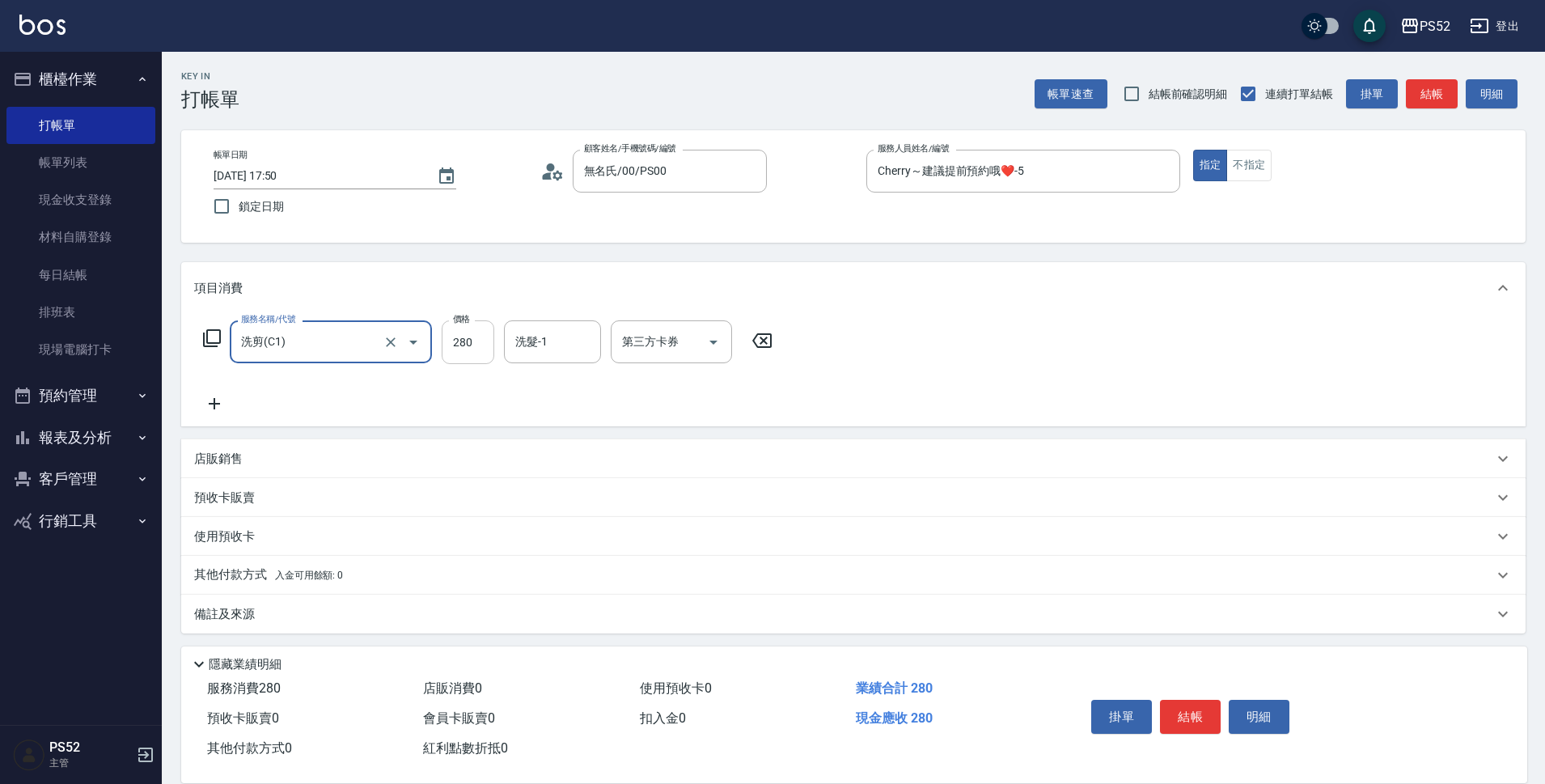
click at [469, 352] on input "280" at bounding box center [467, 342] width 52 height 43
click at [714, 346] on icon "Open" at bounding box center [714, 342] width 20 height 20
type input "360"
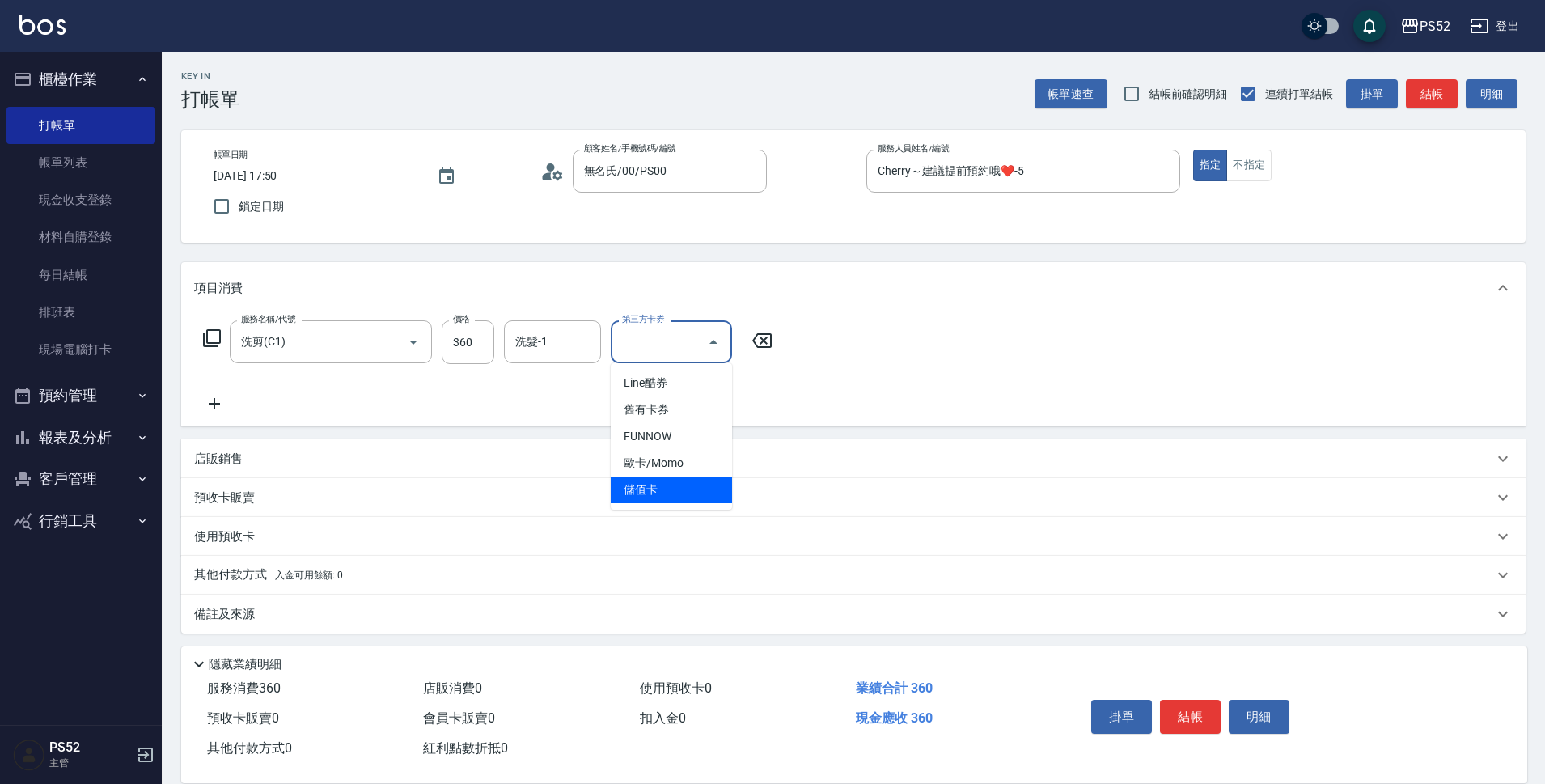
click at [700, 496] on span "儲值卡" at bounding box center [671, 490] width 121 height 27
type input "儲值卡"
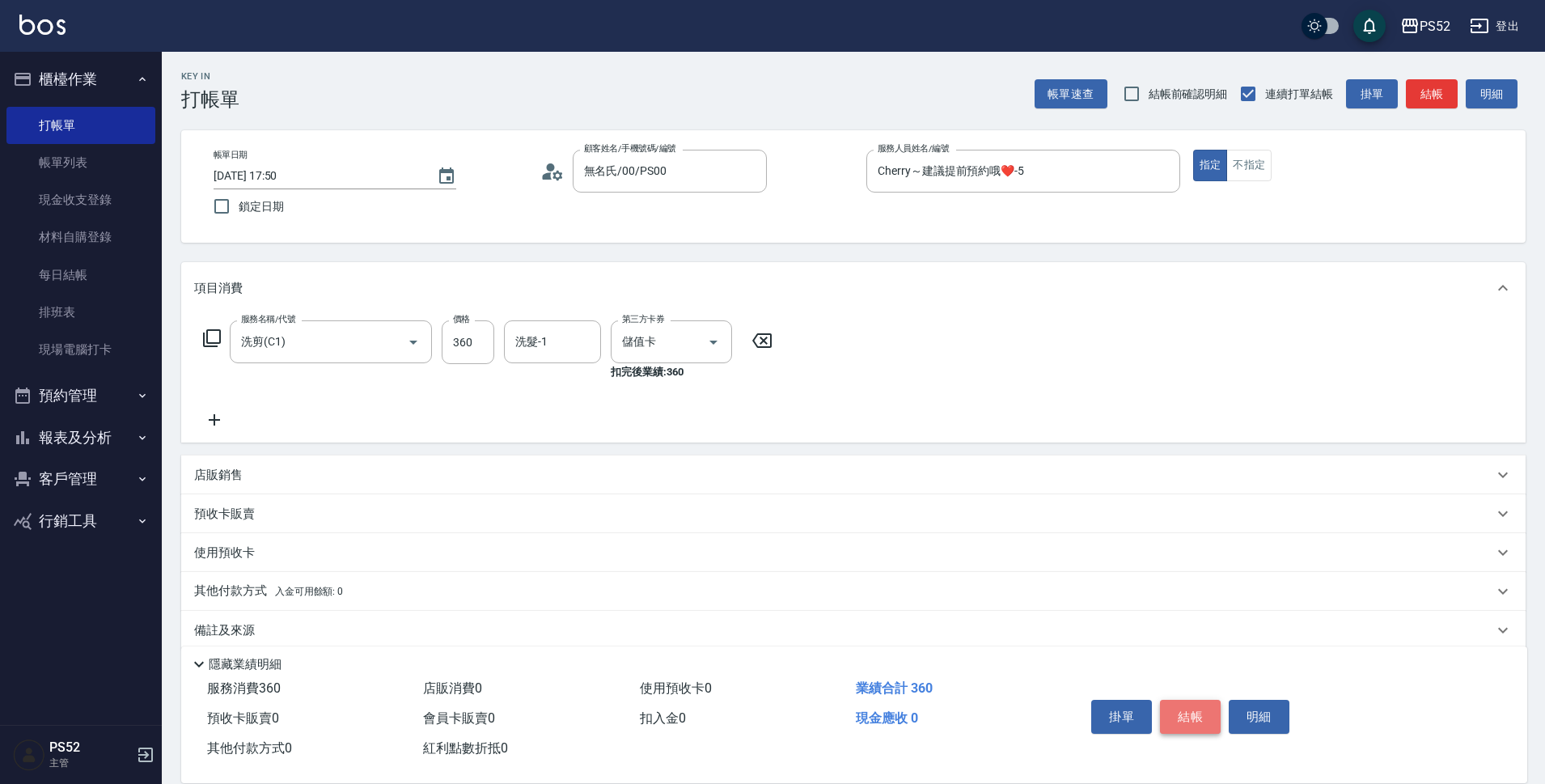
click at [1196, 714] on button "結帳" at bounding box center [1189, 716] width 60 height 34
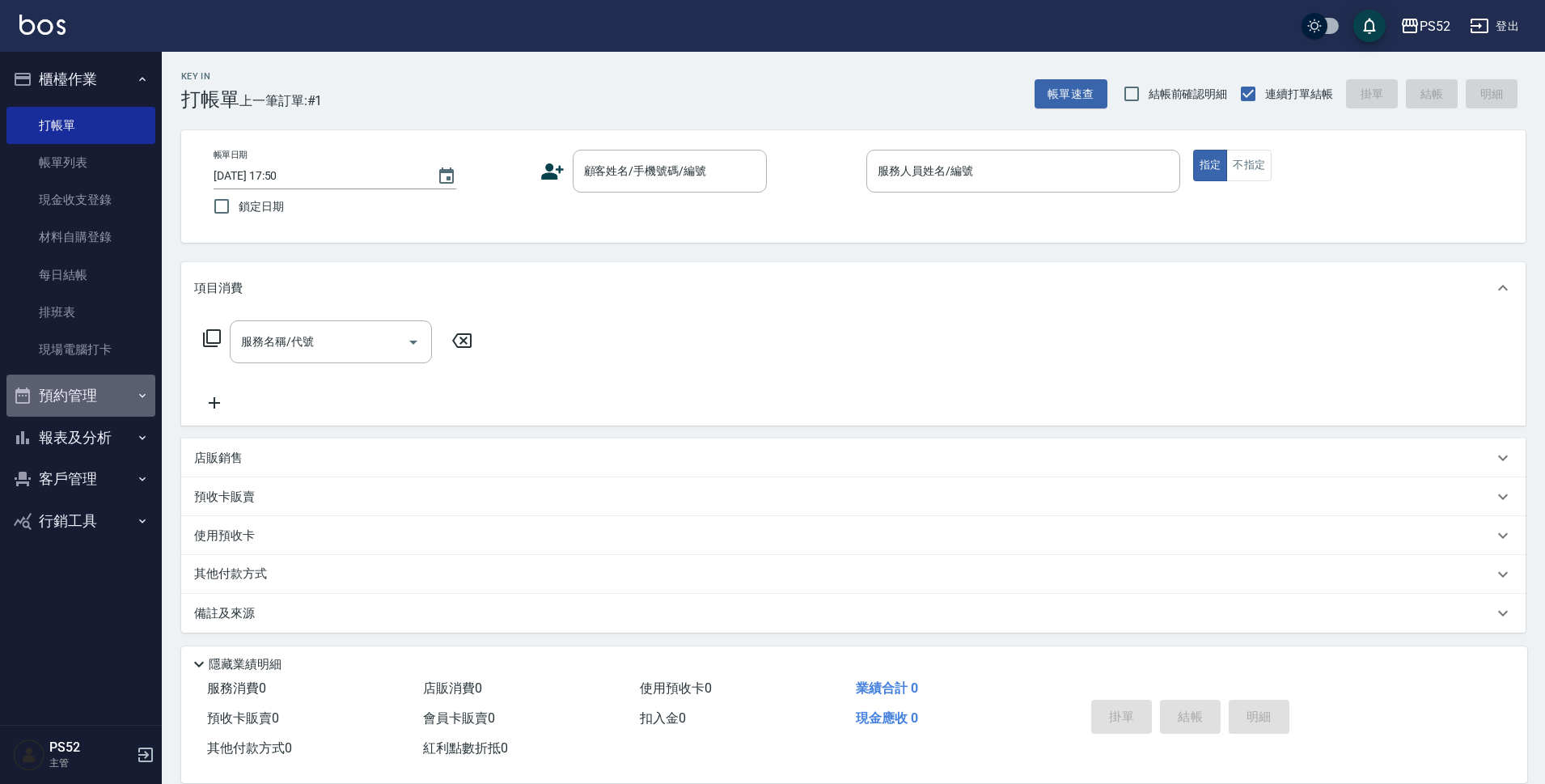
click at [106, 384] on button "預約管理" at bounding box center [80, 395] width 149 height 42
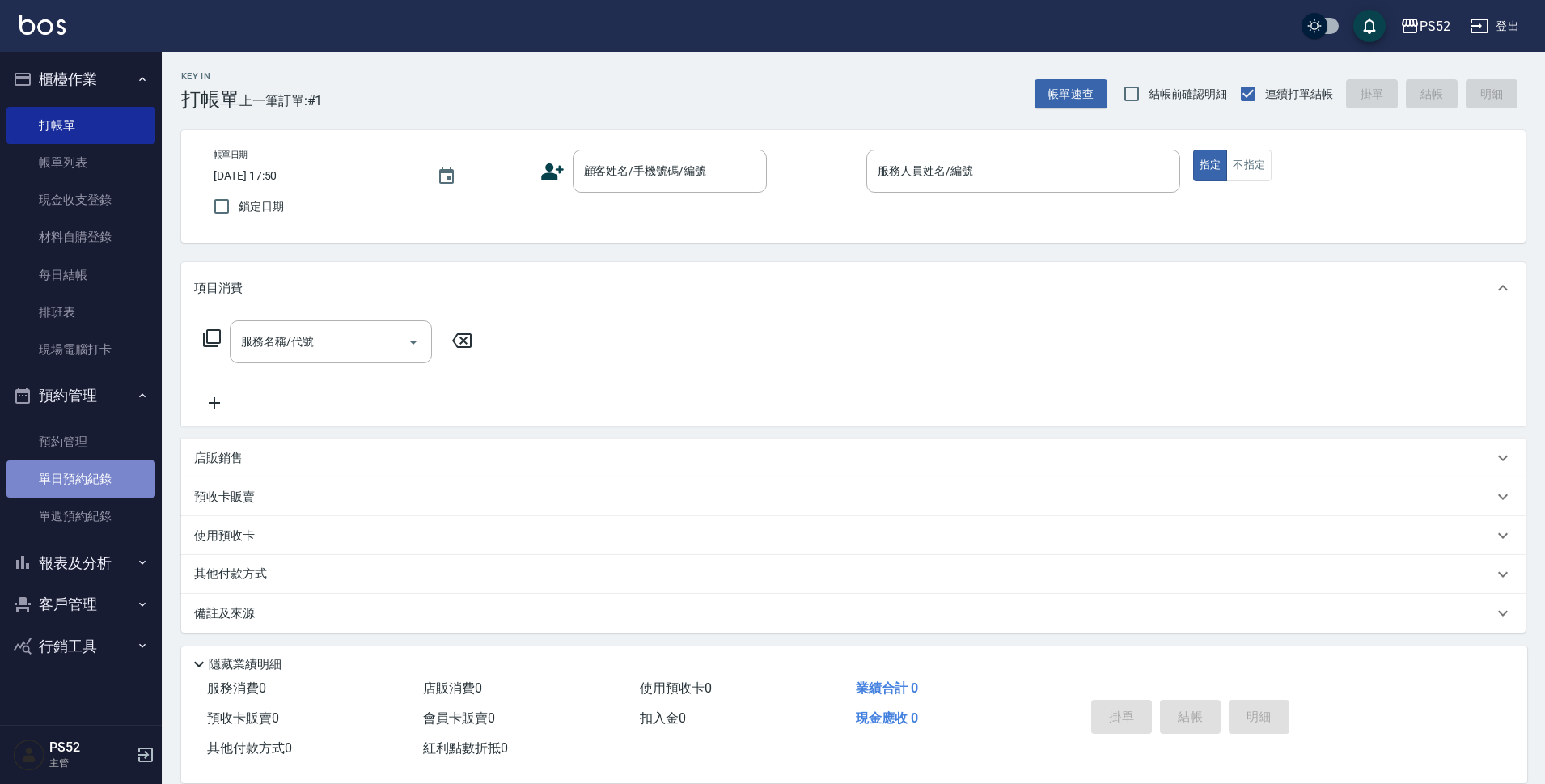
click at [75, 483] on link "單日預約紀錄" at bounding box center [80, 478] width 149 height 37
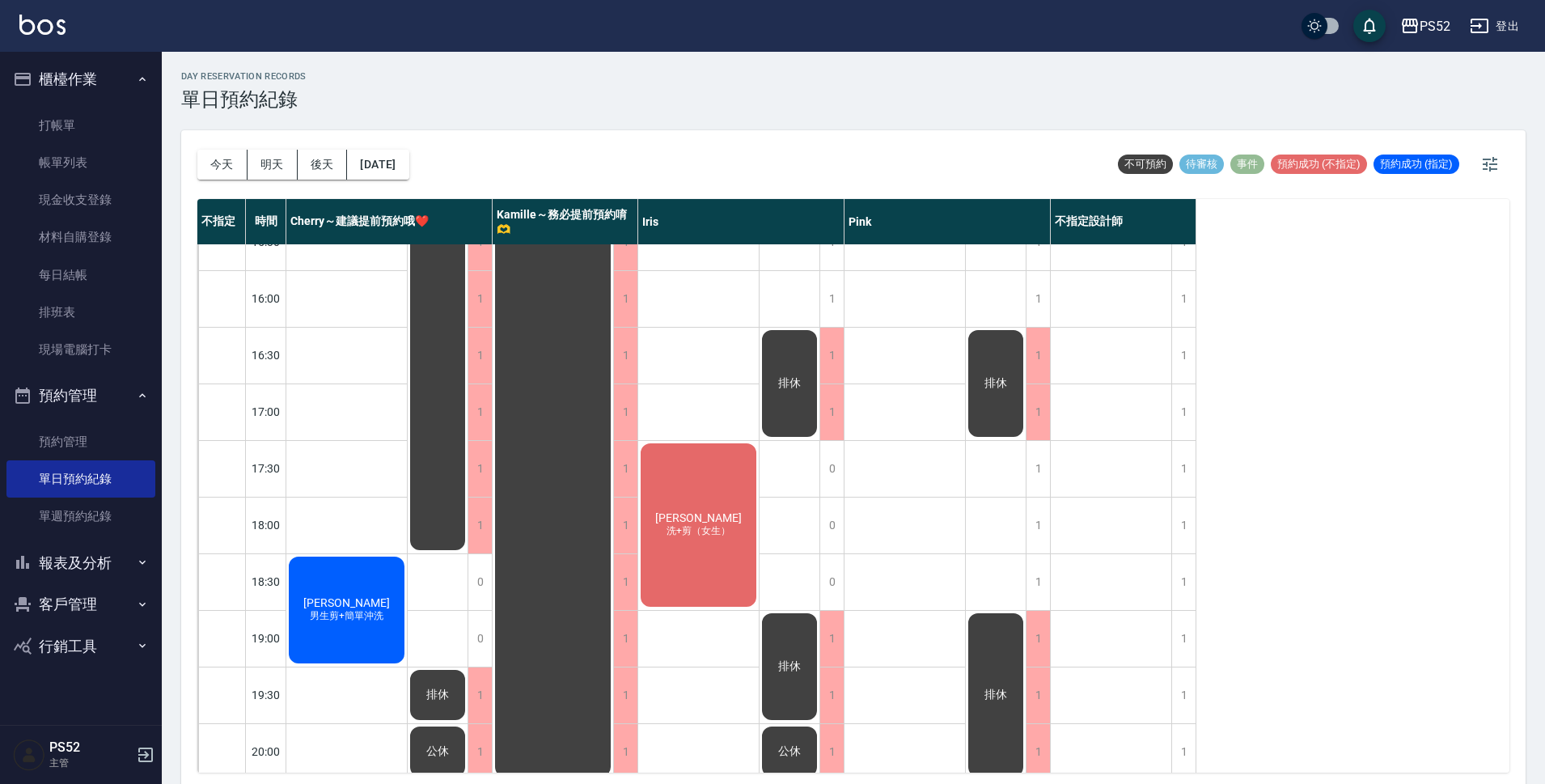
scroll to position [619, 0]
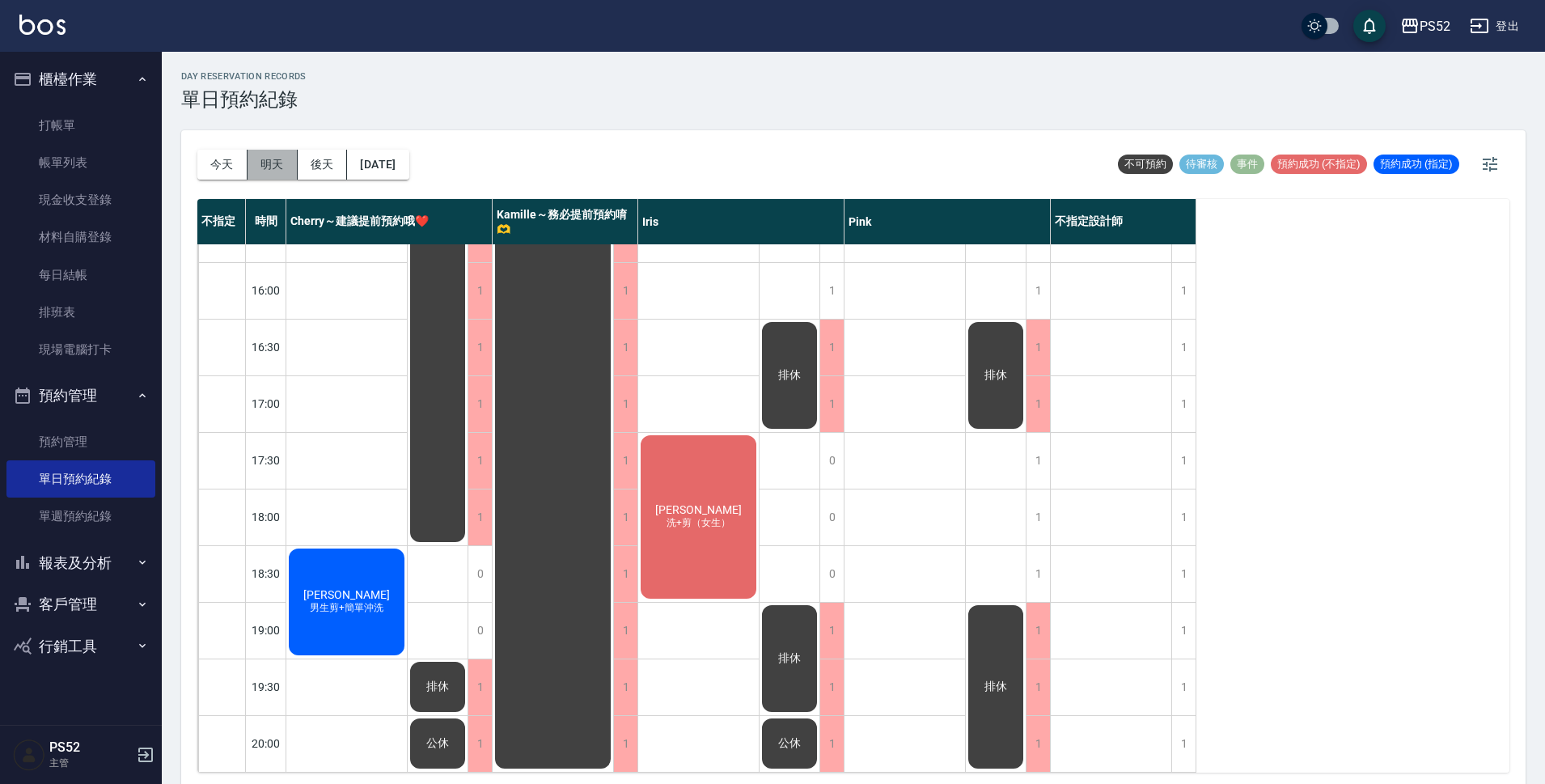
click at [262, 159] on button "明天" at bounding box center [273, 164] width 51 height 30
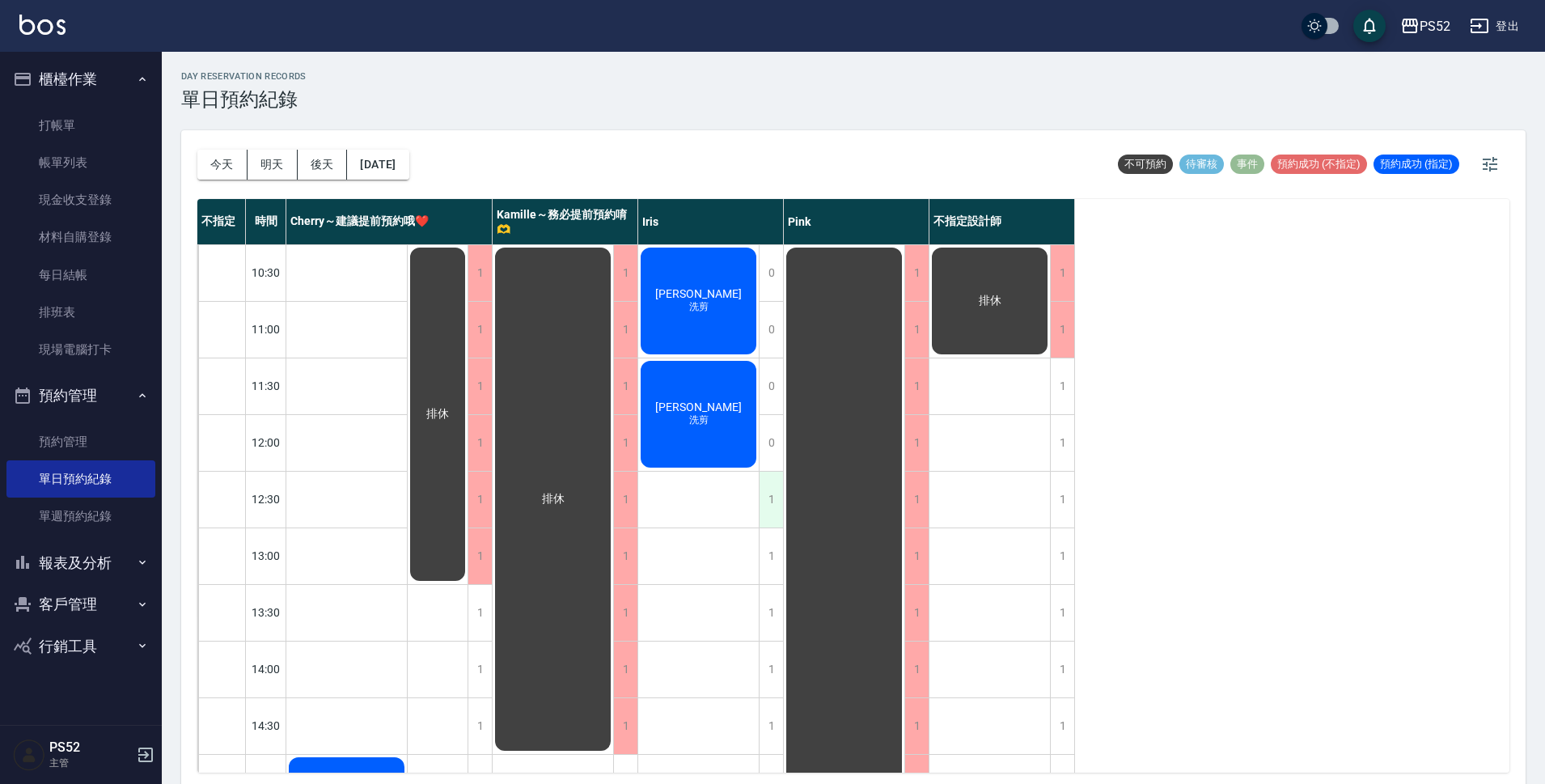
click at [772, 486] on div "1" at bounding box center [771, 500] width 24 height 56
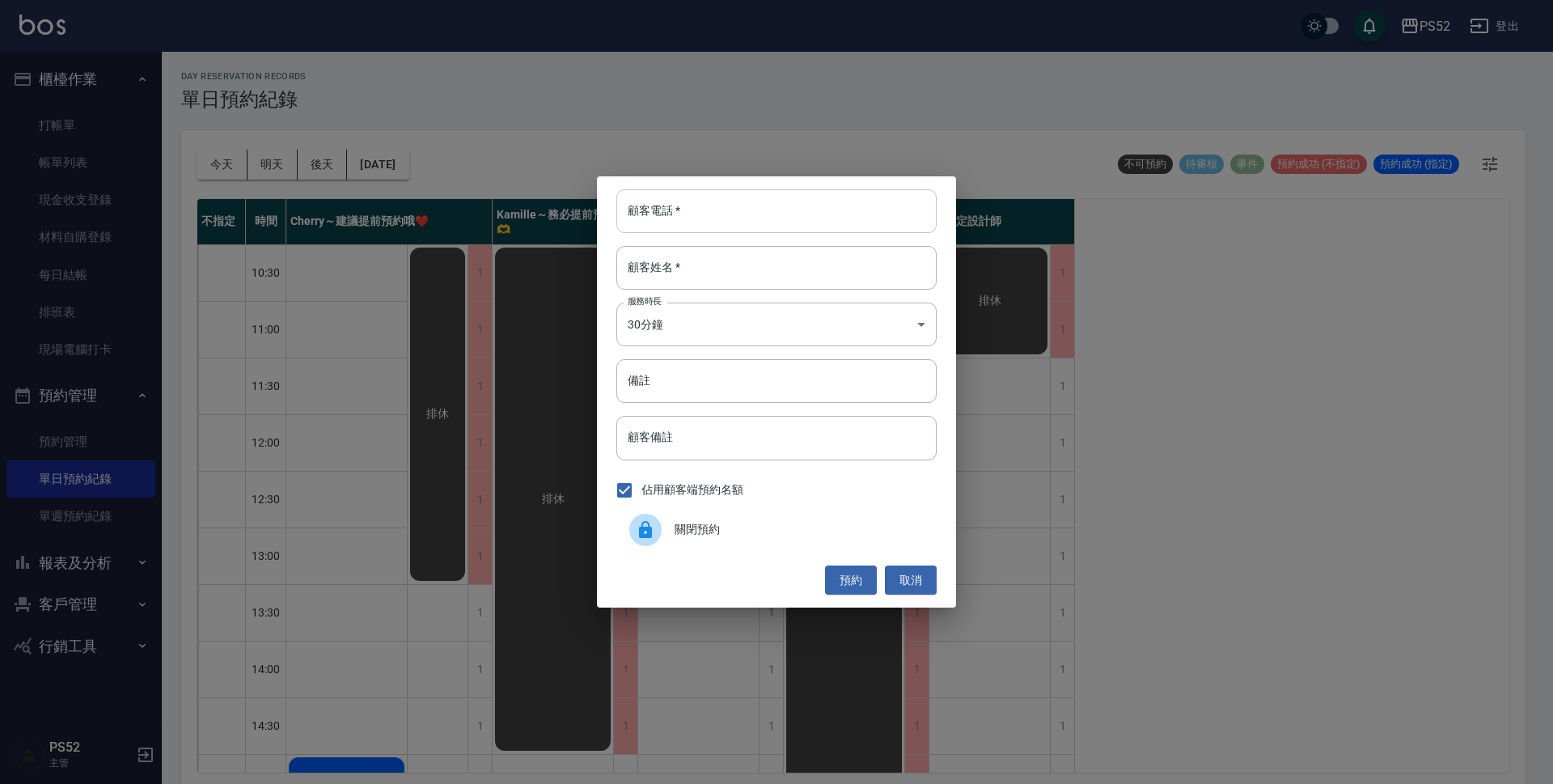
click at [627, 207] on input "顧客電話   *" at bounding box center [776, 211] width 320 height 43
type input "0968268319"
click at [651, 274] on input "顧客姓名   *" at bounding box center [776, 267] width 320 height 43
type input "周"
click at [654, 333] on body "PS52 登出 櫃檯作業 打帳單 帳單列表 現金收支登錄 材料自購登錄 每日結帳 排班表 現場電腦打卡 預約管理 預約管理 單日預約紀錄 單週預約紀錄 報表及…" at bounding box center [776, 394] width 1553 height 789
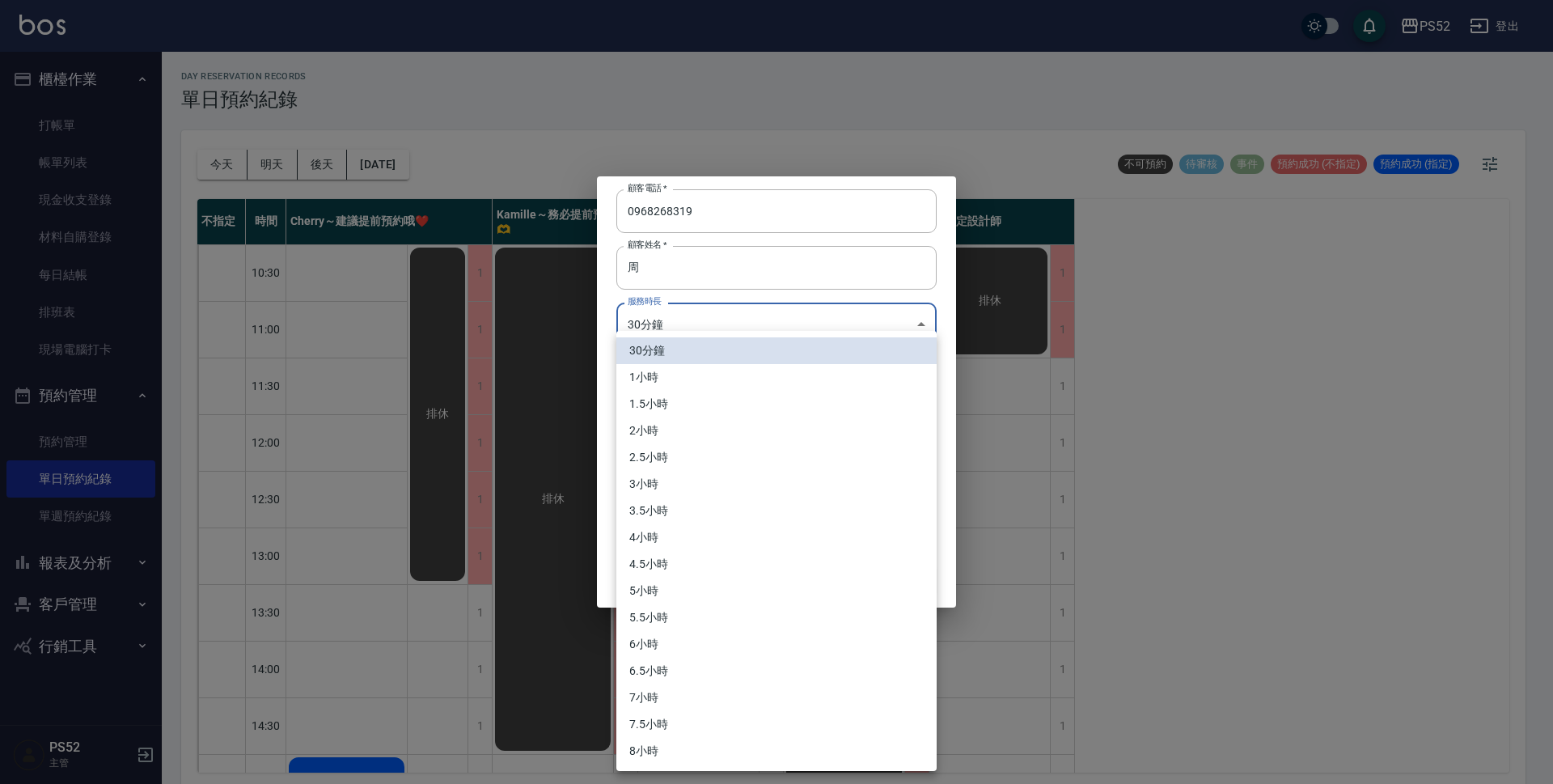
click at [661, 372] on li "1小時" at bounding box center [776, 377] width 320 height 27
type input "2"
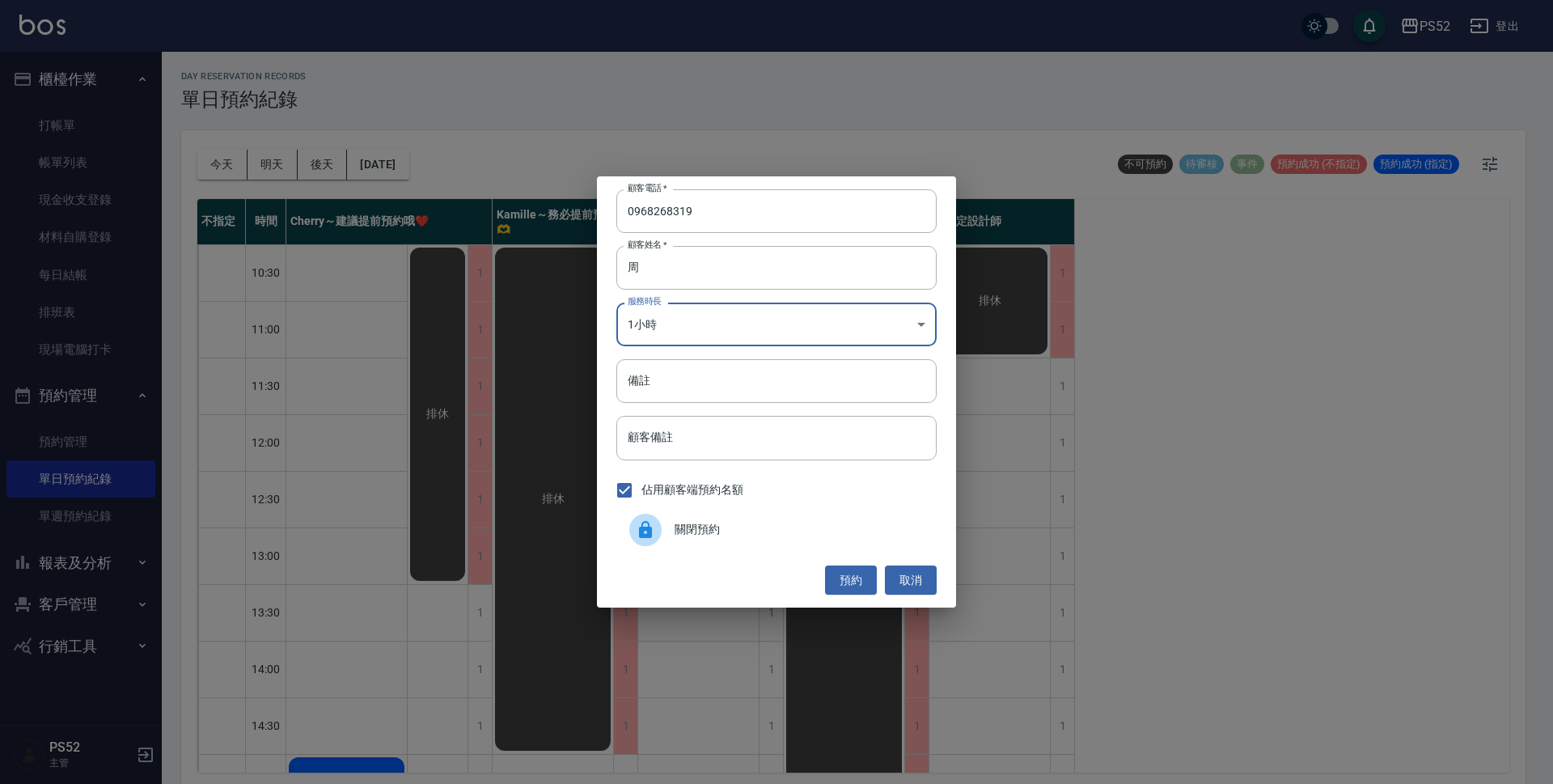
click at [667, 381] on input "備註" at bounding box center [776, 381] width 320 height 43
type input "洗簡"
click at [849, 597] on div "顧客電話   * 0968268319 顧客電話   * 顧客姓名   * 周 顧客姓名   * 服務時長 1小時 2 服務時長 備註 洗簡 備註 顧客備註 …" at bounding box center [777, 392] width 359 height 431
click at [857, 586] on button "預約" at bounding box center [850, 580] width 51 height 30
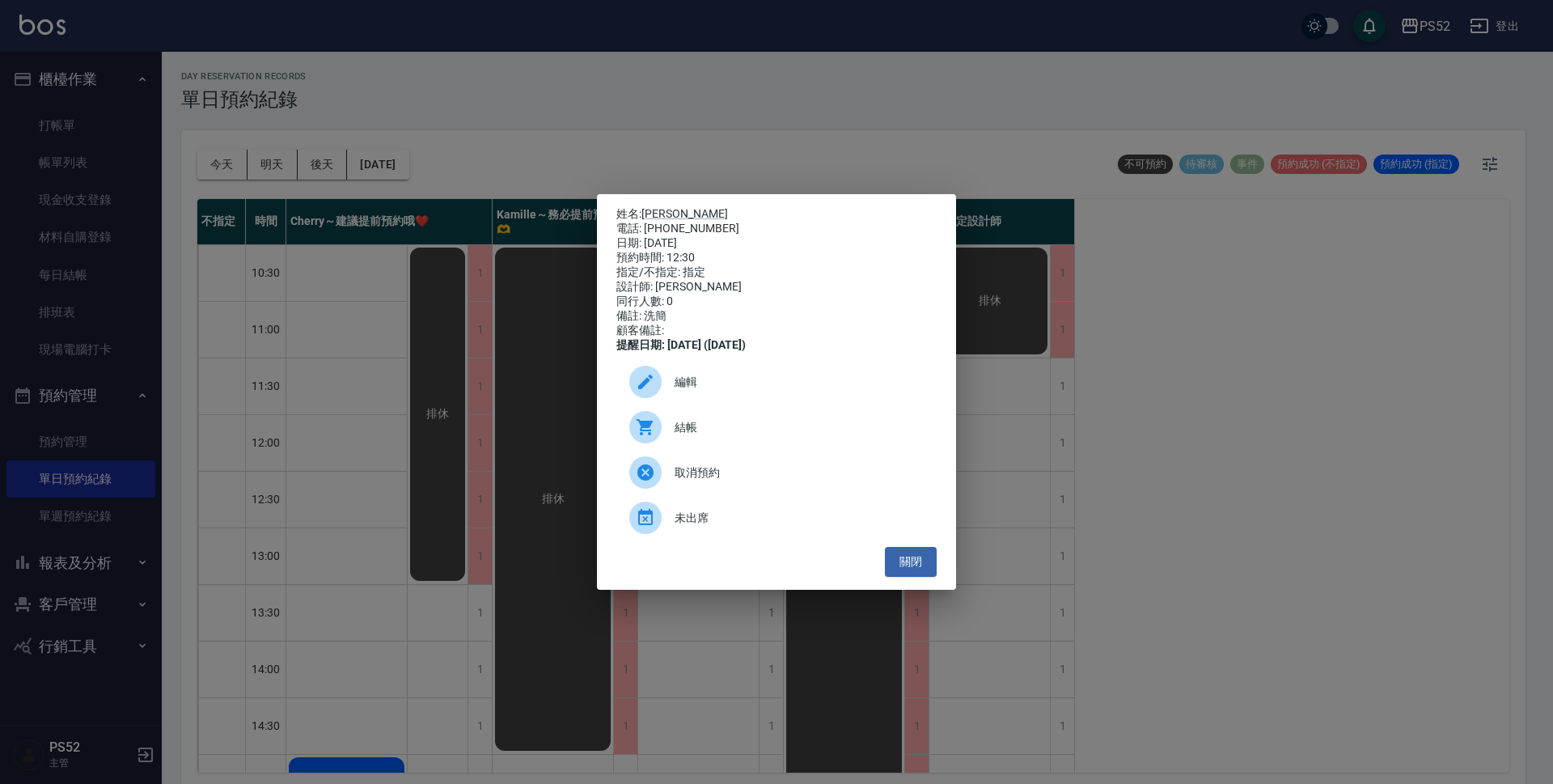
click at [685, 391] on span "編輯" at bounding box center [800, 382] width 249 height 17
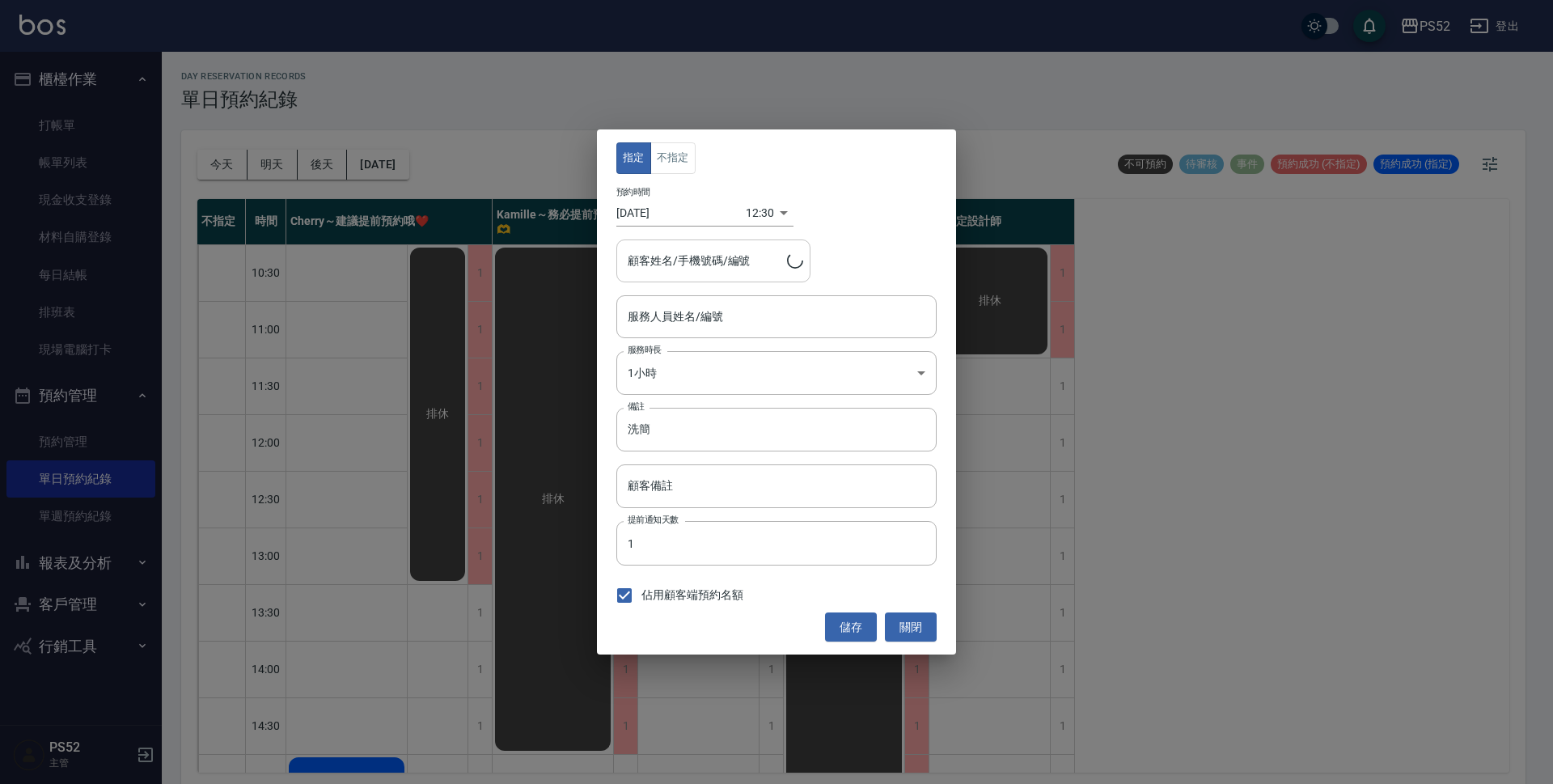
type input "Iris-10"
type input "周仕峰/0968268319/B0968268319"
click at [674, 178] on div "指定 不指定 預約時間 2025/08/19 12:30 1755577800000 顧客姓名/手機號碼/編號 周仕峰/0968268319/B0968268…" at bounding box center [777, 392] width 359 height 525
click at [676, 169] on button "不指定" at bounding box center [673, 158] width 45 height 32
click at [845, 613] on button "儲存" at bounding box center [850, 627] width 51 height 30
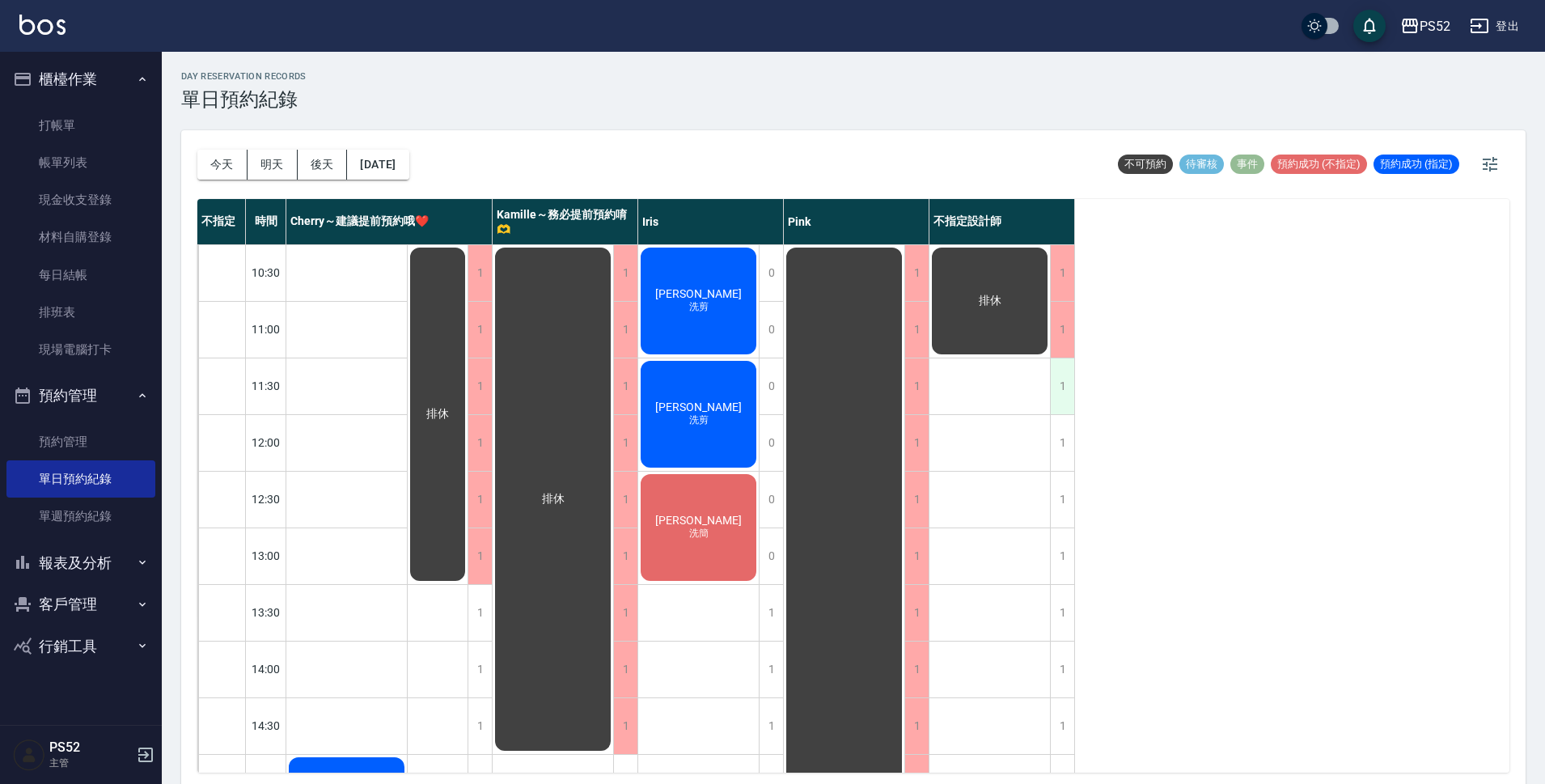
click at [1062, 387] on div "1" at bounding box center [1061, 386] width 24 height 56
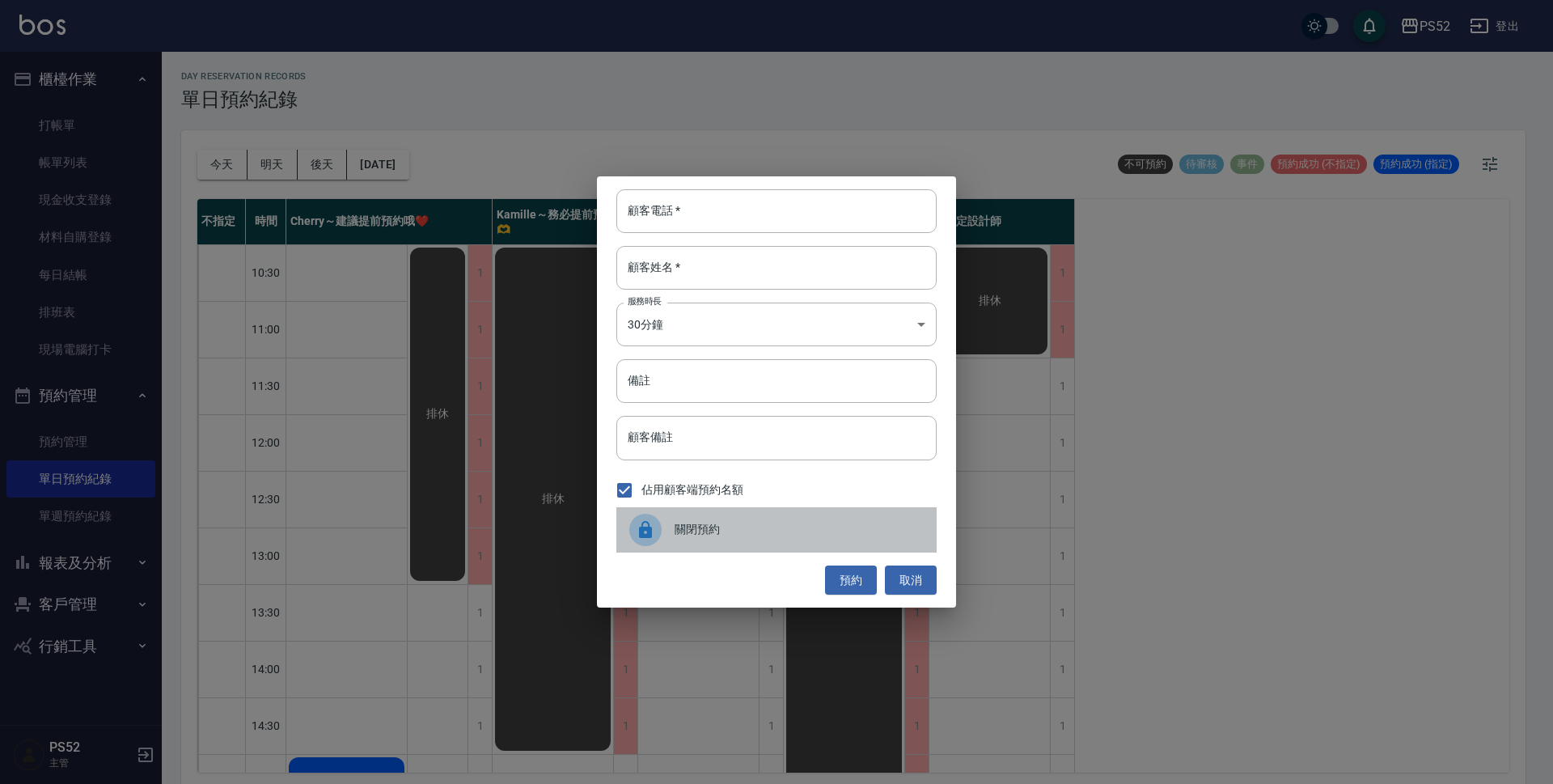
click at [839, 542] on div "關閉預約" at bounding box center [776, 530] width 320 height 45
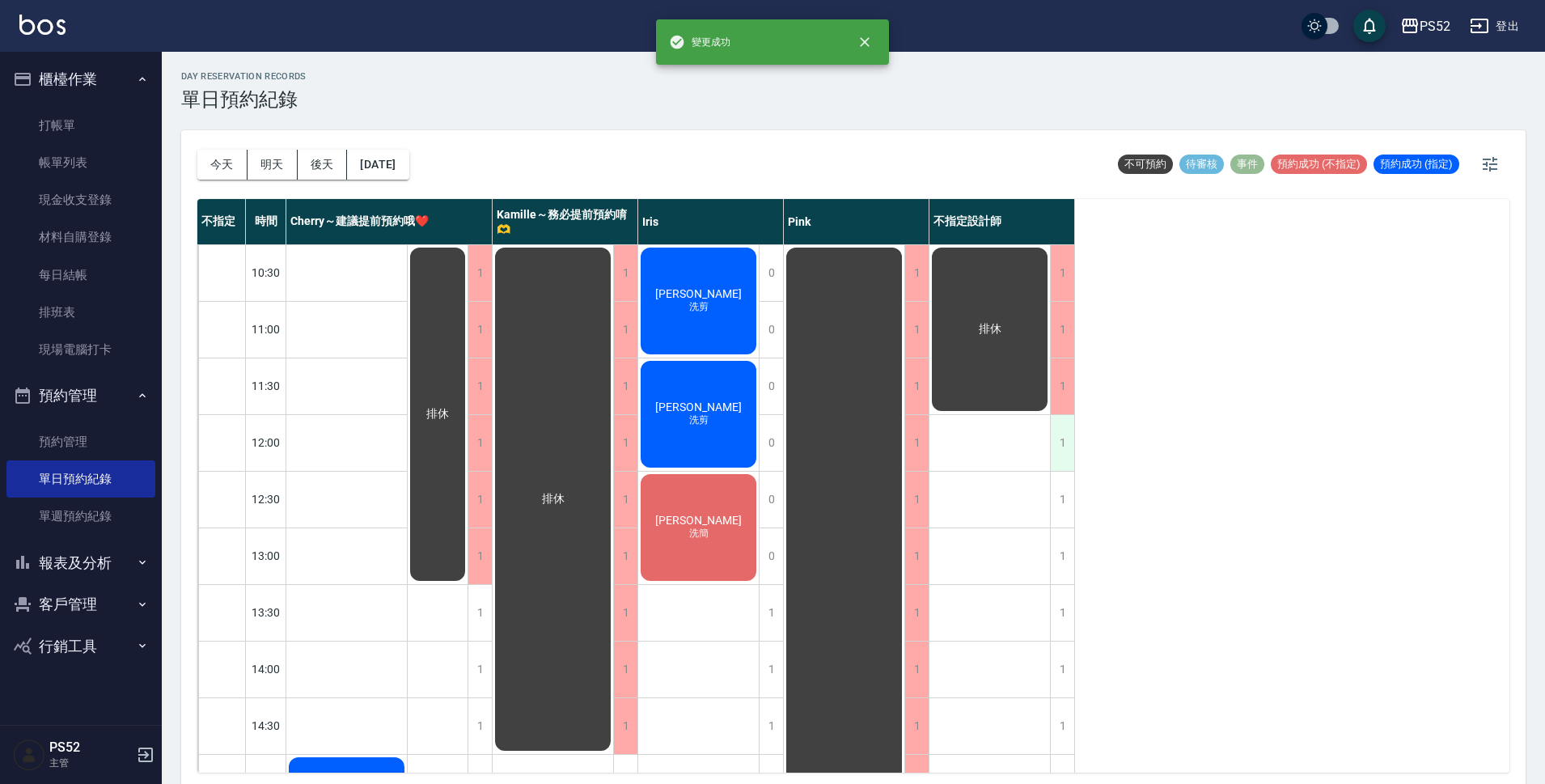
click at [1061, 438] on div "1" at bounding box center [1061, 443] width 24 height 56
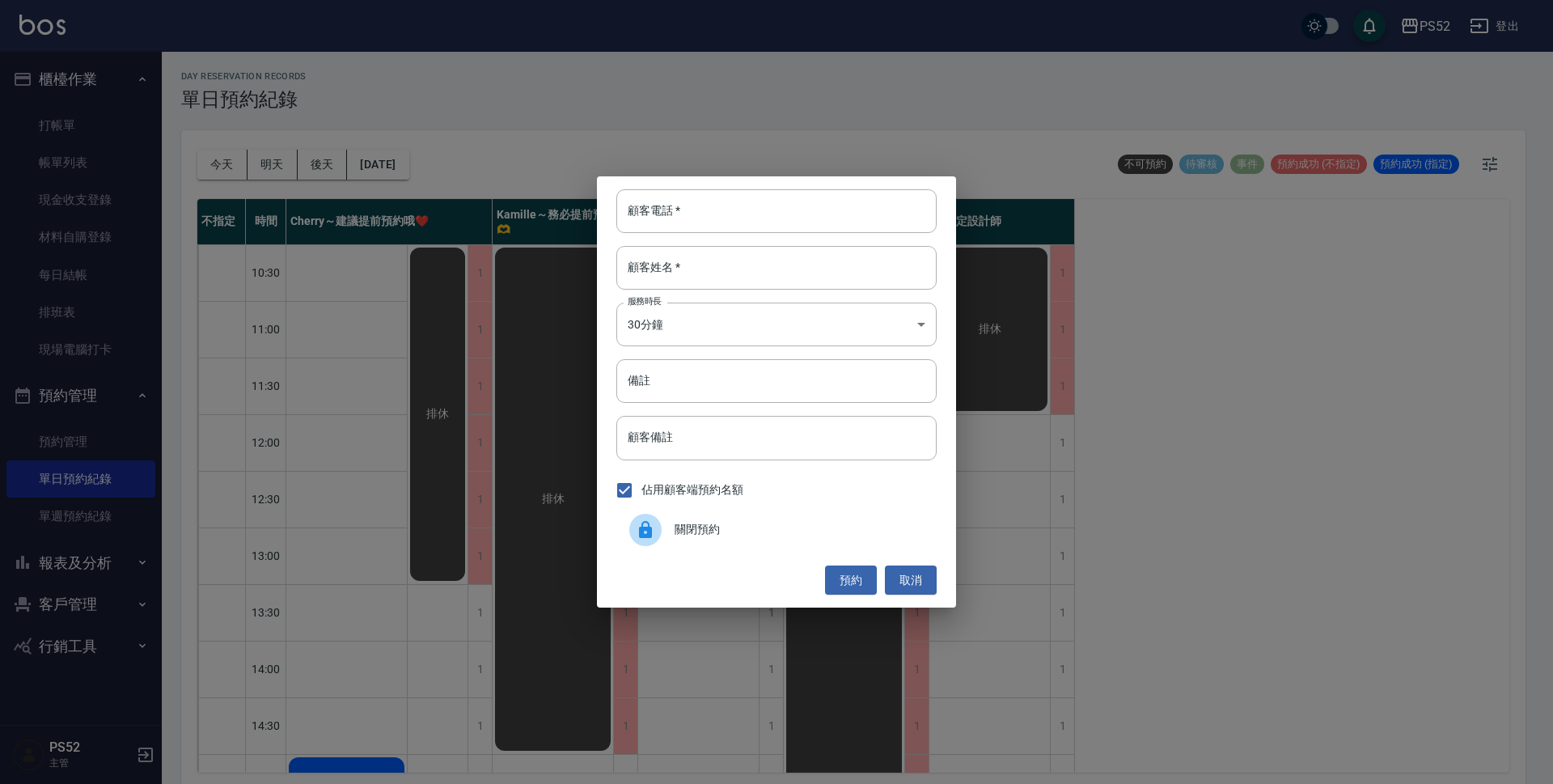
click at [737, 530] on span "關閉預約" at bounding box center [800, 529] width 249 height 17
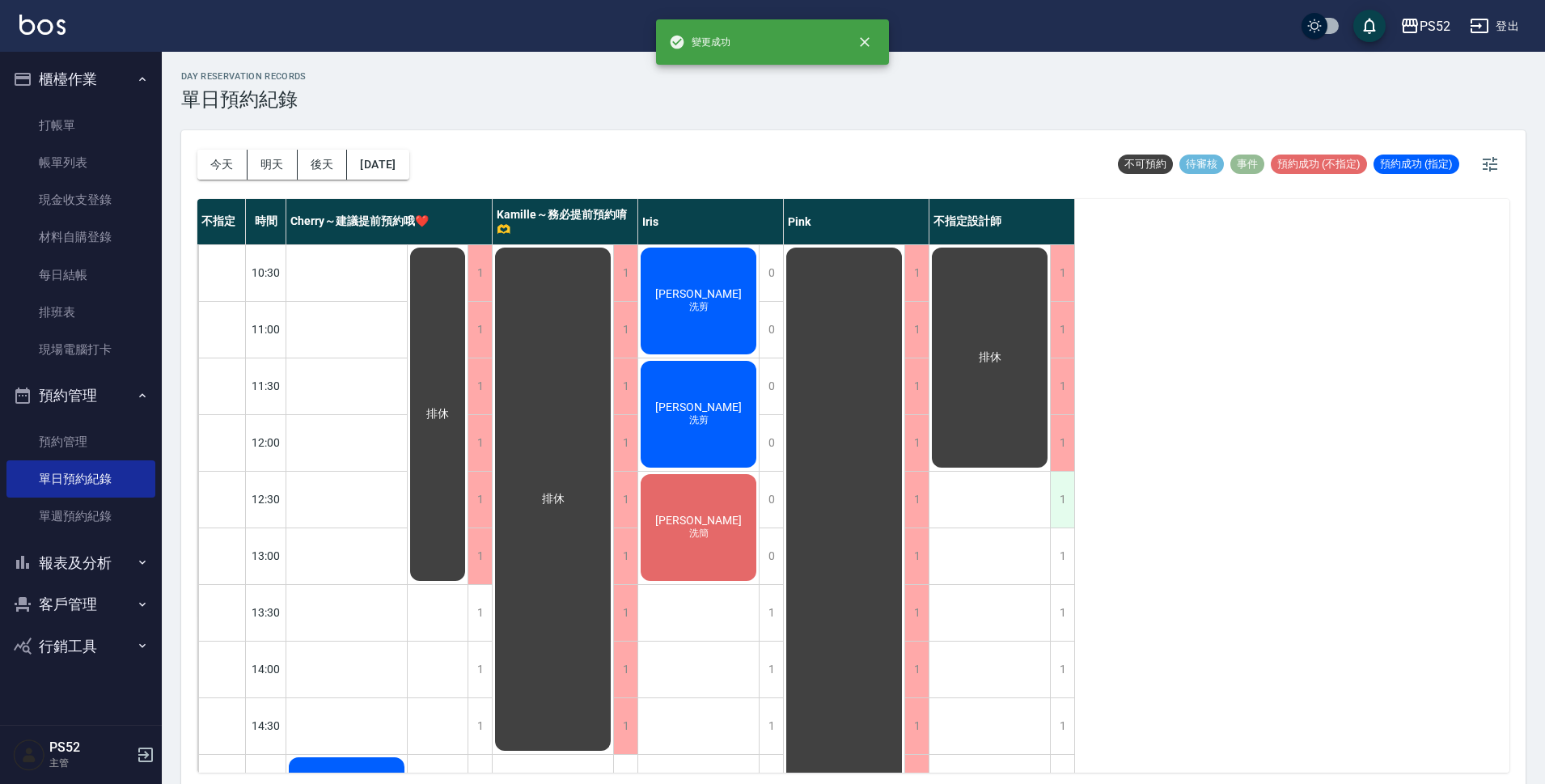
click at [1054, 511] on div "1" at bounding box center [1061, 500] width 24 height 56
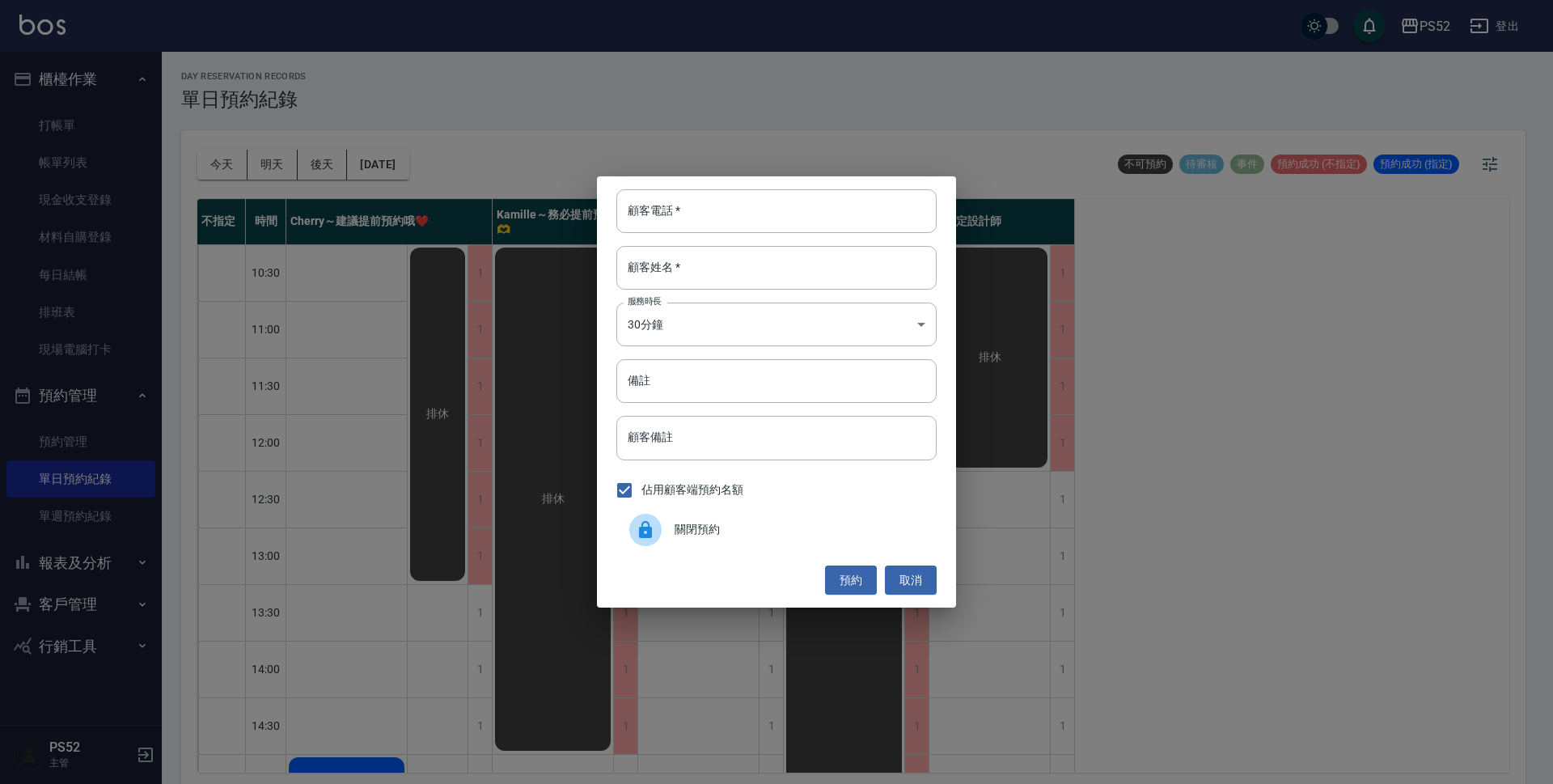
click at [883, 540] on div "關閉預約" at bounding box center [776, 530] width 320 height 45
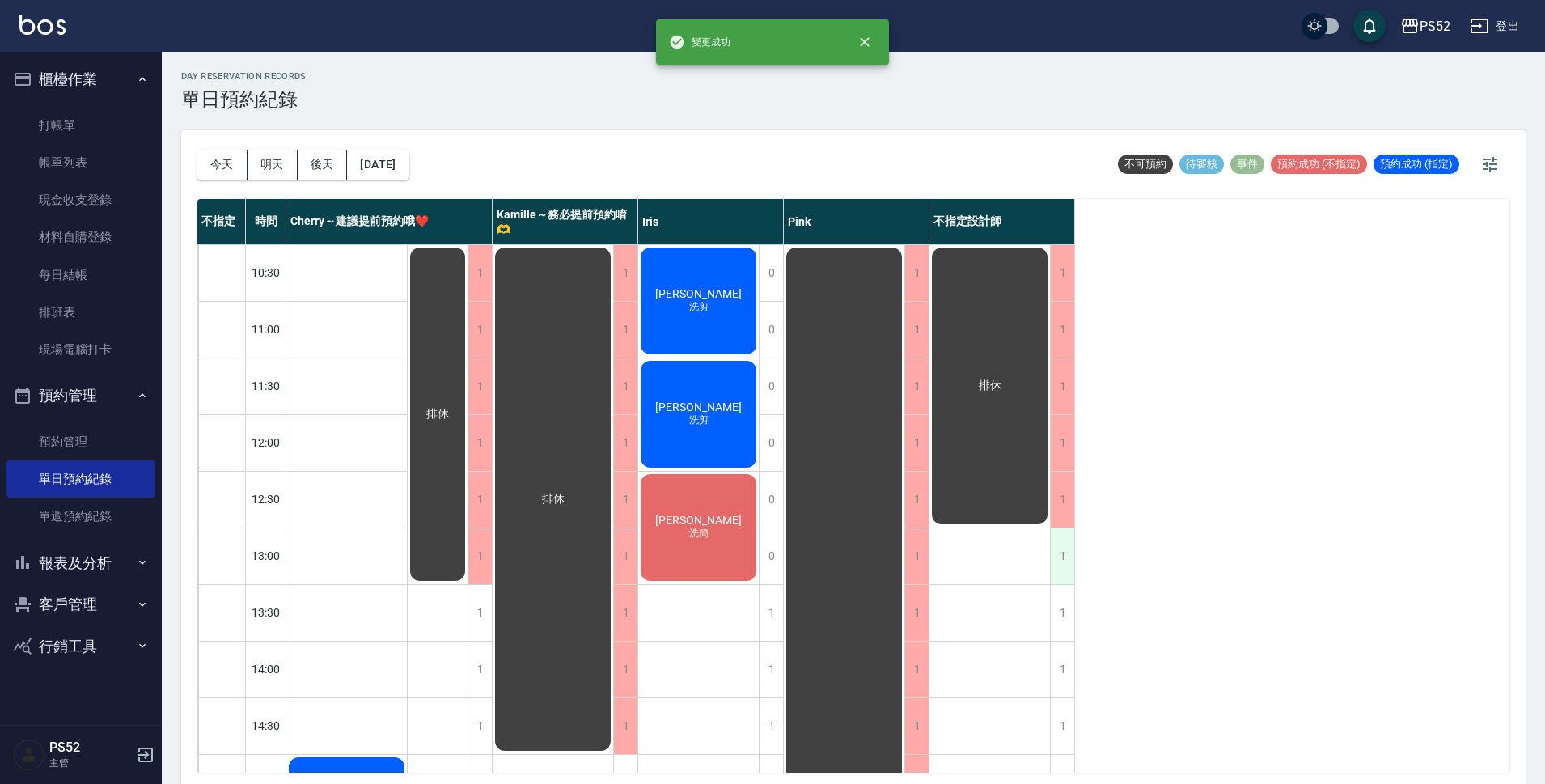
click at [1064, 540] on div "1" at bounding box center [1061, 556] width 24 height 56
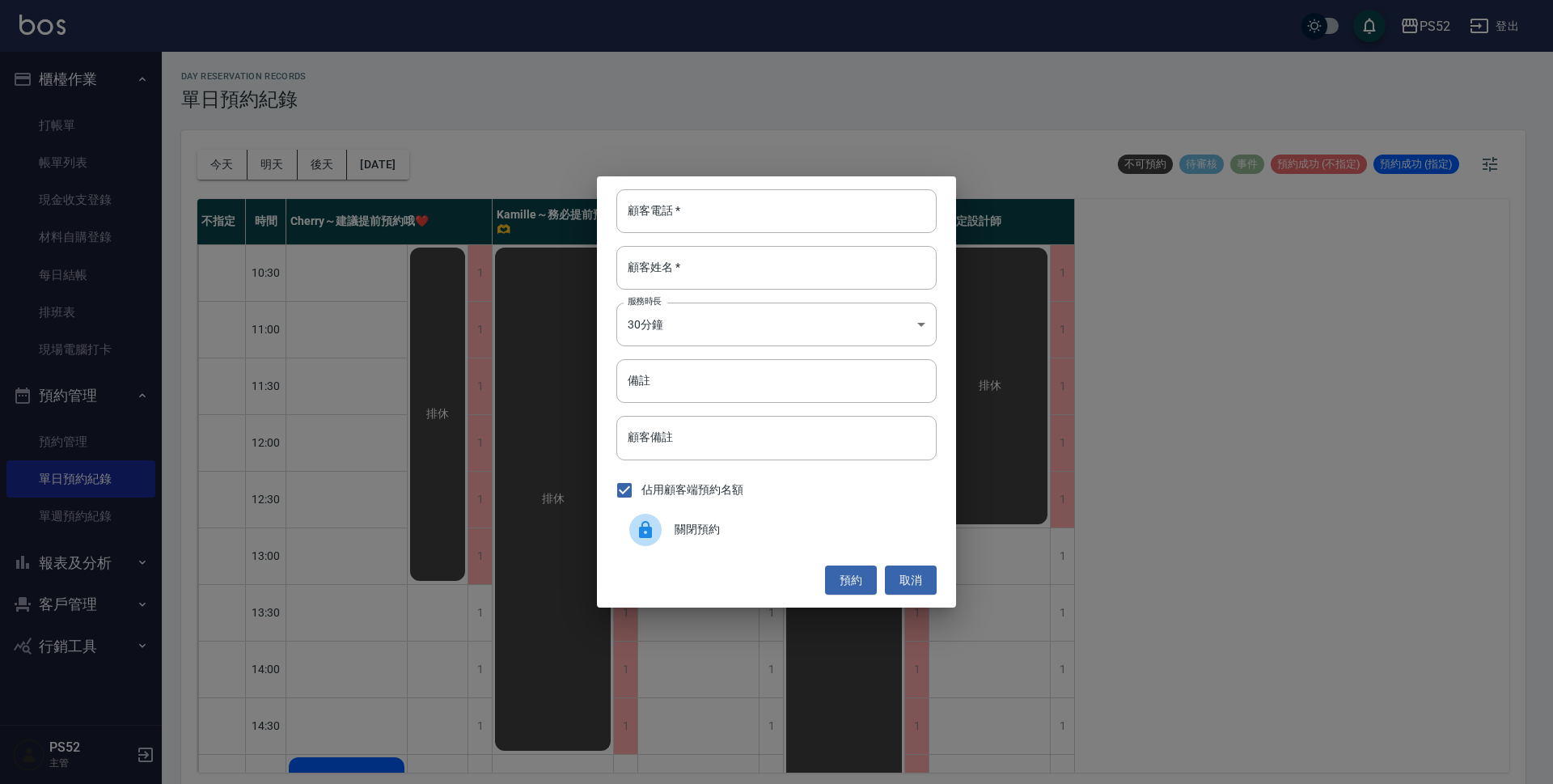
click at [791, 539] on div "關閉預約" at bounding box center [776, 530] width 320 height 45
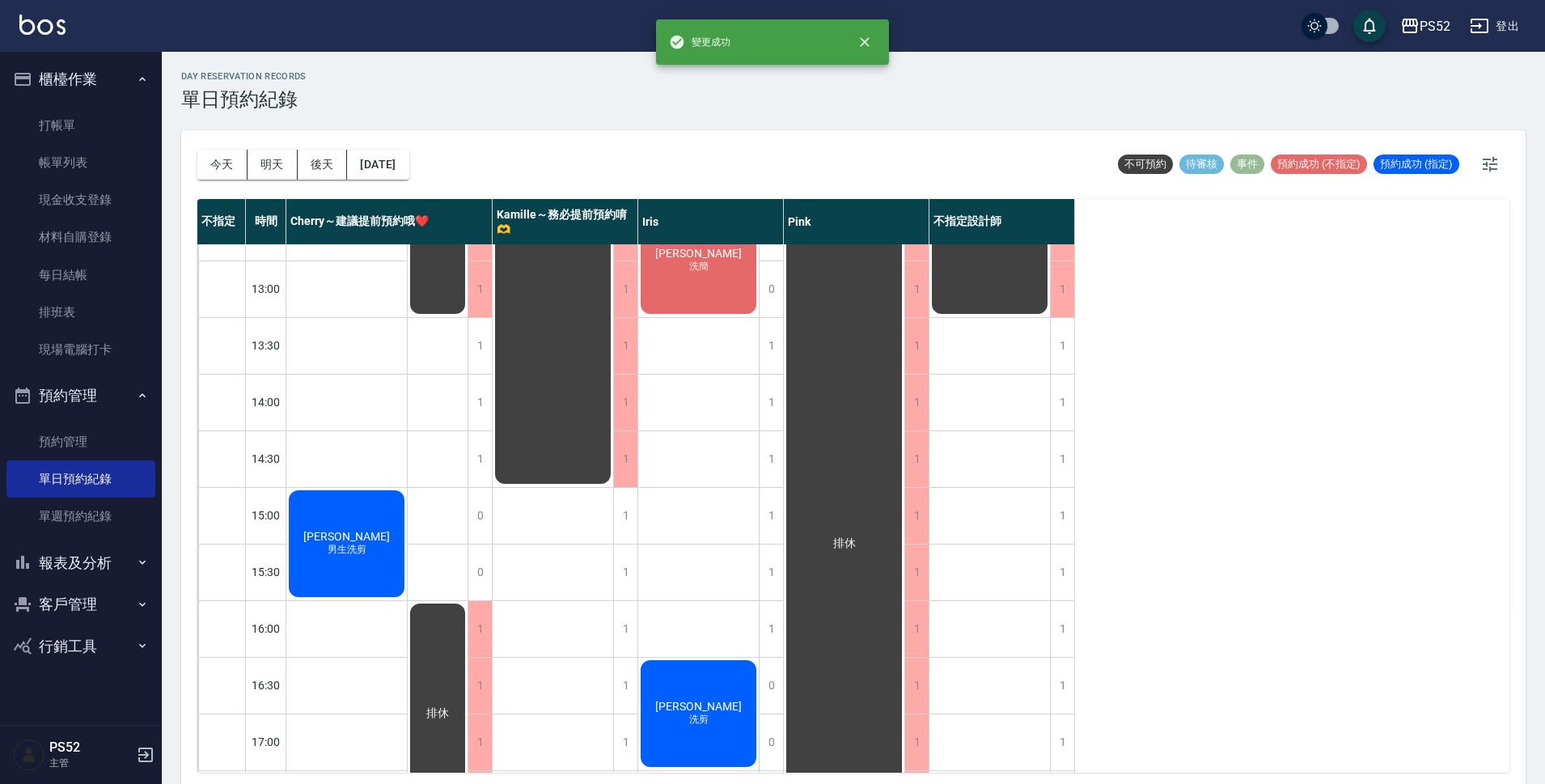
scroll to position [269, 0]
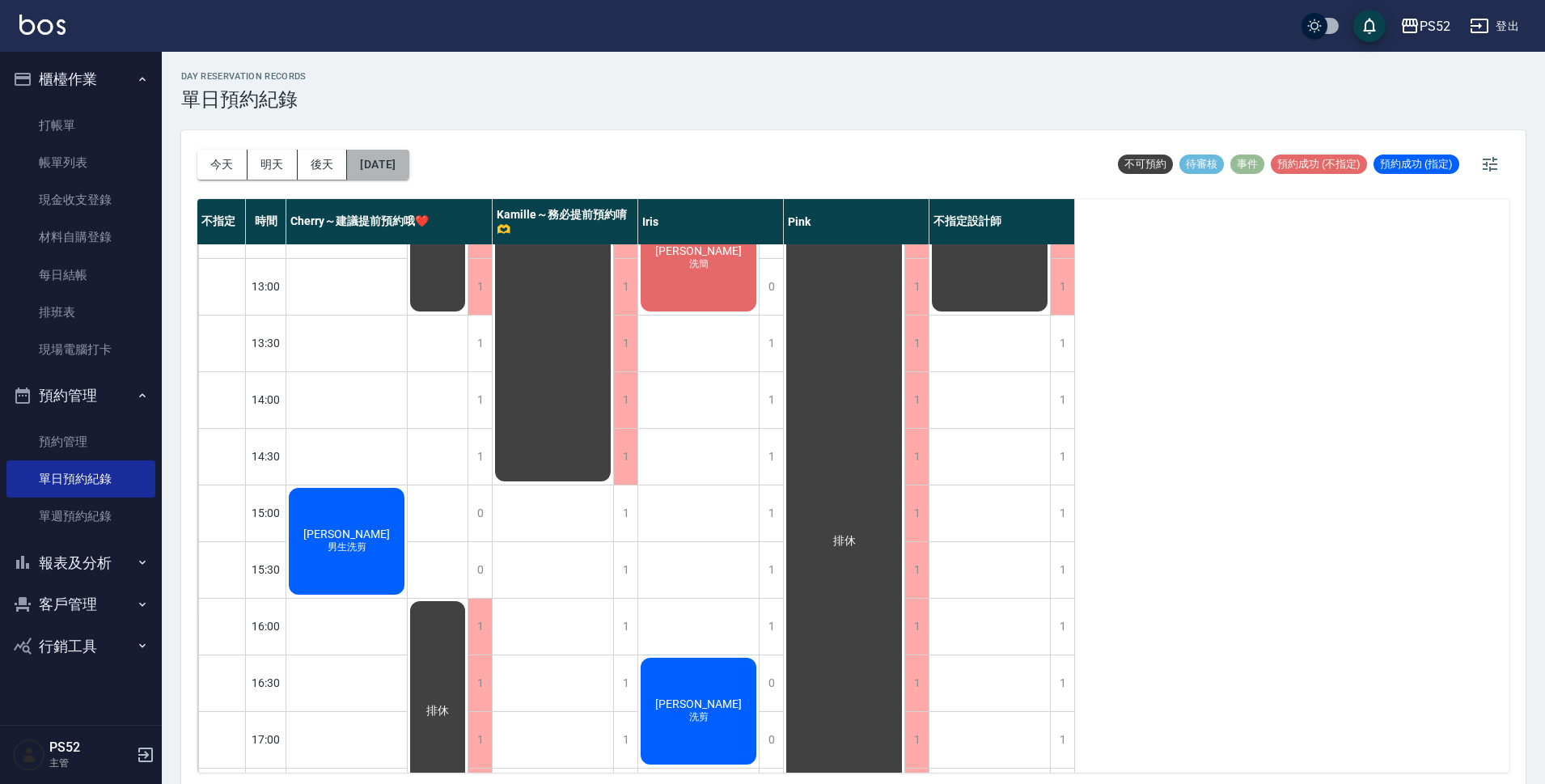
click at [409, 166] on button "[DATE]" at bounding box center [378, 164] width 61 height 30
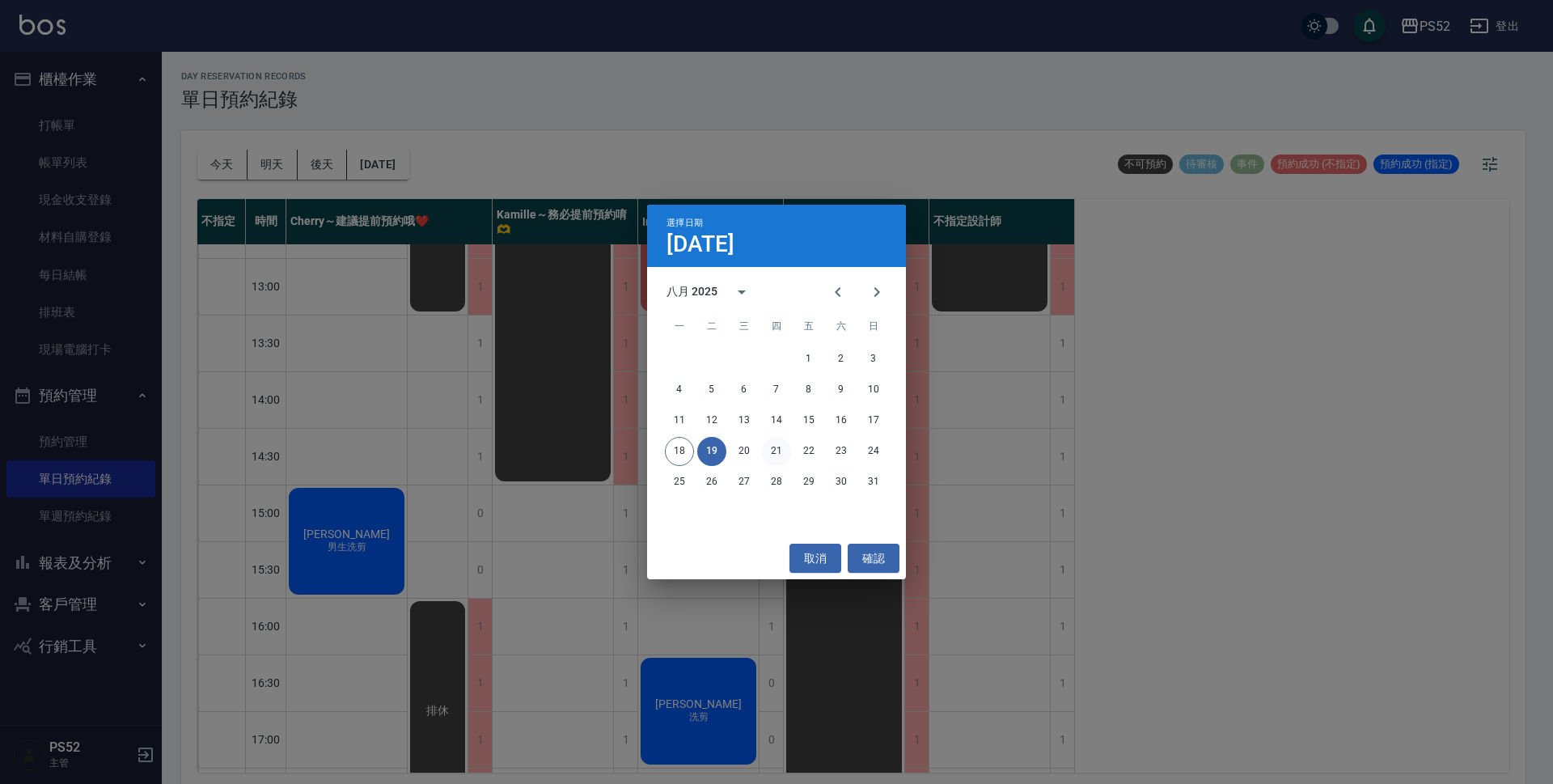
click at [775, 450] on button "21" at bounding box center [776, 451] width 29 height 29
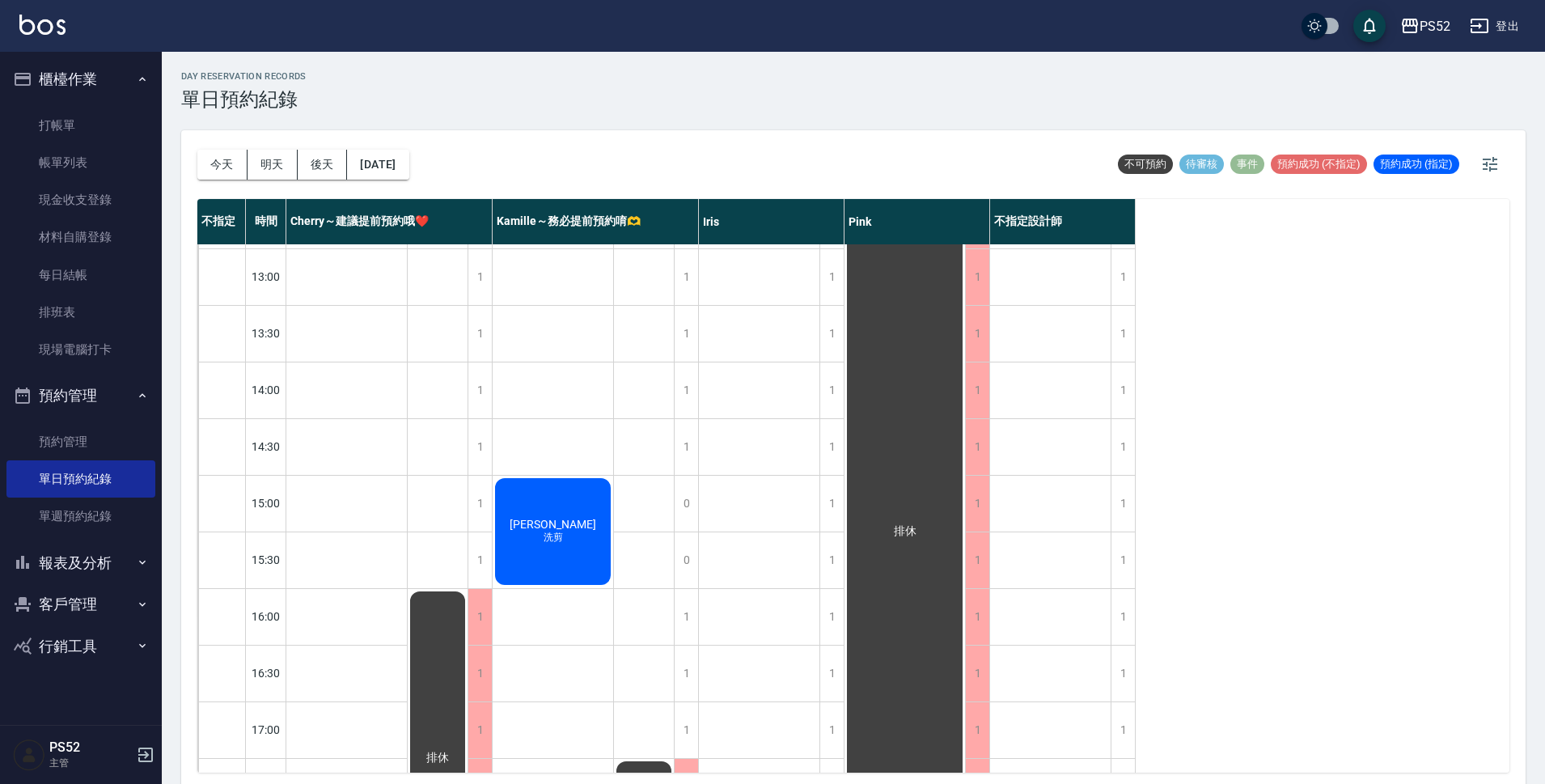
scroll to position [297, 0]
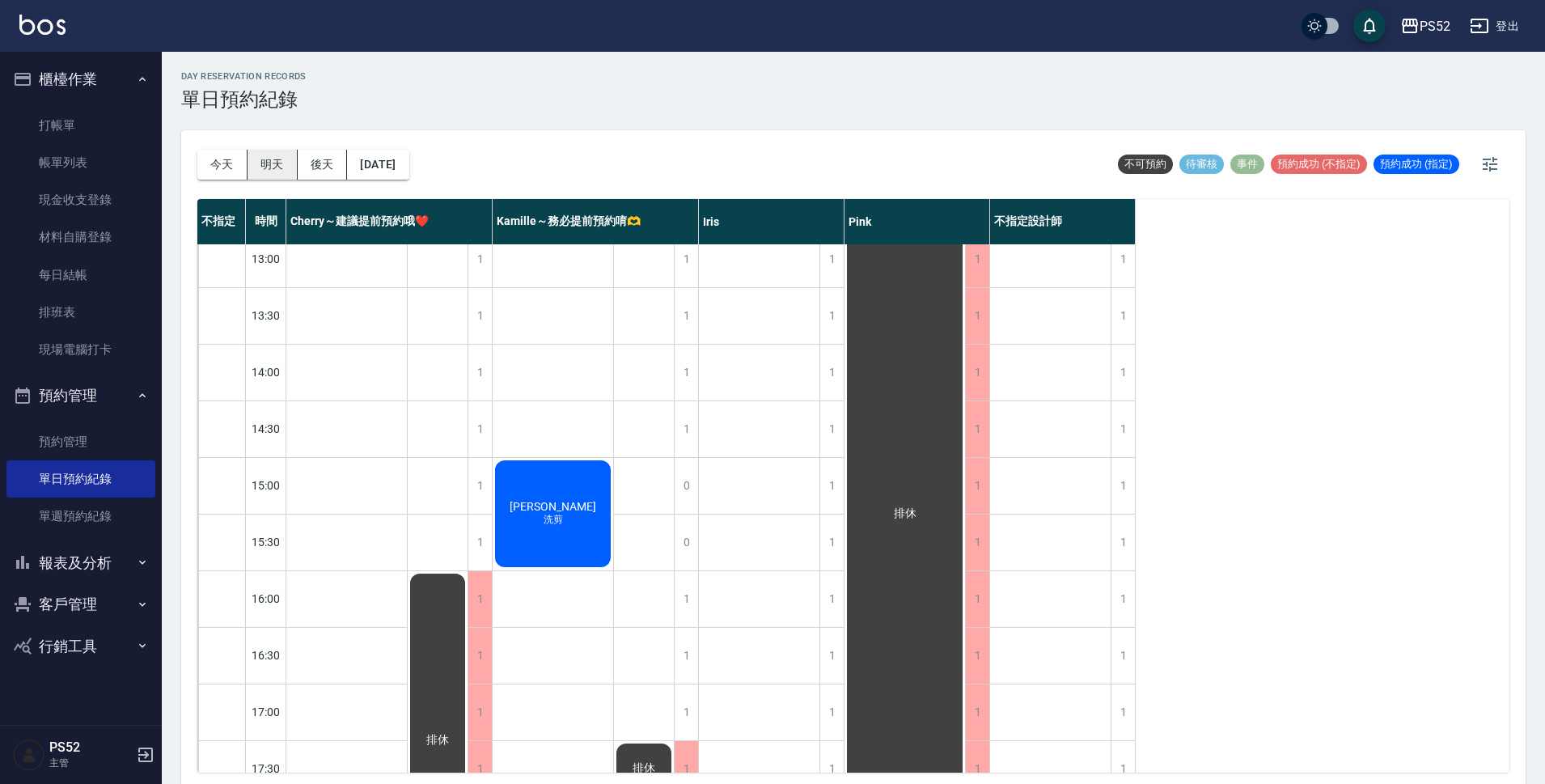
click at [265, 161] on button "明天" at bounding box center [273, 164] width 51 height 30
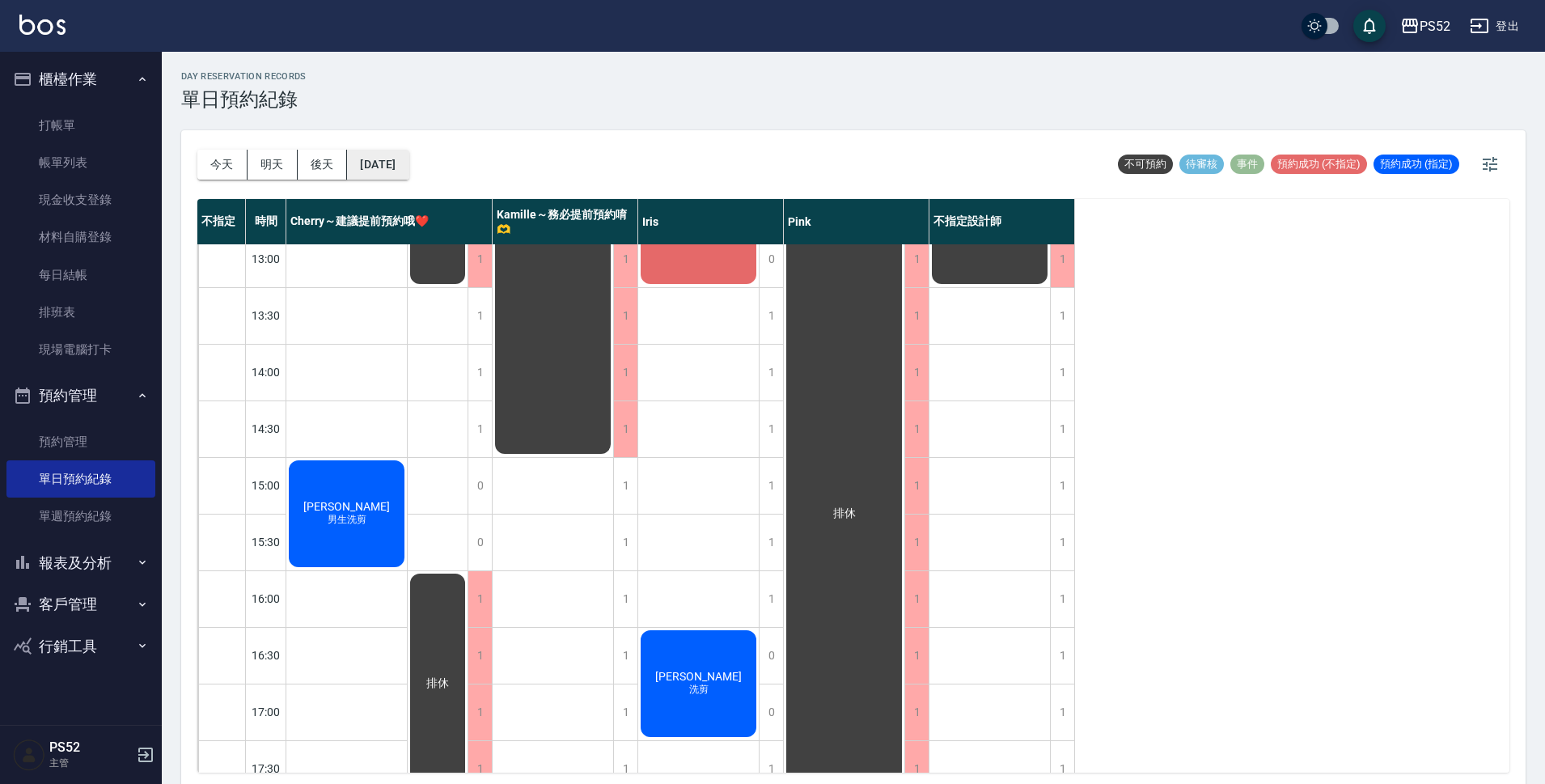
click at [386, 163] on button "[DATE]" at bounding box center [378, 164] width 61 height 30
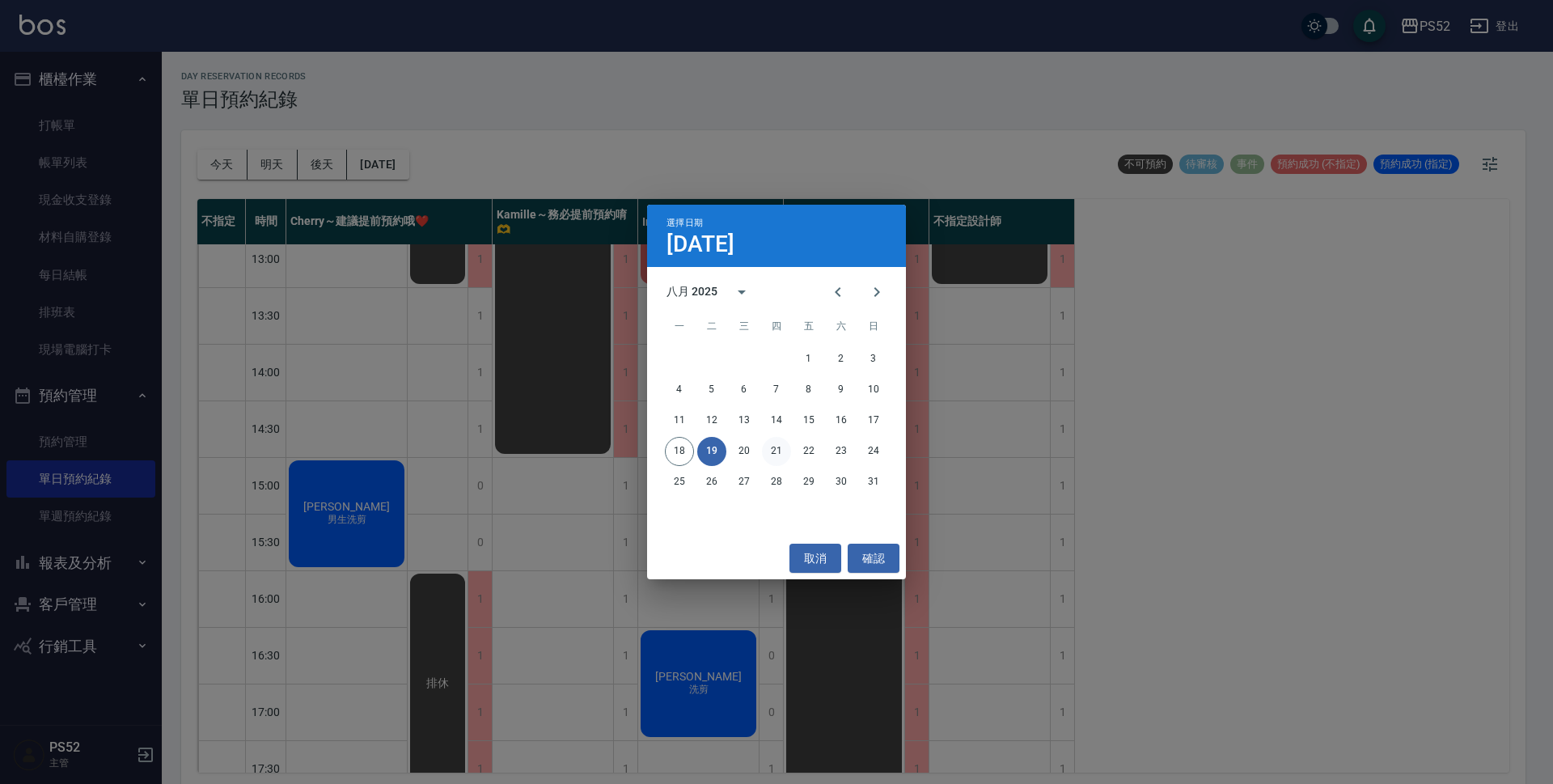
click at [772, 447] on button "21" at bounding box center [776, 451] width 29 height 29
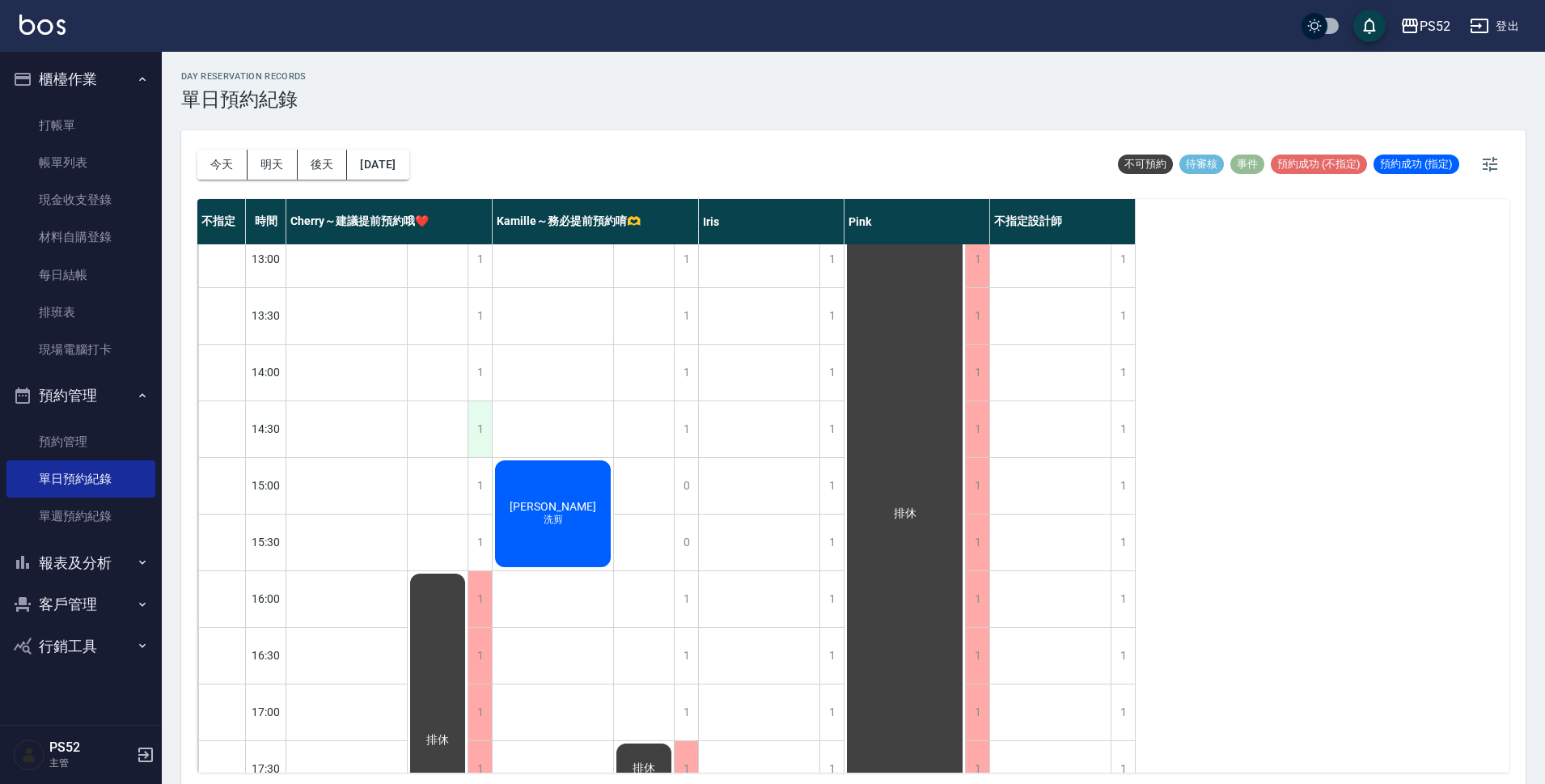
click at [485, 421] on div "1" at bounding box center [479, 429] width 24 height 56
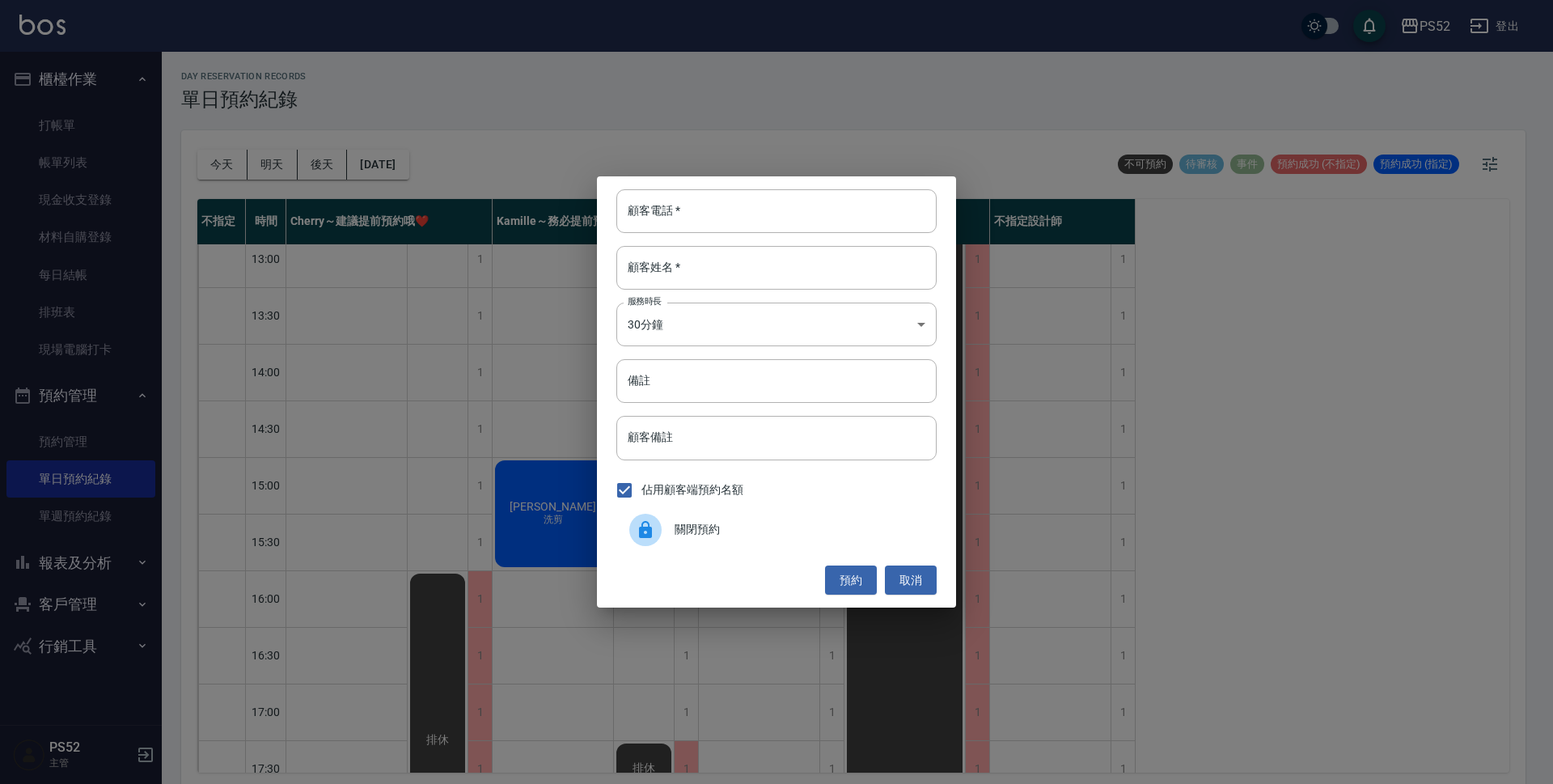
click at [691, 530] on span "關閉預約" at bounding box center [800, 529] width 249 height 17
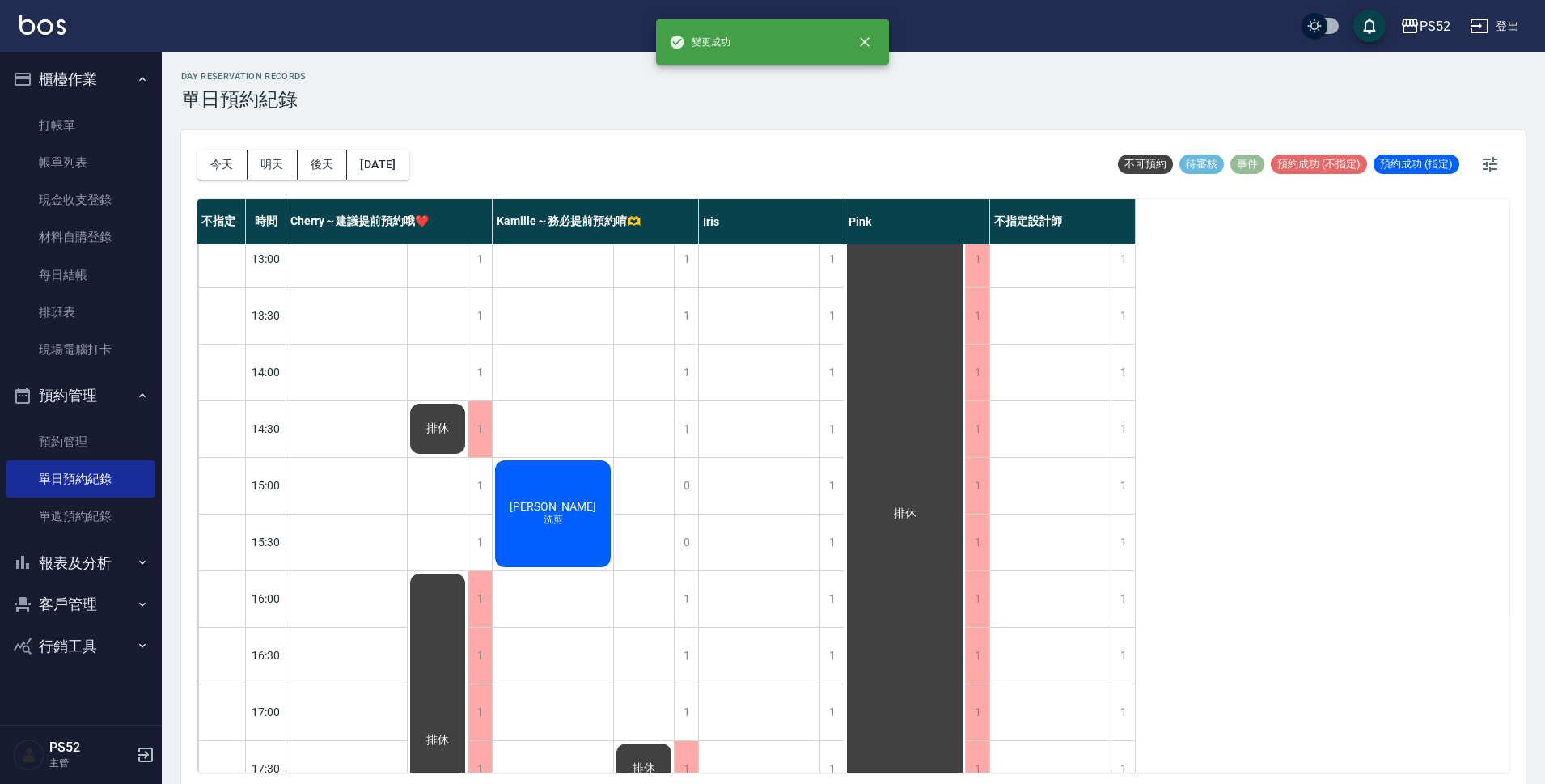
click at [471, 503] on div "1" at bounding box center [479, 485] width 24 height 56
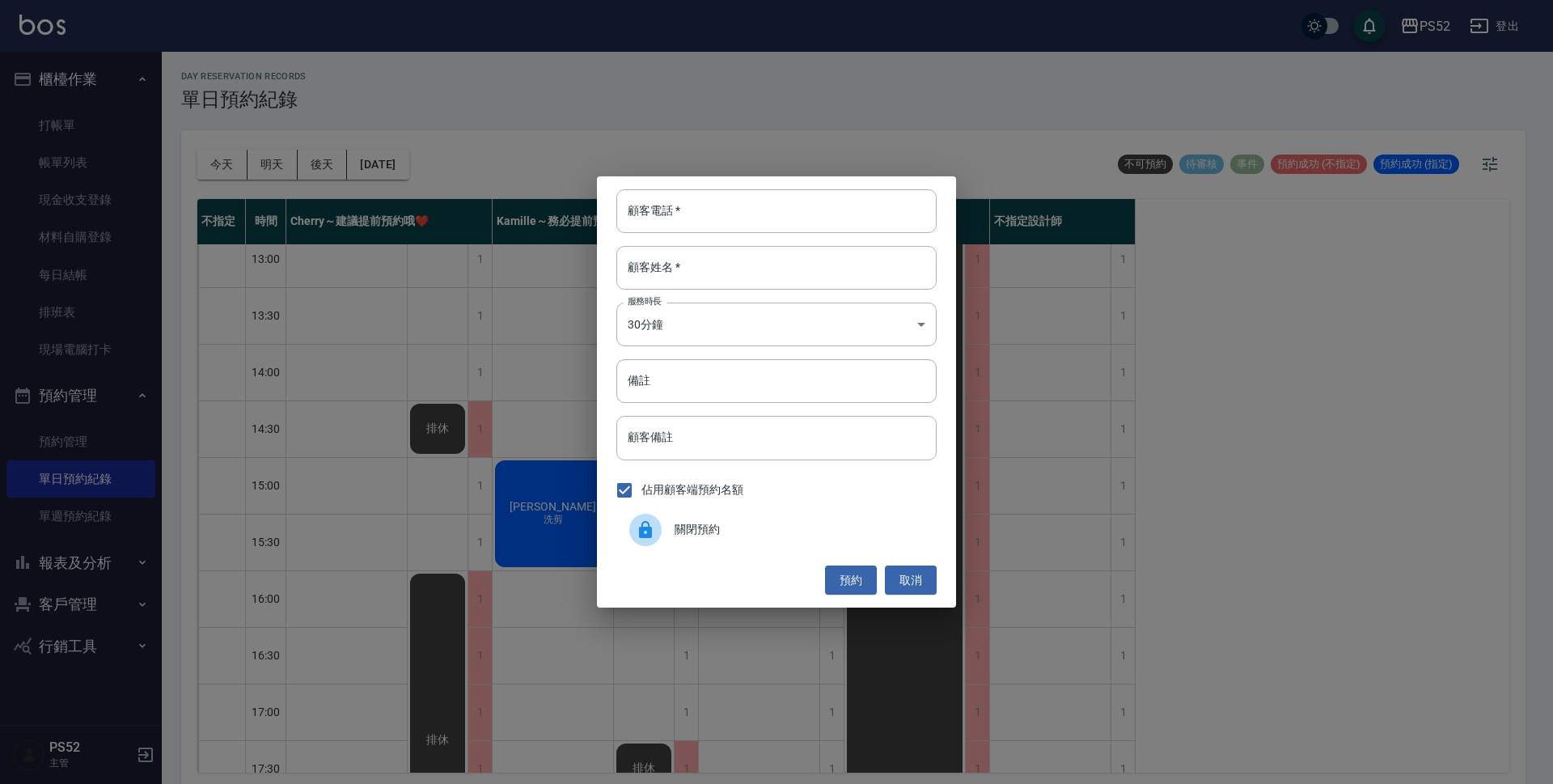
click at [692, 530] on span "關閉預約" at bounding box center [800, 529] width 249 height 17
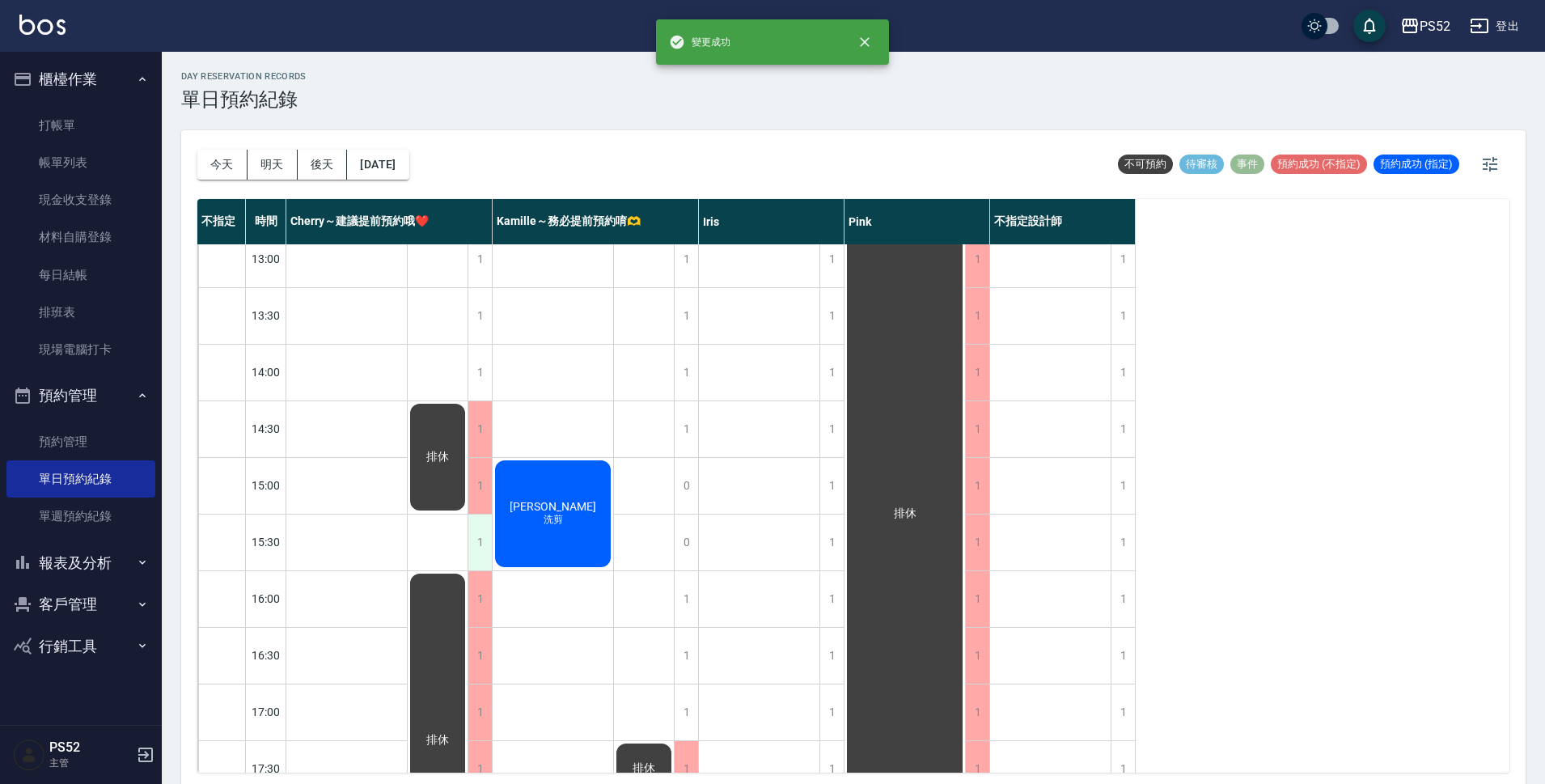
click at [473, 549] on div "1" at bounding box center [479, 542] width 24 height 56
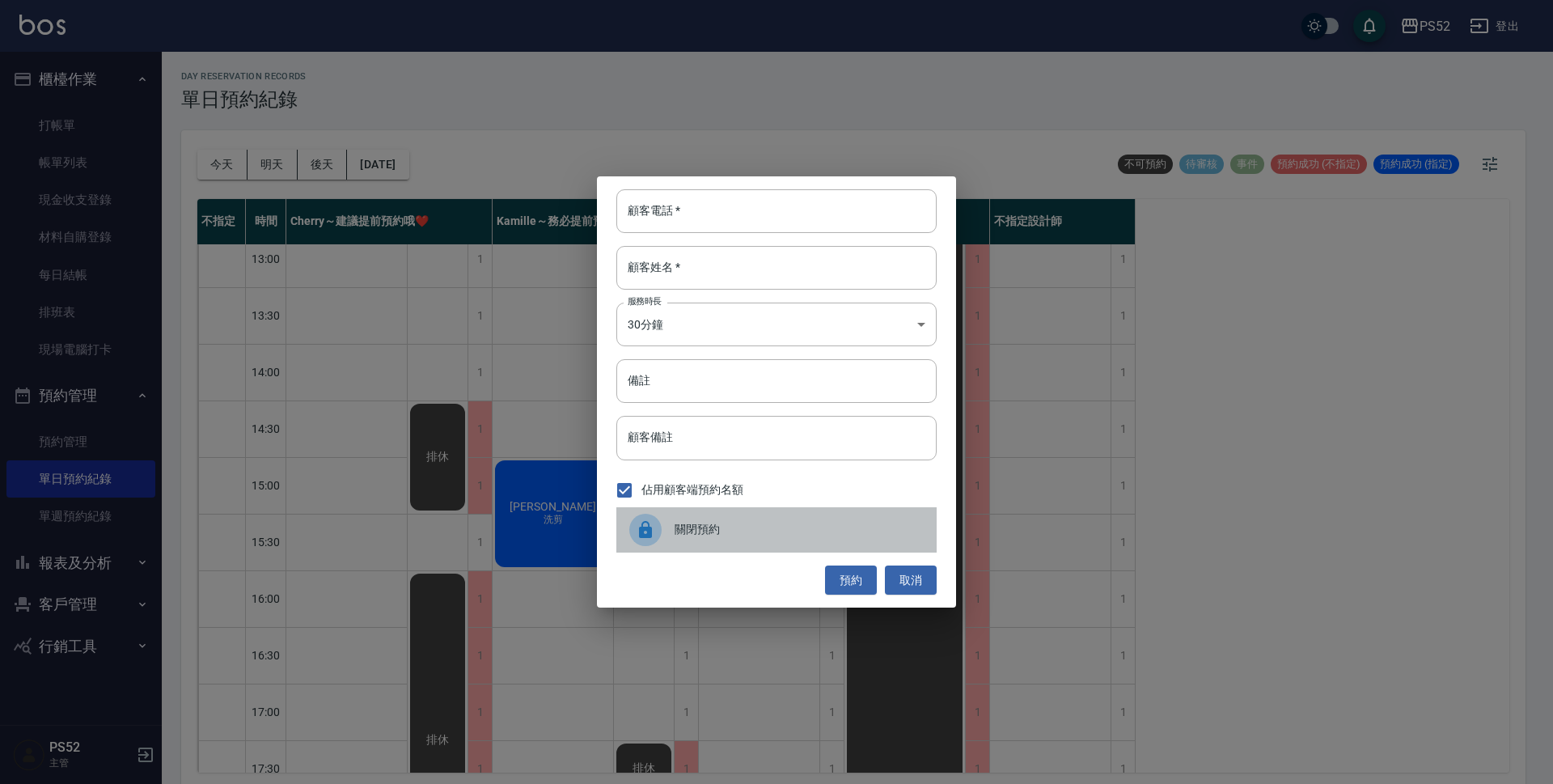
click at [681, 525] on span "關閉預約" at bounding box center [800, 529] width 249 height 17
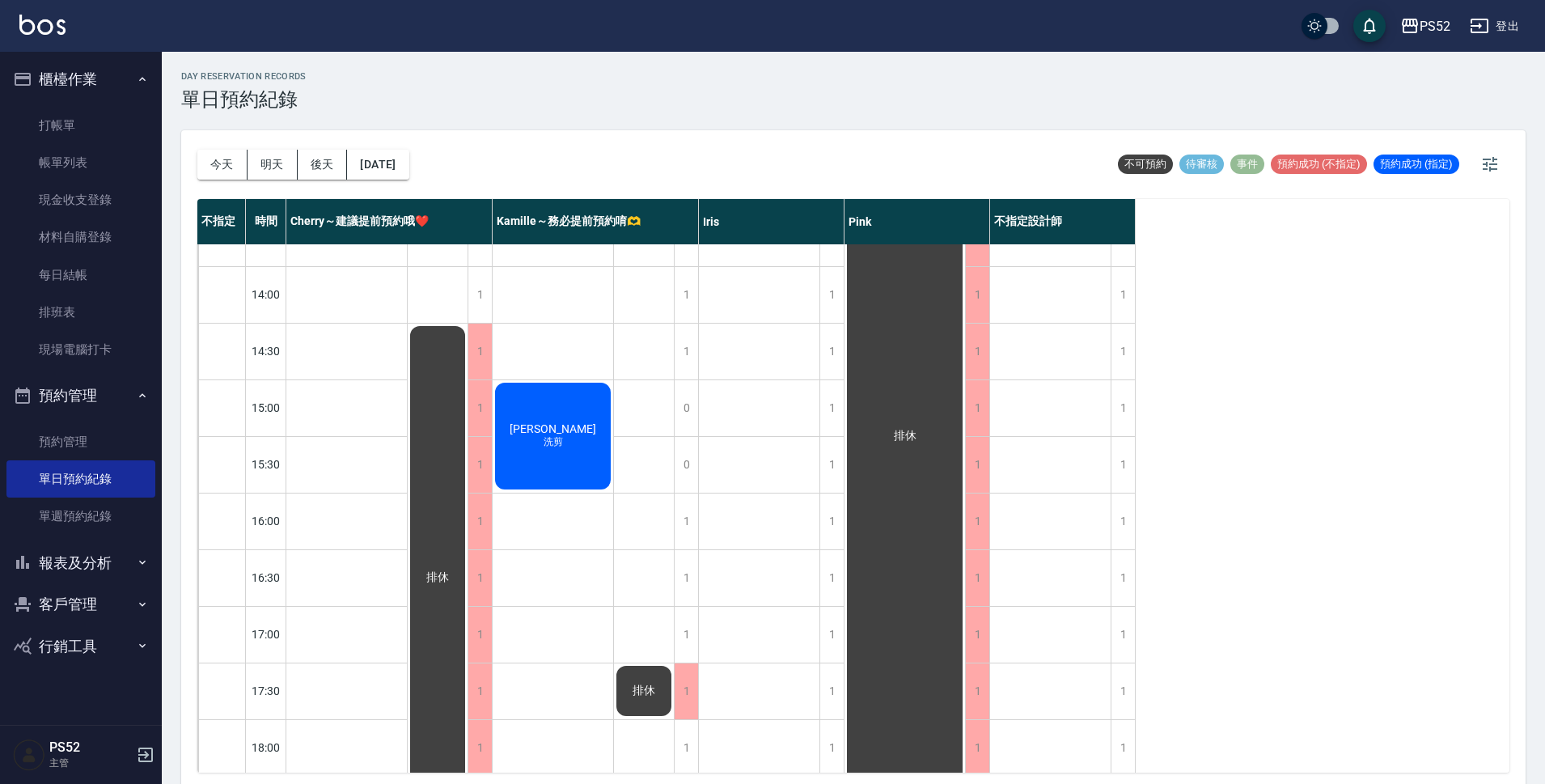
scroll to position [378, 0]
drag, startPoint x: 222, startPoint y: 83, endPoint x: 239, endPoint y: 92, distance: 19.2
click at [230, 107] on div "day Reservation records 單日預約紀錄" at bounding box center [244, 91] width 125 height 40
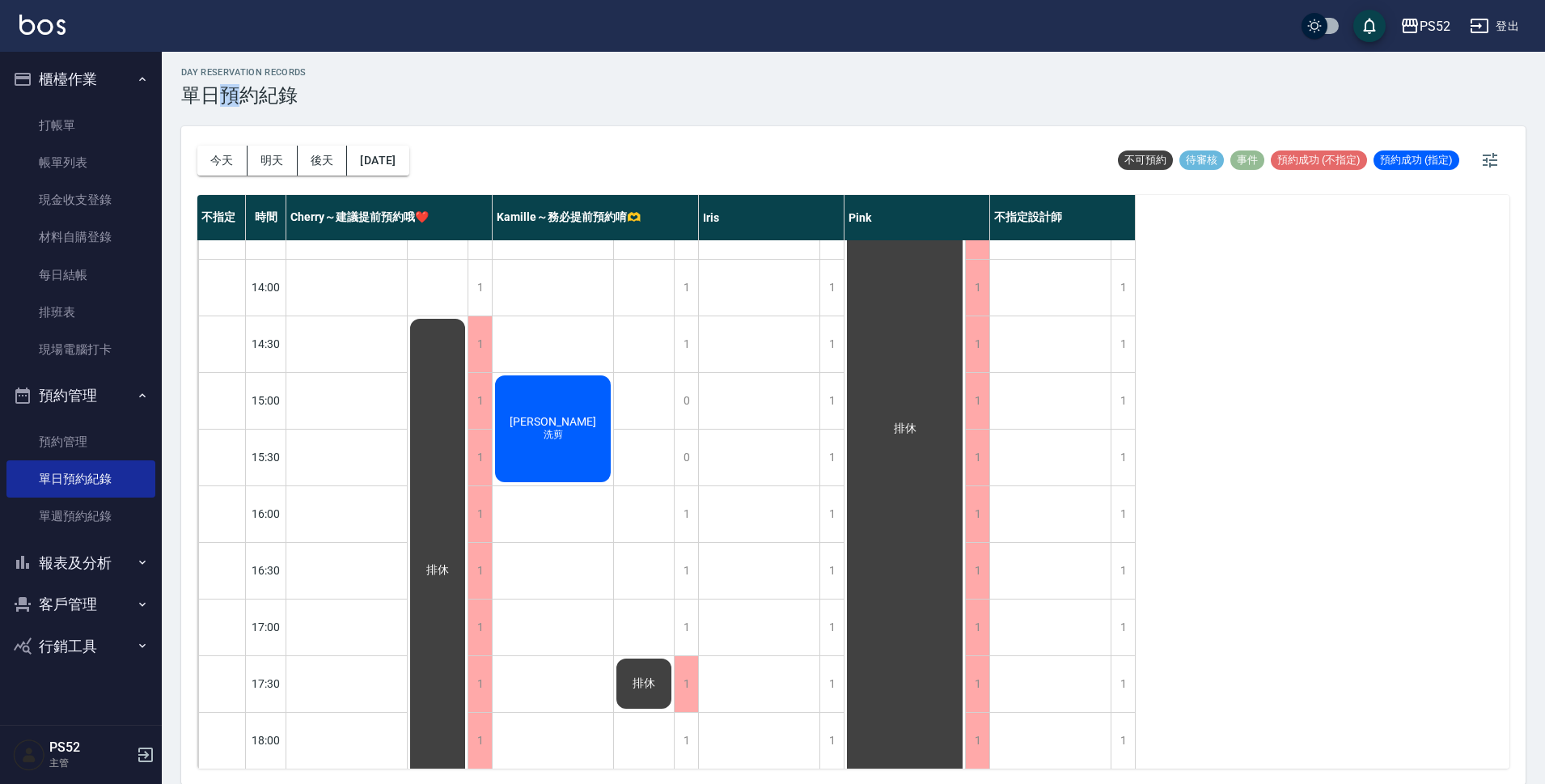
scroll to position [5, 0]
click at [273, 130] on div "day Reservation records 單日預約紀錄 今天 明天 後天 2025/08/21 不可預約 待審核 事件 預約成功 (不指定) 預約成功 …" at bounding box center [853, 415] width 1383 height 737
drag, startPoint x: 236, startPoint y: 151, endPoint x: 236, endPoint y: 140, distance: 11.0
click at [234, 148] on button "今天" at bounding box center [223, 159] width 51 height 30
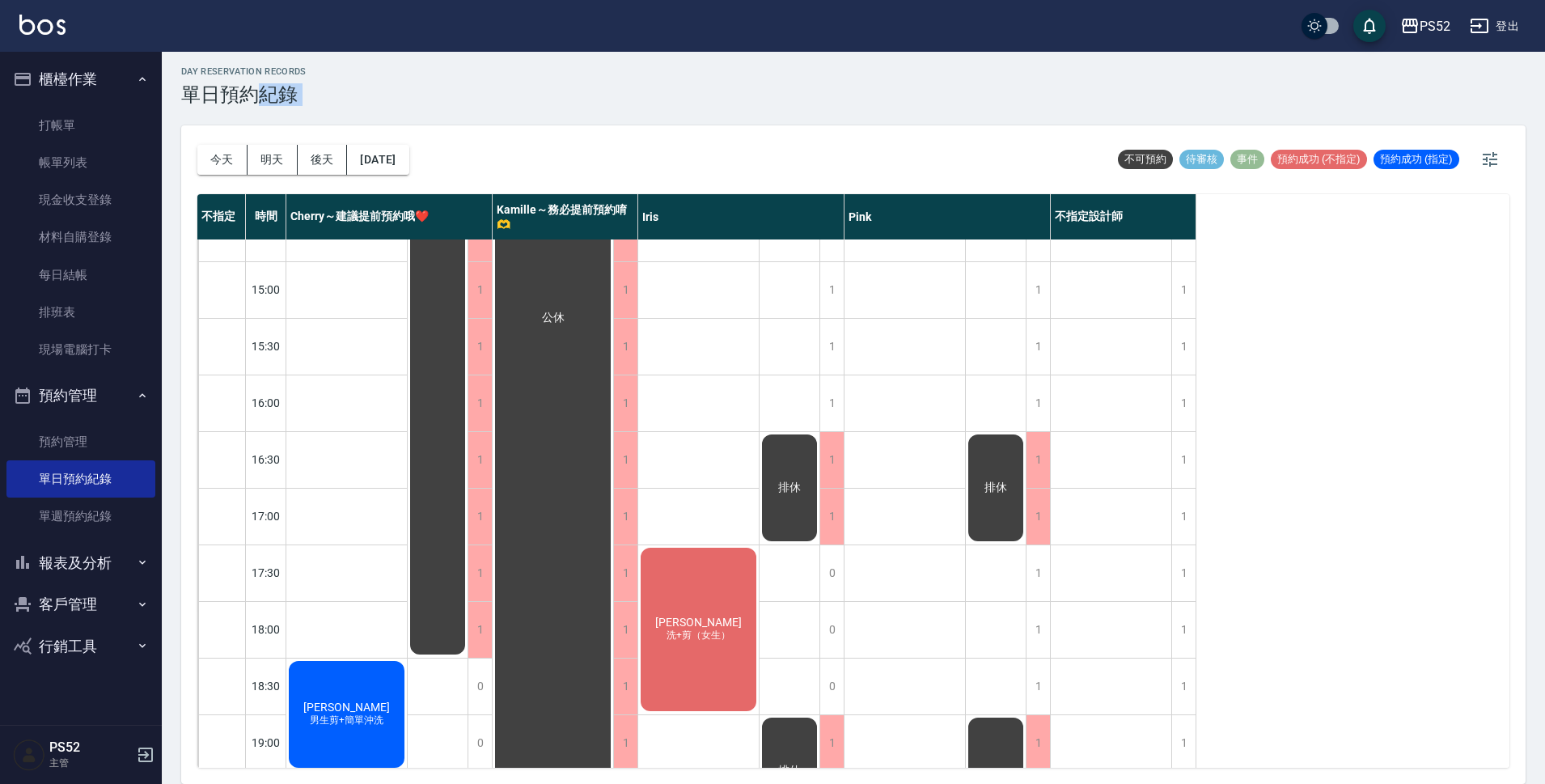
scroll to position [619, 0]
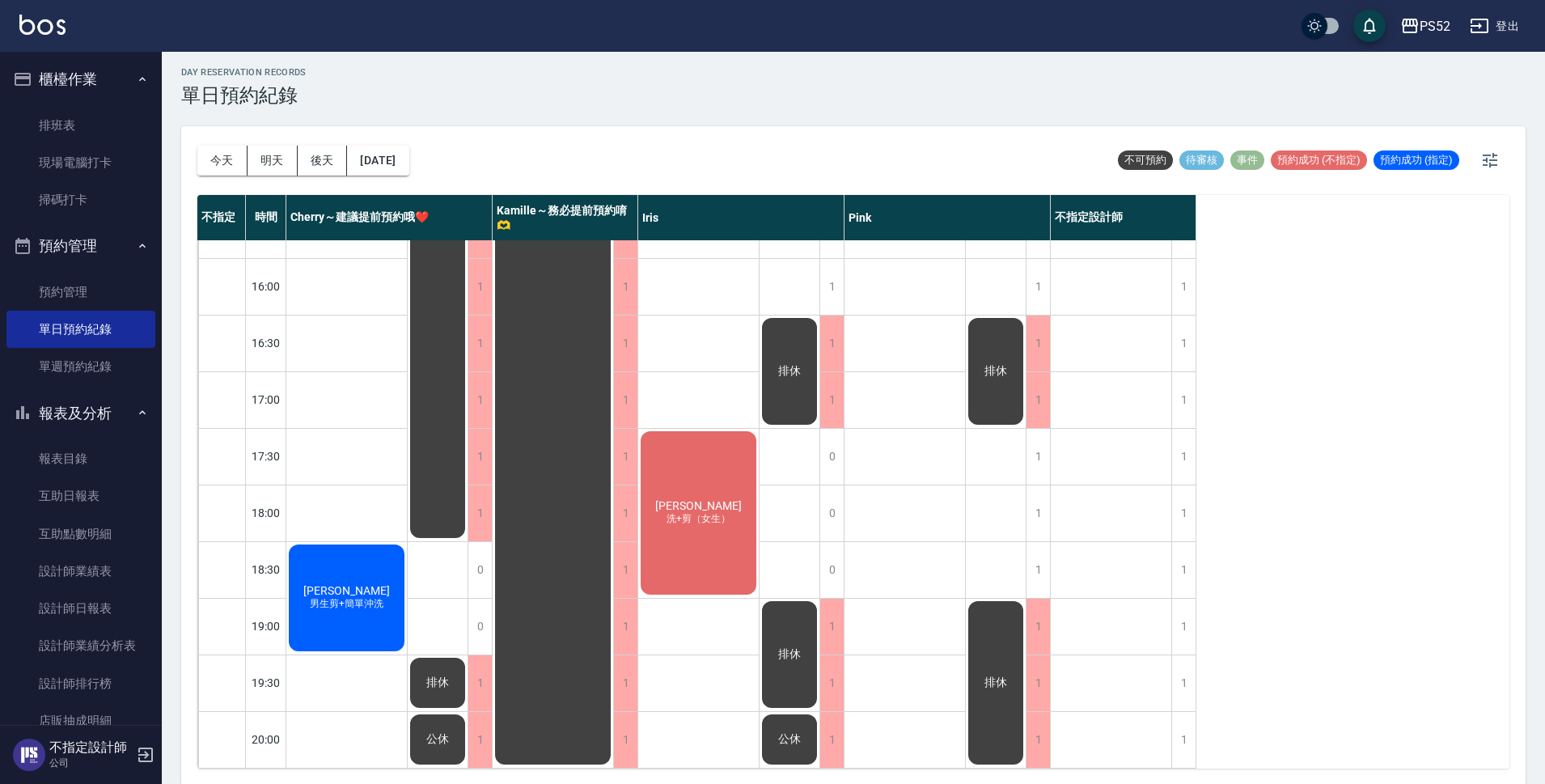
scroll to position [5, 0]
click at [282, 162] on button "明天" at bounding box center [273, 159] width 51 height 30
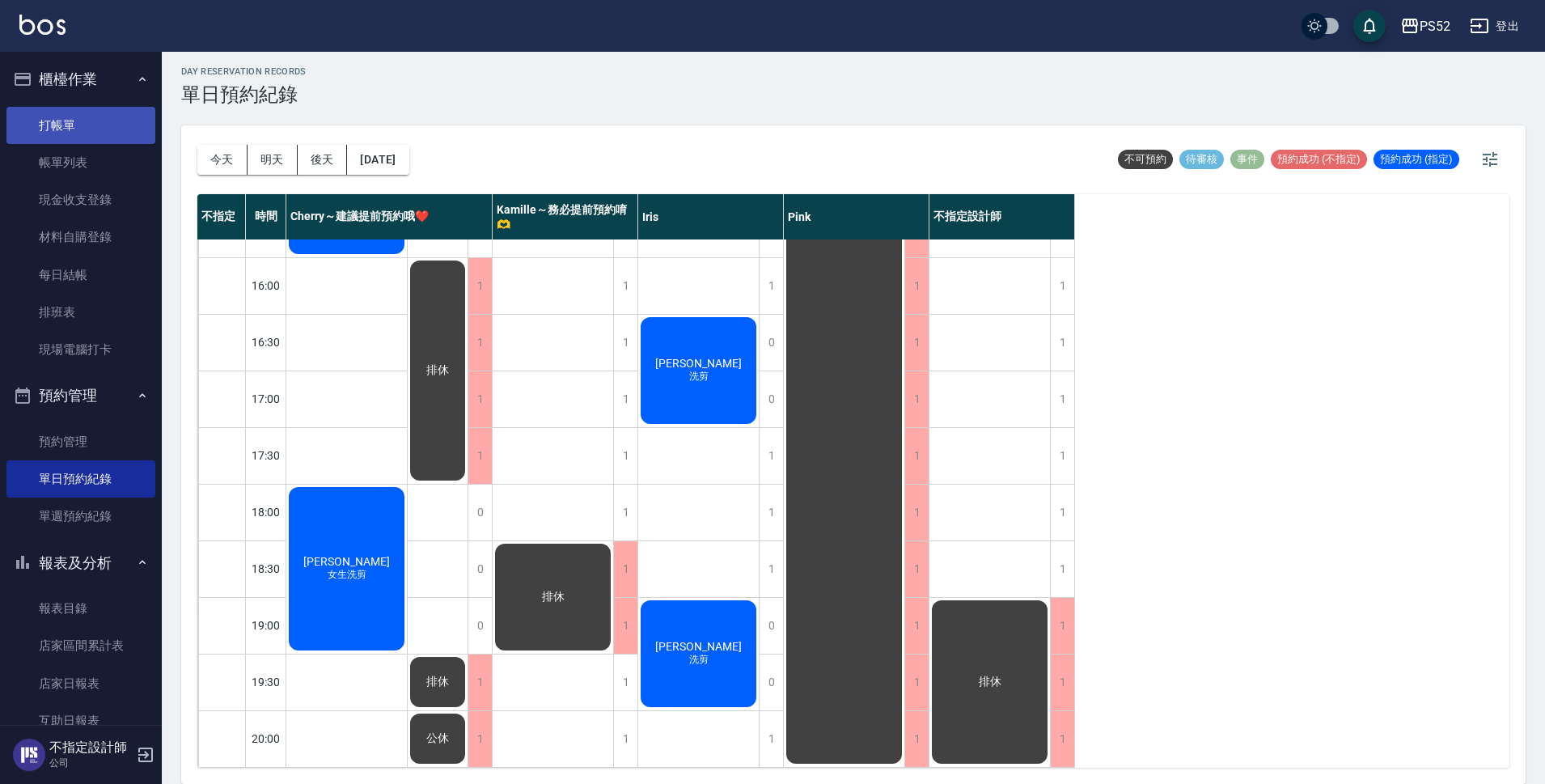
click at [89, 120] on link "打帳單" at bounding box center [80, 125] width 149 height 37
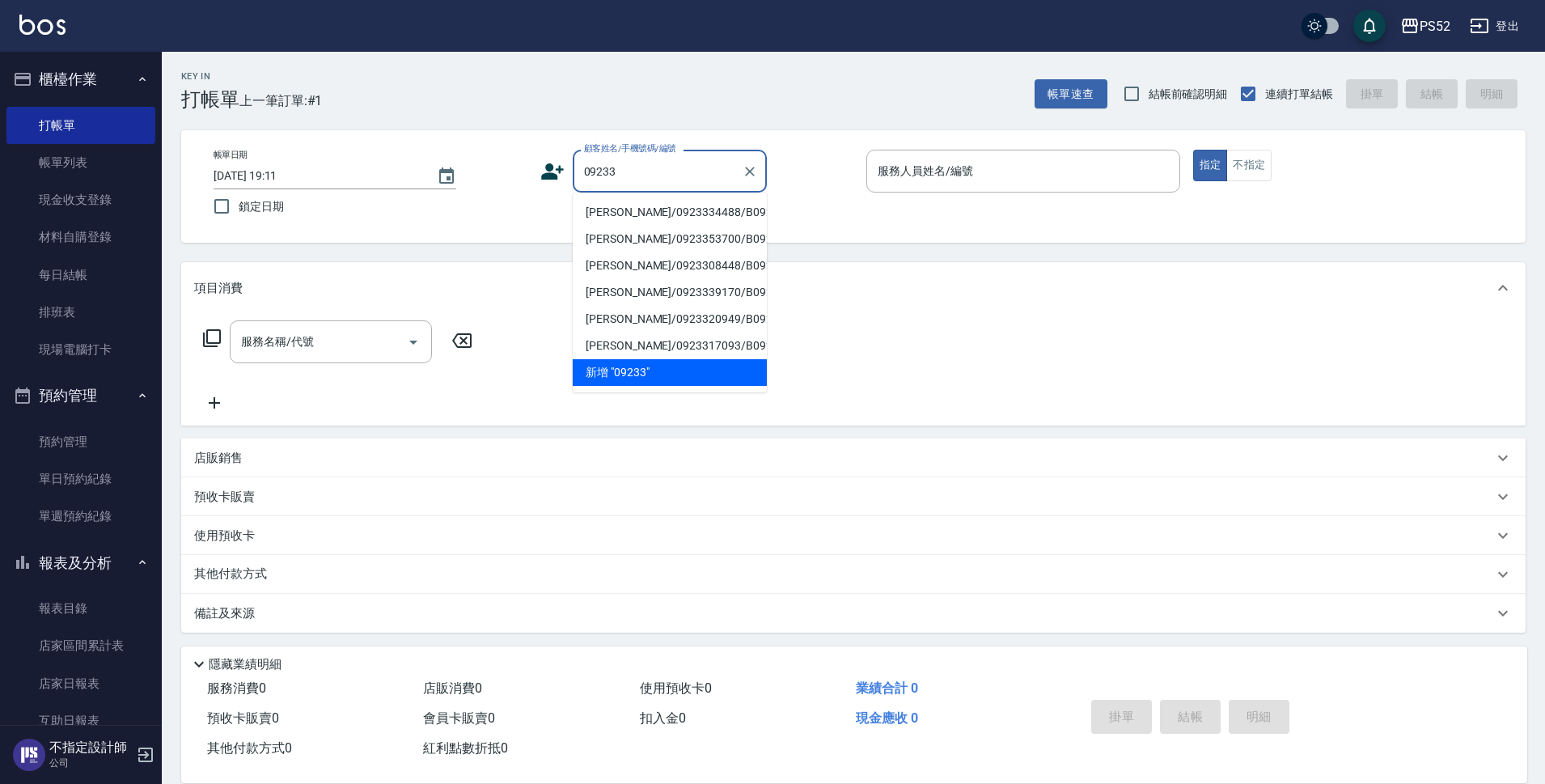
click at [691, 226] on li "[PERSON_NAME]/0923334488/B0923334488" at bounding box center [670, 213] width 194 height 27
type input "[PERSON_NAME]/0923334488/B0923334488"
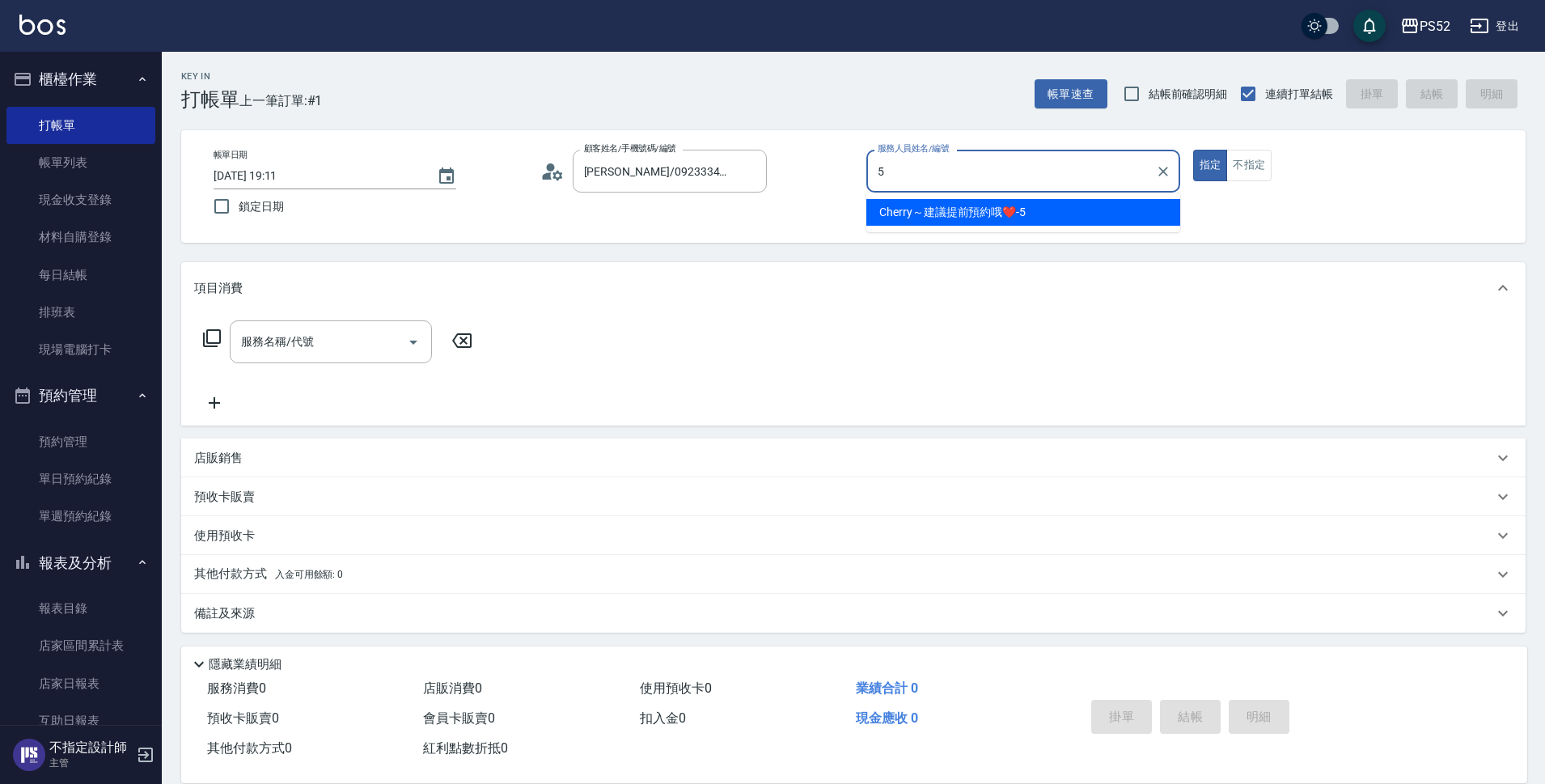
type input "Cherry～建議提前預約哦❤️-5"
type button "true"
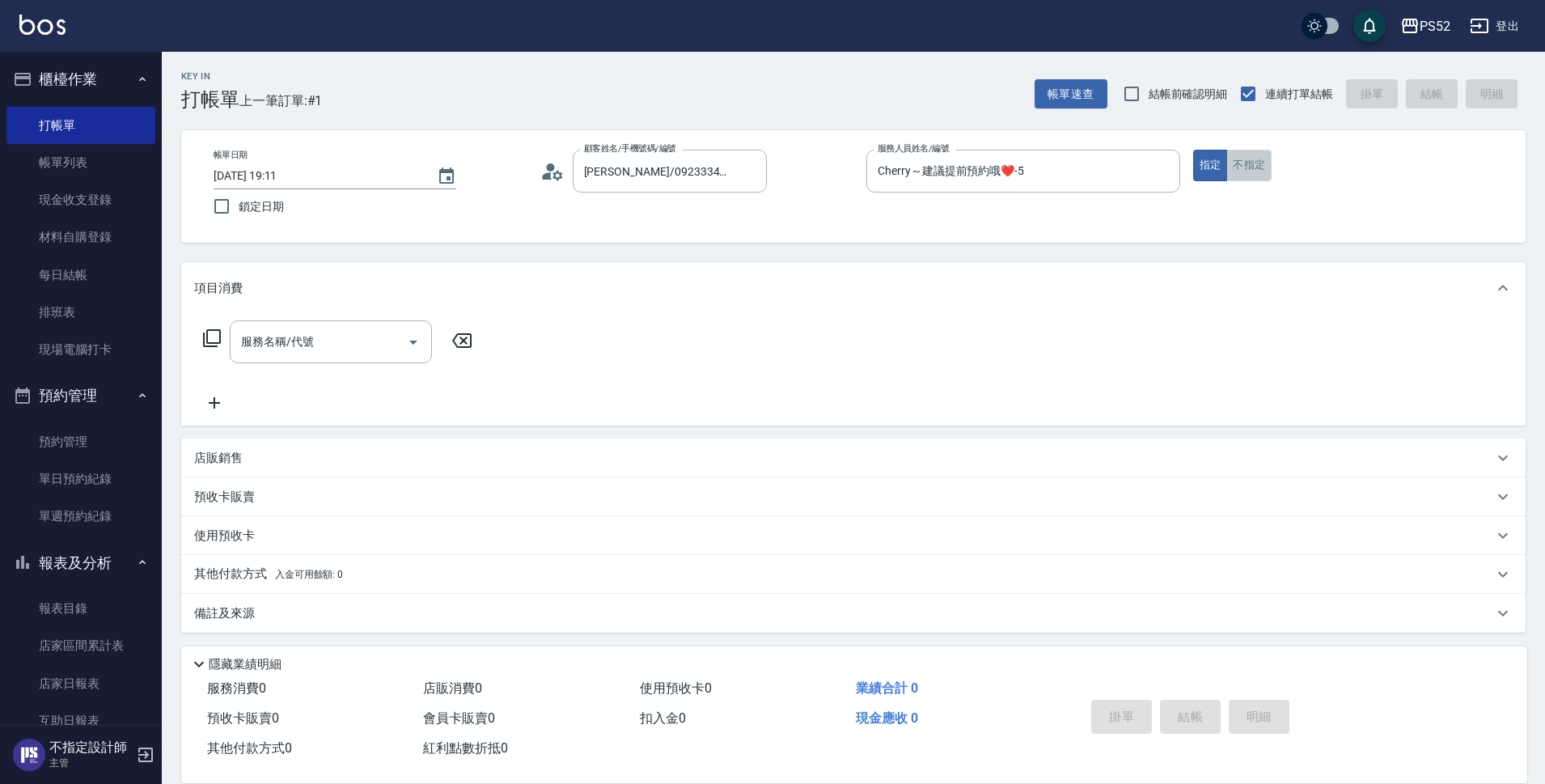
click at [1255, 171] on button "不指定" at bounding box center [1249, 165] width 45 height 32
click at [280, 340] on input "服務名稱/代號" at bounding box center [319, 341] width 163 height 28
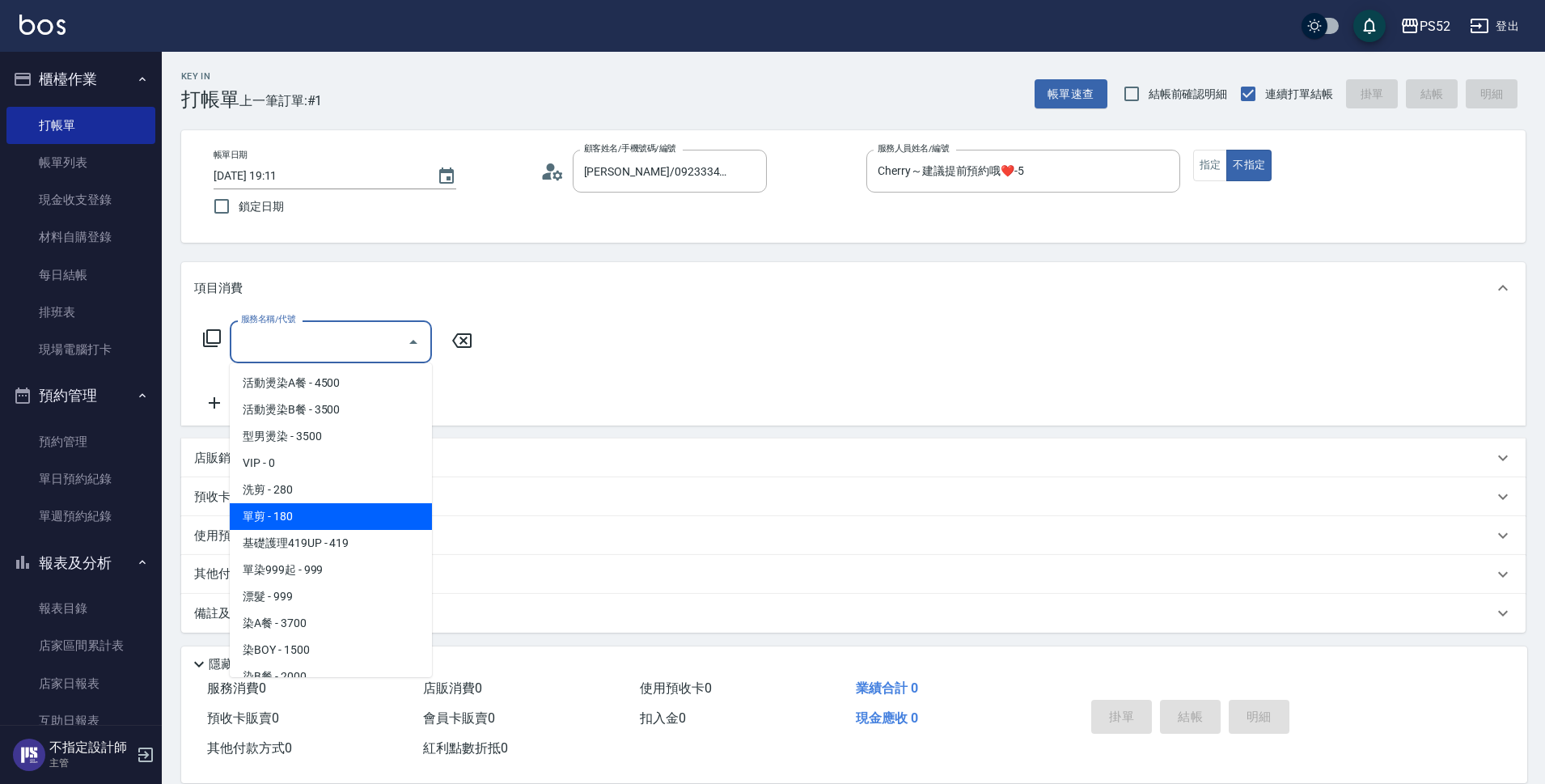
click at [294, 504] on span "單剪 - 180" at bounding box center [331, 517] width 202 height 27
type input "單剪(C2)"
